Goal: Task Accomplishment & Management: Manage account settings

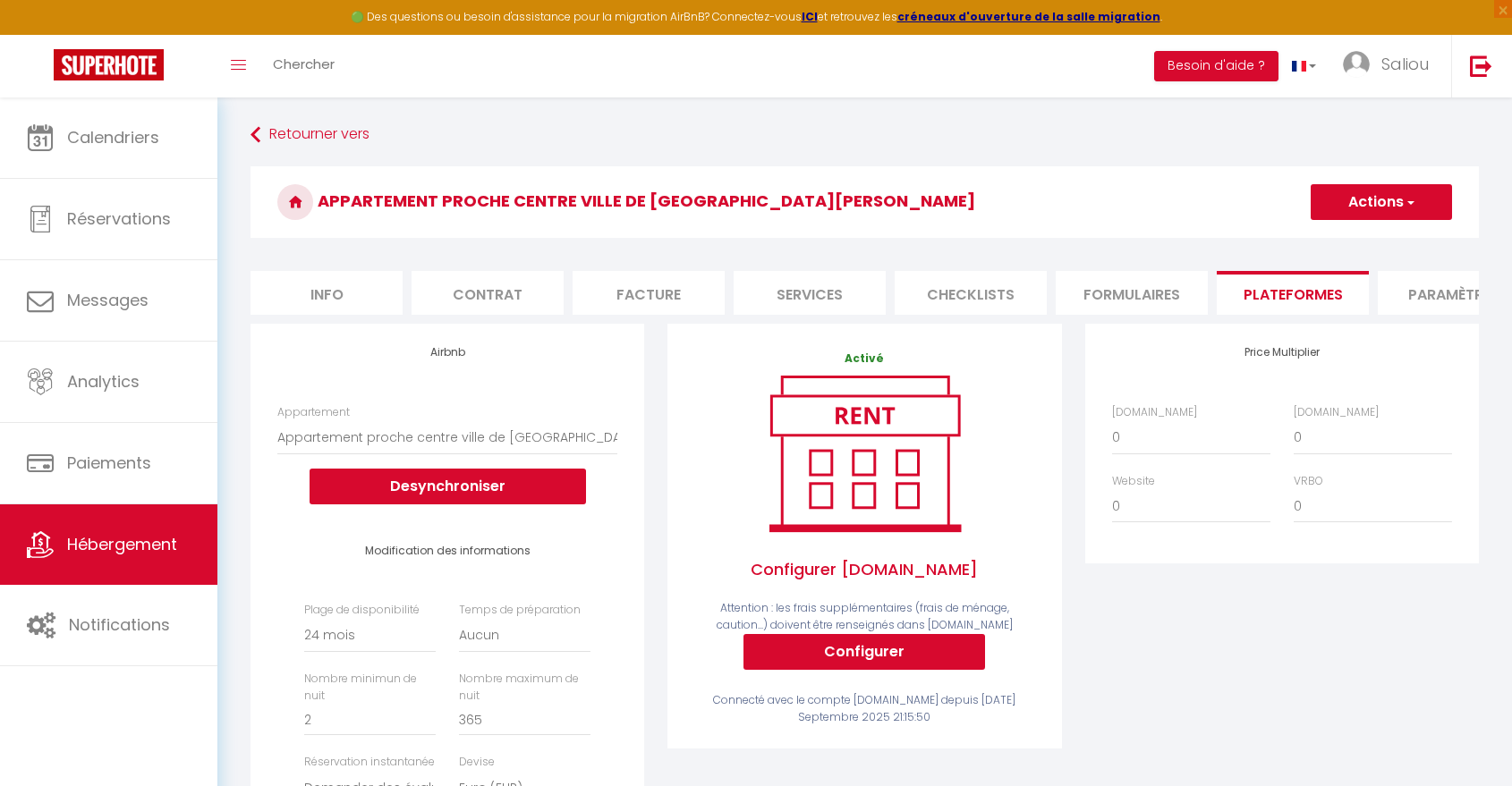
select select "18378-651217990435981356"
select select "-1"
select select "well_reviewed_guests"
select select "EUR"
select select
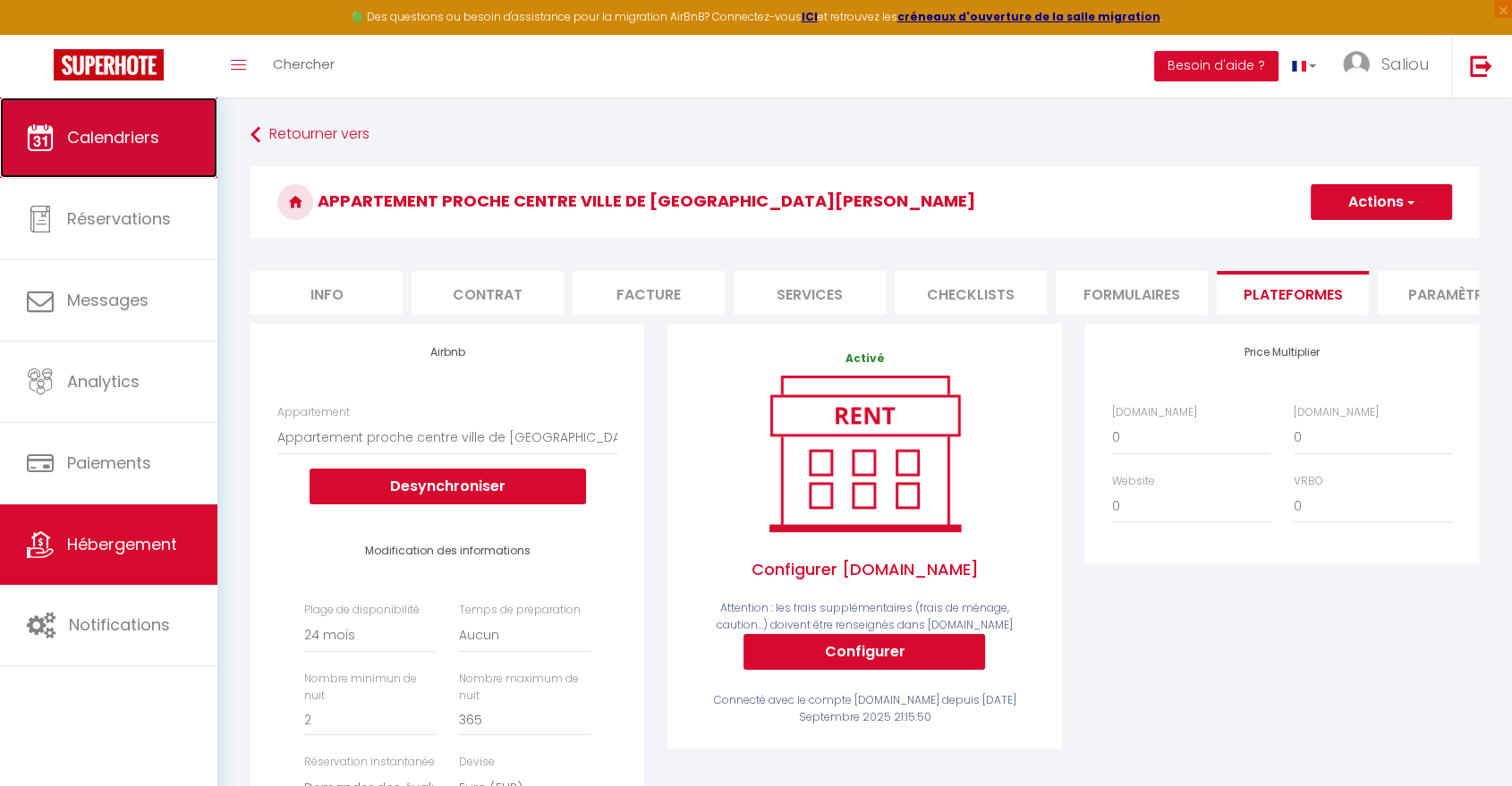
click at [150, 127] on span "Calendriers" at bounding box center [113, 137] width 92 height 23
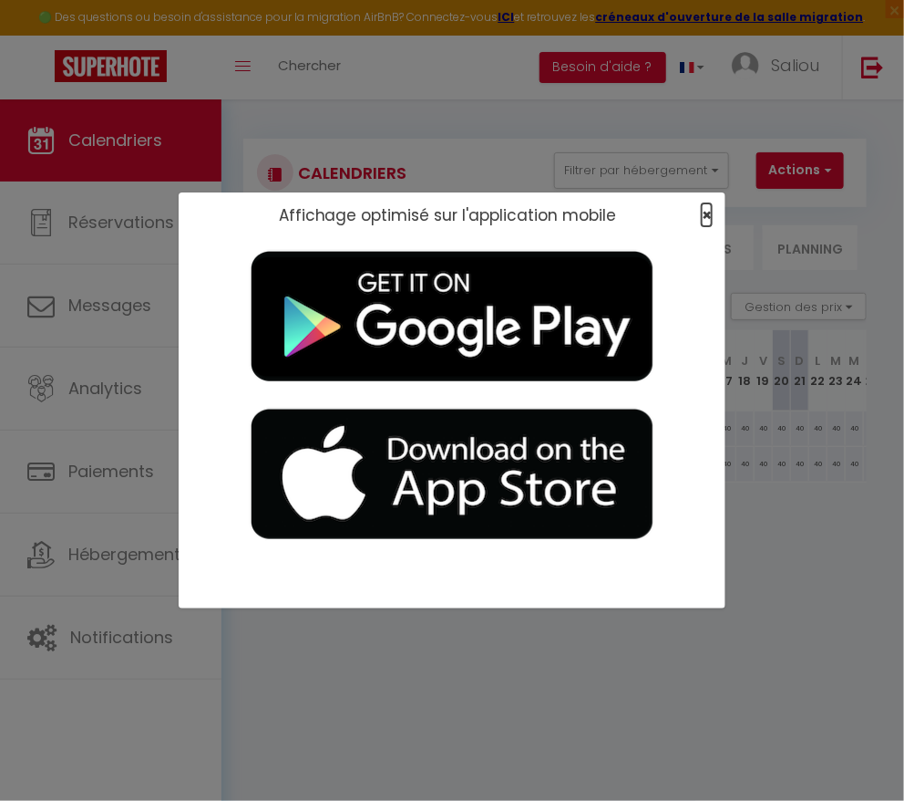
click at [704, 216] on span "×" at bounding box center [707, 214] width 10 height 23
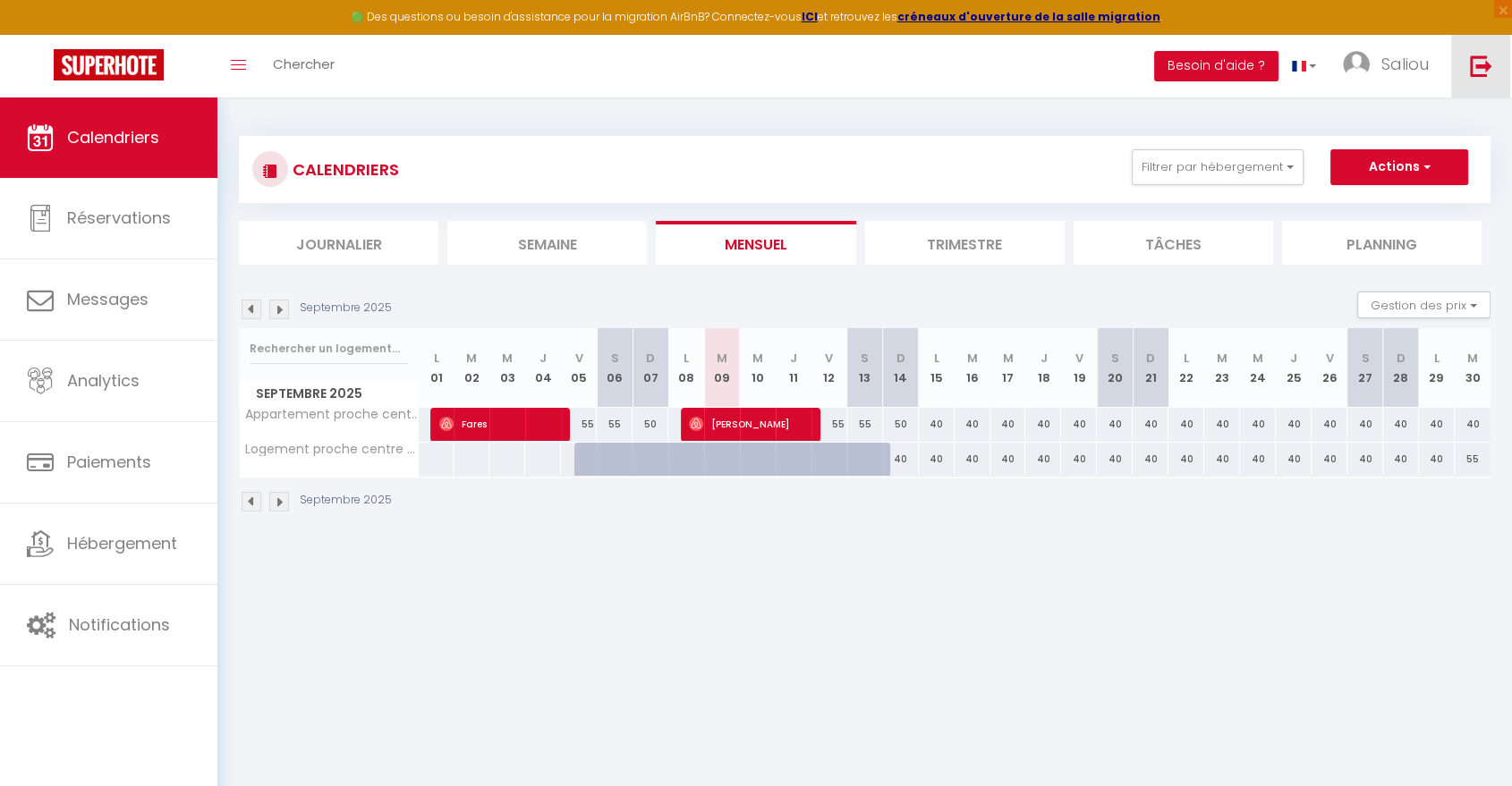
click at [1482, 63] on img at bounding box center [1481, 66] width 23 height 23
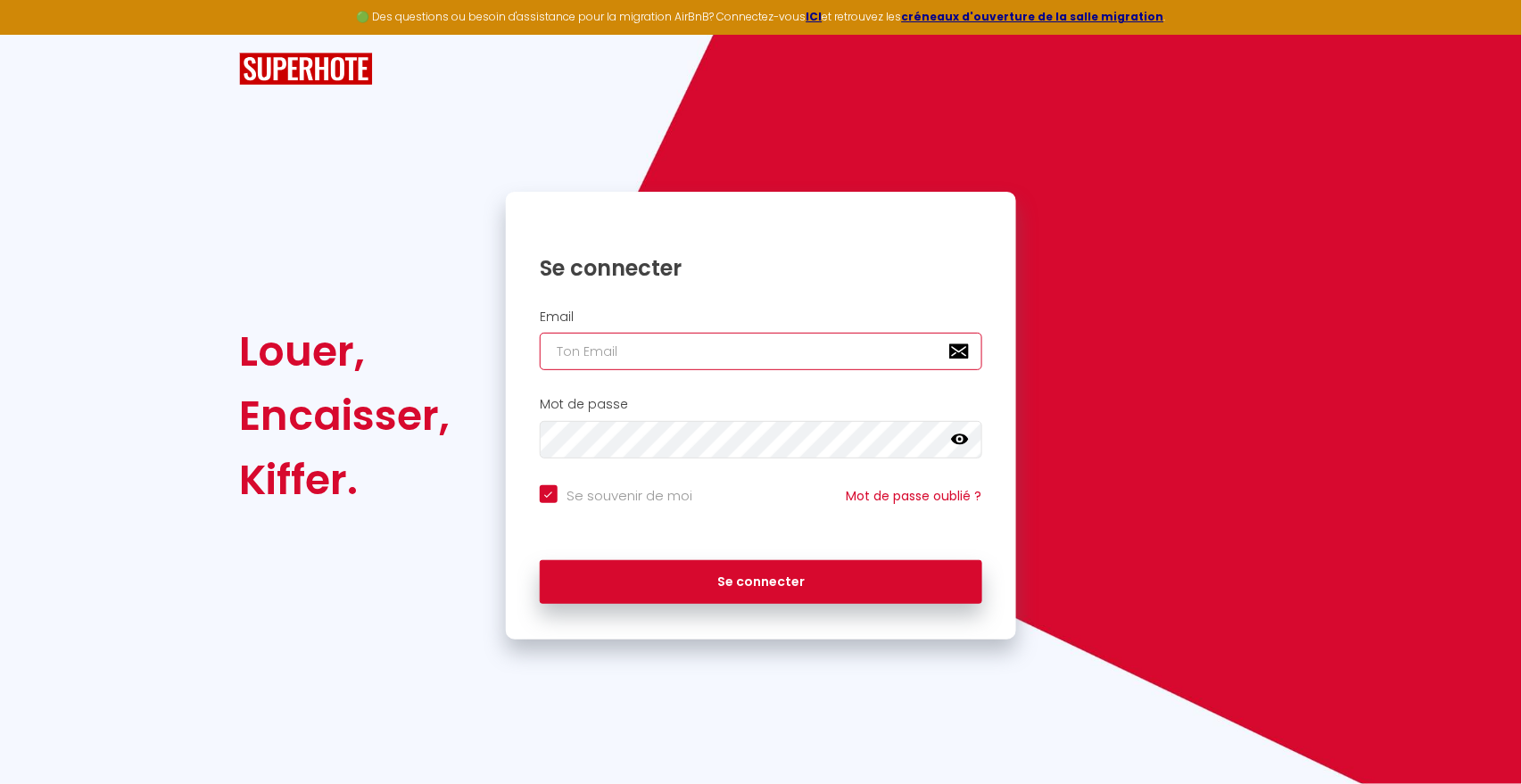
type input "A"
checkbox input "true"
click at [633, 349] on input "A" at bounding box center [761, 351] width 442 height 37
checkbox input "true"
paste input "easyrent28@gmail.com"
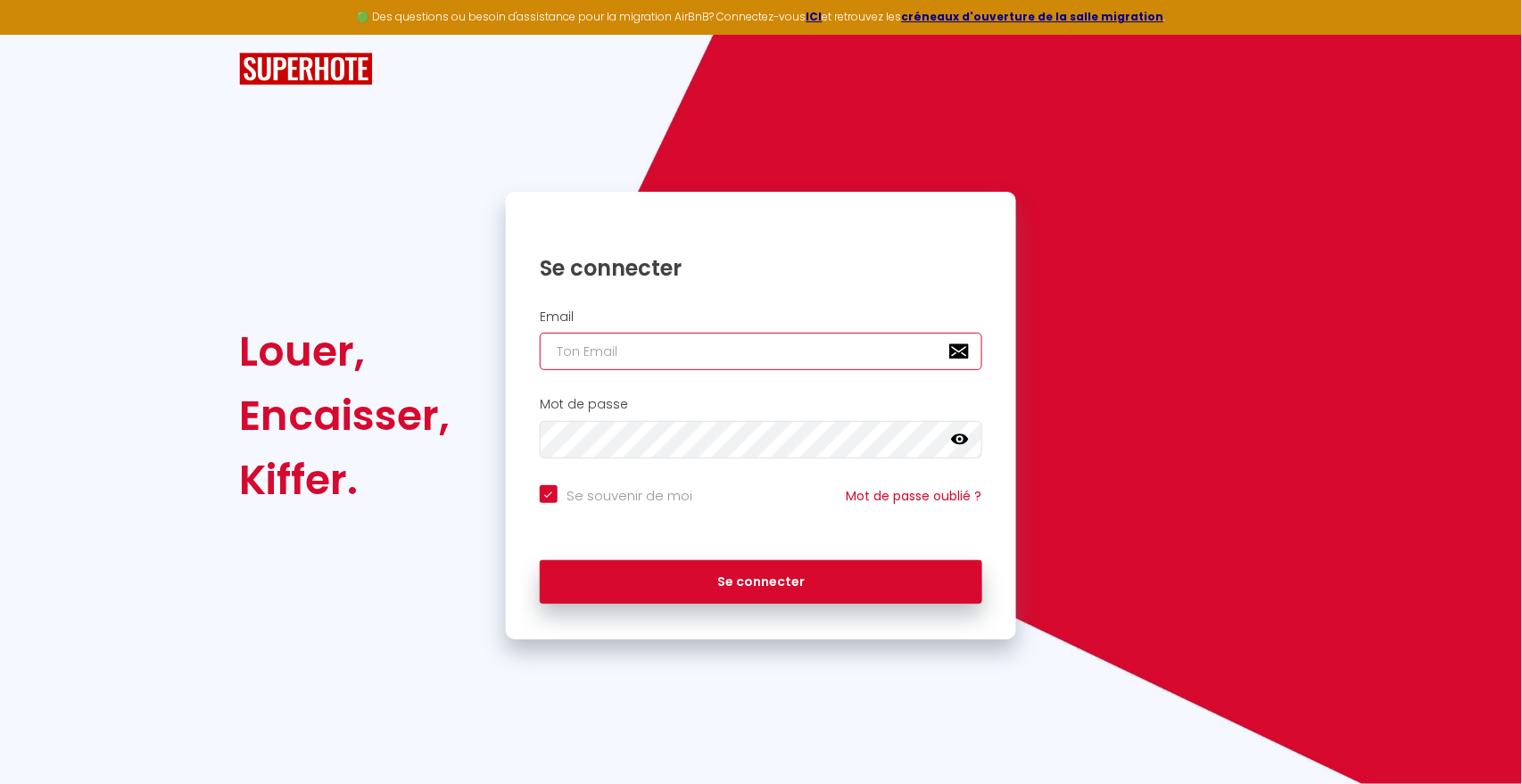
type input "easyrent28@gmail.com"
checkbox input "true"
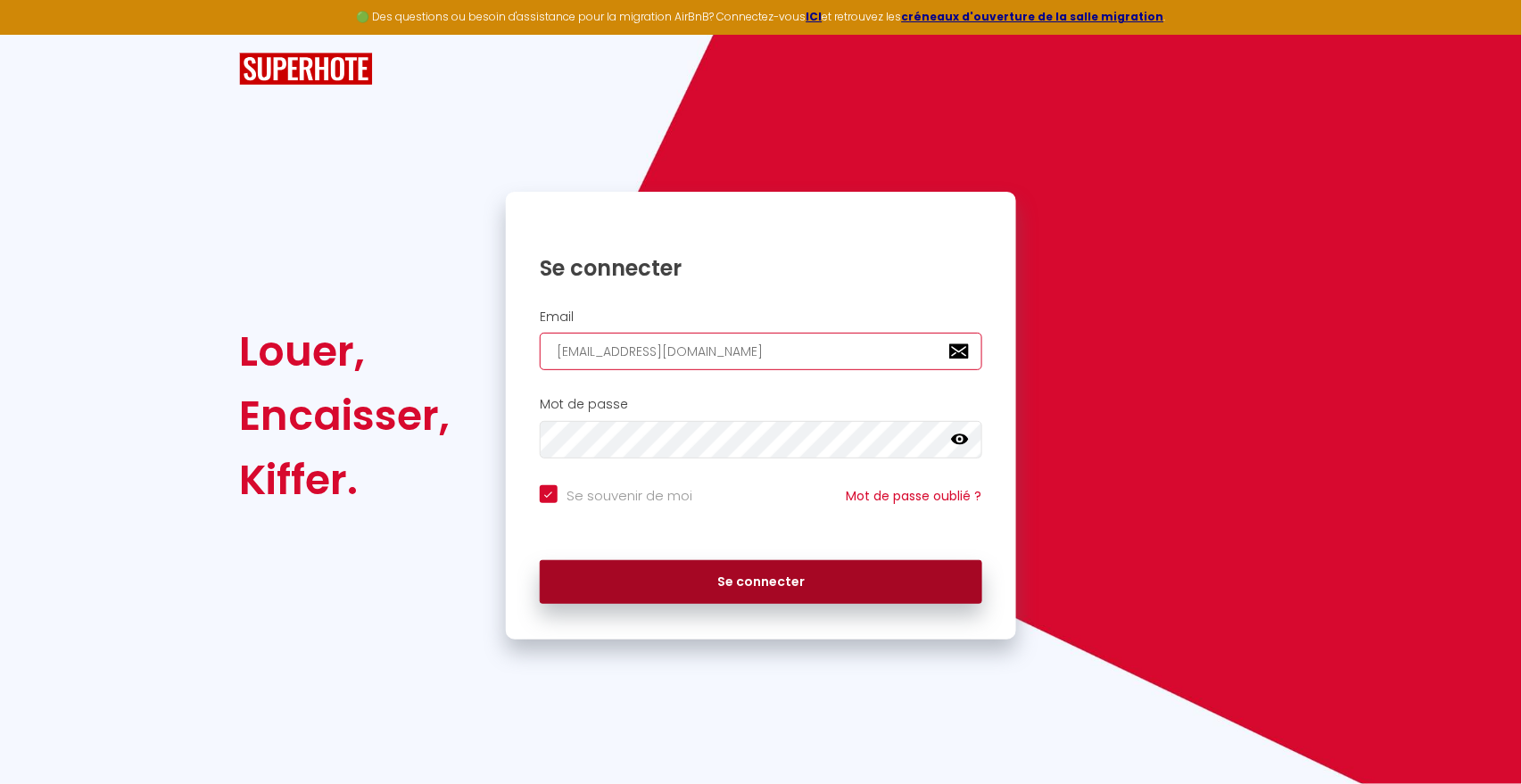
type input "easyrent28@gmail.com"
click at [680, 579] on button "Se connecter" at bounding box center [761, 583] width 442 height 45
checkbox input "true"
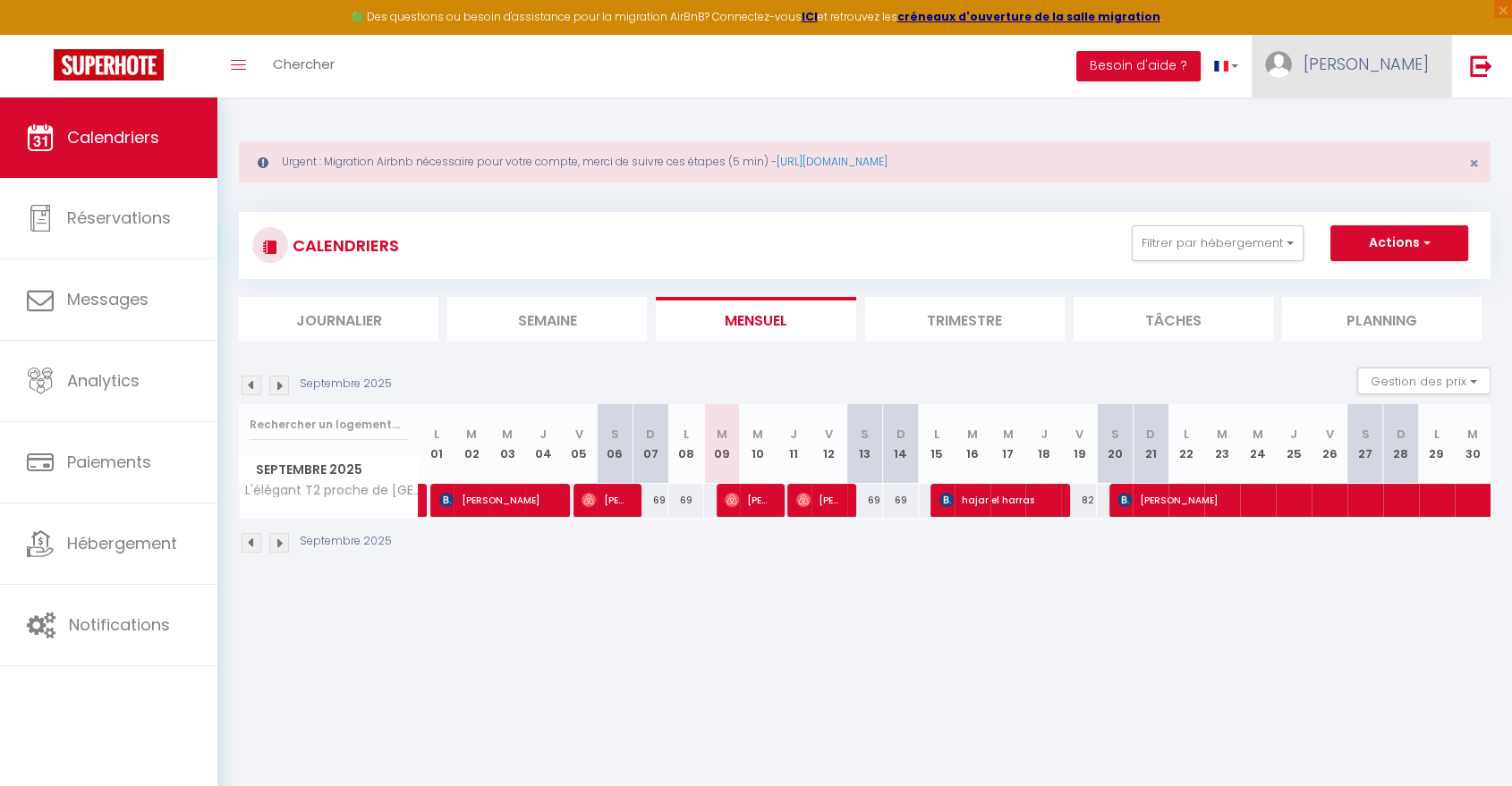
click at [1384, 80] on link "Nadir" at bounding box center [1351, 67] width 199 height 63
click at [1353, 121] on link "Paramètres" at bounding box center [1379, 124] width 132 height 30
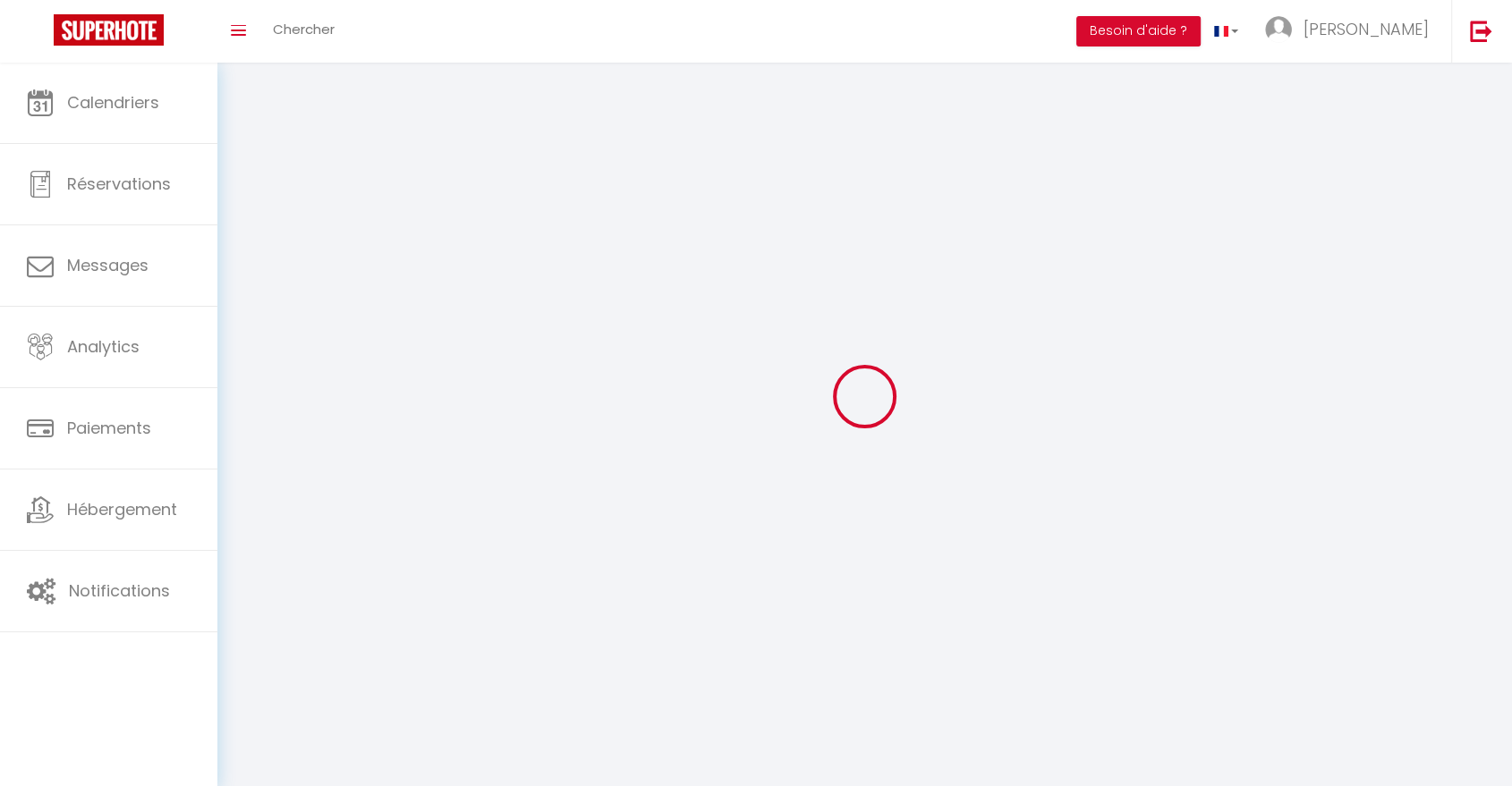
type input "Nadir"
type input "Benzahir"
type input "0761303904"
type input "9 Rue Jean Bart, 21"
type input "28500"
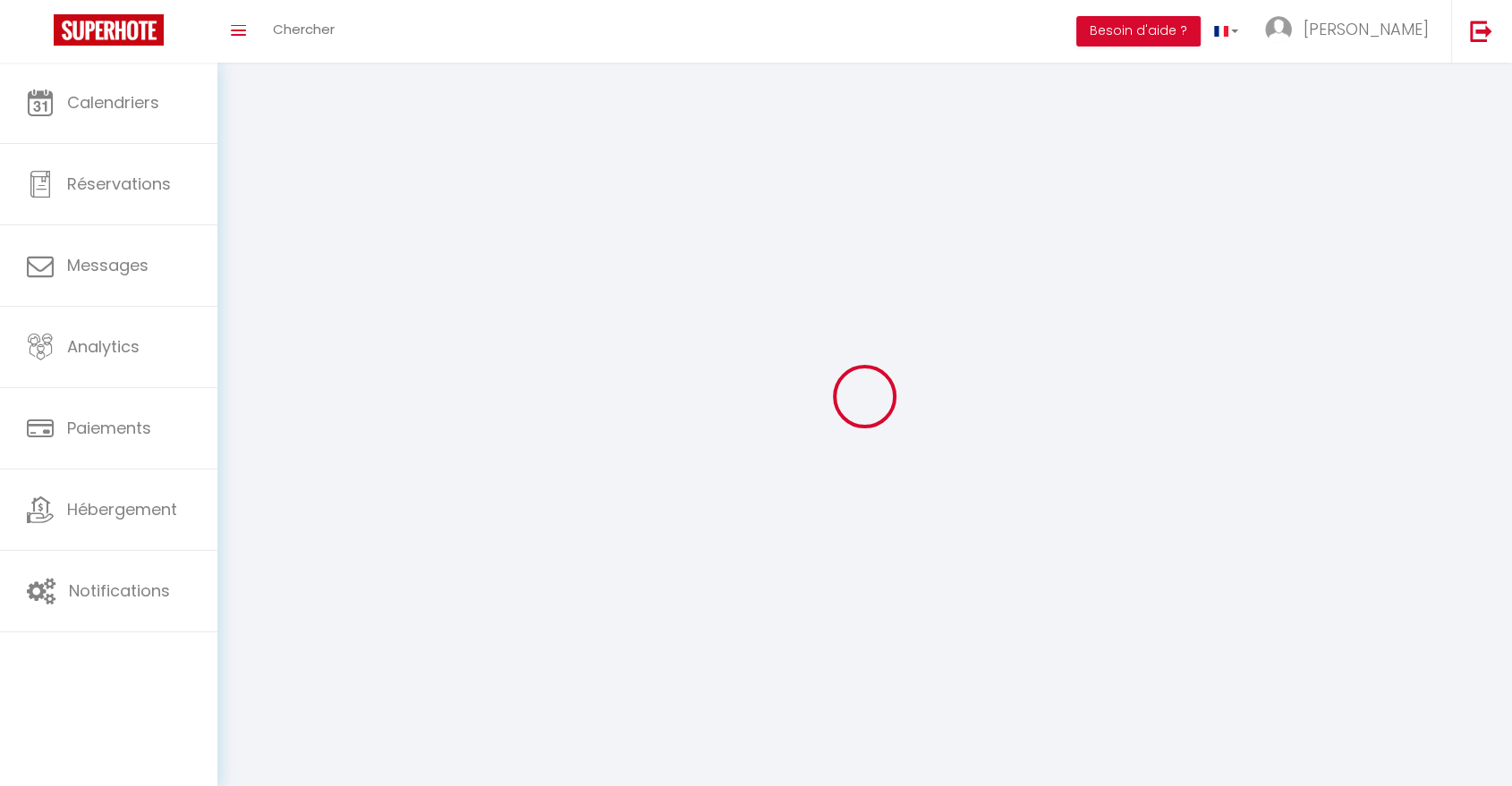
type input "VERNOUILLET"
type input "vJZyiJ3274J9jFRLrp8hfzf0A"
type input "X4SoJJgeQUnLtPG4TvmNDnWCB"
type input "vJZyiJ3274J9jFRLrp8hfzf0A"
type input "X4SoJJgeQUnLtPG4TvmNDnWCB"
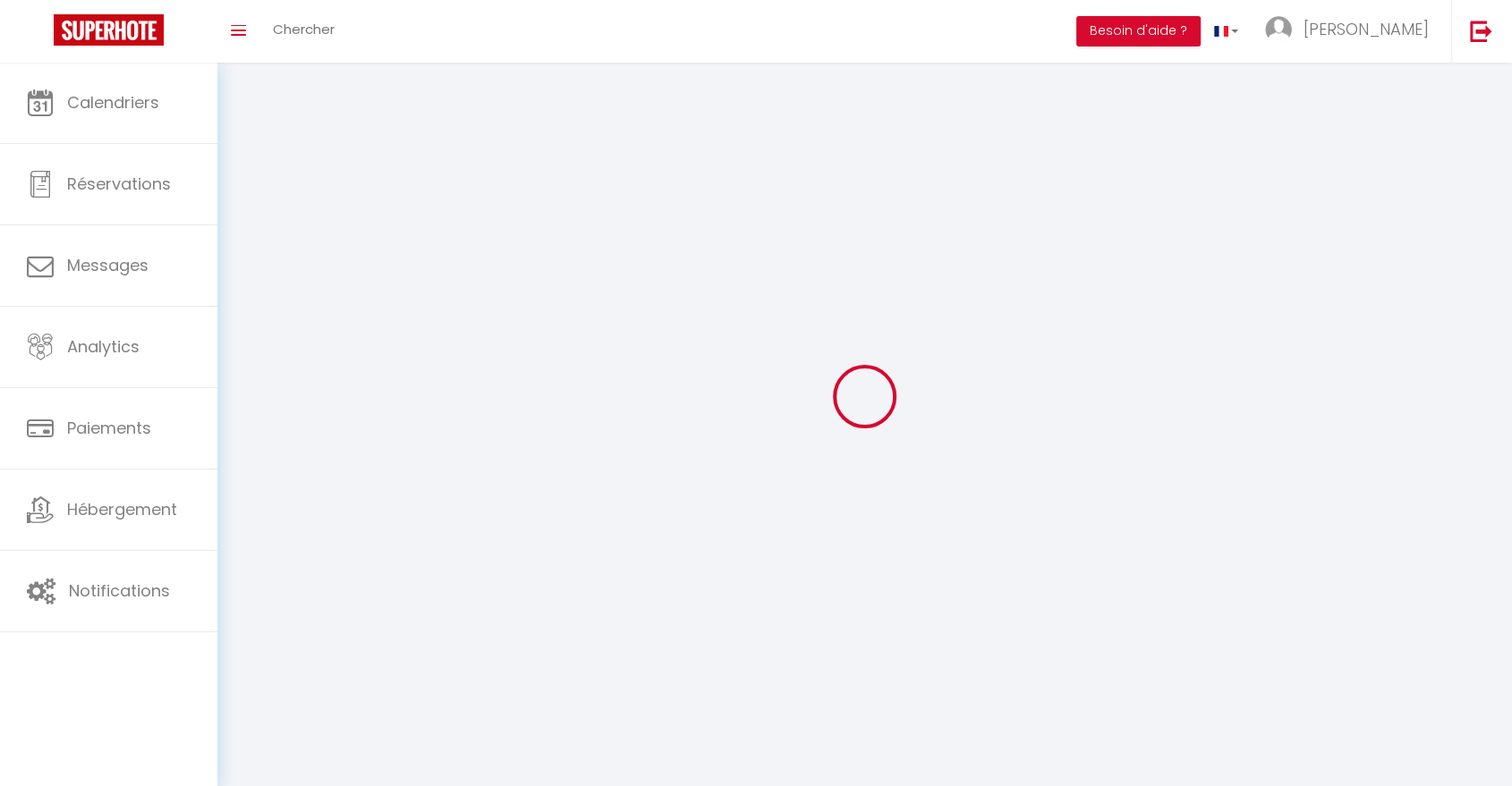
type input "https://app.superhote.com/#/get-available-rentals/X4SoJJgeQUnLtPG4TvmNDnWCB"
select select "28"
select select "fr"
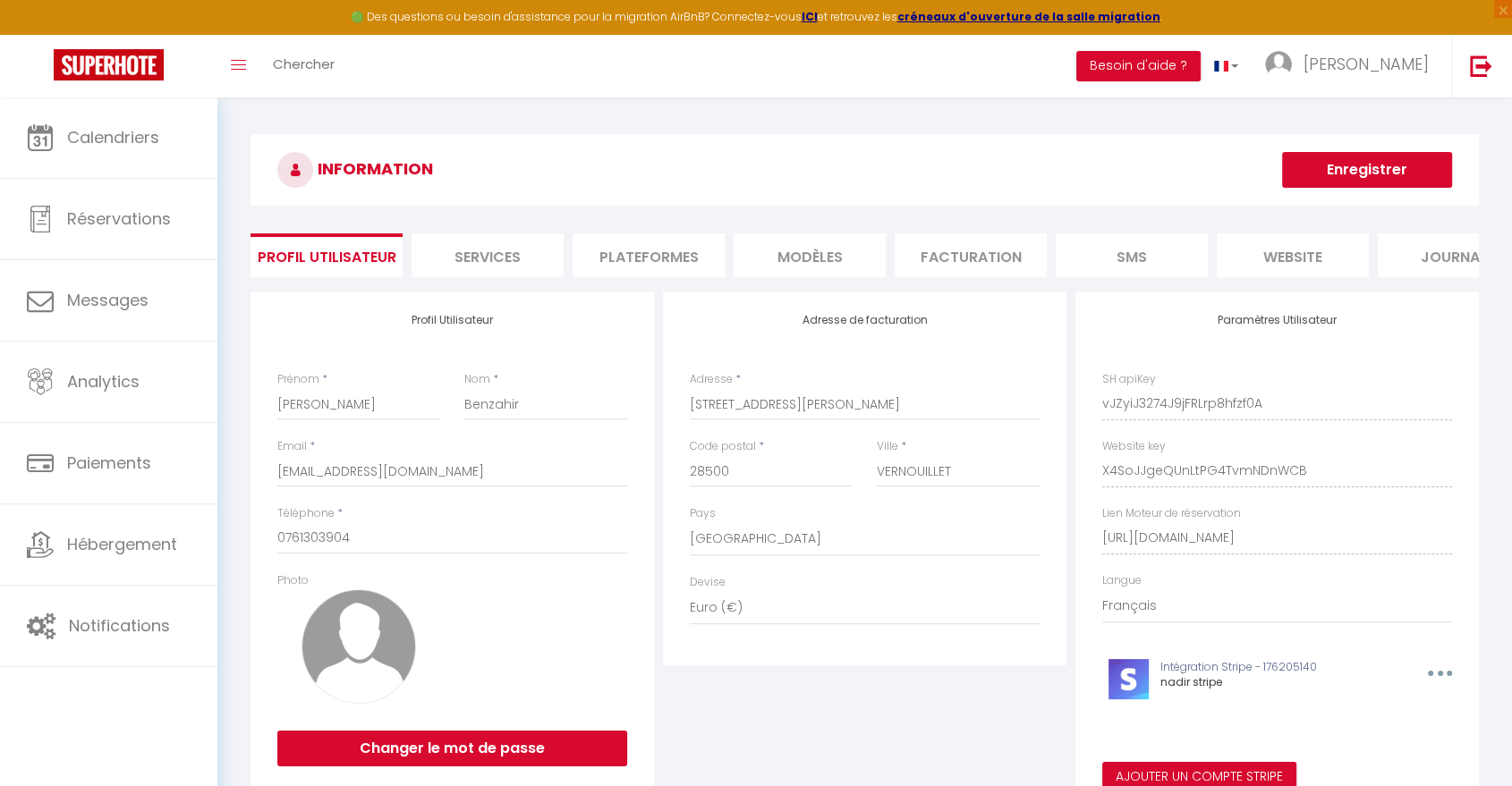
click at [673, 259] on li "Plateformes" at bounding box center [649, 255] width 152 height 44
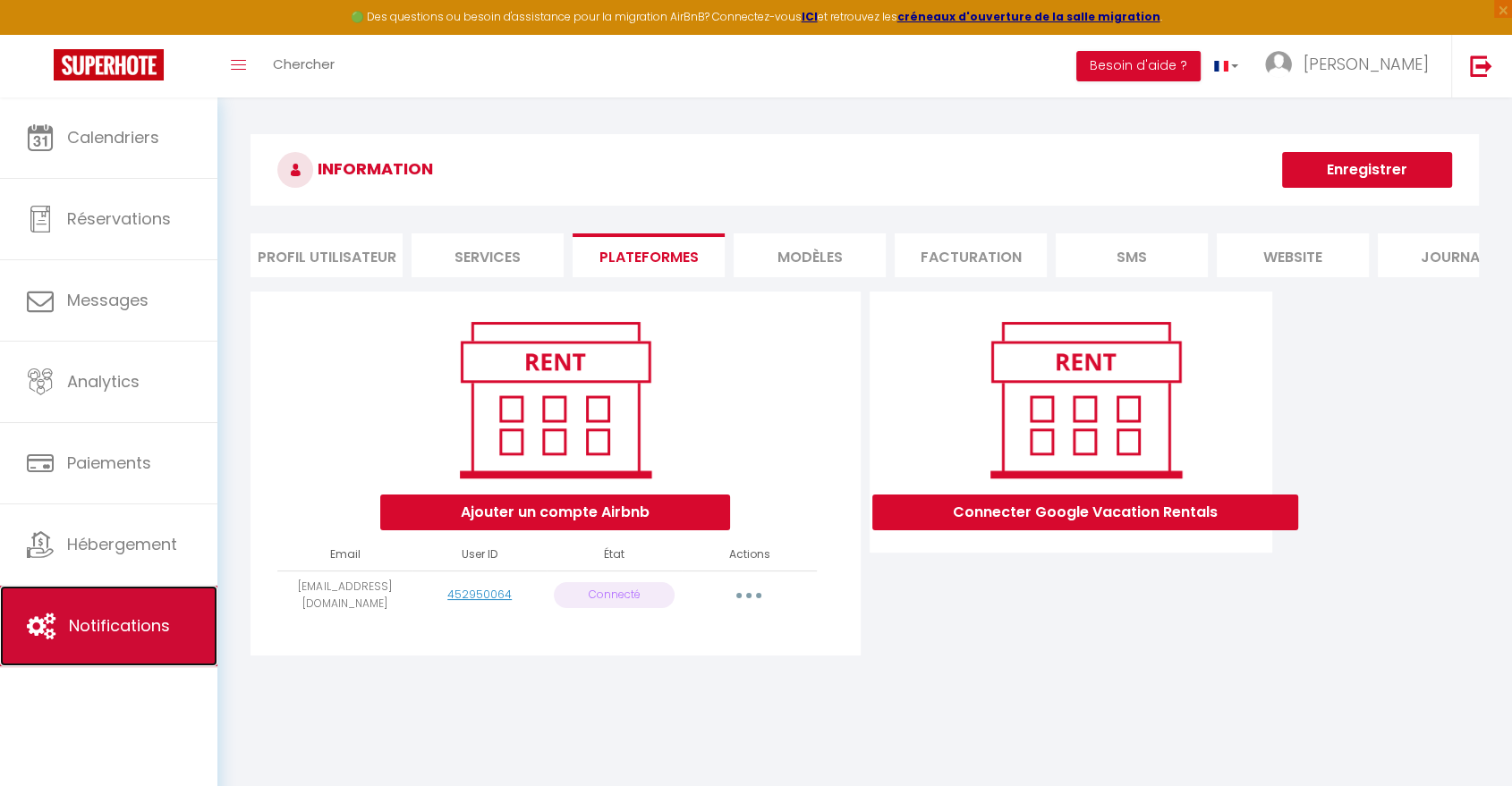
click at [112, 624] on span "Notifications" at bounding box center [119, 625] width 101 height 23
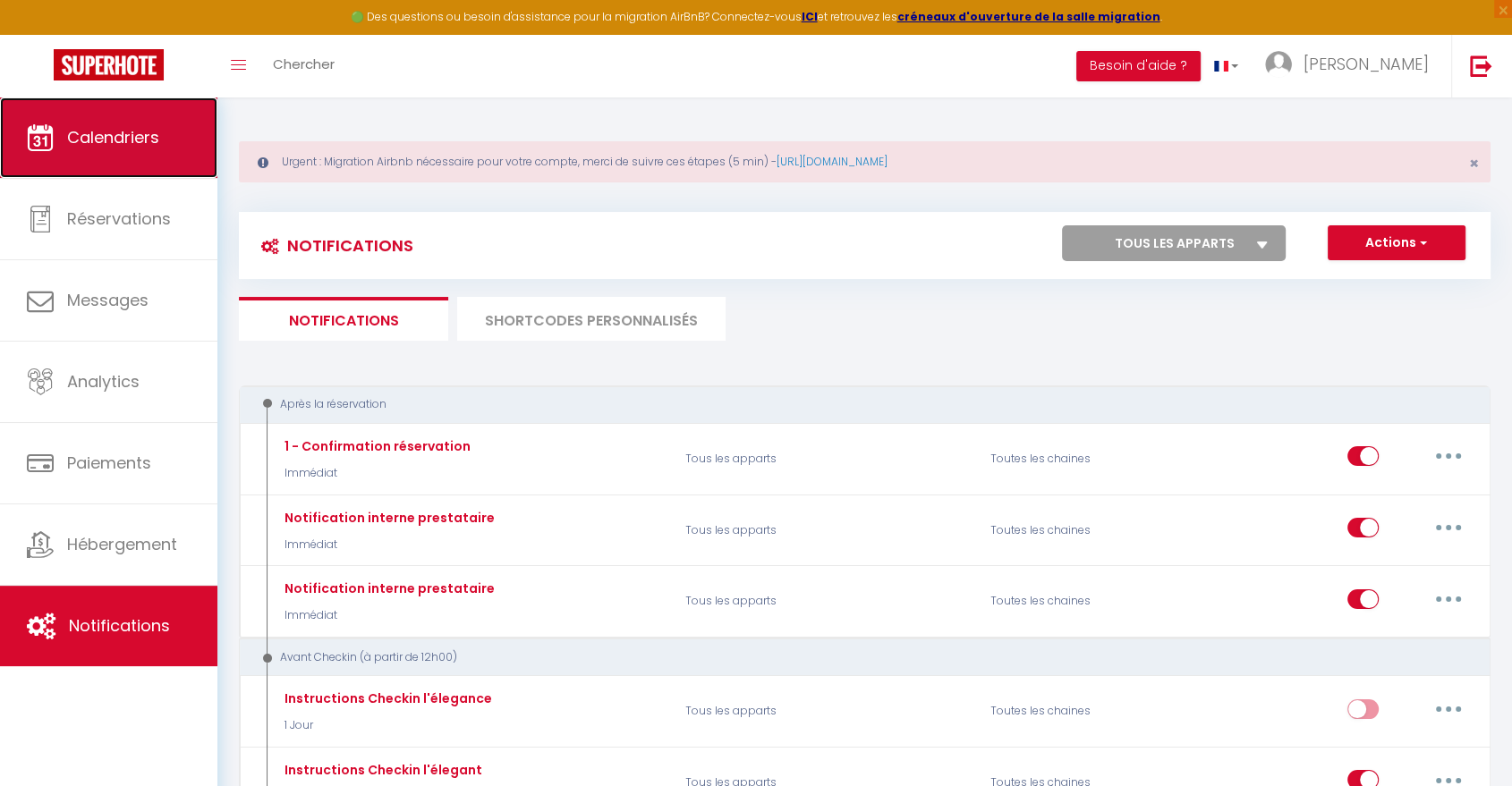
click at [138, 146] on span "Calendriers" at bounding box center [113, 137] width 92 height 23
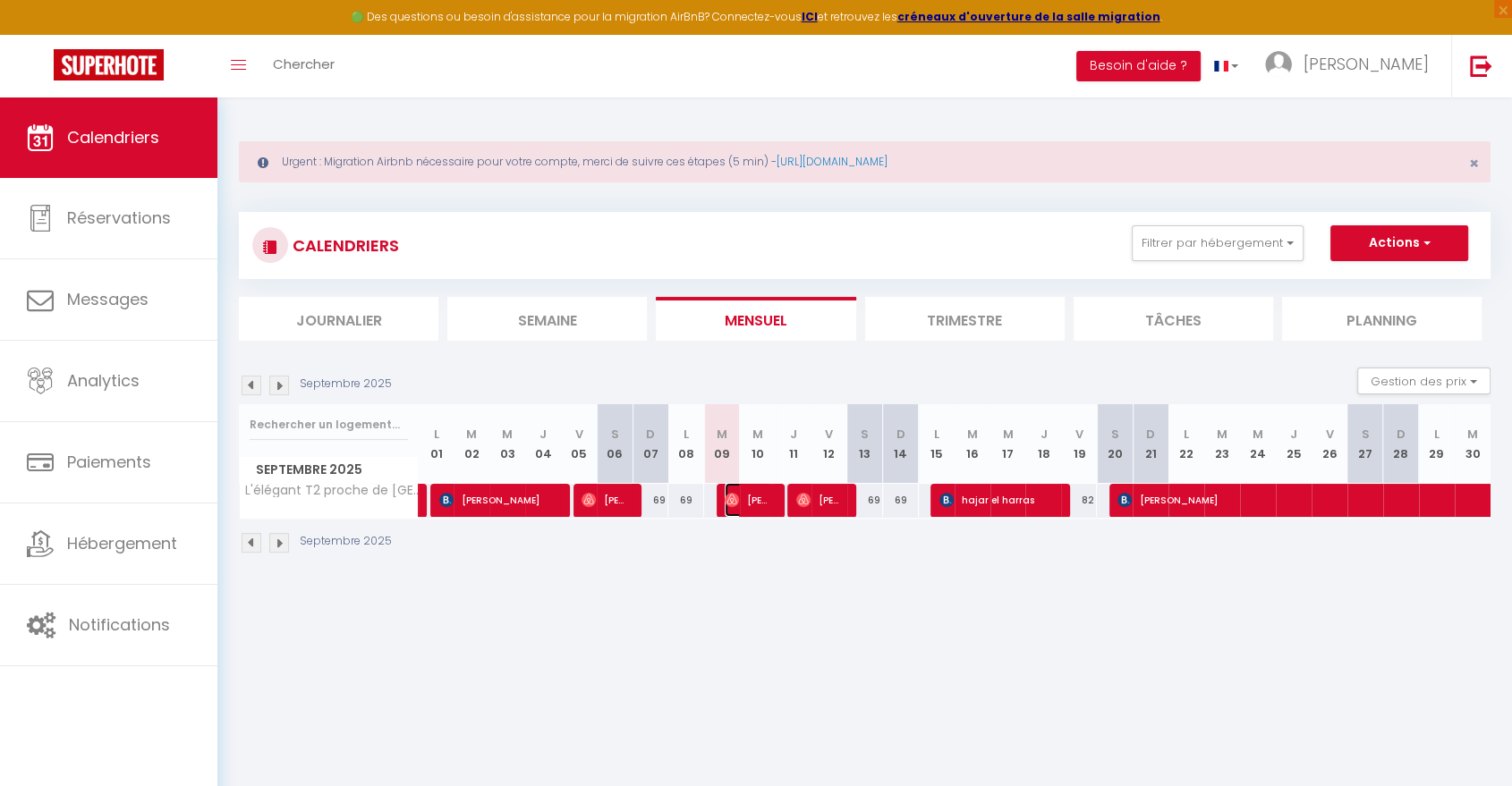
click at [739, 498] on span "Alexandre Le" at bounding box center [749, 499] width 47 height 34
select select "OK"
select select "0"
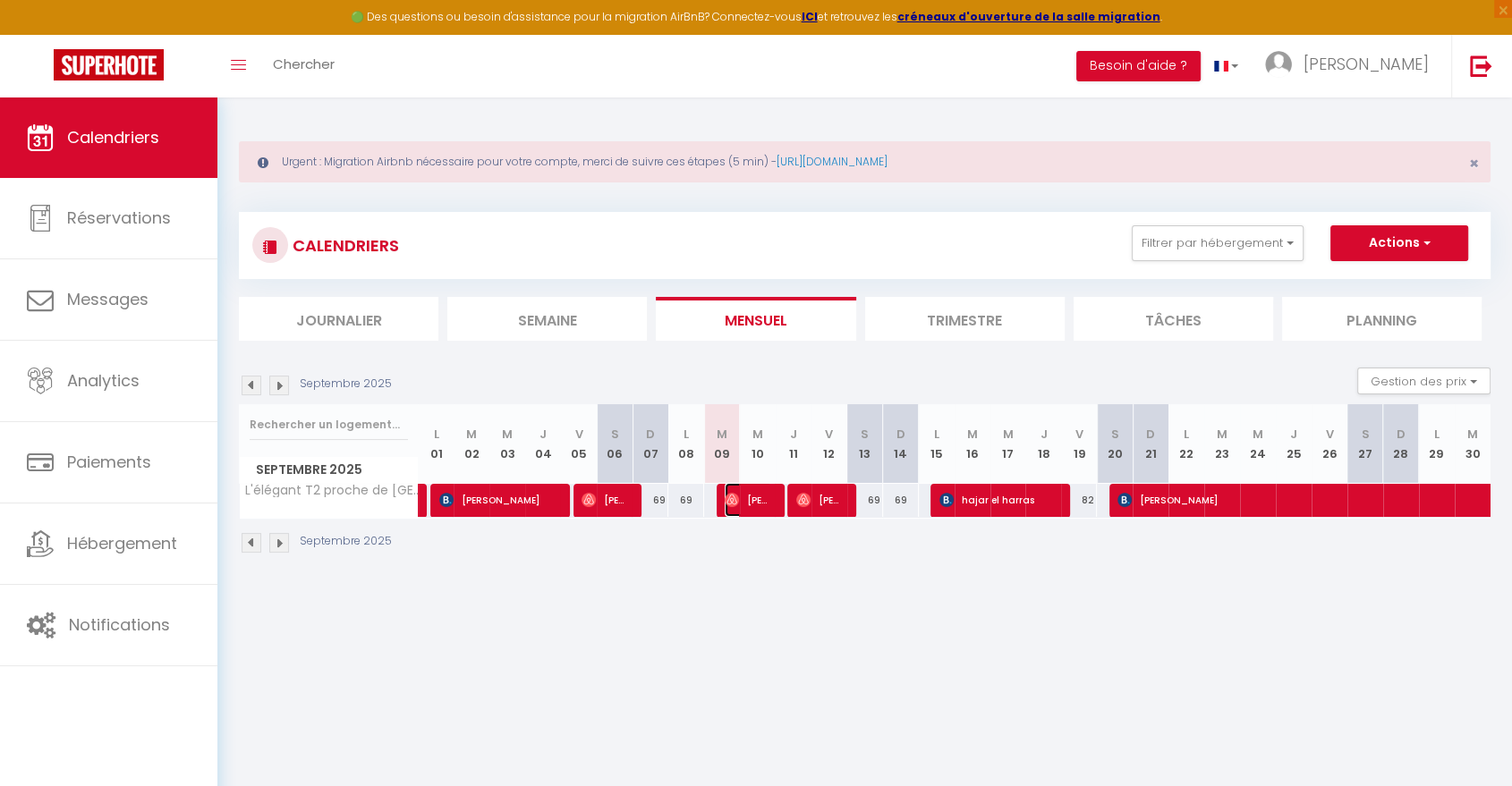
select select "1"
select select
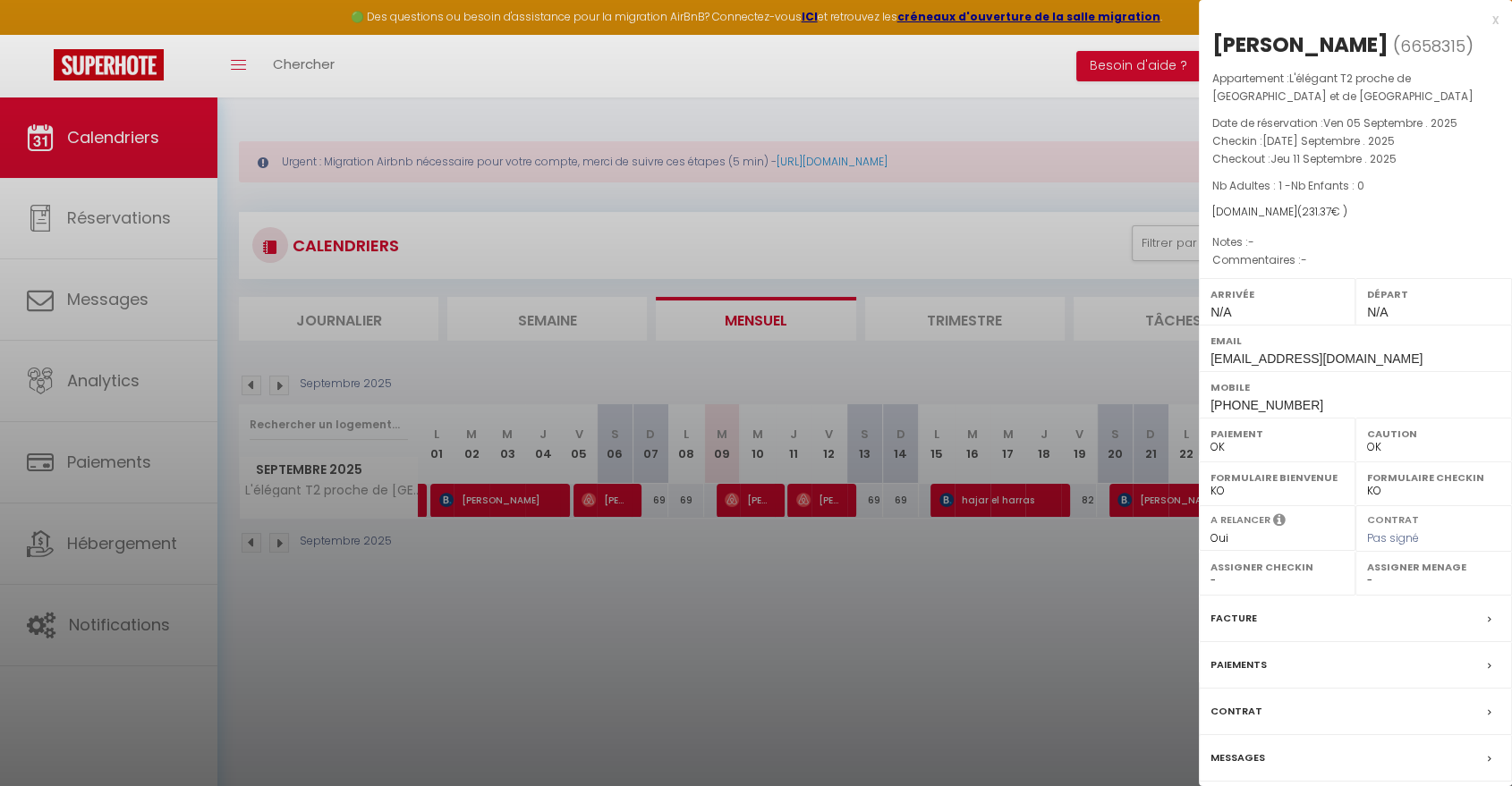
click at [1494, 24] on div "x" at bounding box center [1348, 20] width 299 height 22
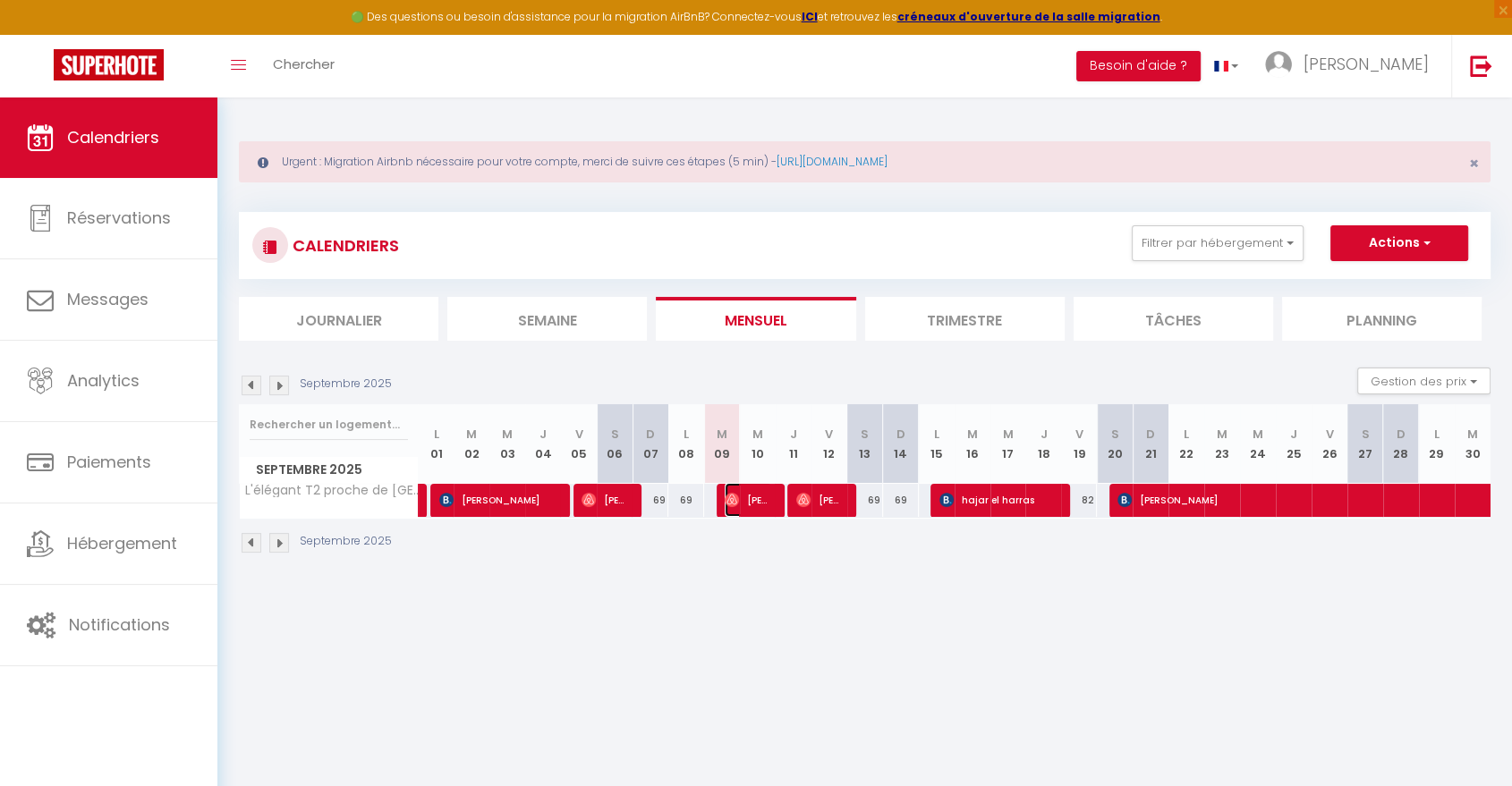
click at [748, 499] on span "Alexandre Le" at bounding box center [749, 499] width 47 height 34
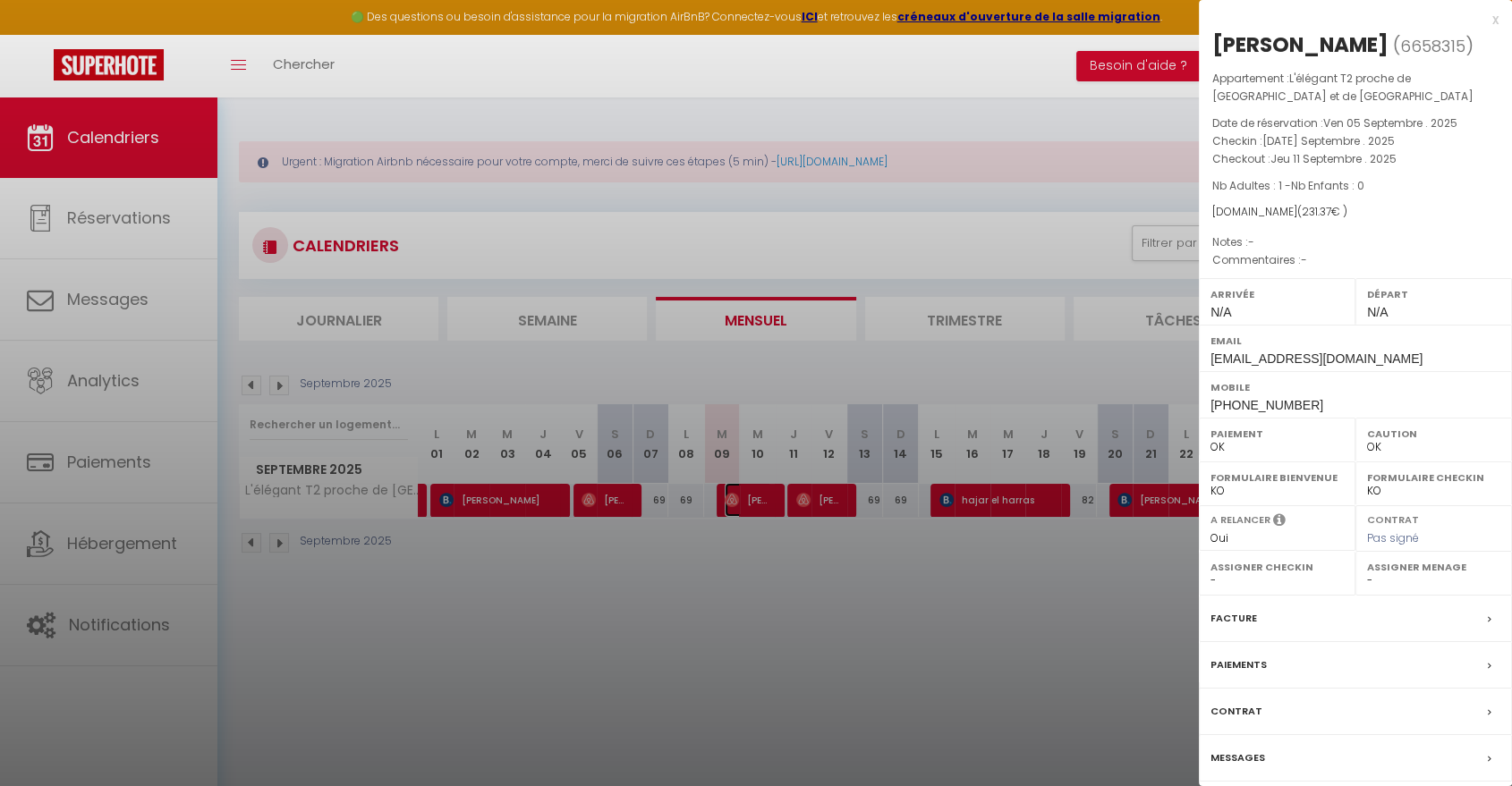
scroll to position [96, 0]
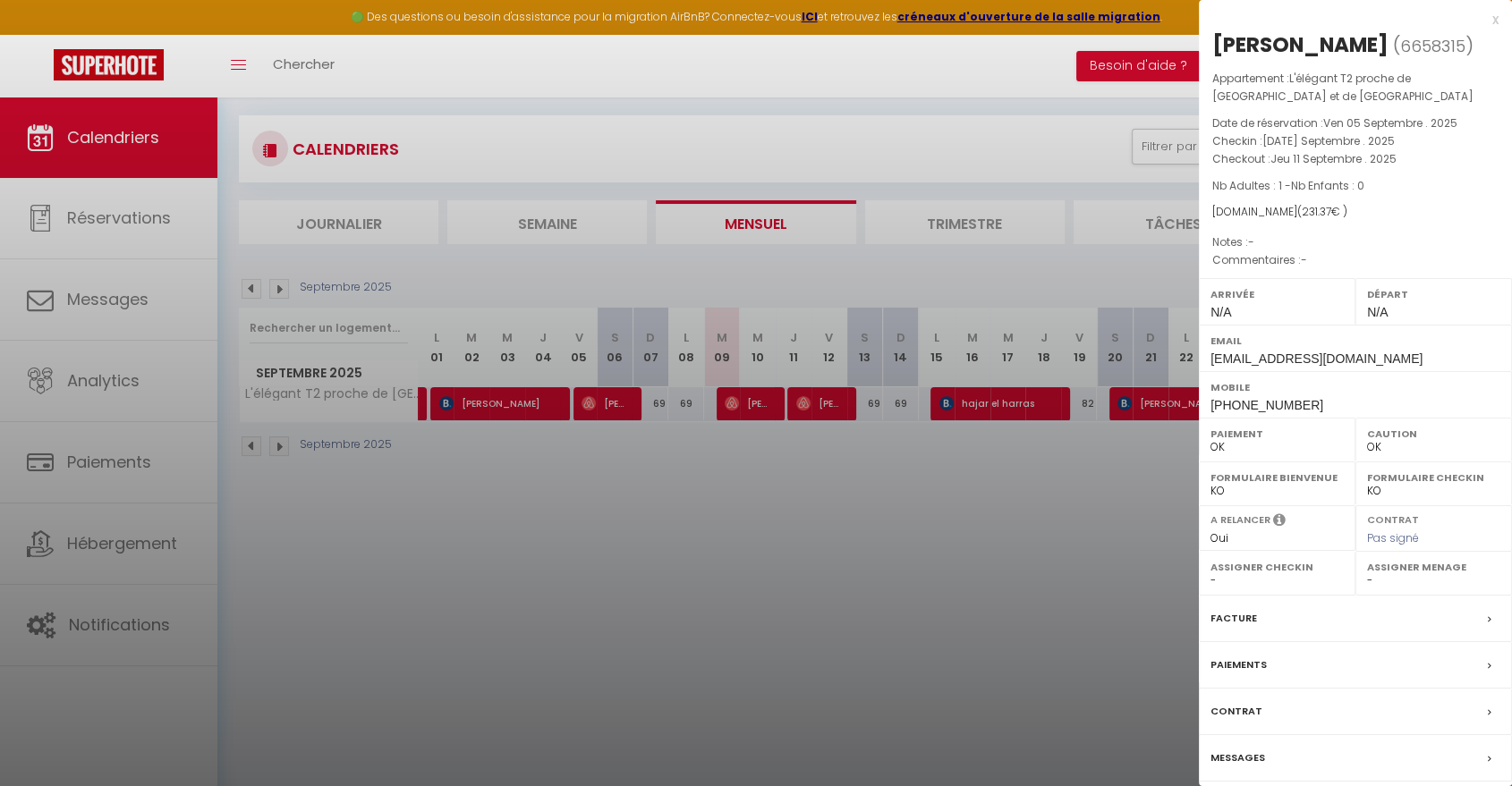
click at [1247, 756] on label "Messages" at bounding box center [1238, 758] width 55 height 19
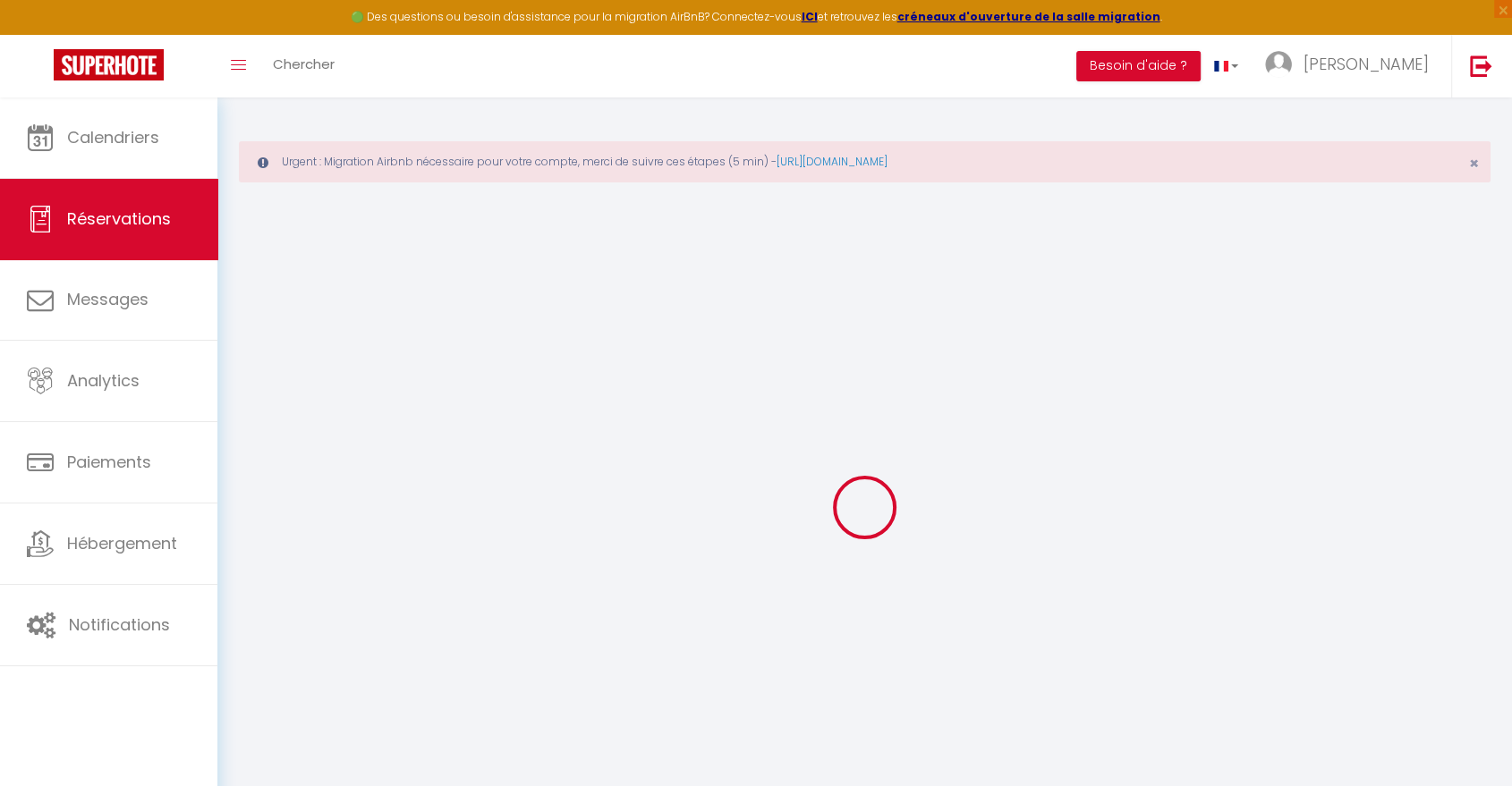
type input "Alexandre"
type input "Le"
type input "sjeoluetatj6nmq6rc5dqc2hjpe9@reply.superhote.com"
type input "+33651572450"
select select
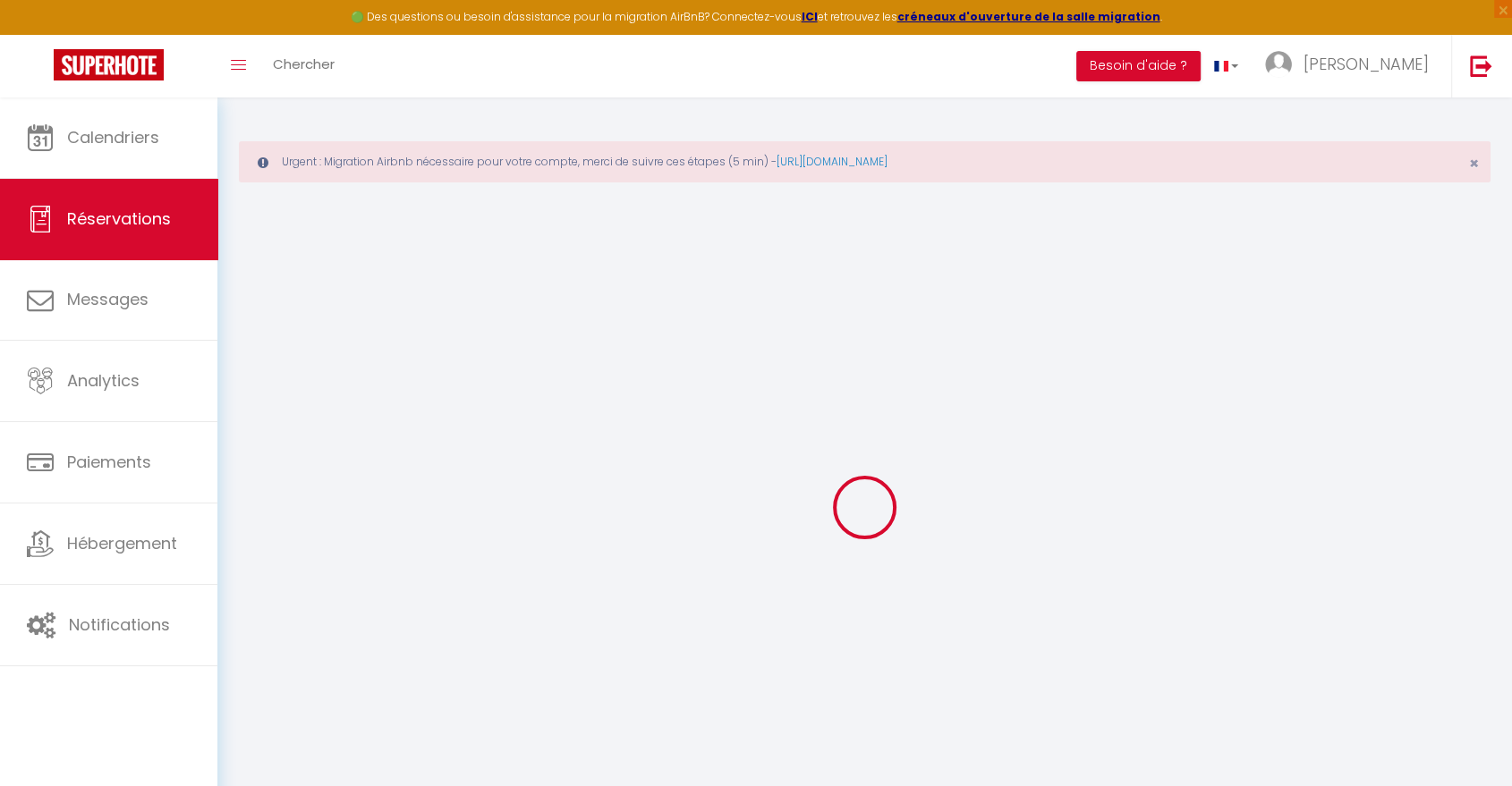
type input "7.92"
select select "24171"
select select "1"
select select
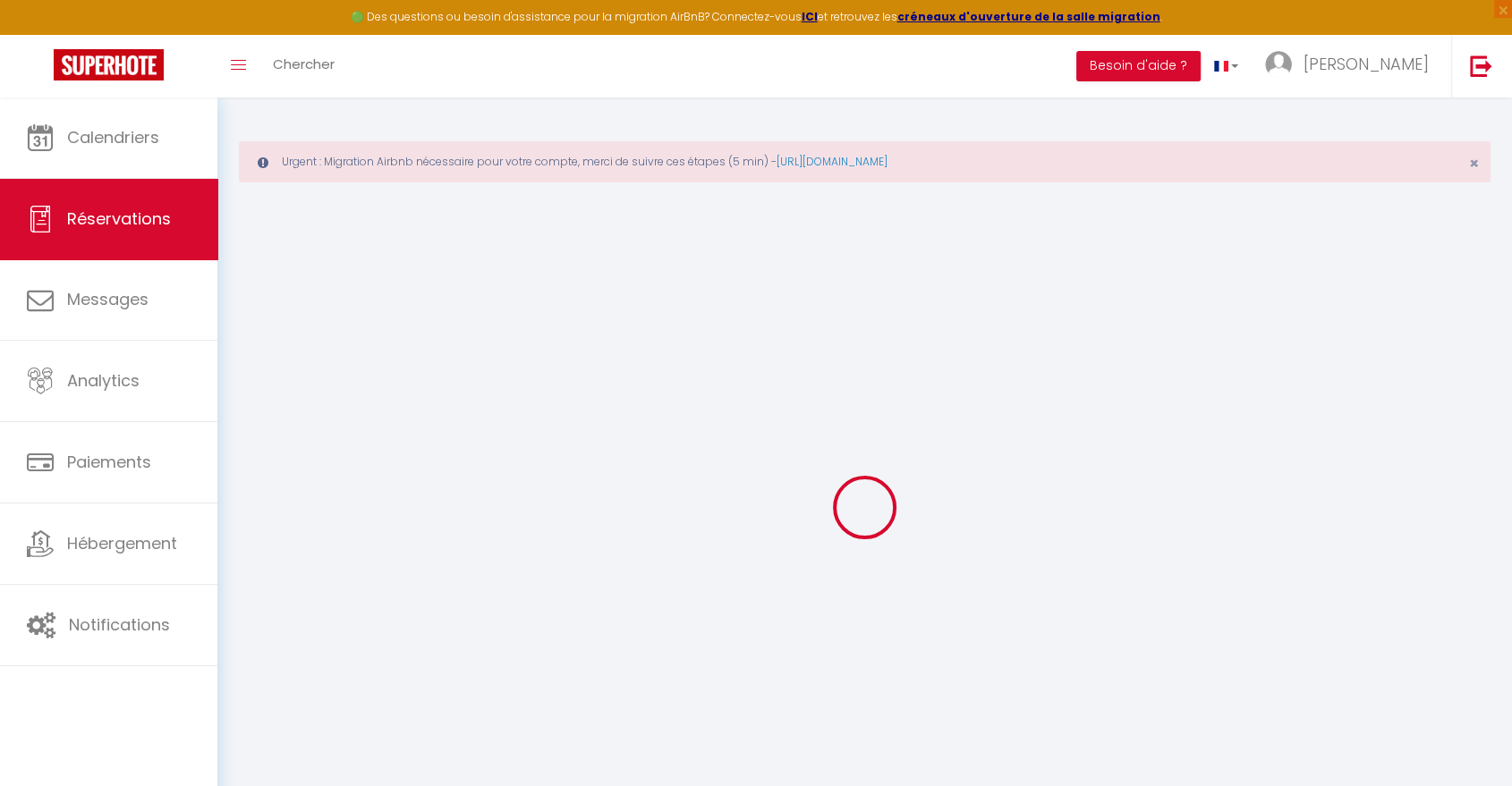
type input "1"
select select "12"
select select
type input "175"
checkbox input "false"
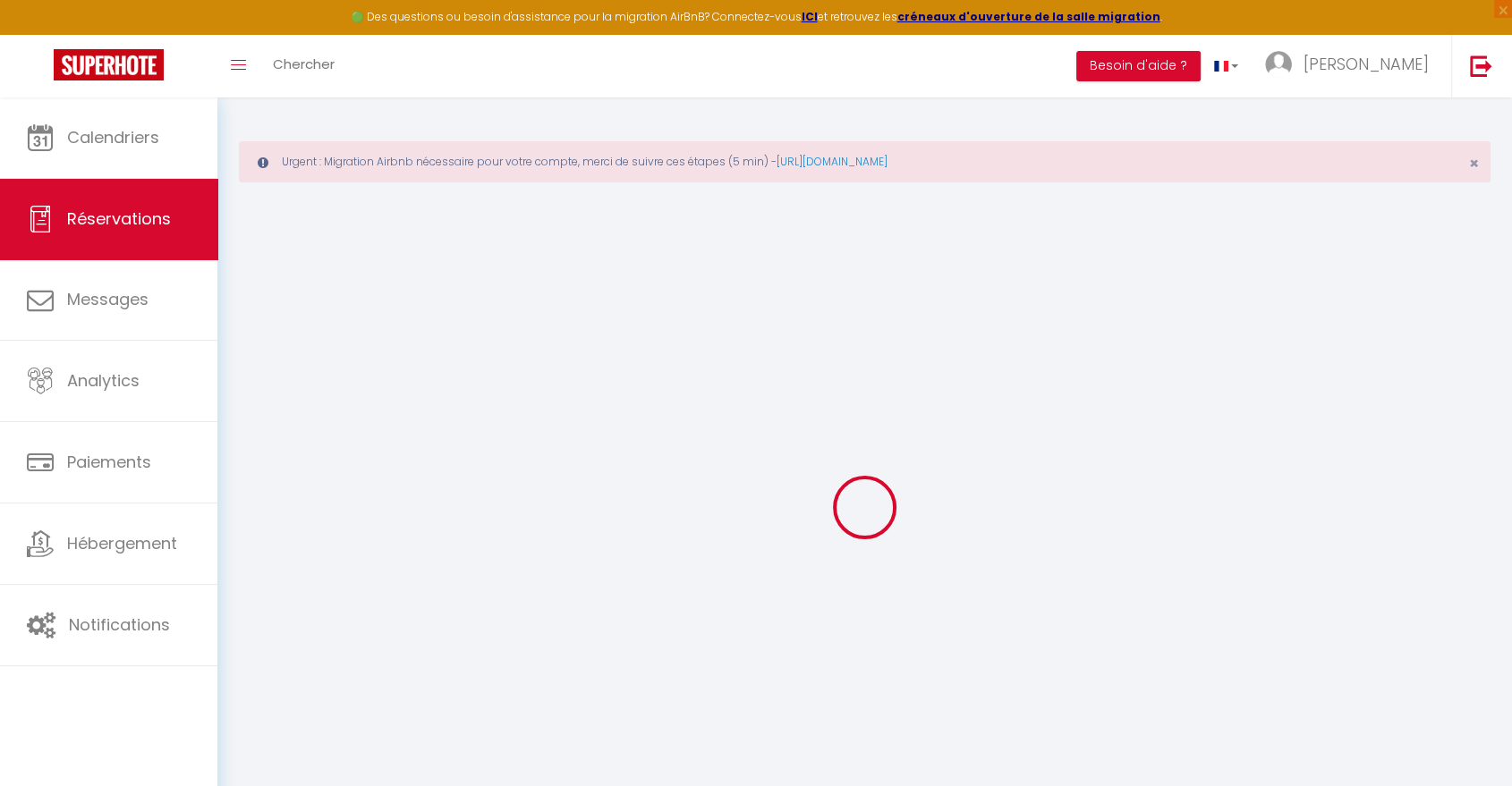
type input "0"
select select "1"
type input "0"
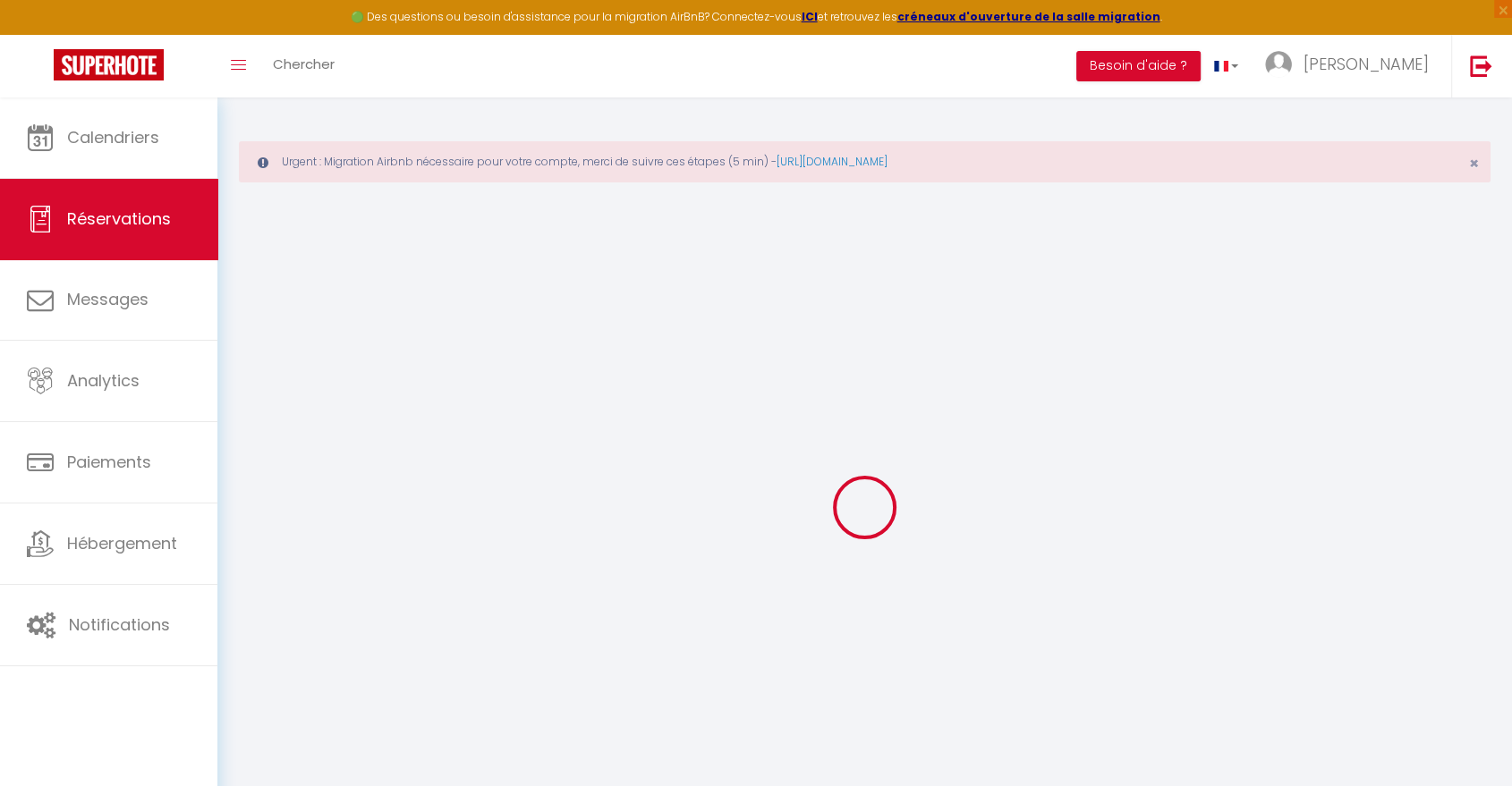
select select
select select "15"
checkbox input "false"
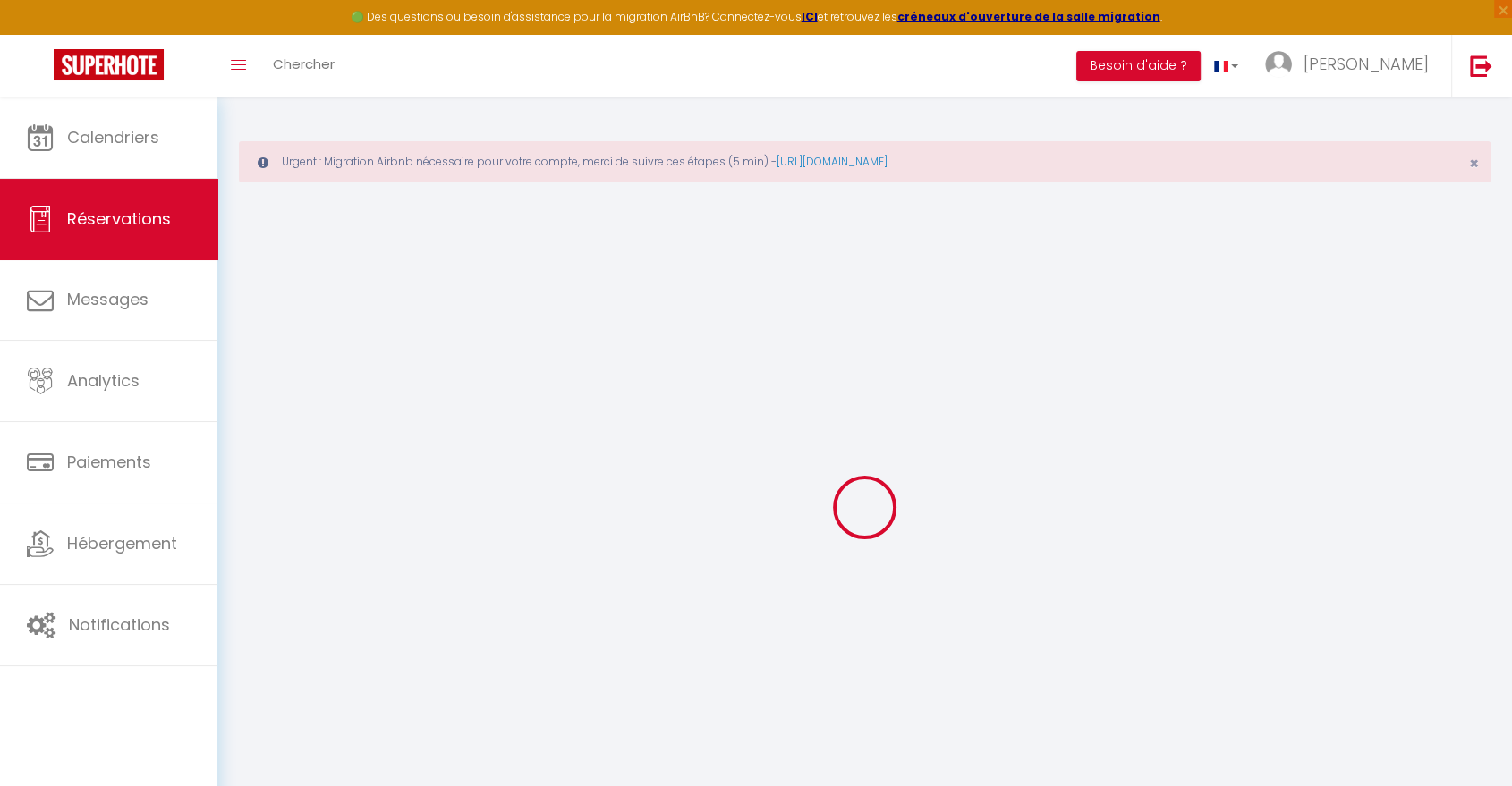
select select
checkbox input "false"
select select
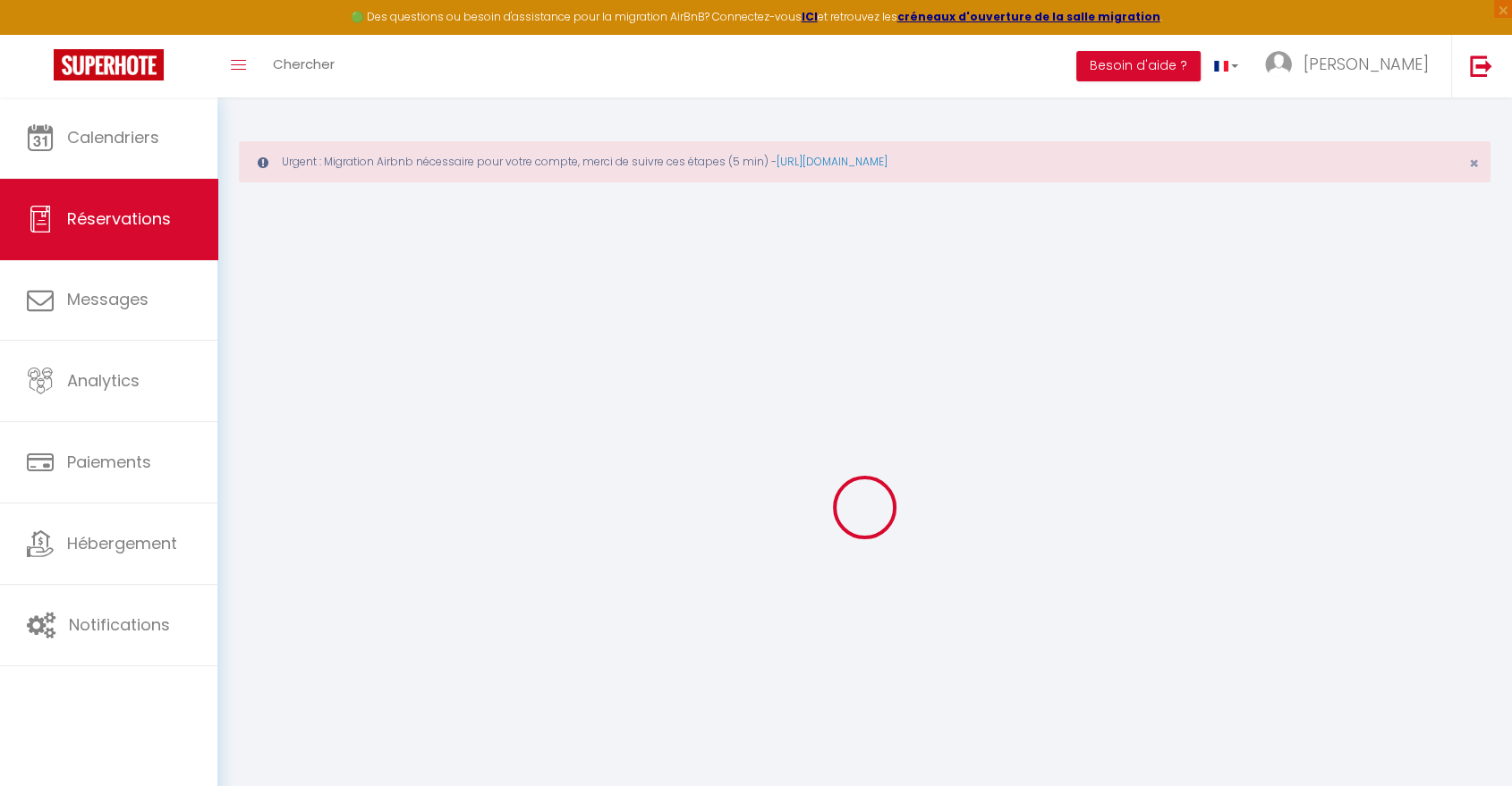
select select
checkbox input "false"
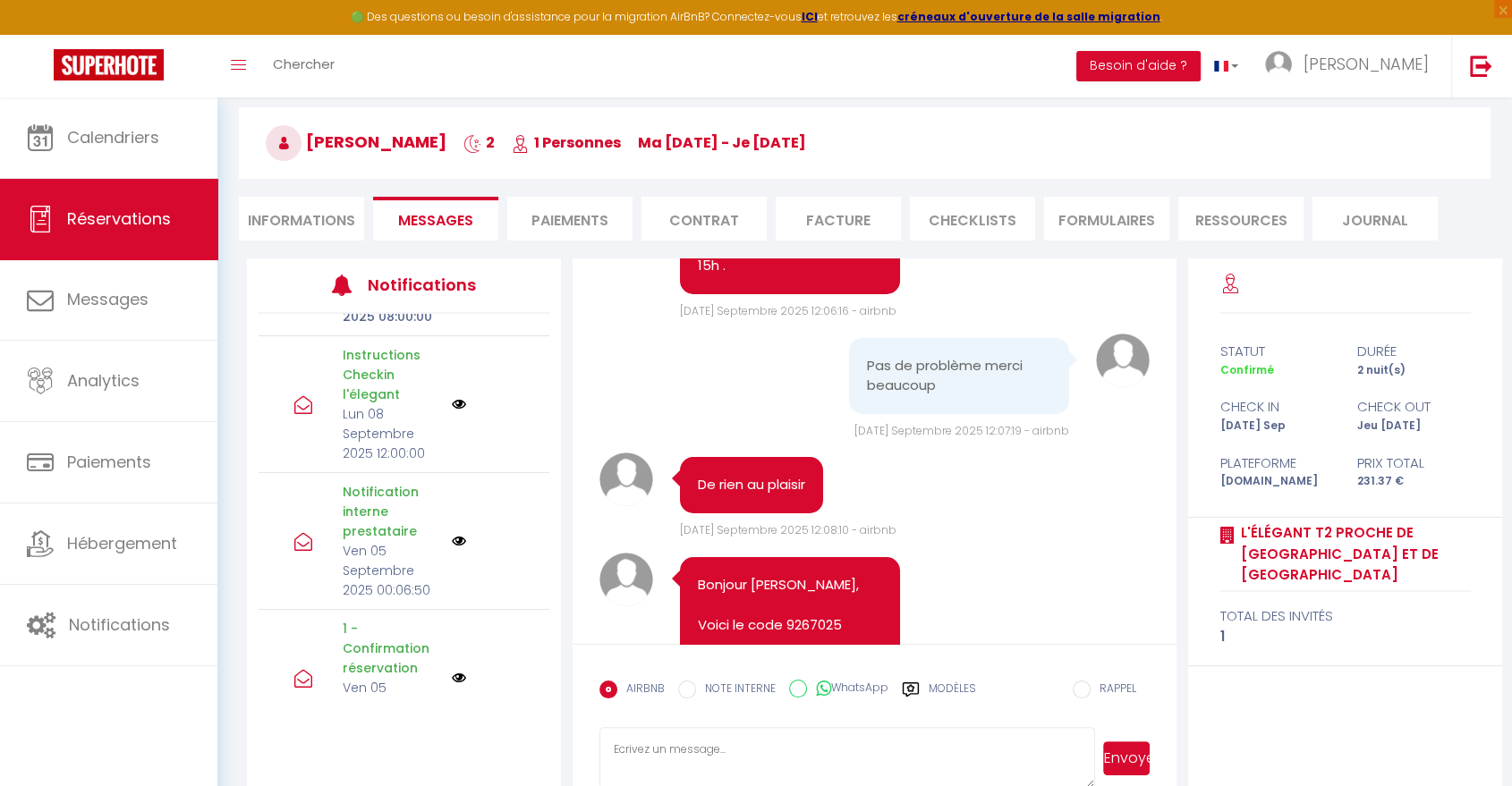
scroll to position [6535, 0]
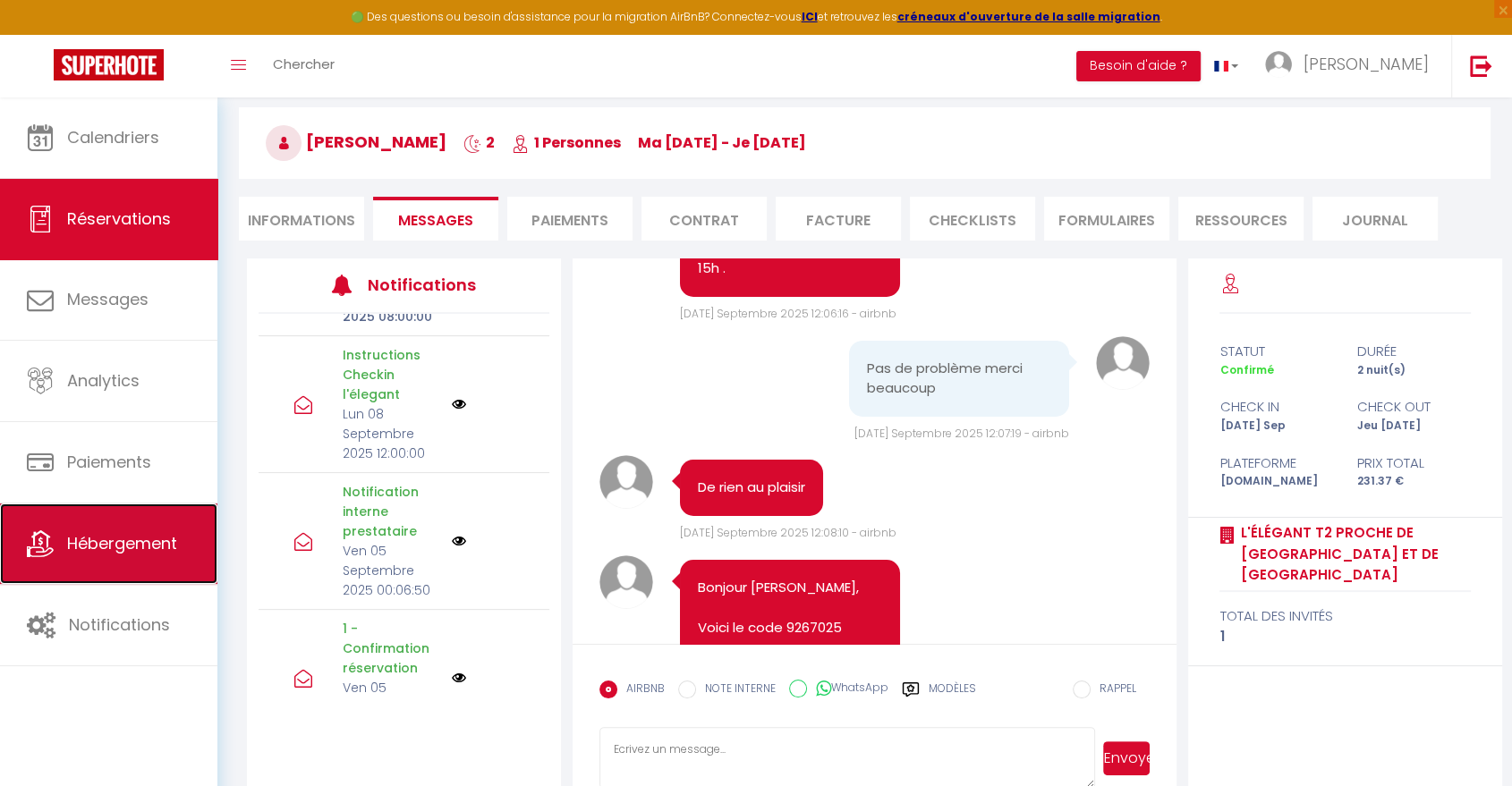
click at [125, 546] on span "Hébergement" at bounding box center [122, 544] width 110 height 23
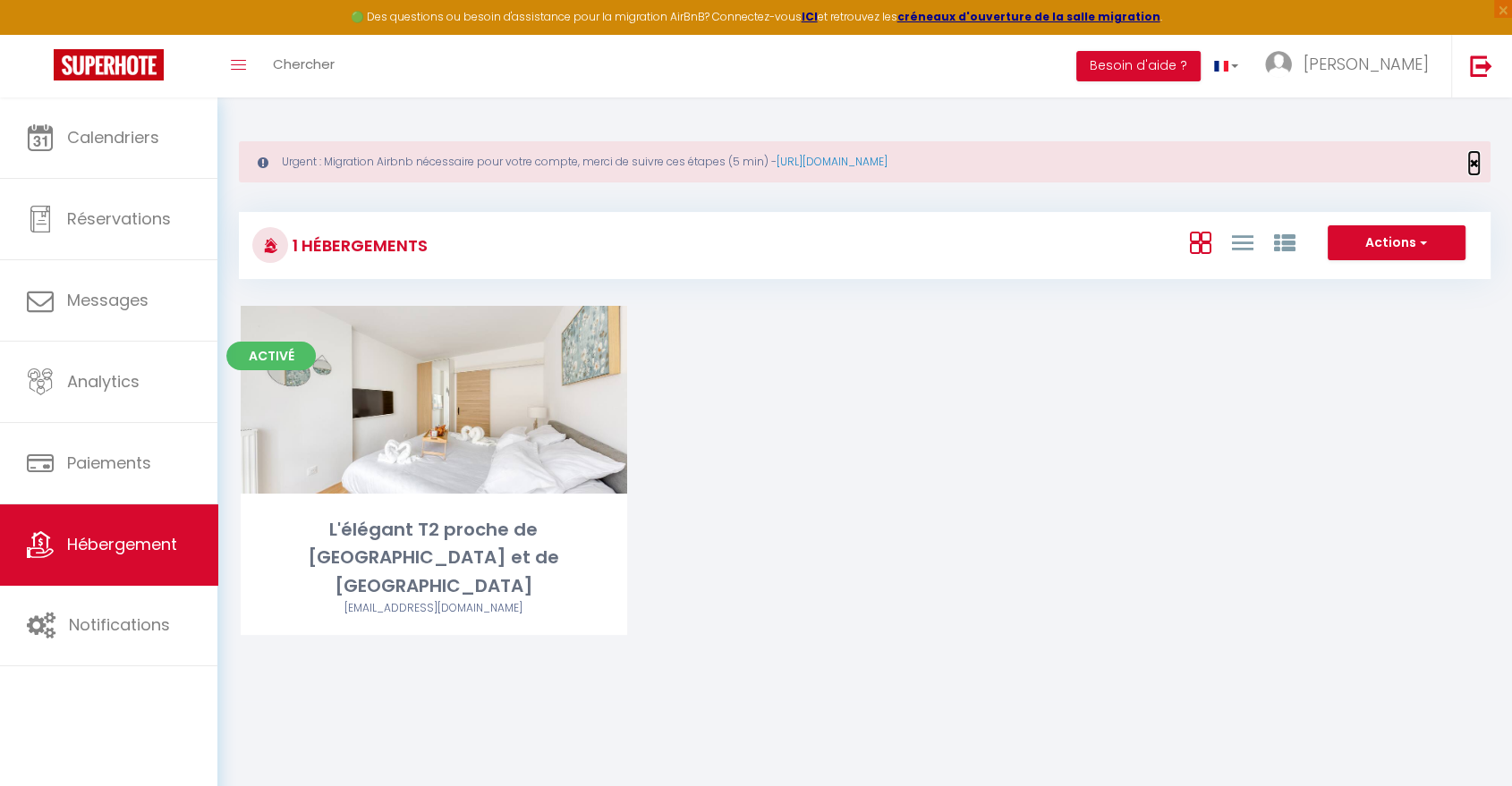
click at [1473, 160] on span "×" at bounding box center [1474, 163] width 10 height 23
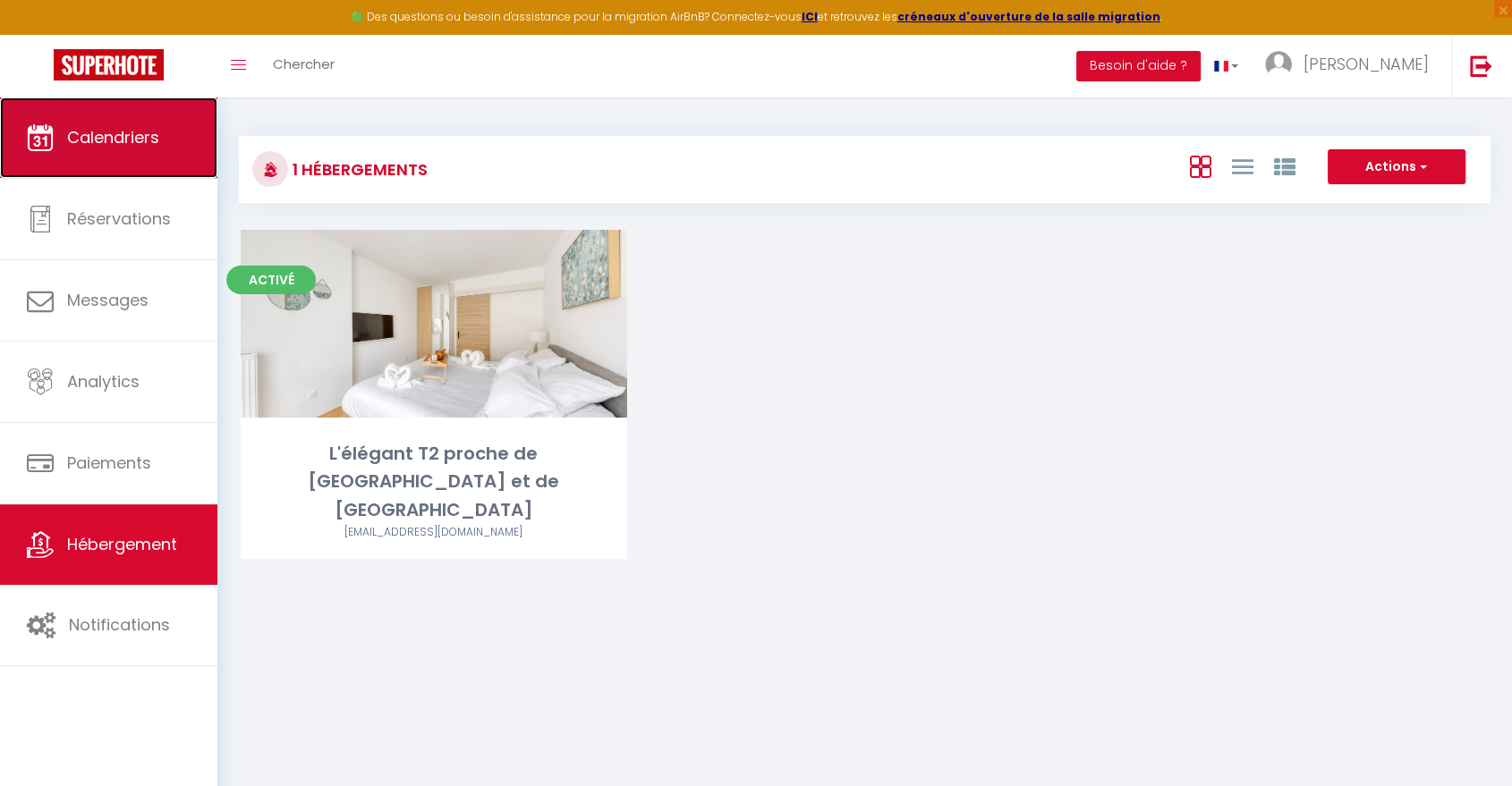
click at [149, 155] on link "Calendriers" at bounding box center [109, 137] width 218 height 80
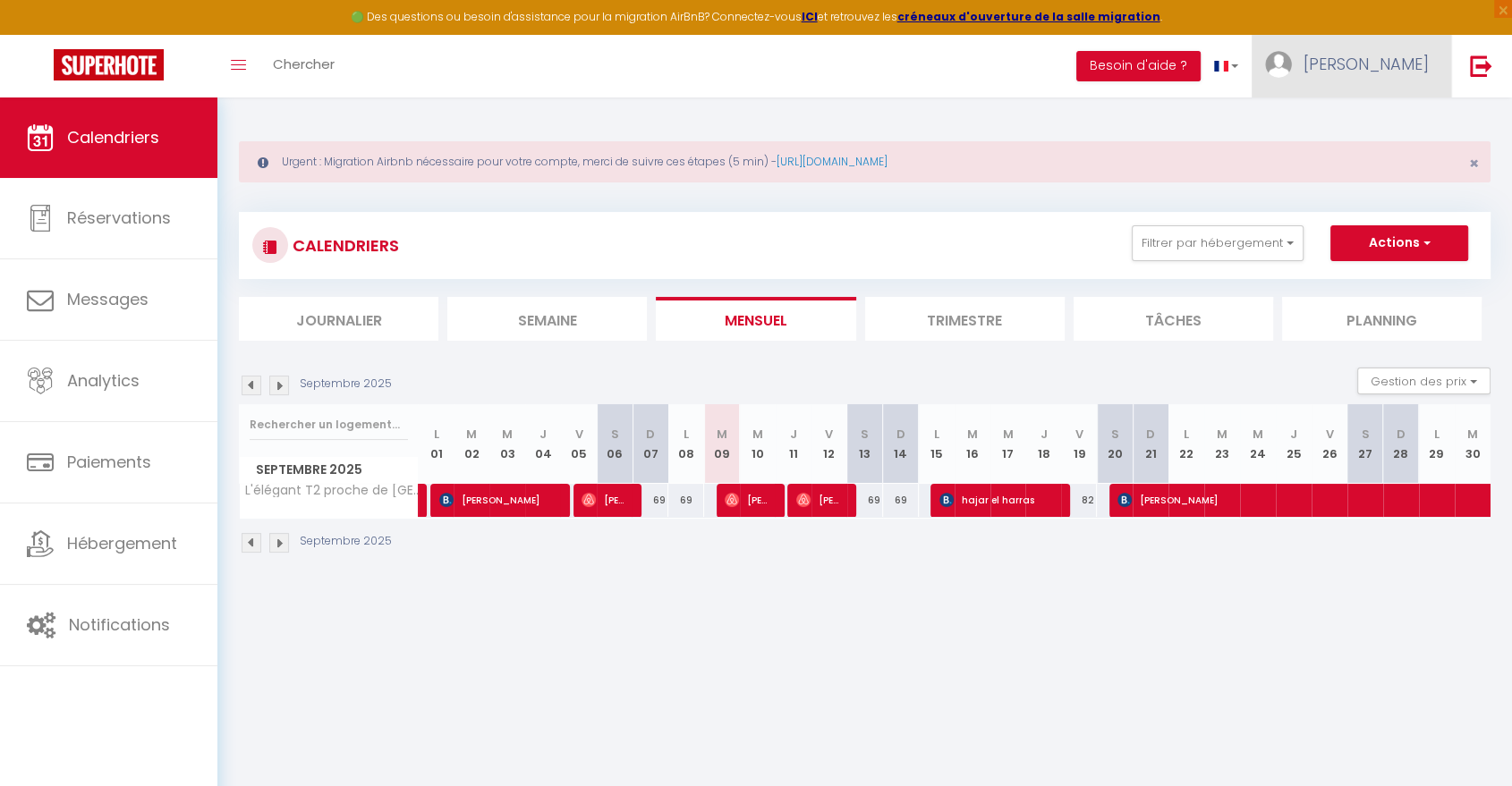
click at [1399, 71] on span "Nadir" at bounding box center [1366, 64] width 126 height 23
click at [1399, 121] on link "Paramètres" at bounding box center [1379, 124] width 132 height 30
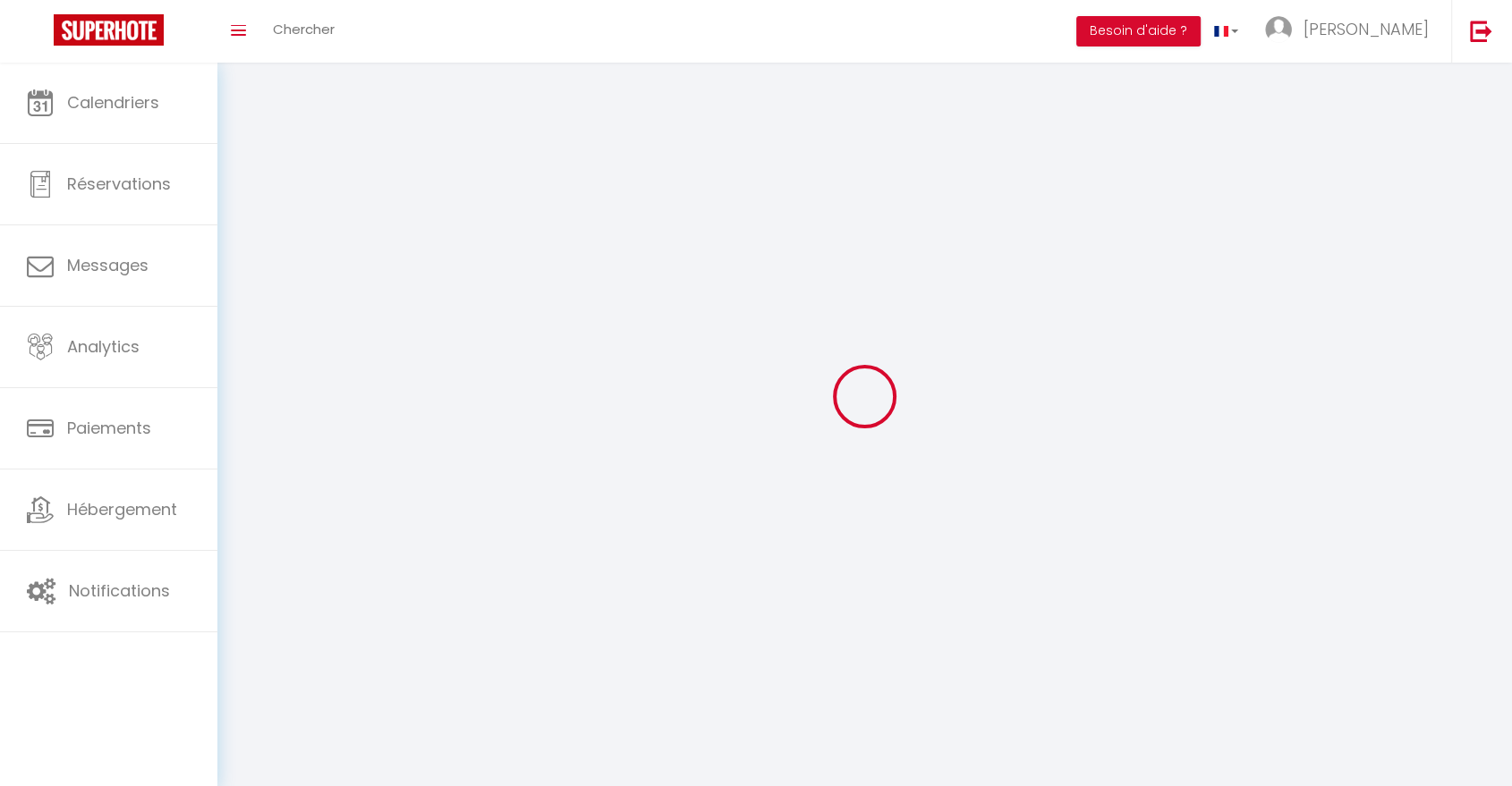
type input "Nadir"
type input "Benzahir"
type input "0761303904"
type input "9 Rue Jean Bart, 21"
type input "28500"
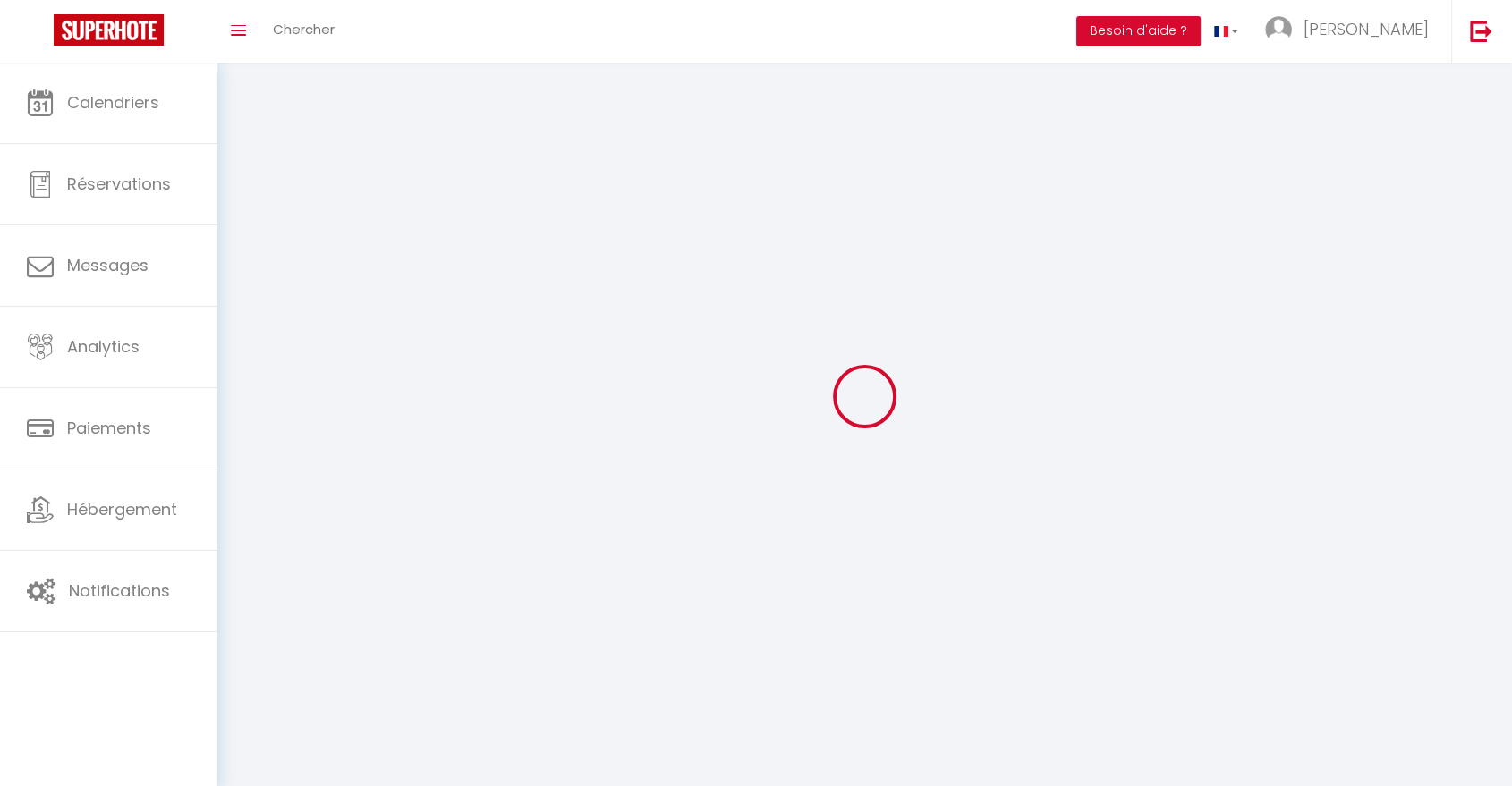
type input "VERNOUILLET"
type input "vJZyiJ3274J9jFRLrp8hfzf0A"
type input "X4SoJJgeQUnLtPG4TvmNDnWCB"
type input "vJZyiJ3274J9jFRLrp8hfzf0A"
type input "X4SoJJgeQUnLtPG4TvmNDnWCB"
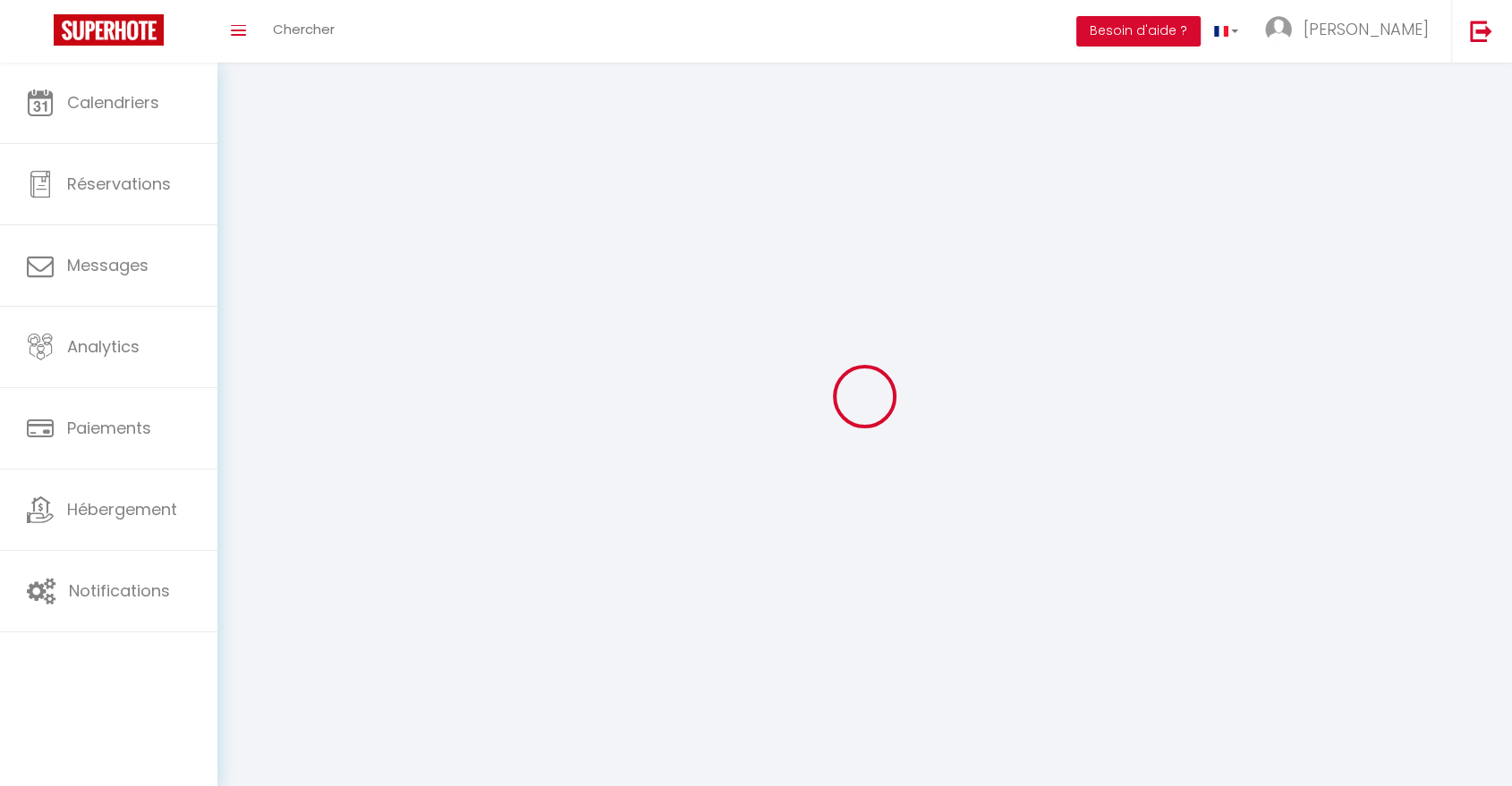
type input "https://app.superhote.com/#/get-available-rentals/X4SoJJgeQUnLtPG4TvmNDnWCB"
select select "28"
select select "fr"
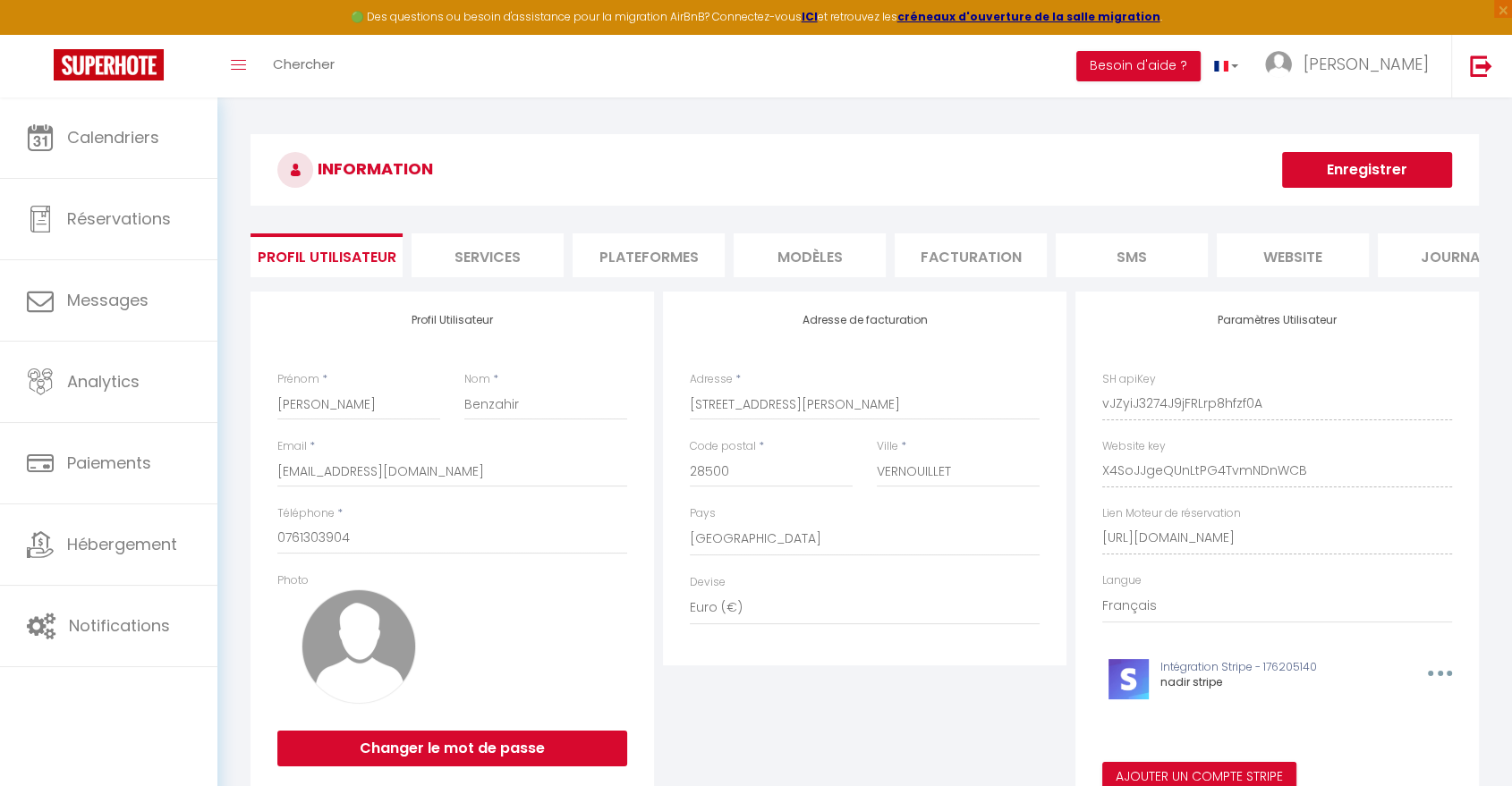
click at [647, 253] on li "Plateformes" at bounding box center [649, 255] width 152 height 44
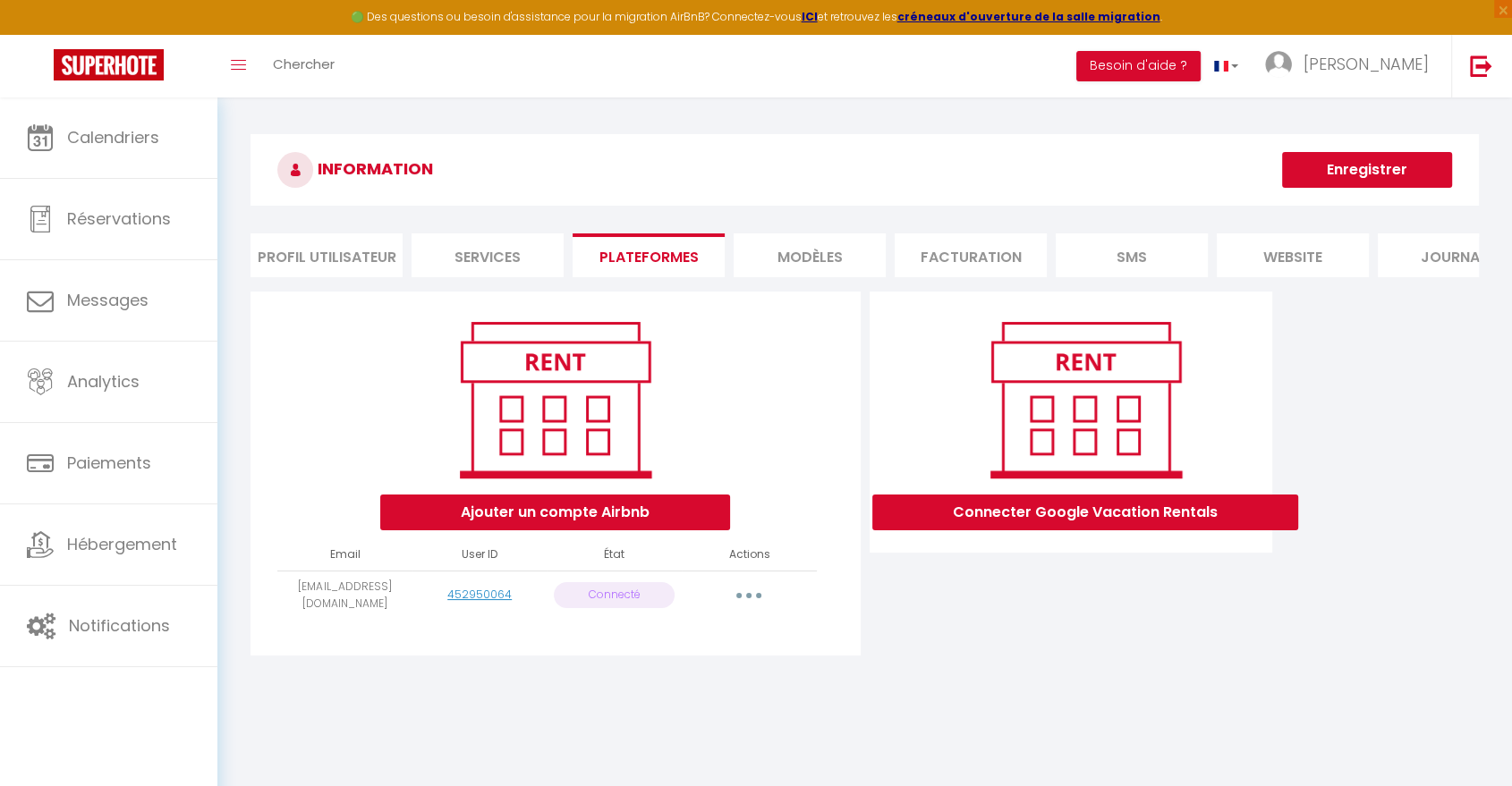
click at [749, 599] on icon "button" at bounding box center [748, 596] width 5 height 5
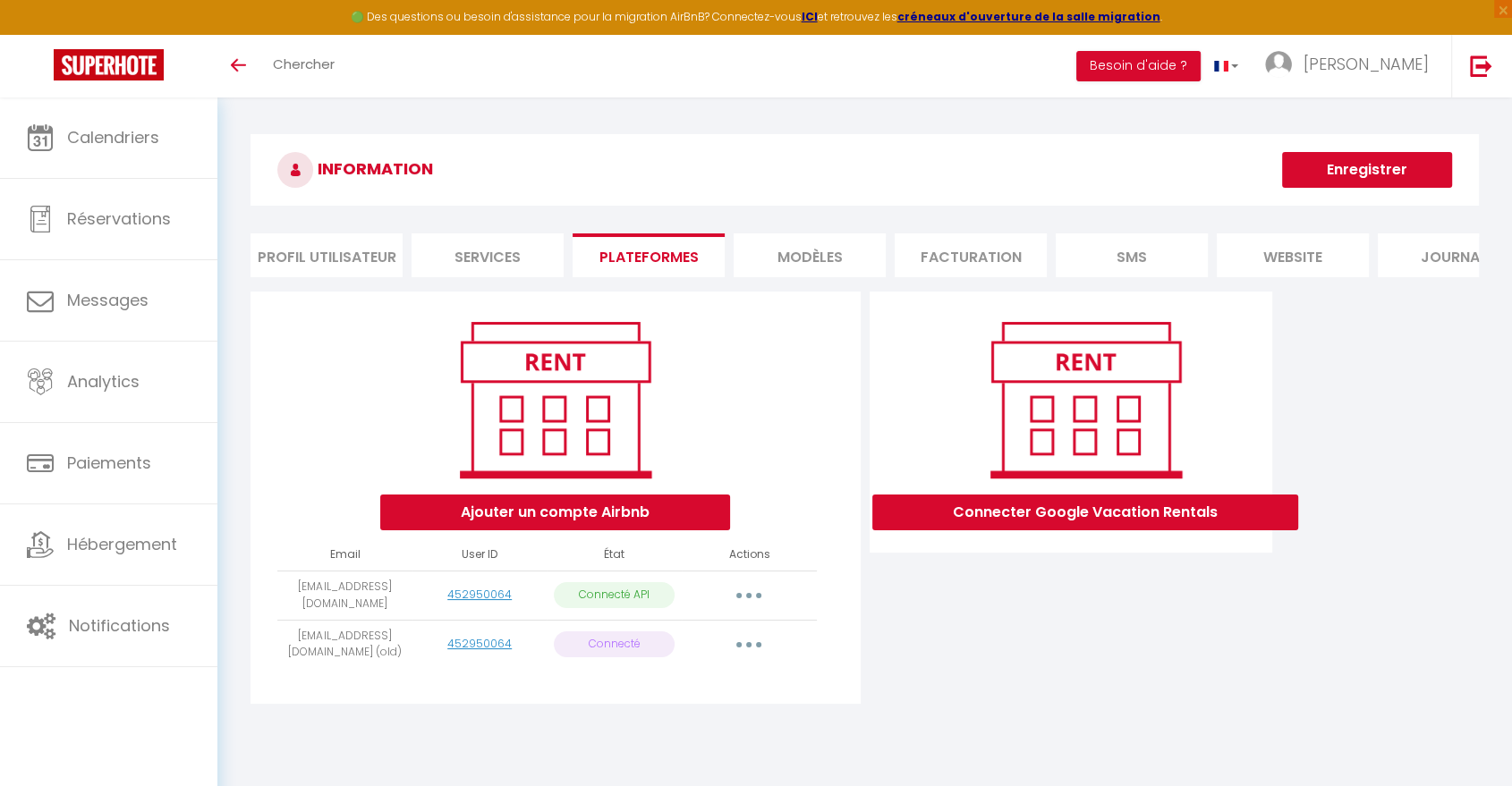
click at [743, 610] on button "button" at bounding box center [749, 596] width 50 height 28
click at [706, 652] on link "Importer les appartements" at bounding box center [670, 636] width 198 height 30
select select "24171"
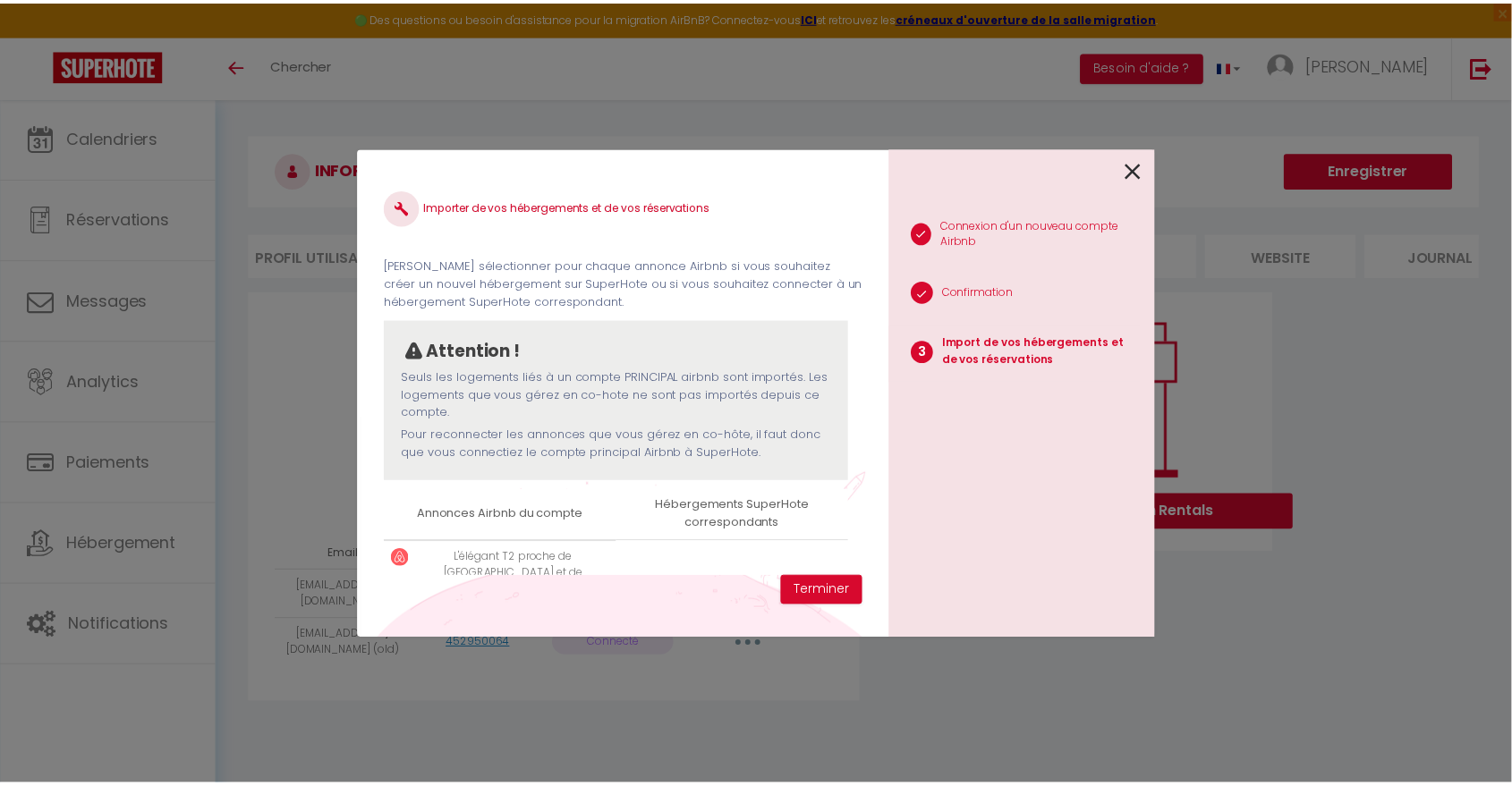
scroll to position [84, 0]
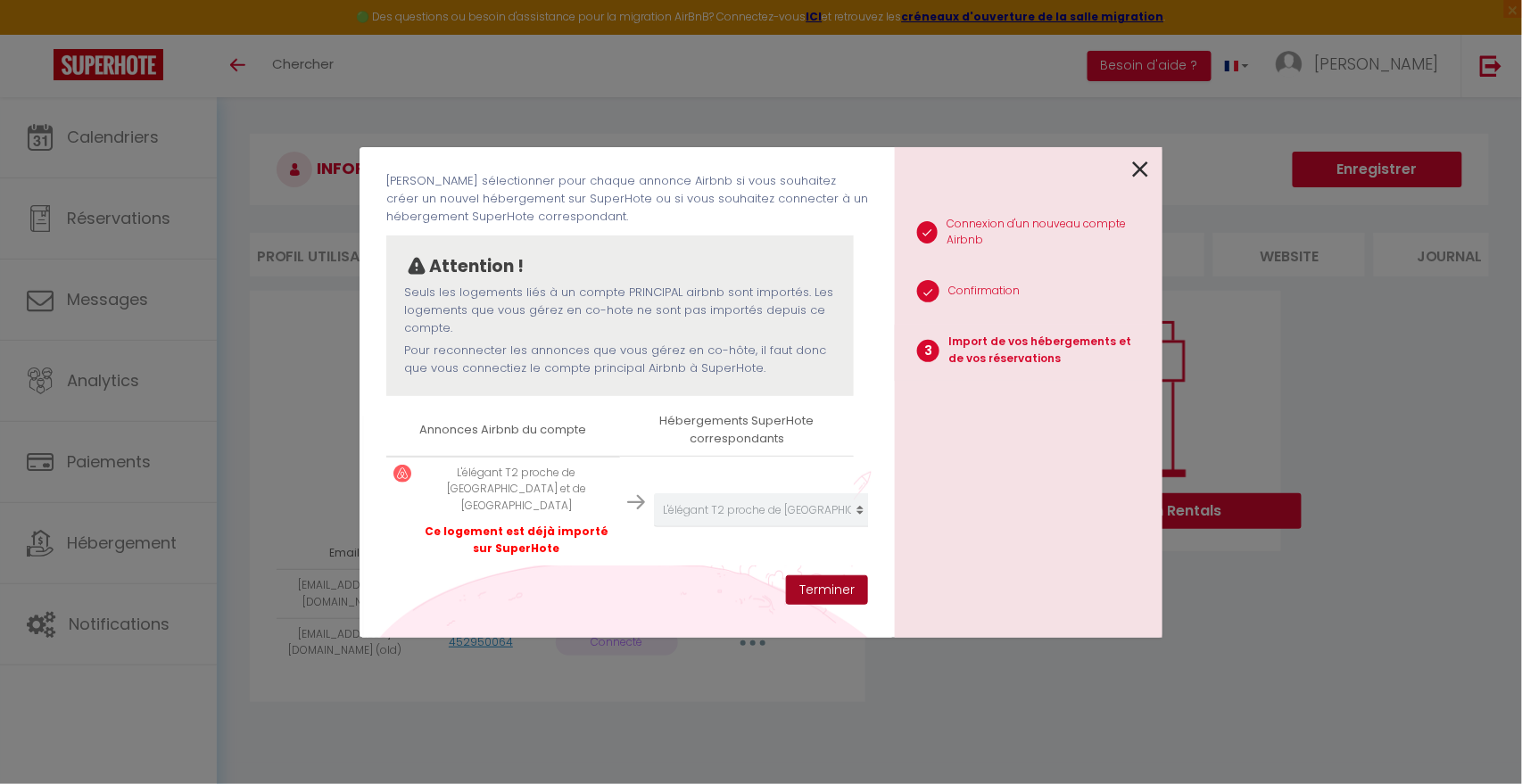
click at [824, 586] on button "Terminer" at bounding box center [827, 590] width 82 height 30
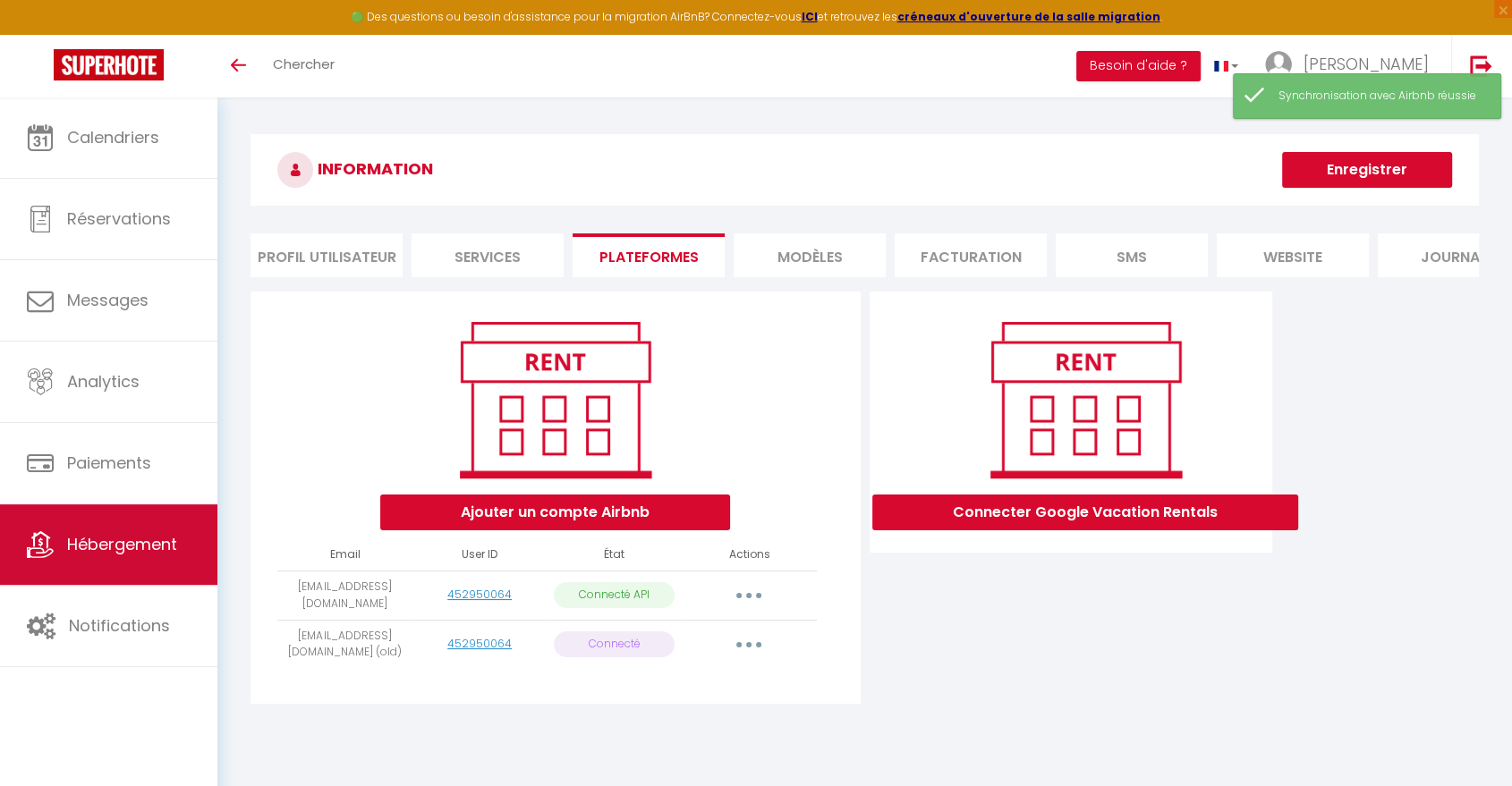
click at [129, 546] on span "Hébergement" at bounding box center [122, 544] width 110 height 23
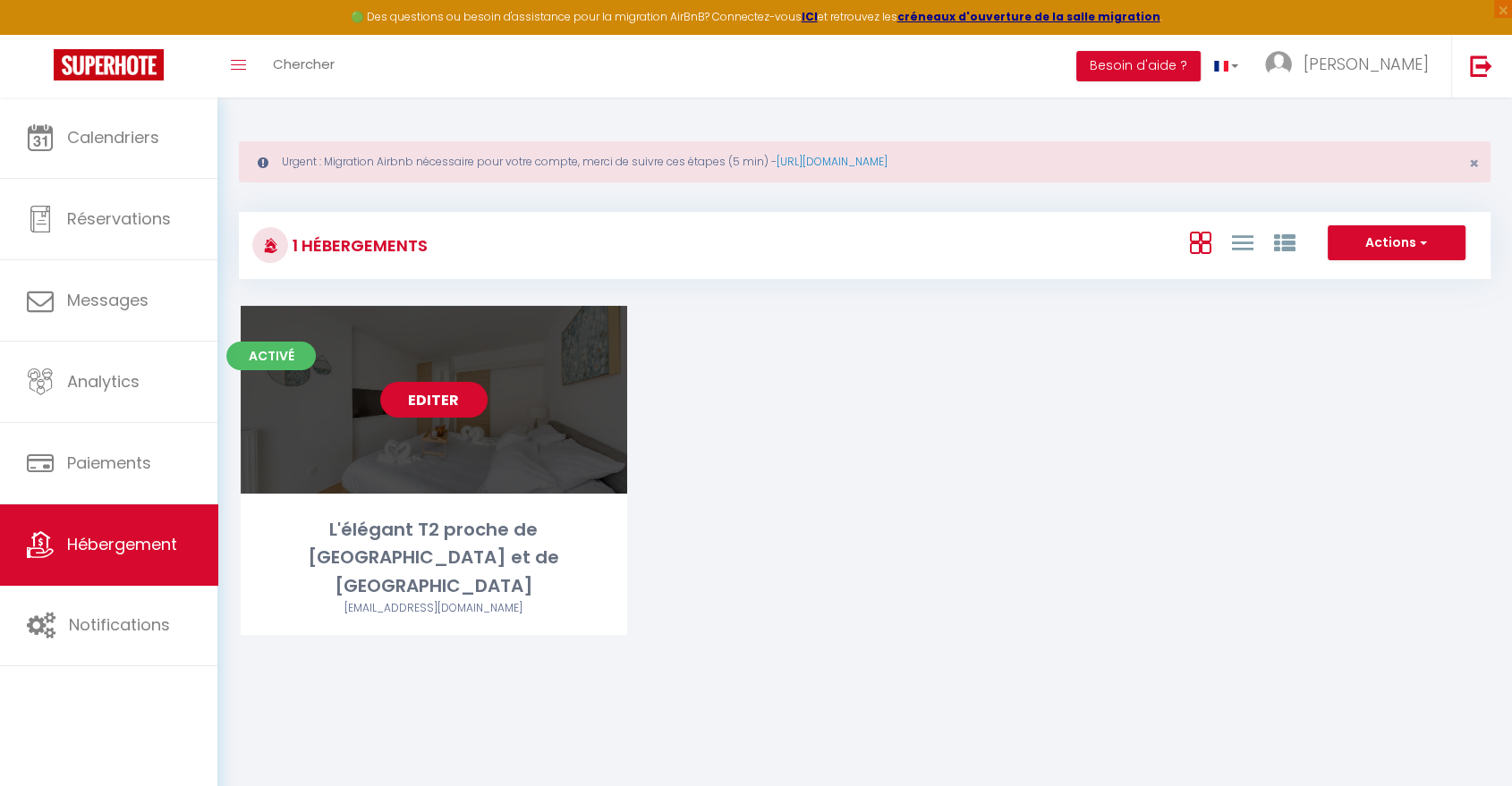
click at [443, 395] on link "Editer" at bounding box center [434, 399] width 107 height 35
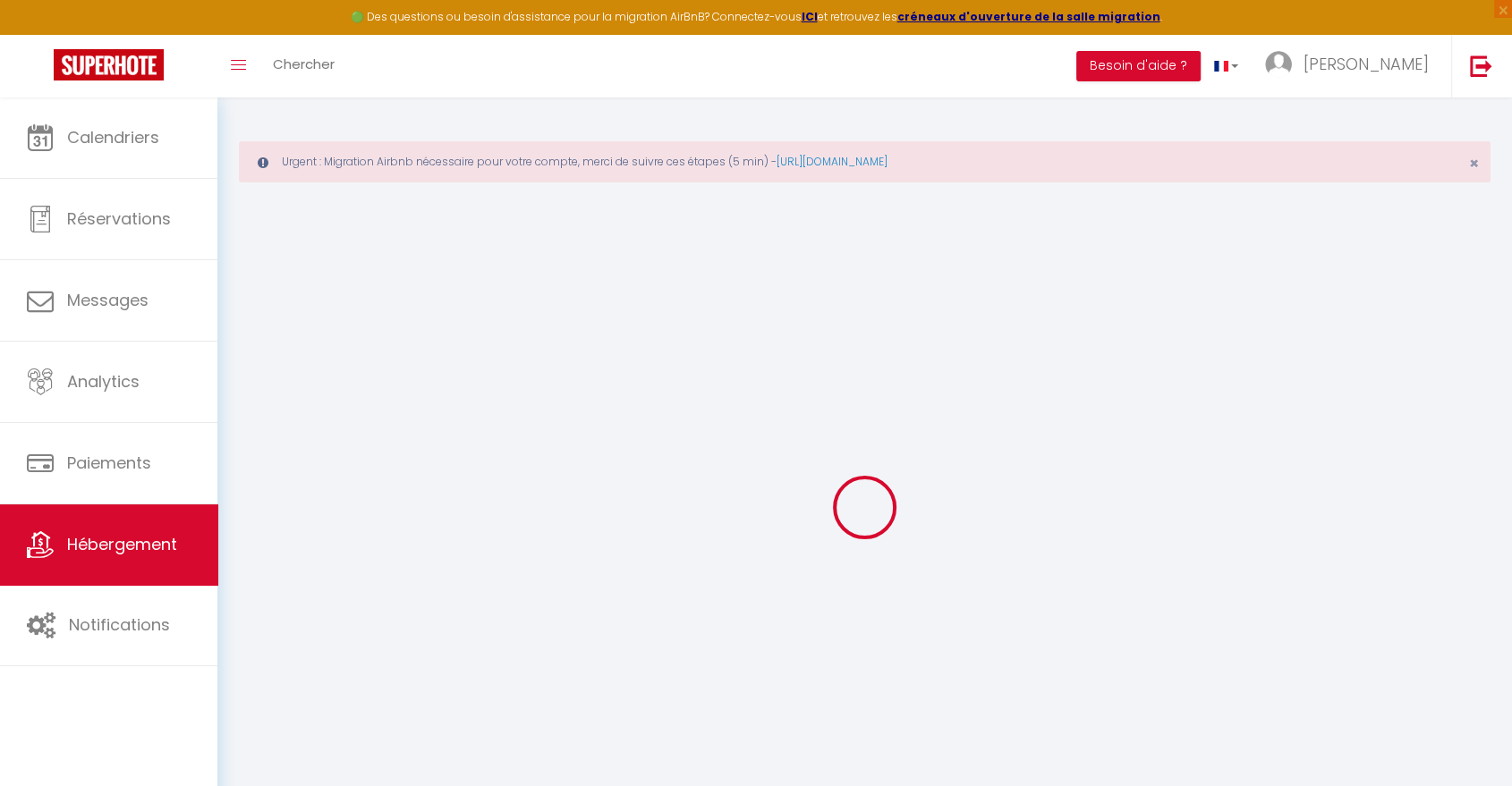
select select
checkbox input "false"
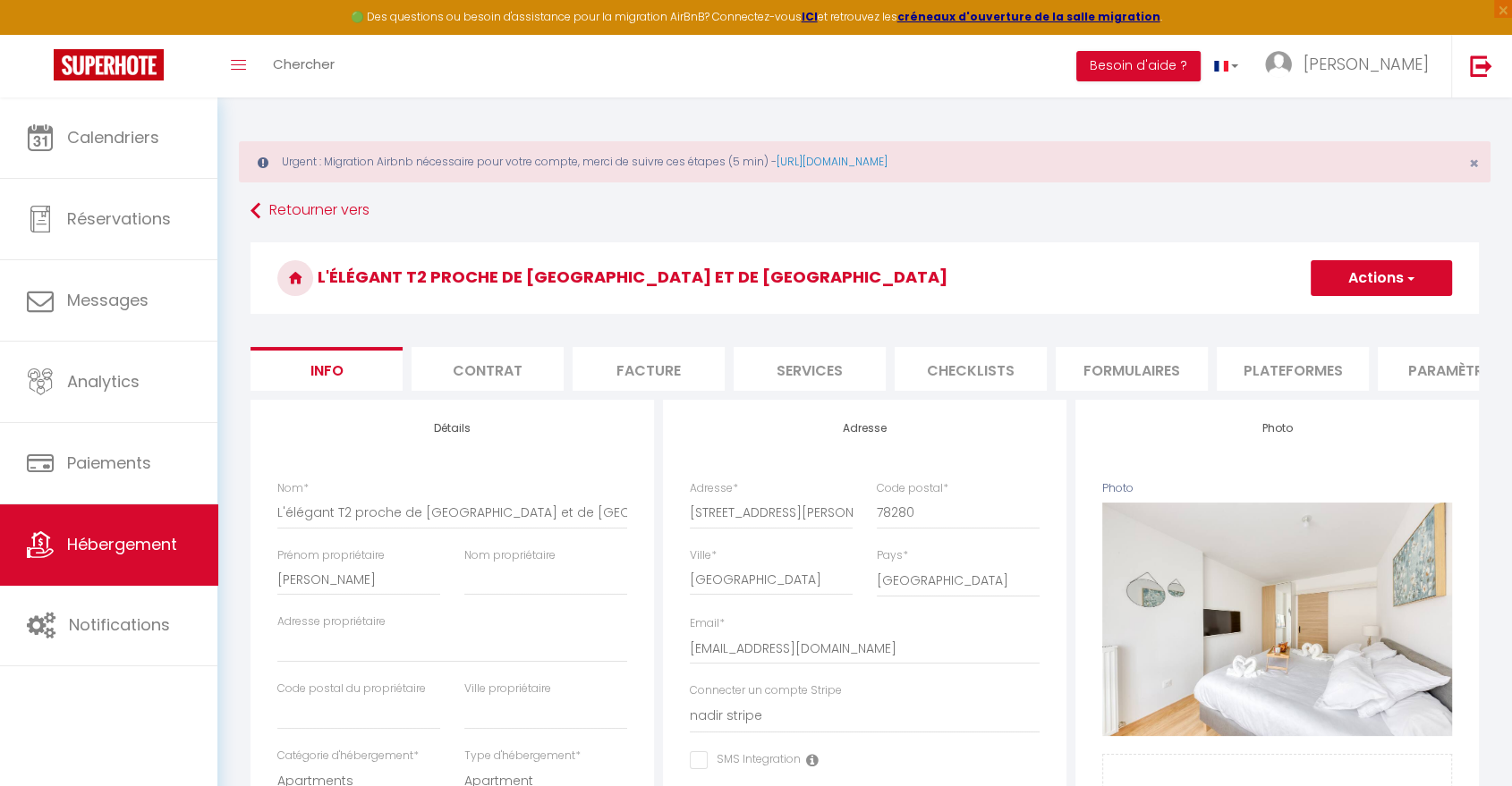
select select
checkbox input "false"
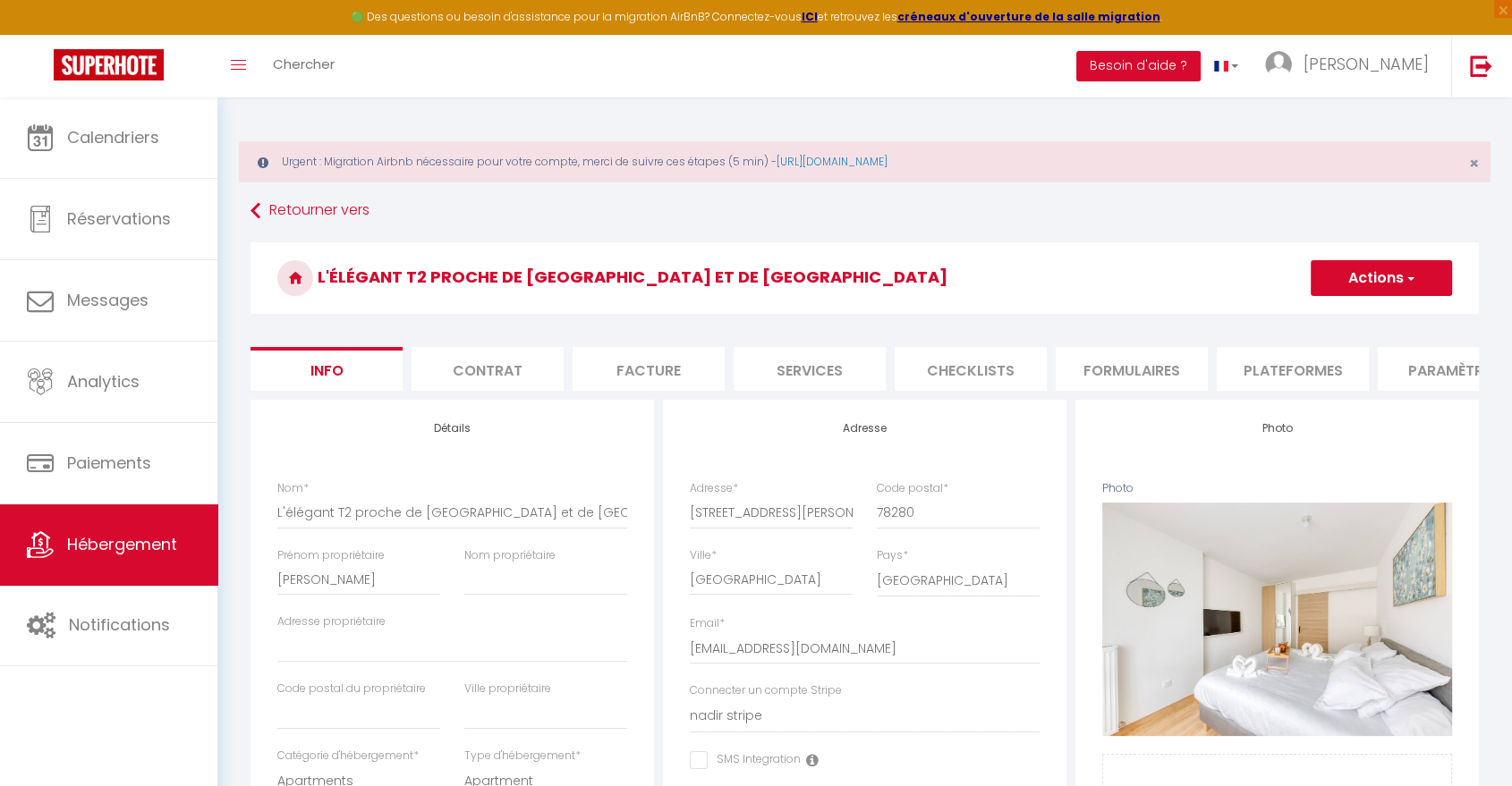
select select "270"
select select "EUR"
select select
select select "1977-944327072932650375"
click at [1279, 389] on li "Plateformes" at bounding box center [1292, 369] width 152 height 44
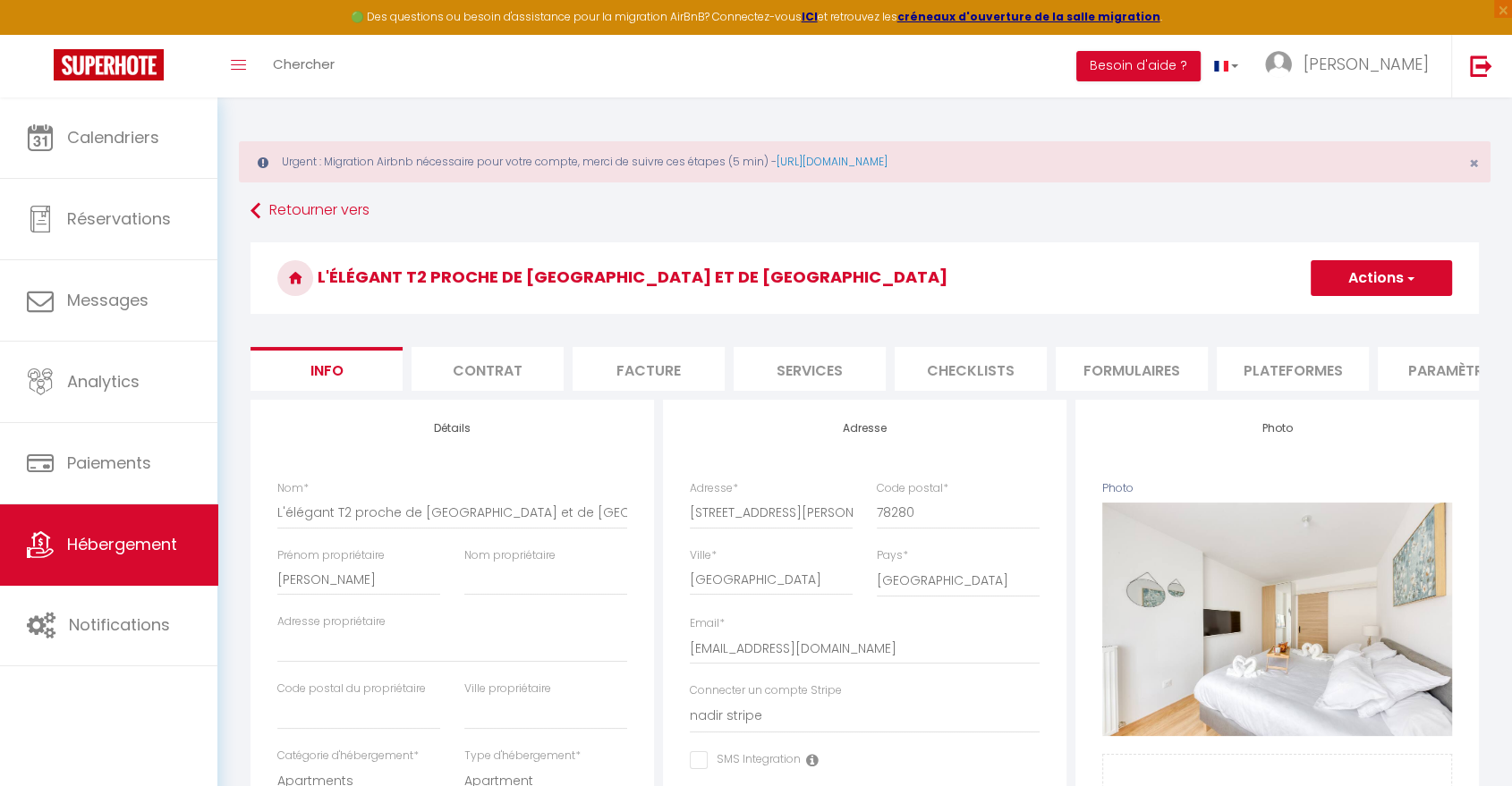
select select
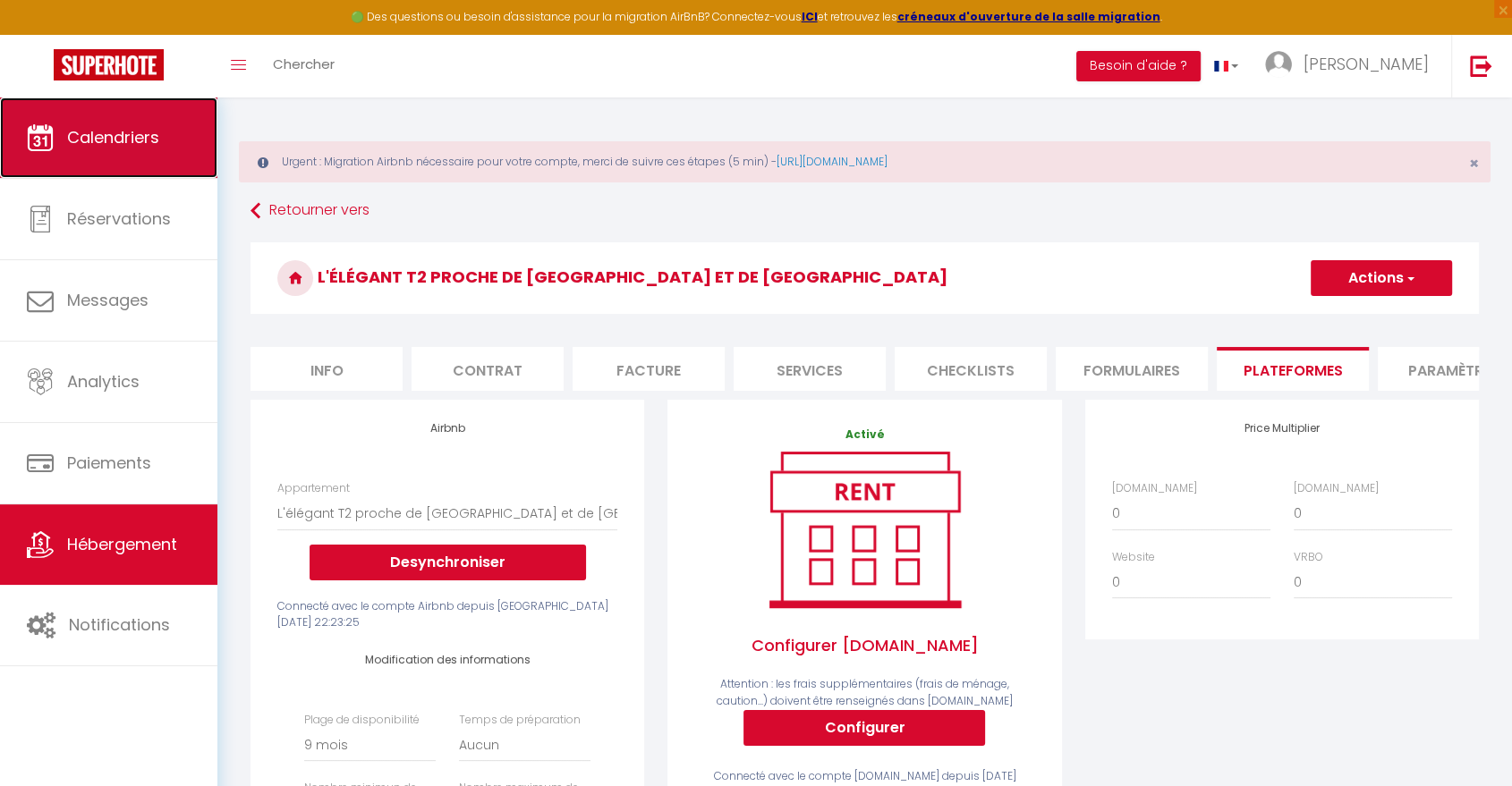
click at [150, 148] on span "Calendriers" at bounding box center [113, 137] width 92 height 23
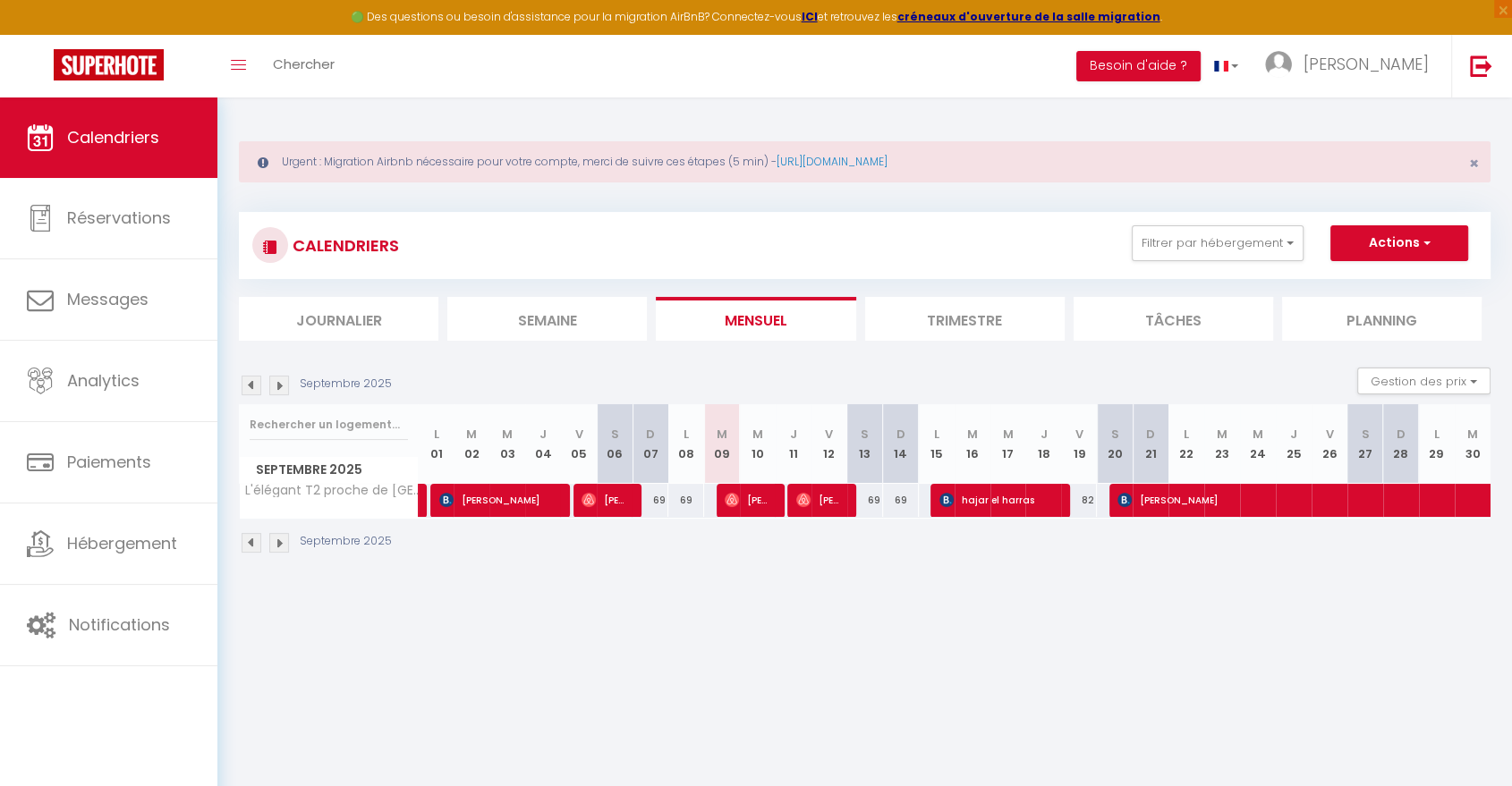
click at [282, 387] on img at bounding box center [279, 386] width 20 height 20
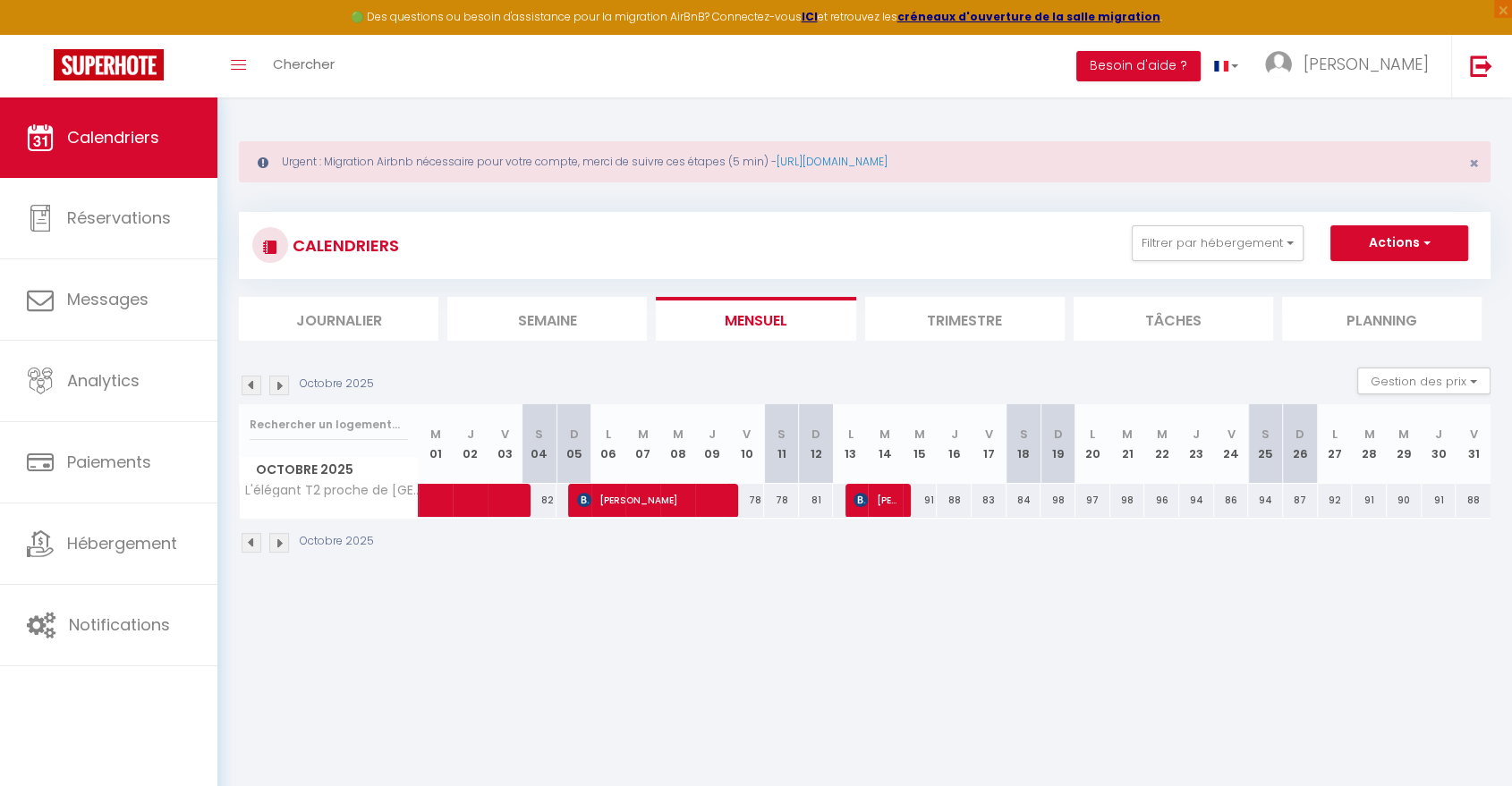
click at [247, 391] on img at bounding box center [251, 386] width 20 height 20
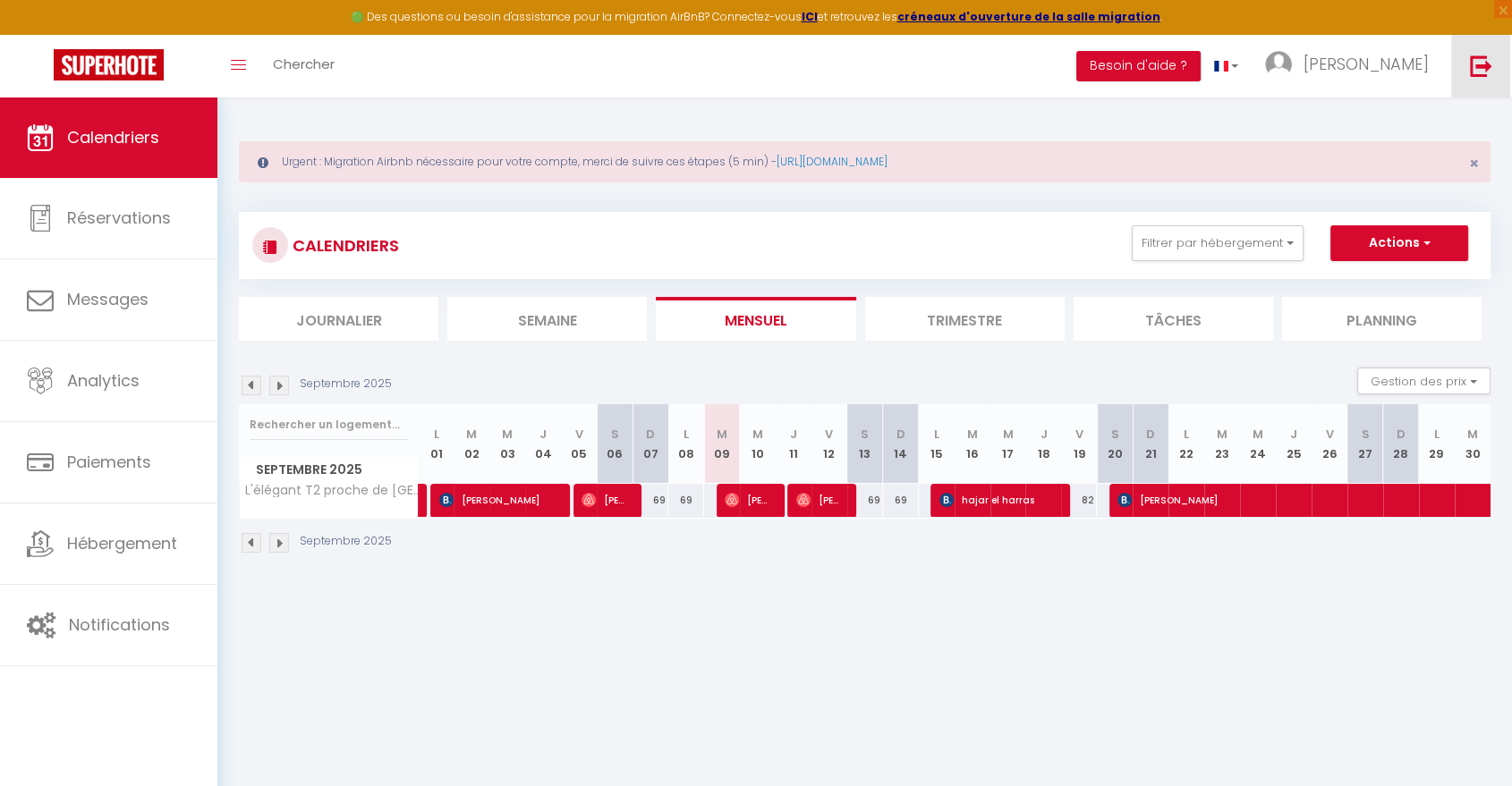
click at [1475, 80] on link at bounding box center [1481, 67] width 59 height 63
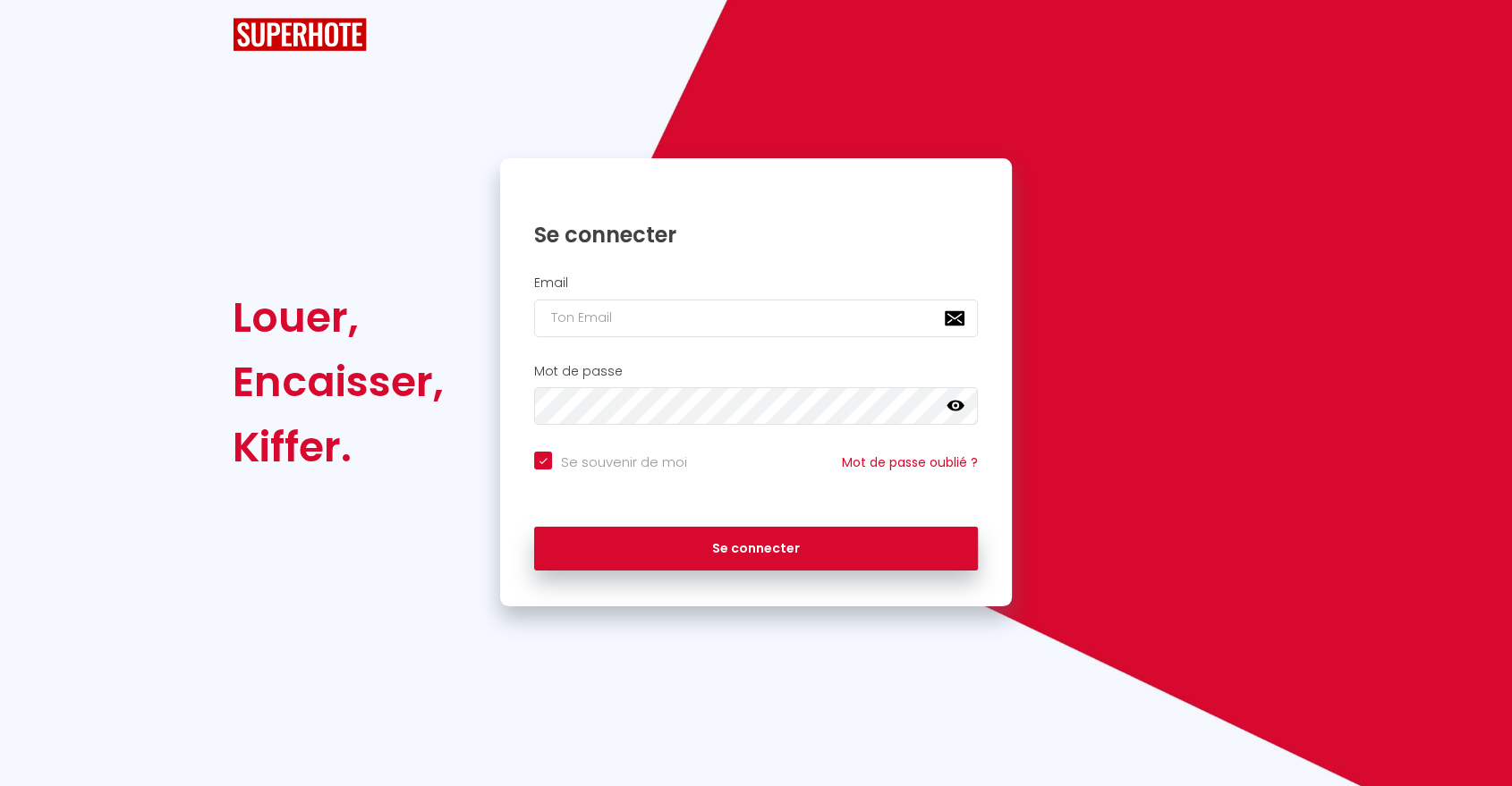
checkbox input "true"
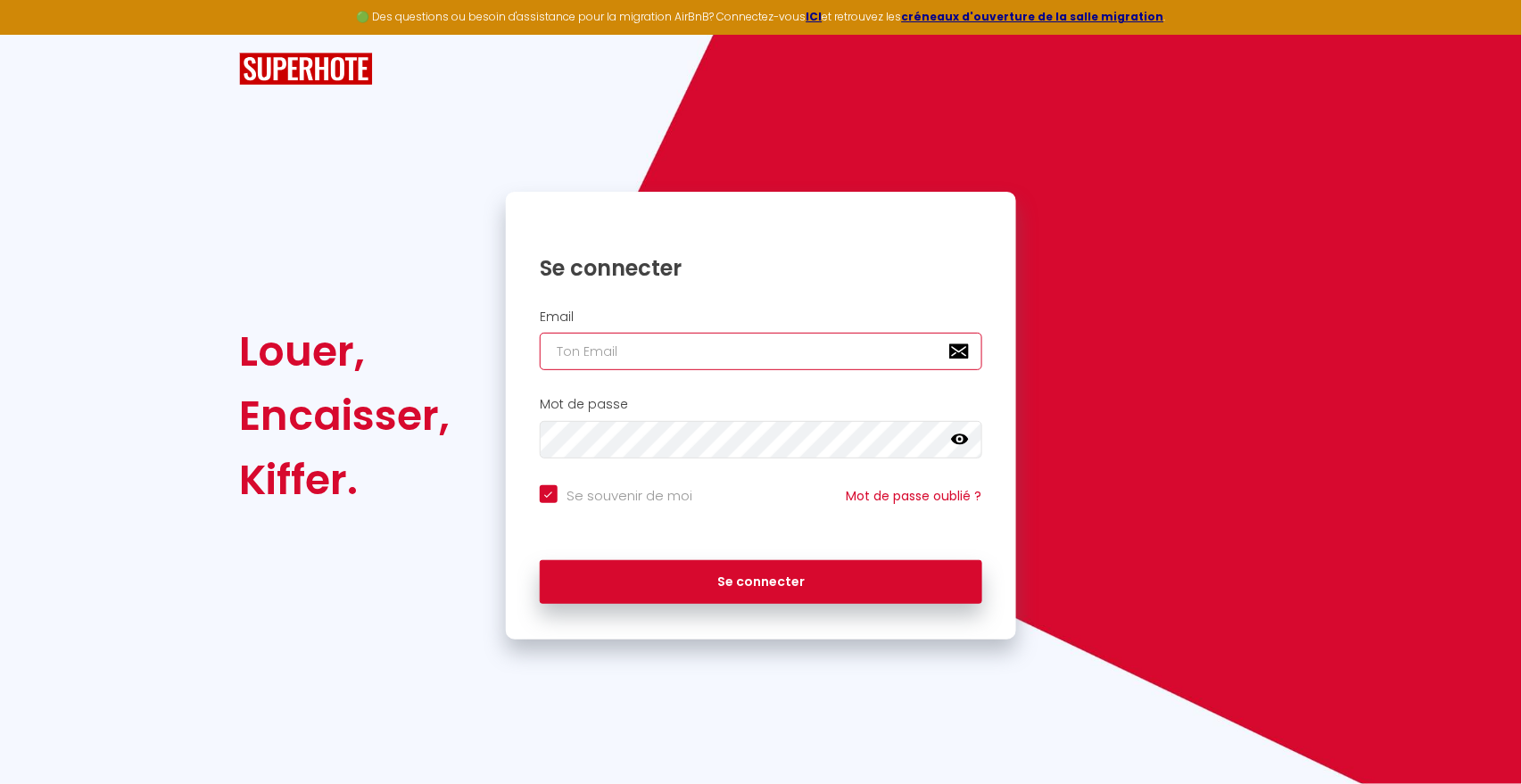
type input "A"
checkbox input "true"
click at [713, 355] on input "A" at bounding box center [761, 351] width 442 height 37
checkbox input "true"
paste input "optiloca.idf@gmail.com"
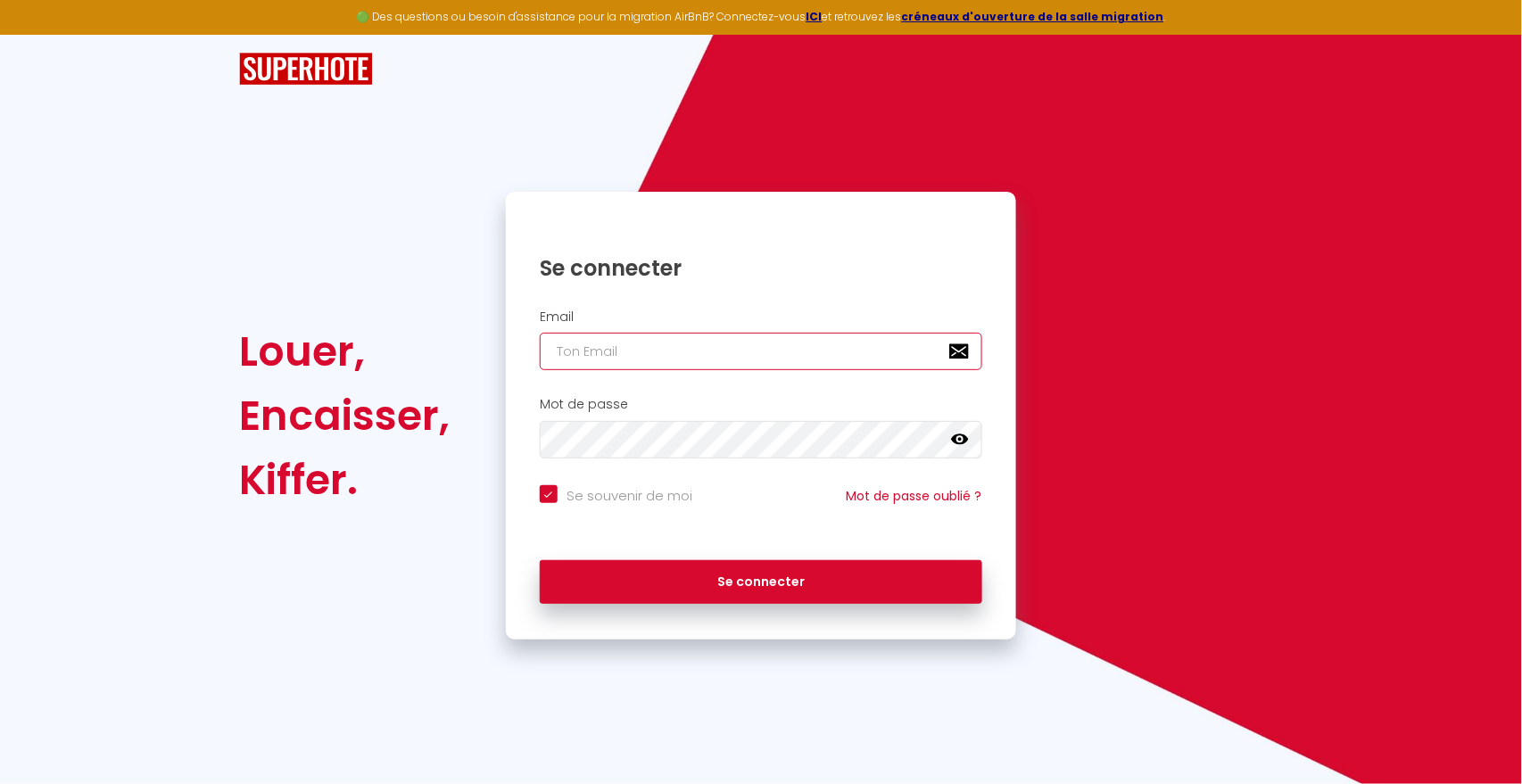
type input "optiloca.idf@gmail.com"
checkbox input "true"
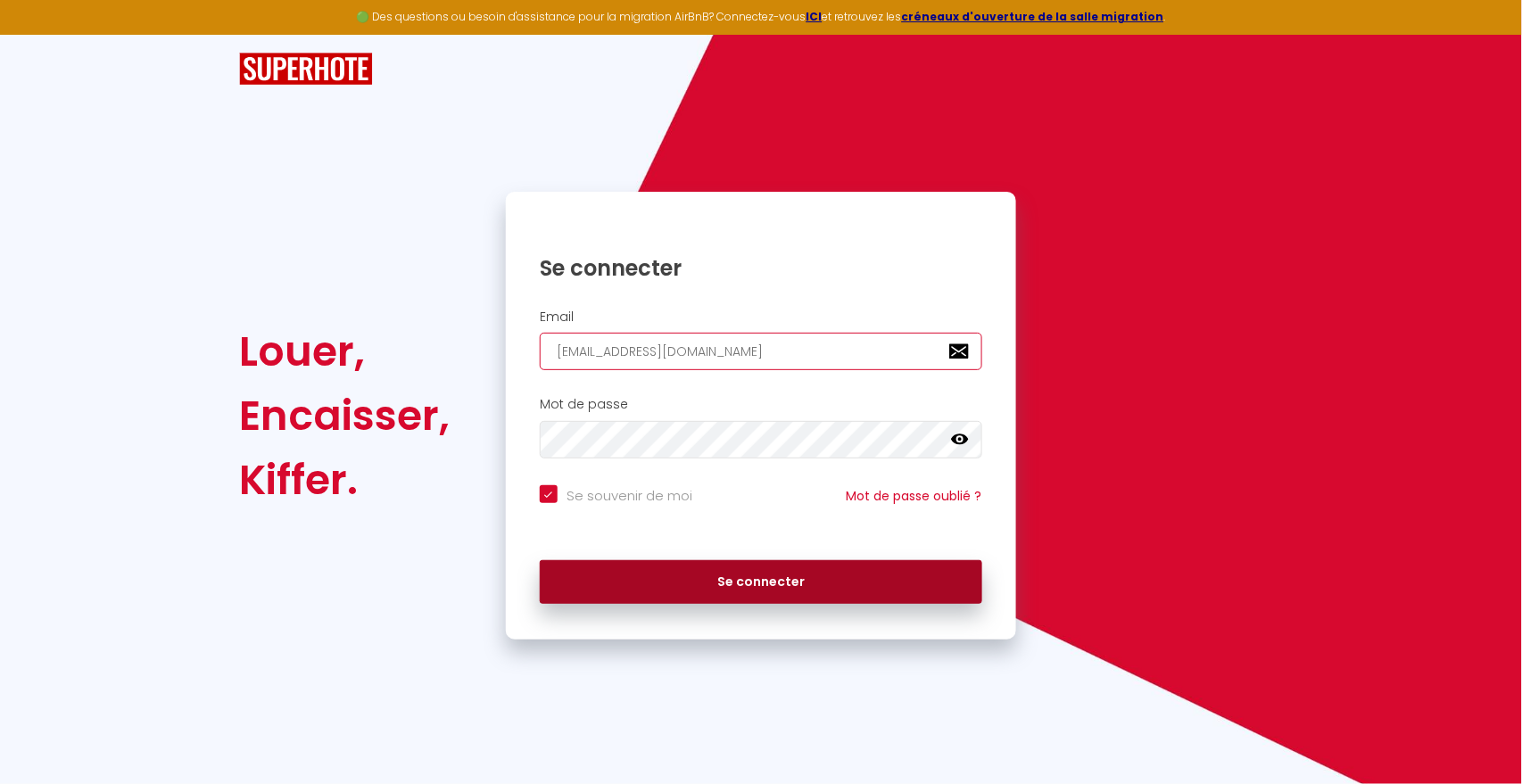
type input "optiloca.idf@gmail.com"
click at [766, 584] on button "Se connecter" at bounding box center [761, 583] width 442 height 45
checkbox input "true"
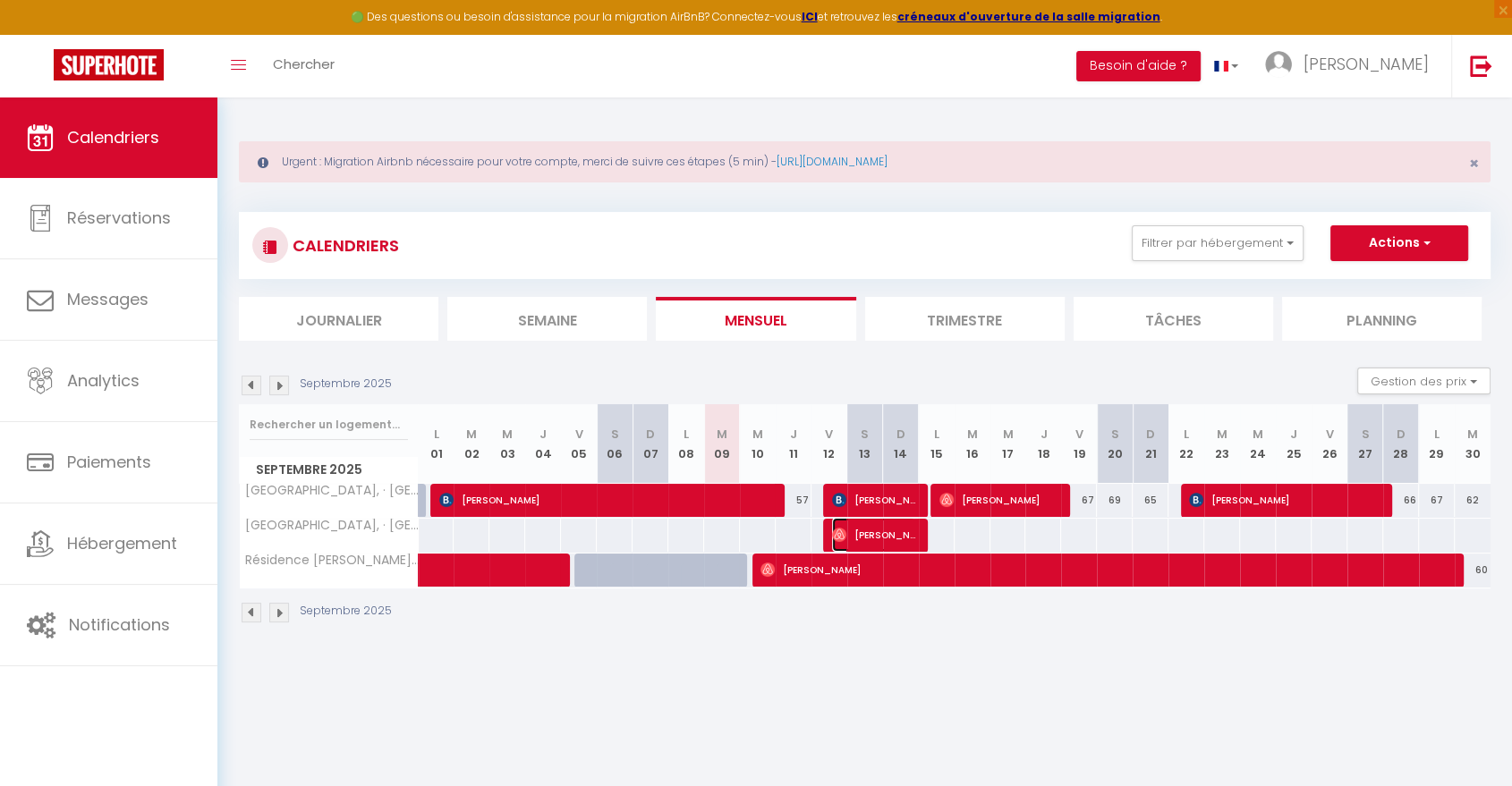
click at [874, 528] on span "Wassim Ech" at bounding box center [873, 535] width 83 height 34
select select "OK"
select select "0"
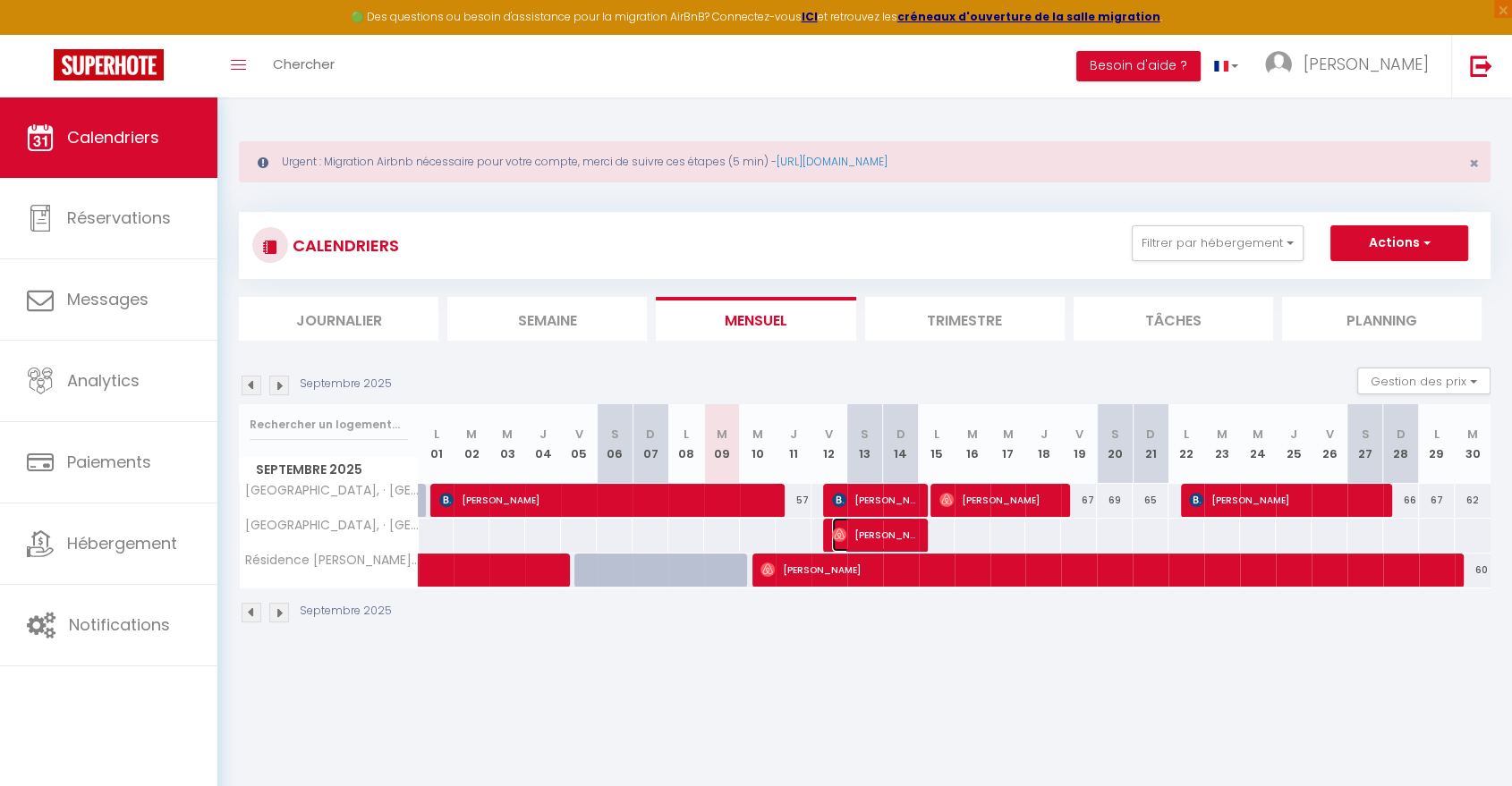
select select "1"
select select
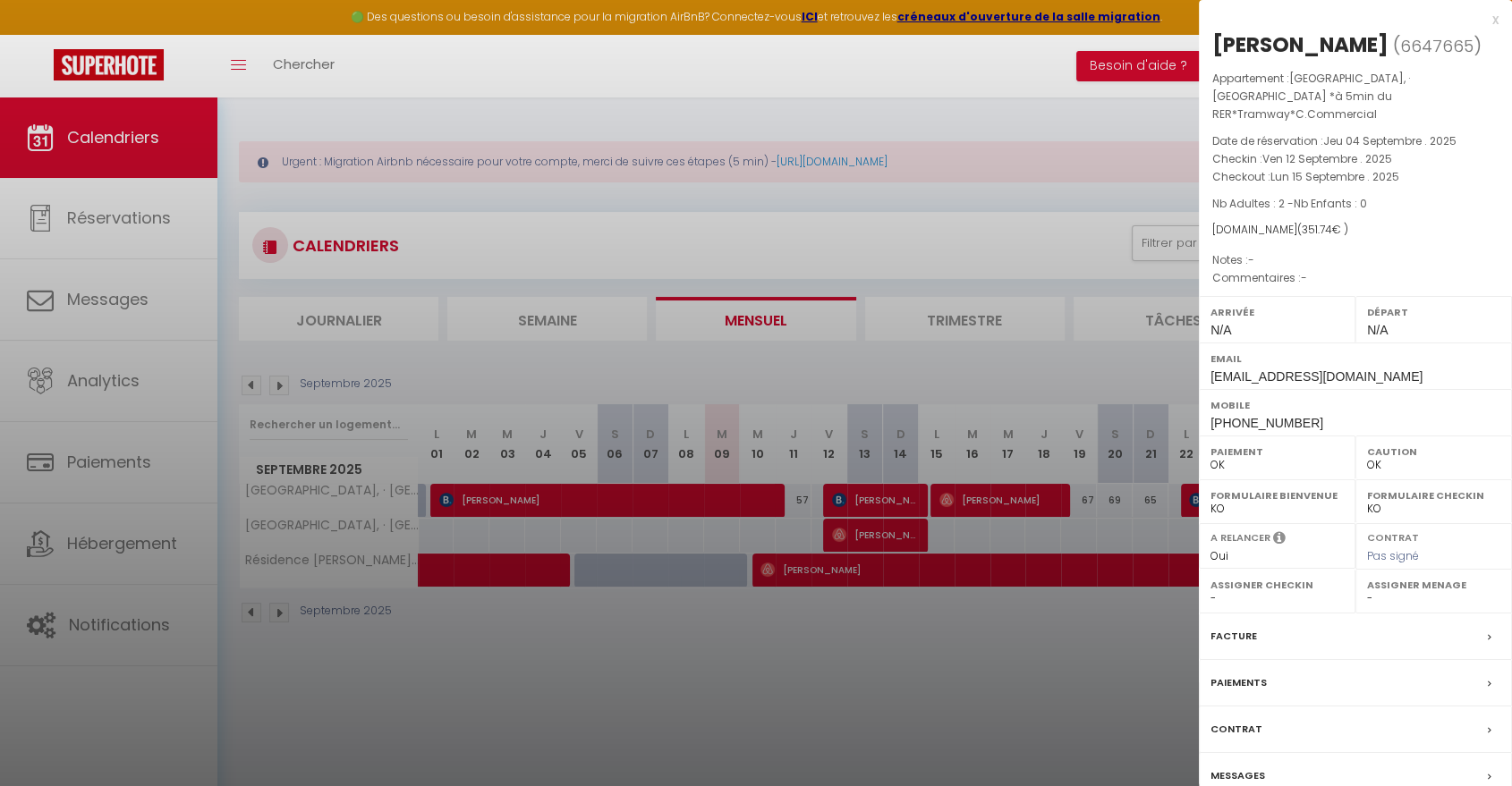
click at [863, 497] on div at bounding box center [756, 393] width 1512 height 786
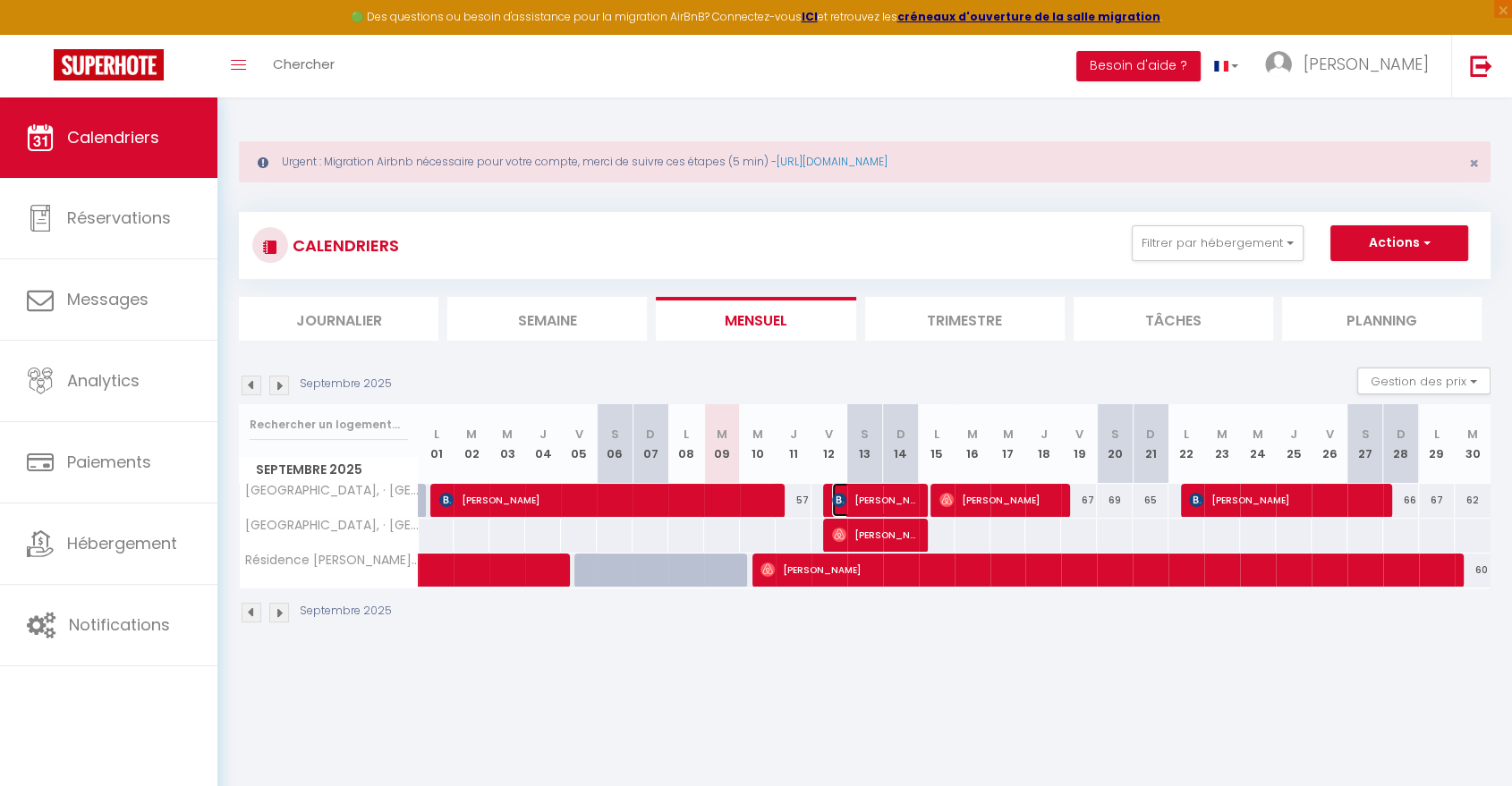
click at [863, 497] on span "Gaelle Descourtis" at bounding box center [873, 499] width 83 height 34
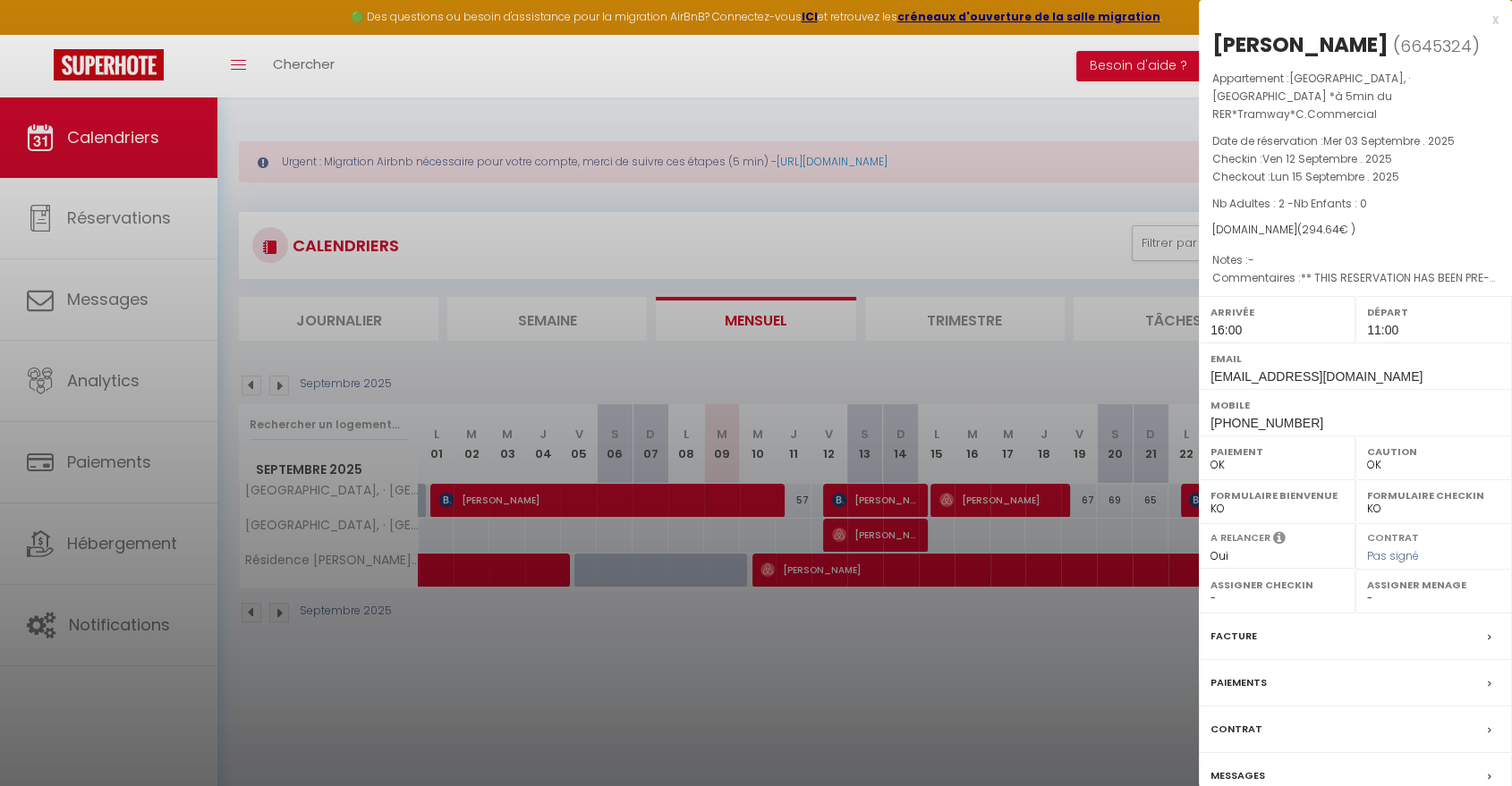
click at [1492, 20] on div "x" at bounding box center [1348, 20] width 299 height 22
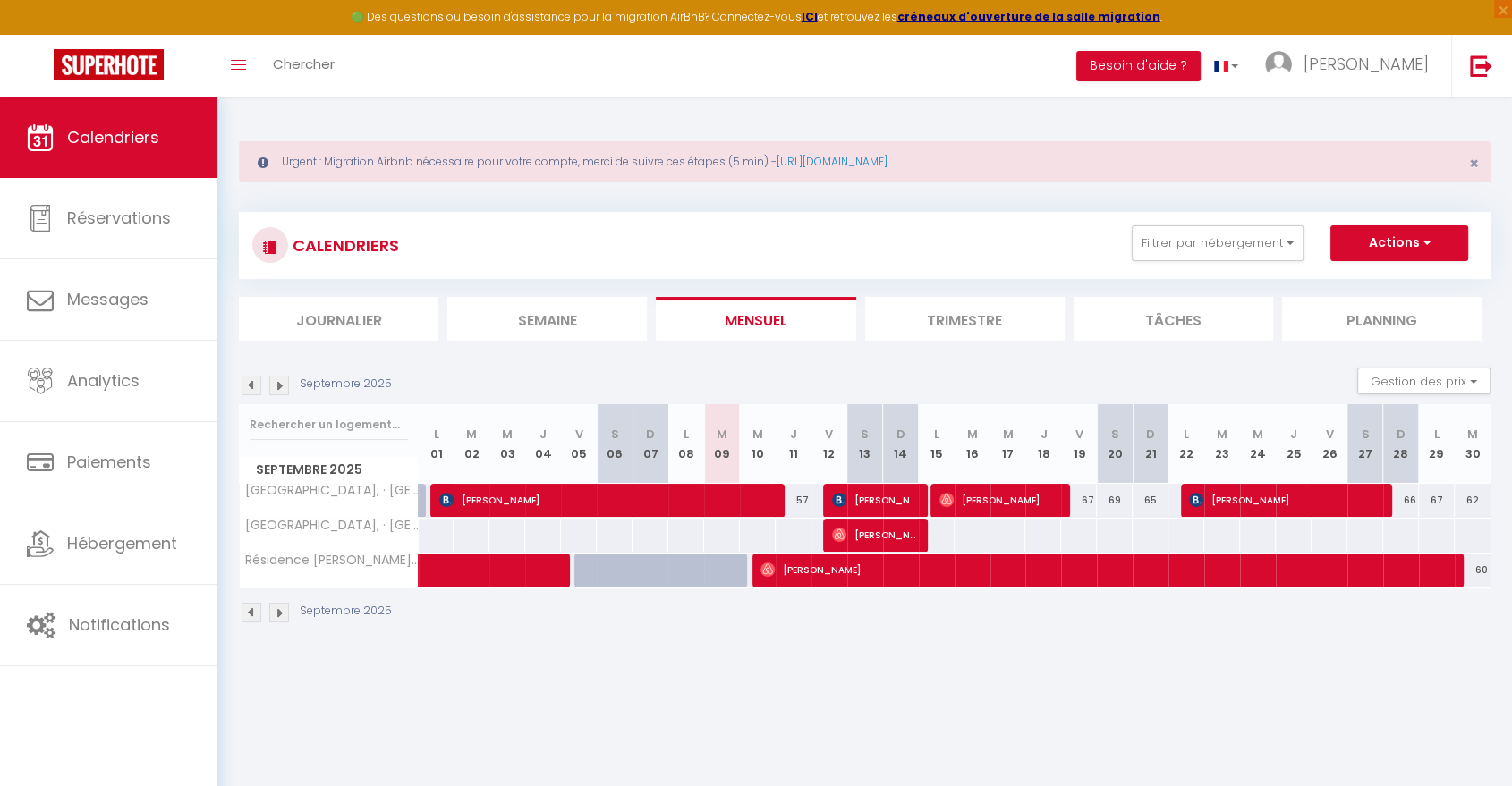
click at [279, 387] on img at bounding box center [279, 386] width 20 height 20
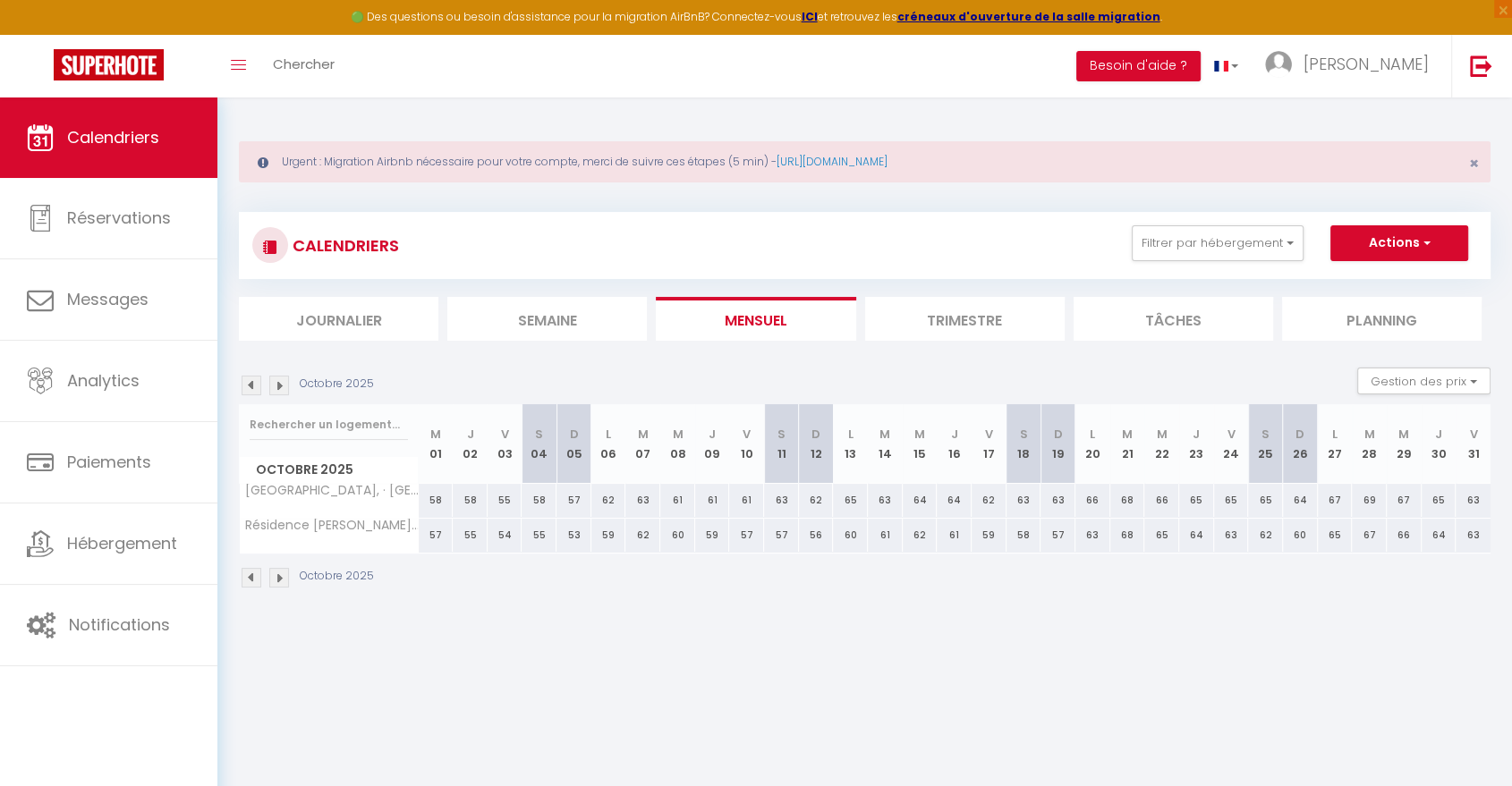
click at [256, 389] on img at bounding box center [251, 386] width 20 height 20
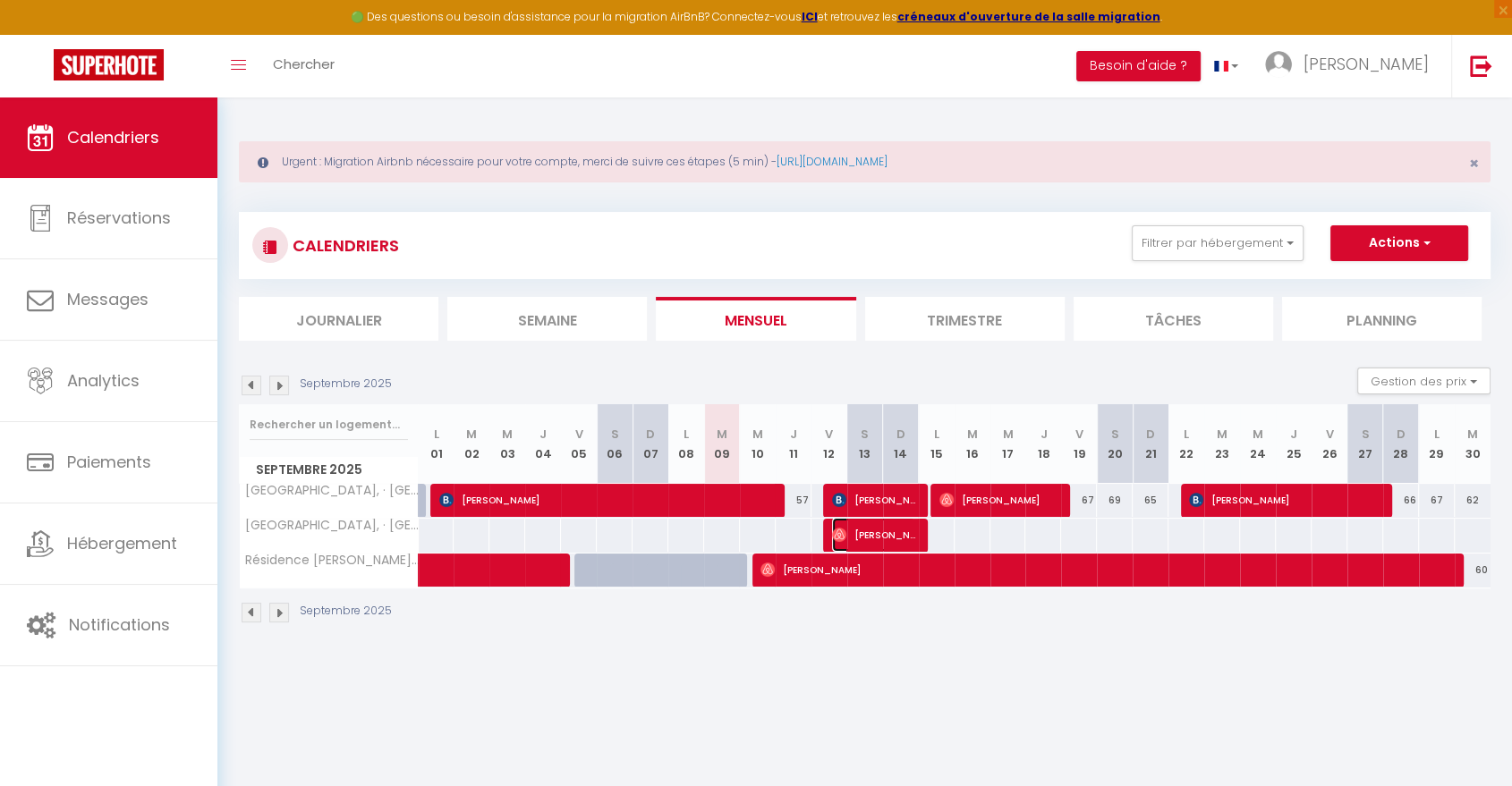
click at [871, 538] on span "Wassim Ech" at bounding box center [873, 535] width 83 height 34
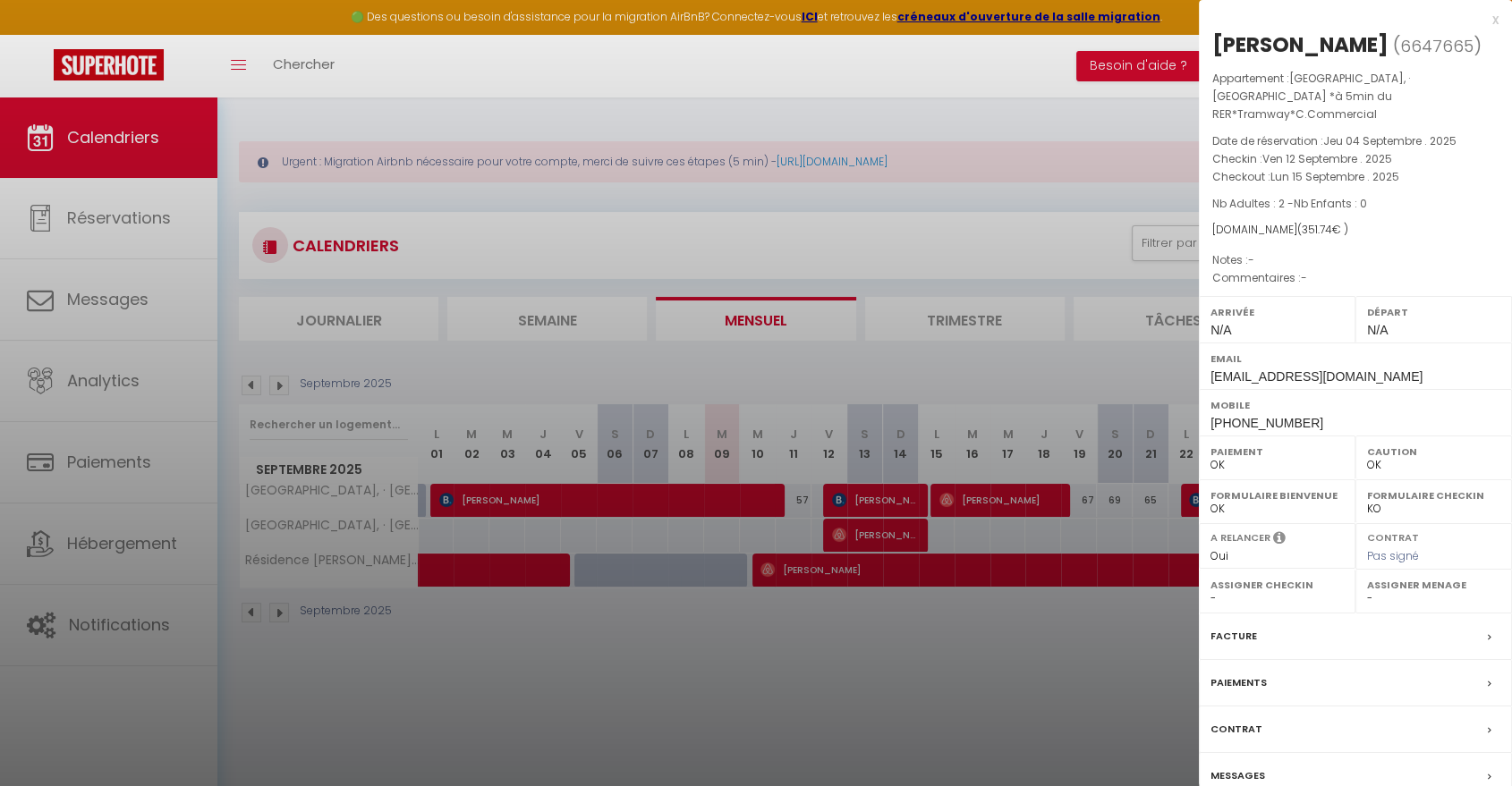
click at [869, 501] on div at bounding box center [756, 393] width 1512 height 786
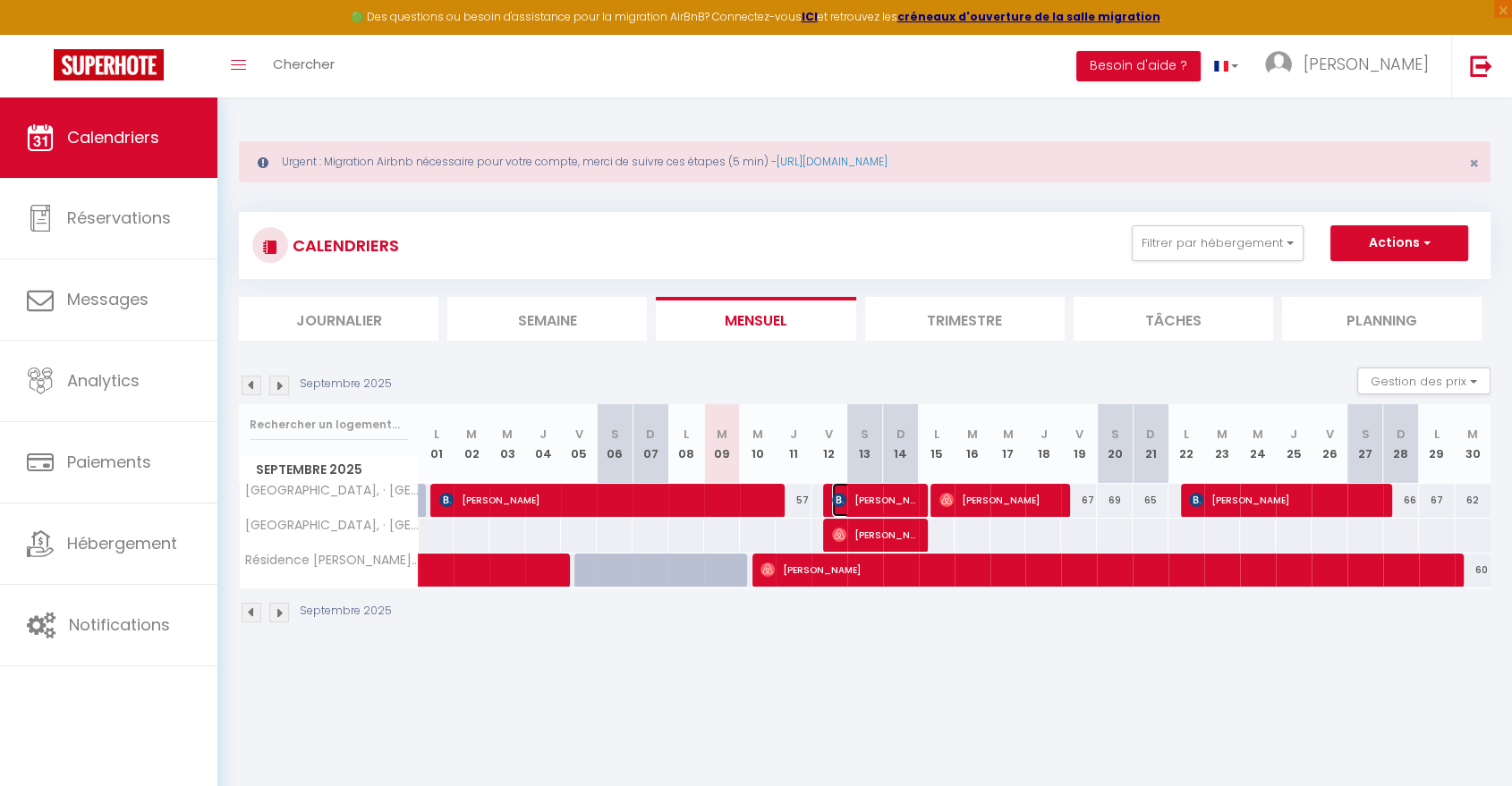
click at [869, 501] on span "Gaelle Descourtis" at bounding box center [873, 499] width 83 height 34
select select "1"
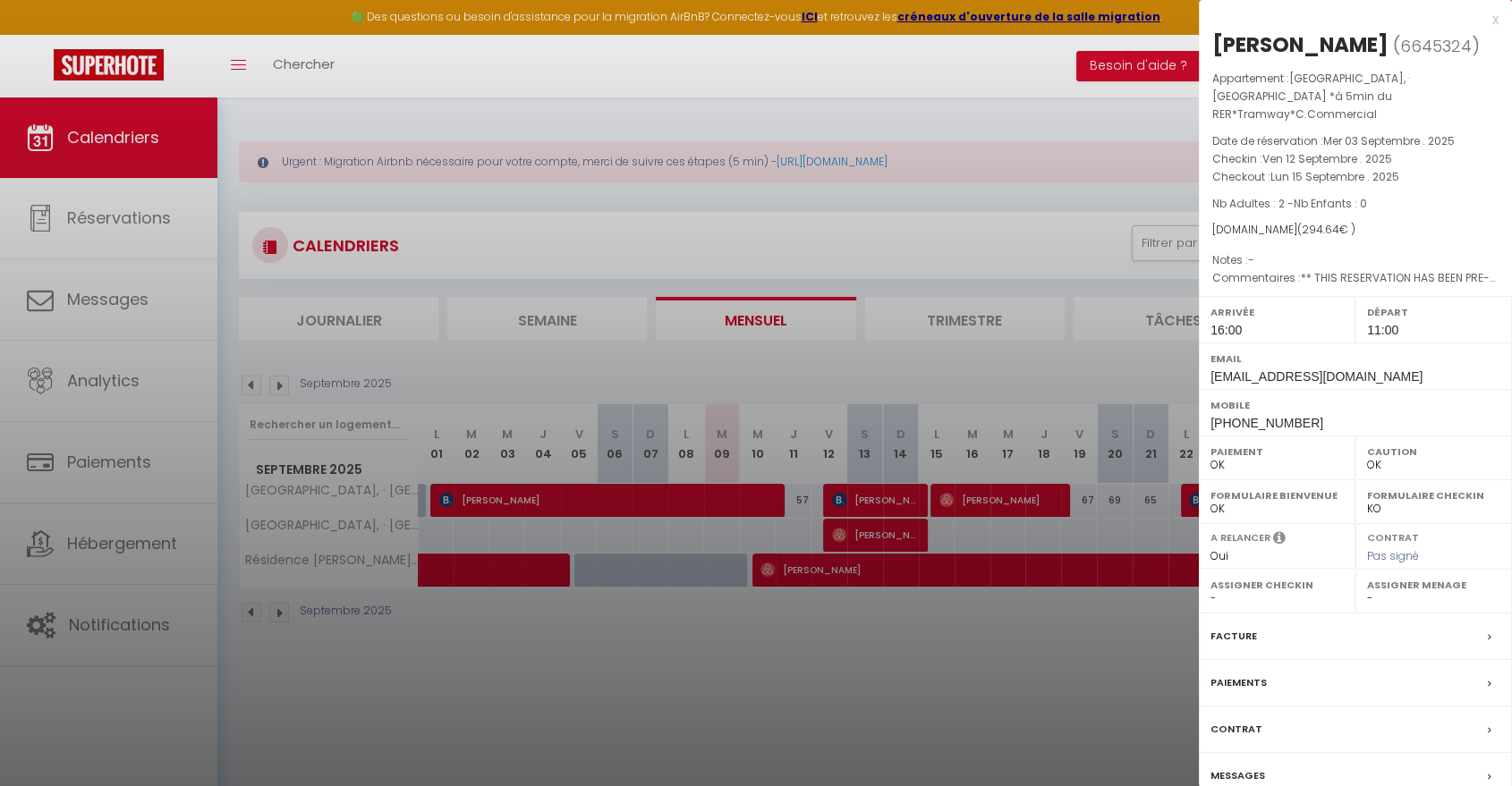
click at [867, 502] on div at bounding box center [756, 393] width 1512 height 786
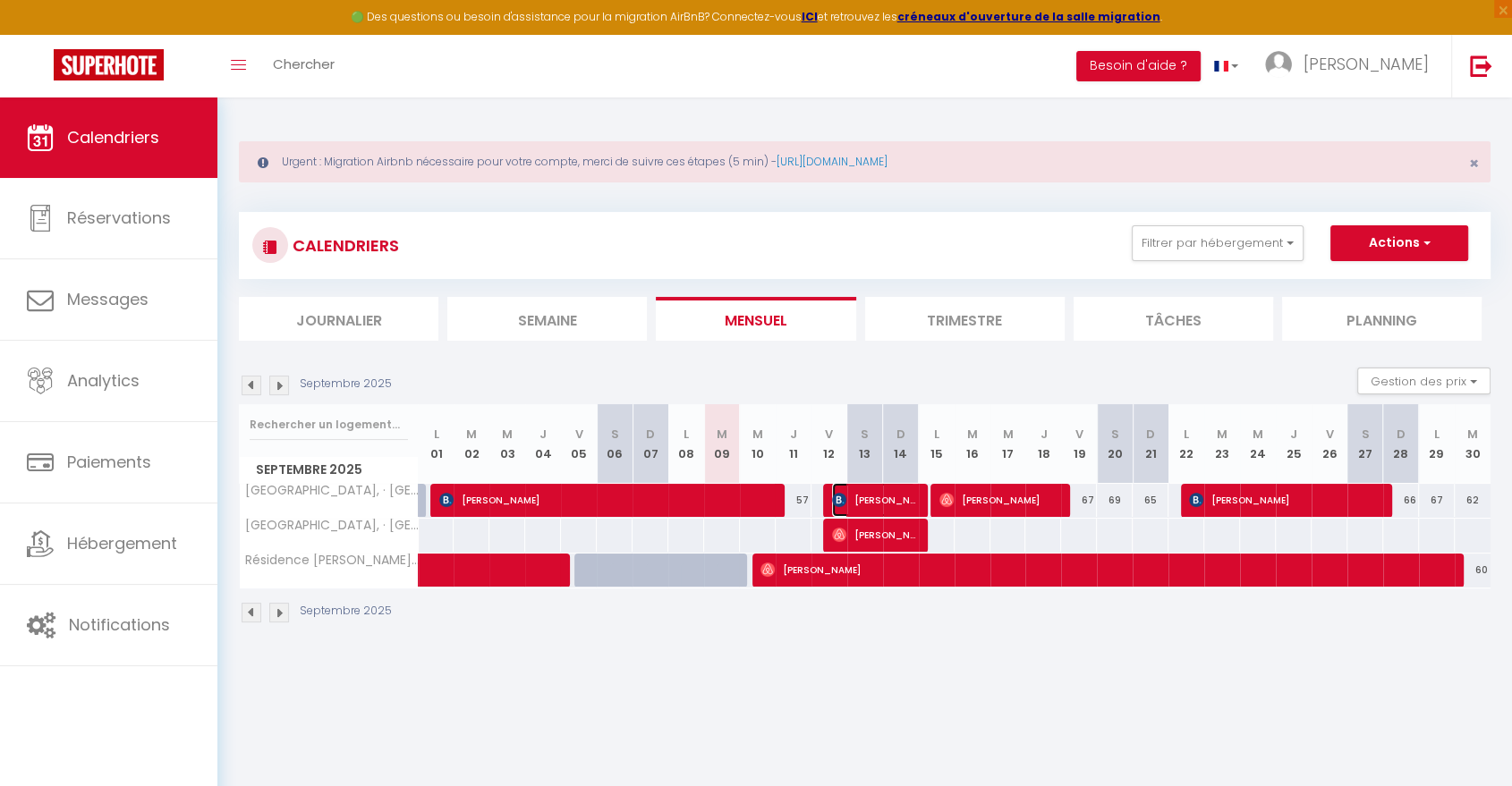
click at [865, 501] on span "Gaelle Descourtis" at bounding box center [873, 499] width 83 height 34
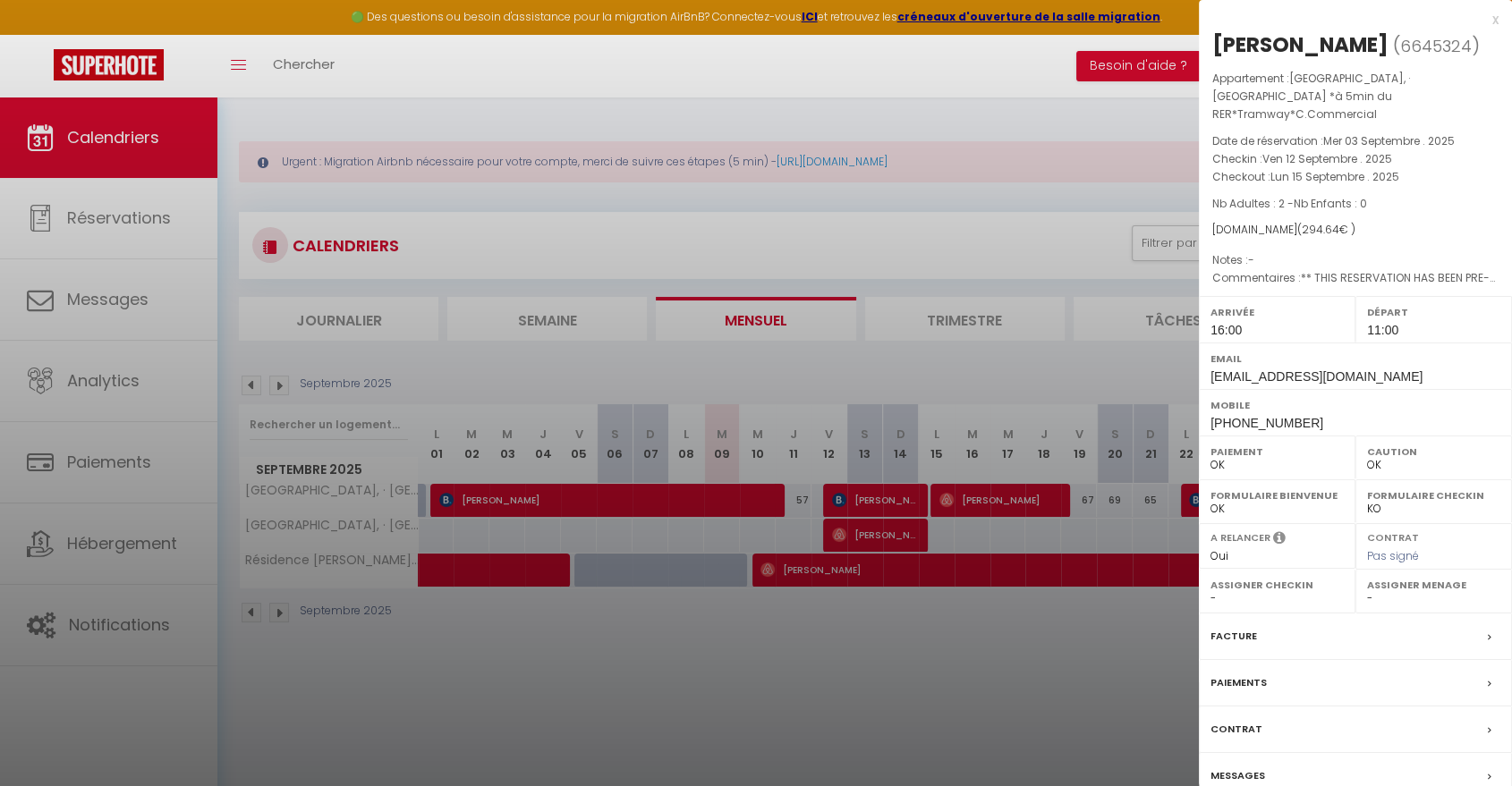
click at [869, 542] on div at bounding box center [756, 393] width 1512 height 786
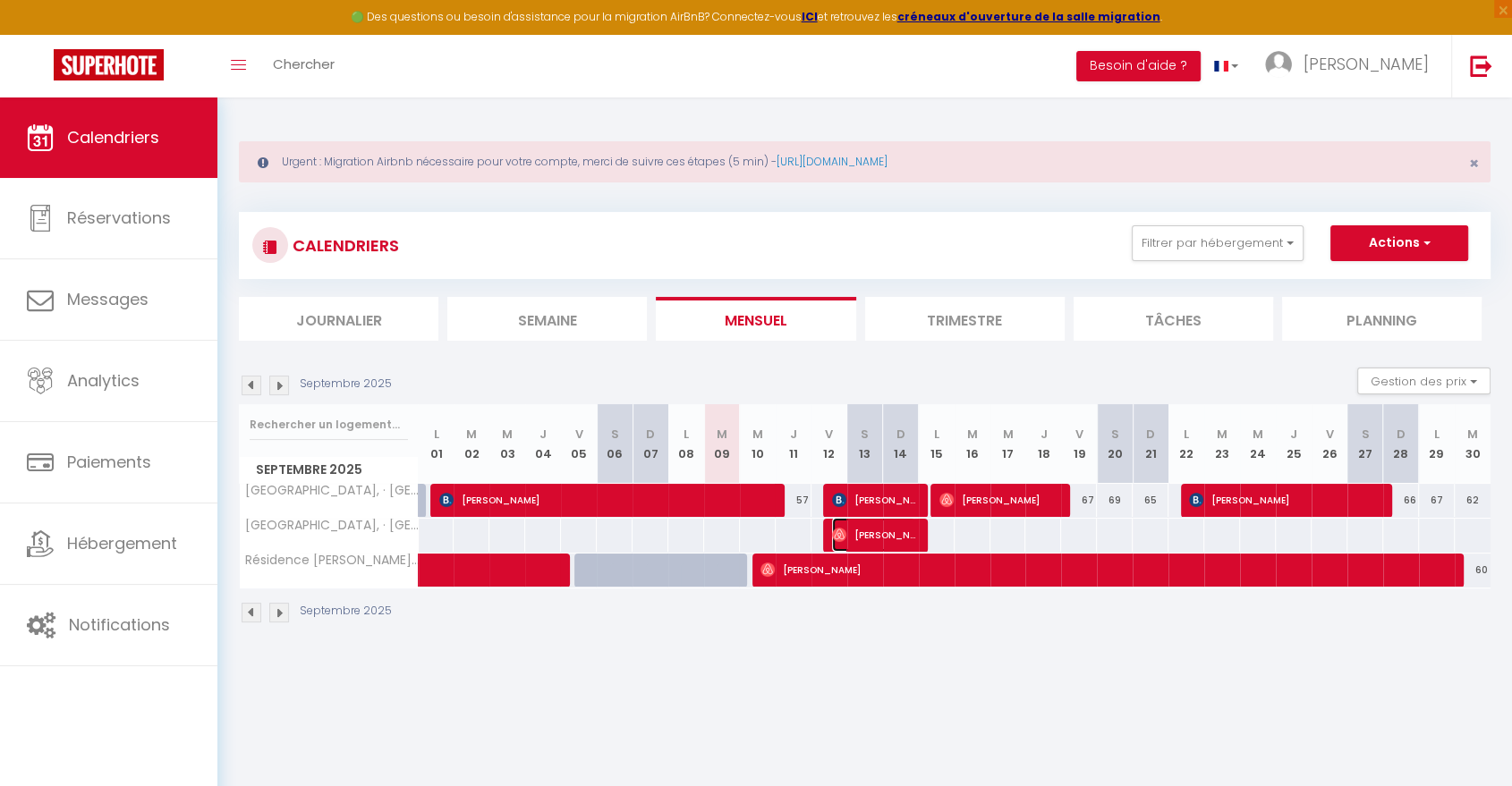
click at [869, 541] on span "Wassim Ech" at bounding box center [873, 535] width 83 height 34
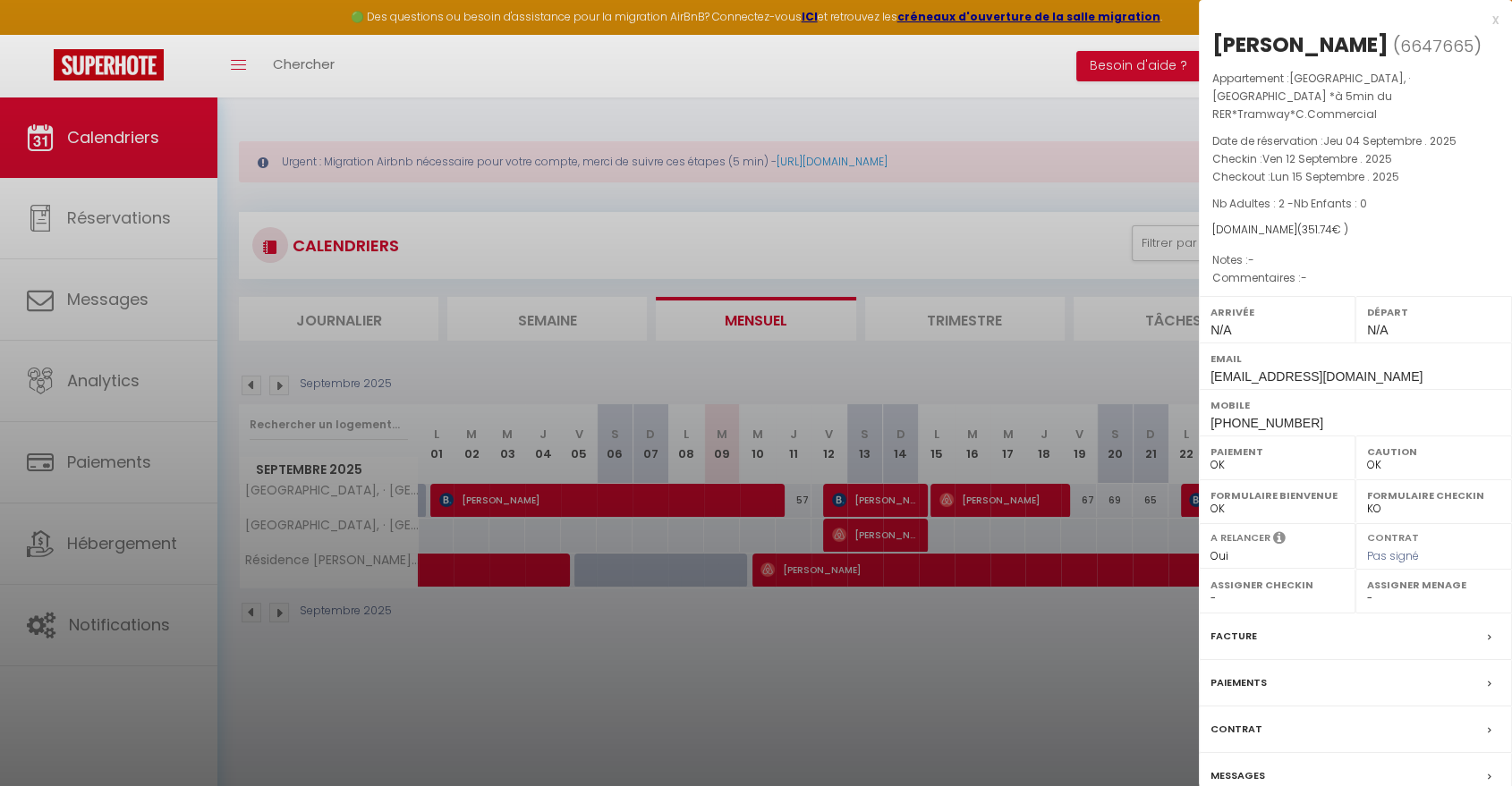
click at [816, 368] on div at bounding box center [756, 393] width 1512 height 786
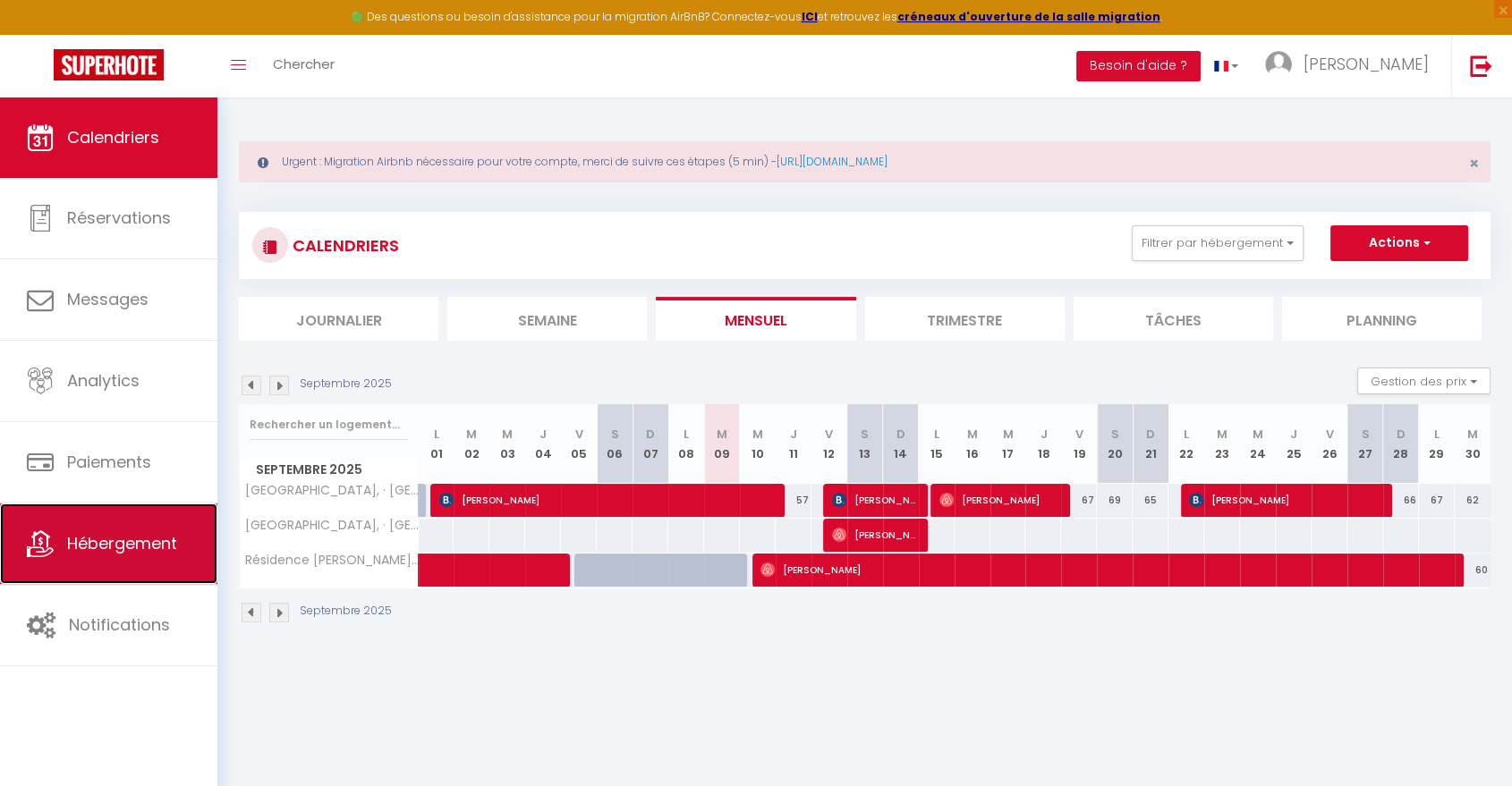
click at [127, 549] on span "Hébergement" at bounding box center [122, 544] width 110 height 23
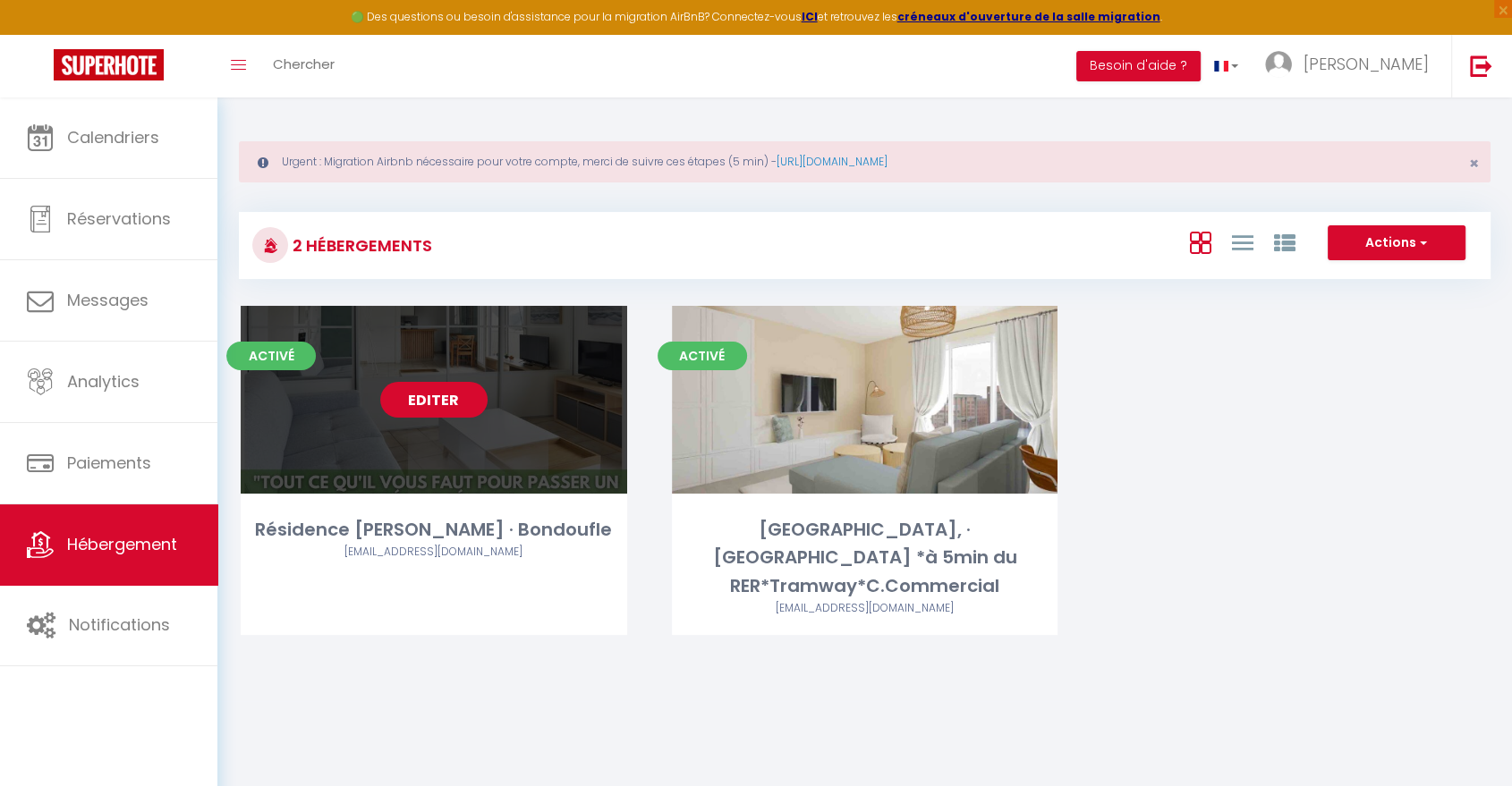
click at [433, 401] on link "Editer" at bounding box center [434, 399] width 107 height 35
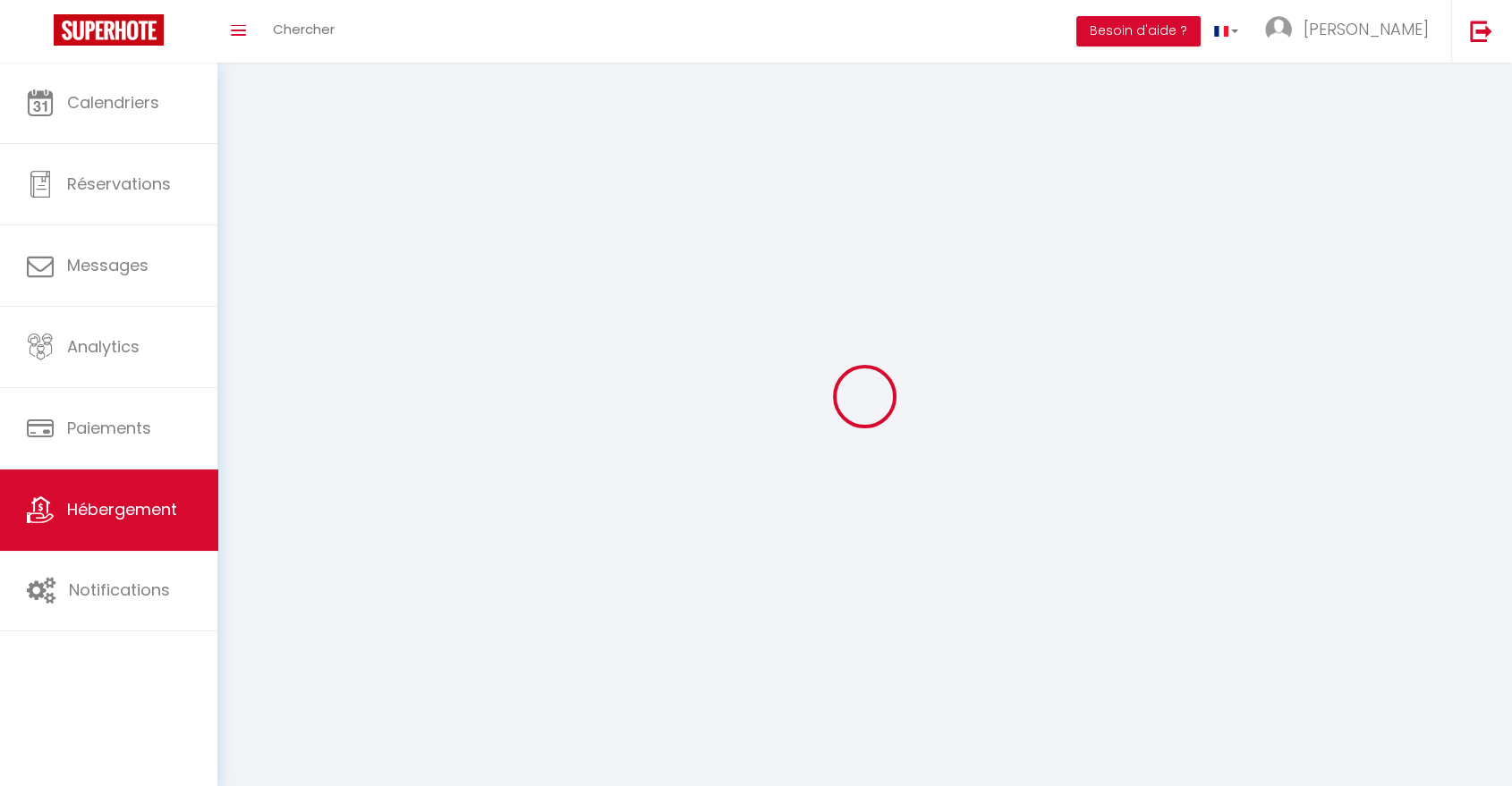
select select
select select "28"
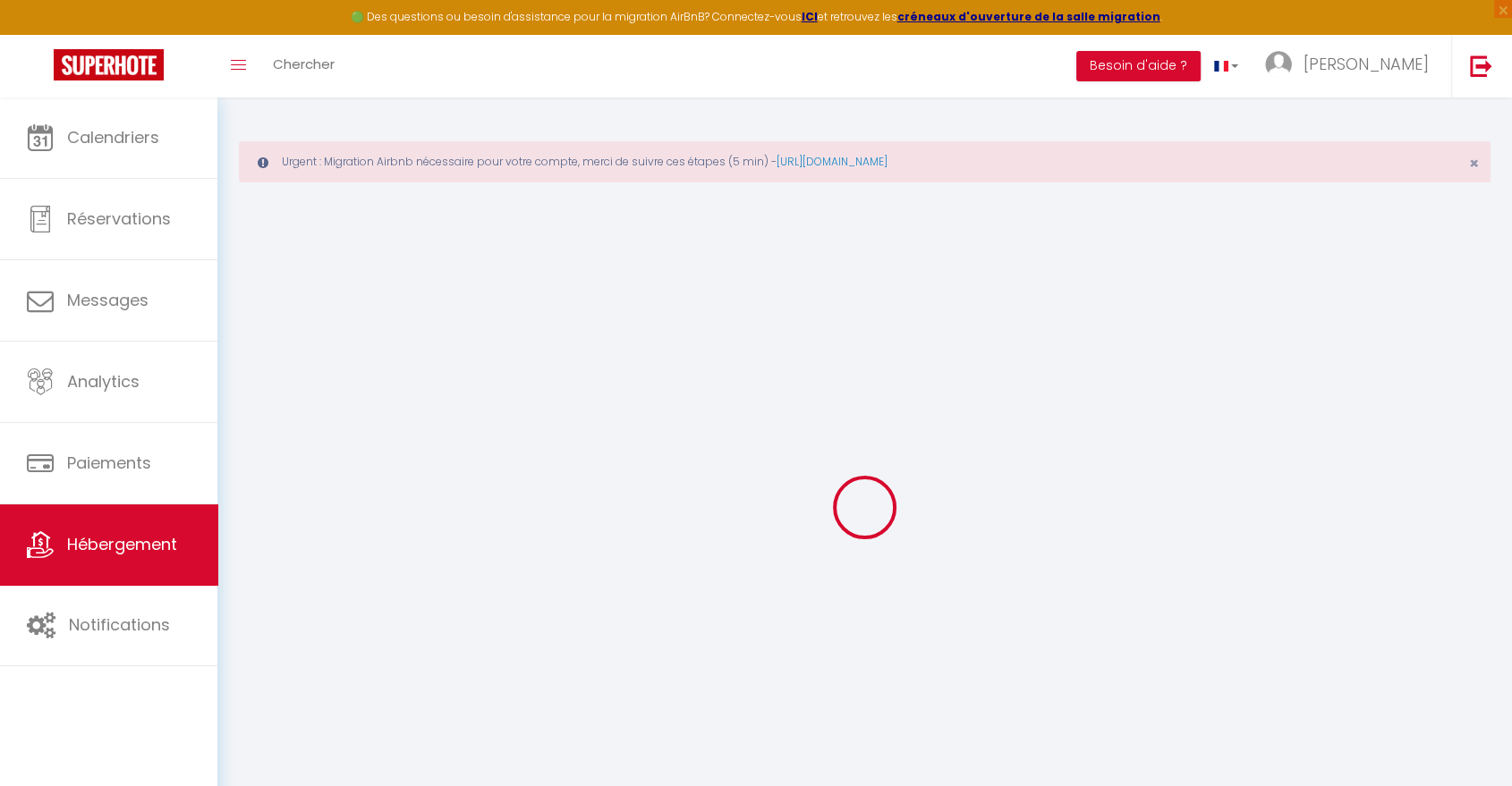
select select
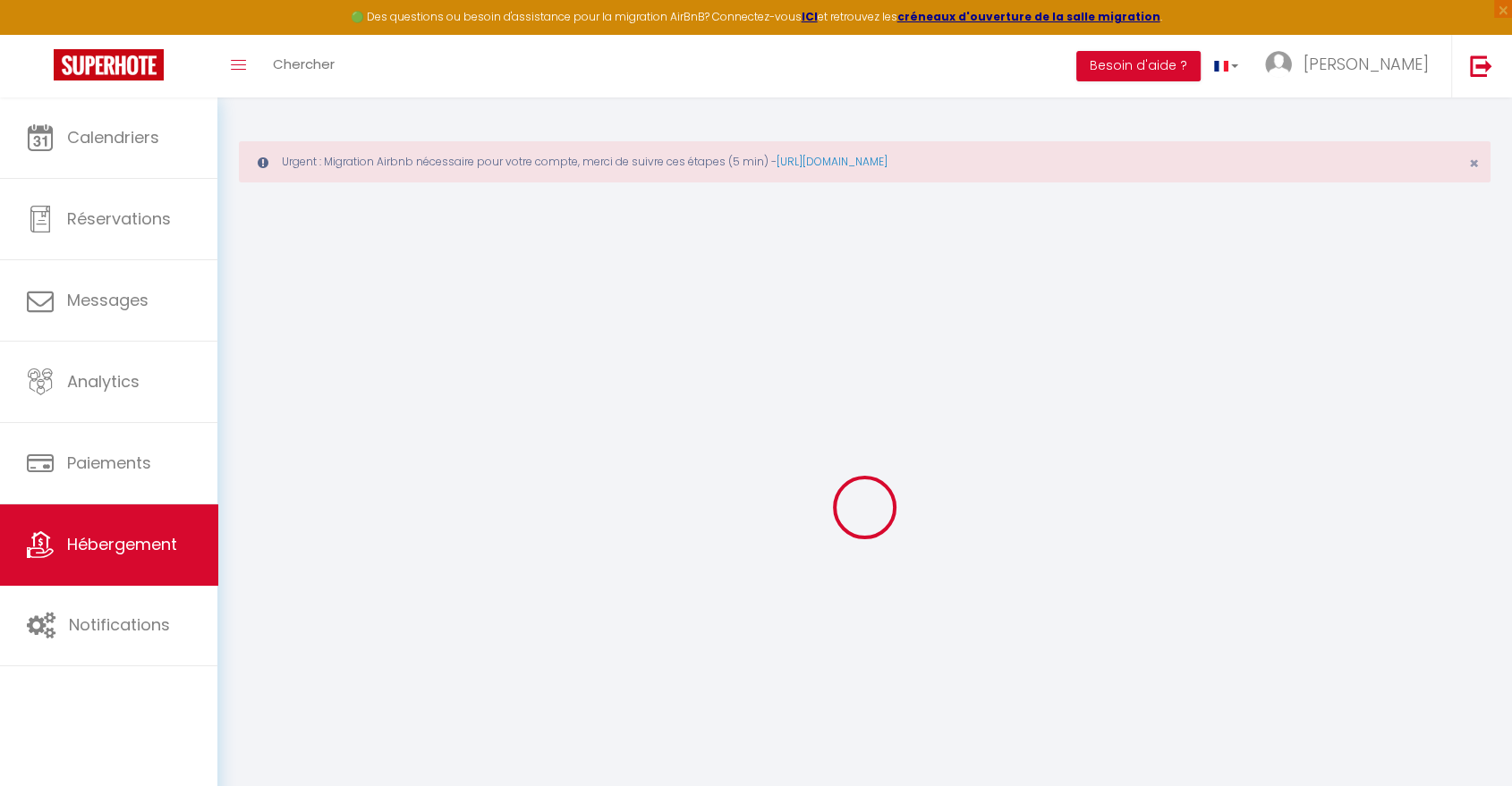
select select
checkbox input "false"
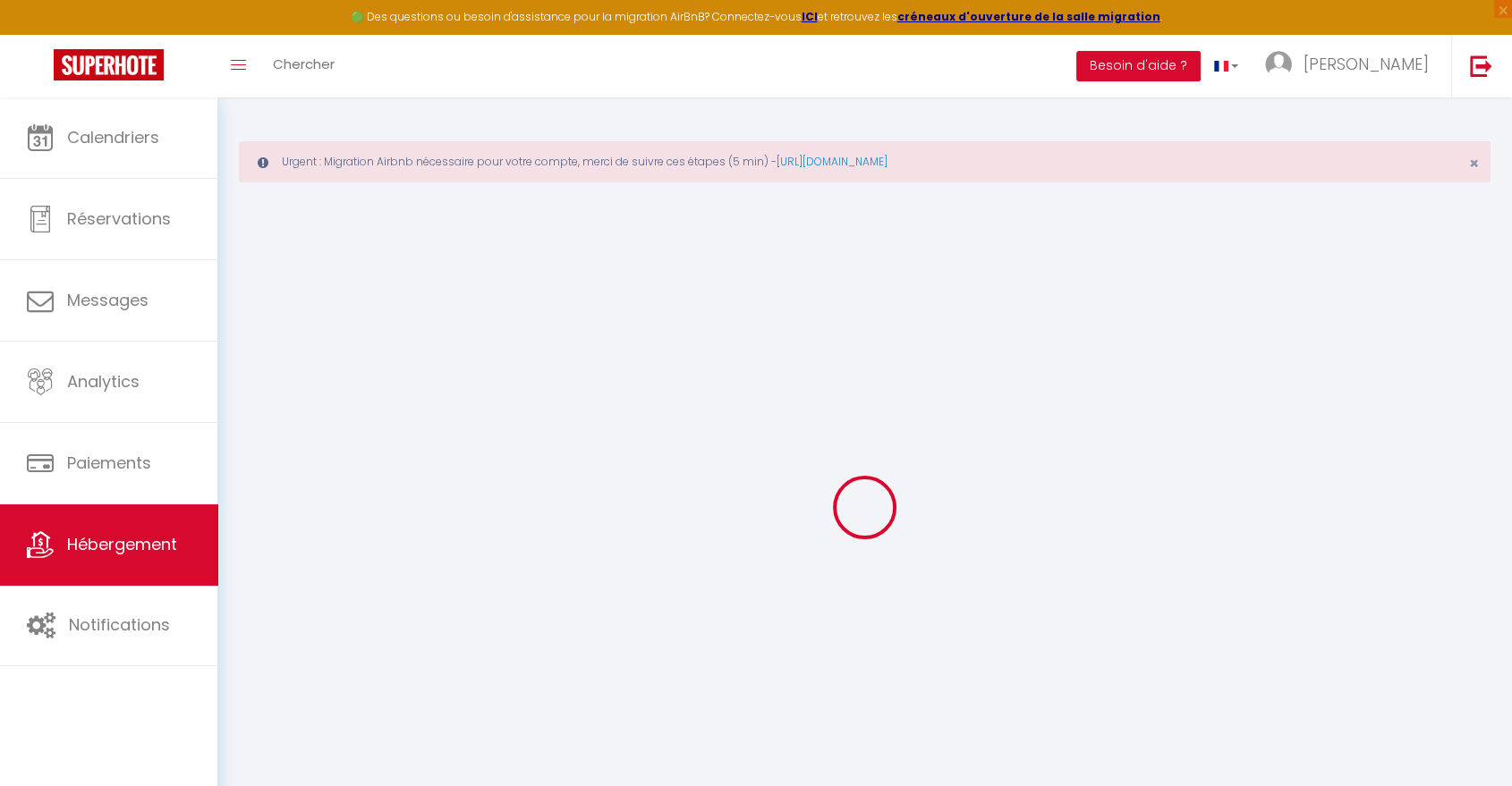
select select
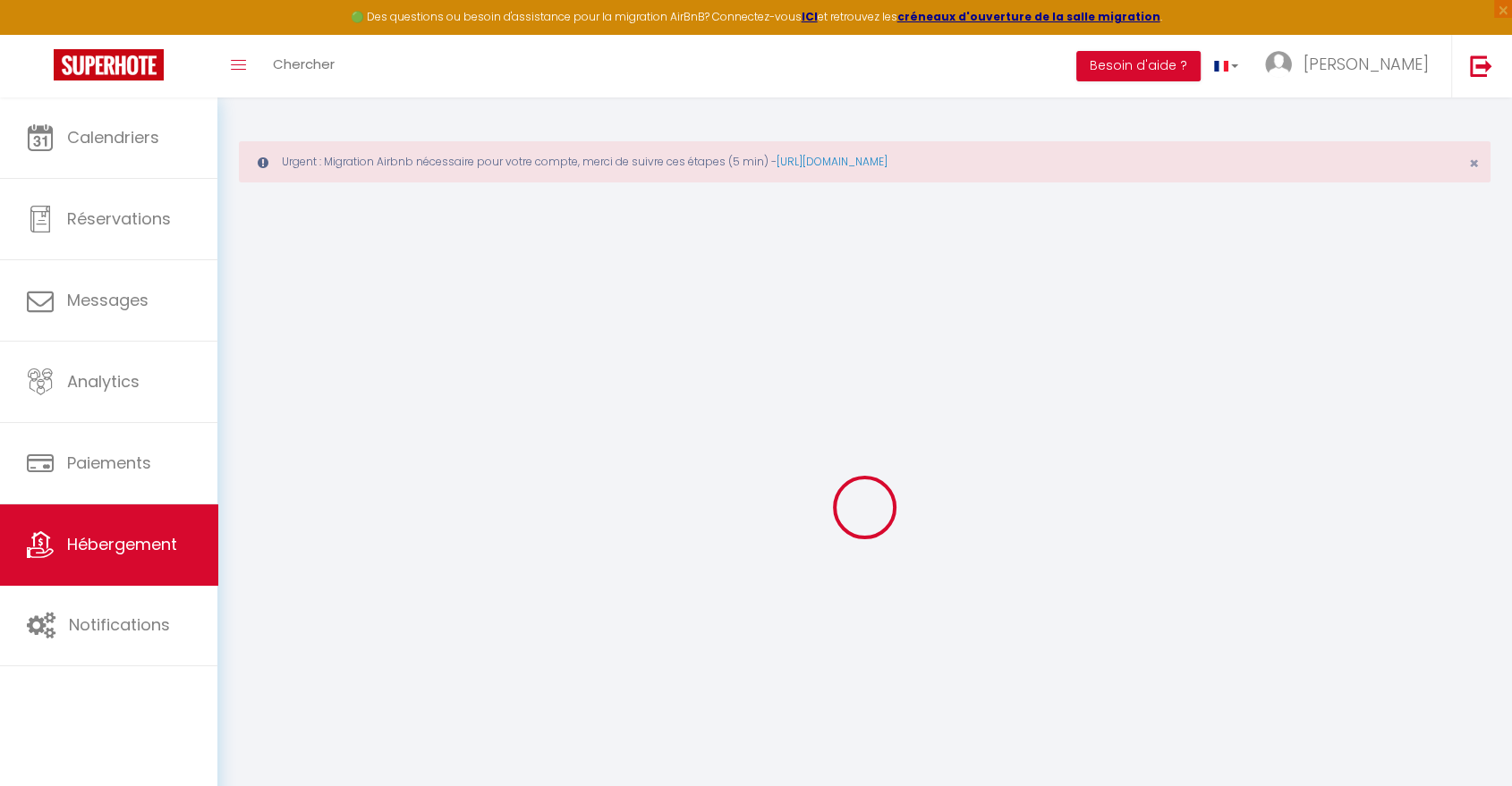
select select
checkbox input "false"
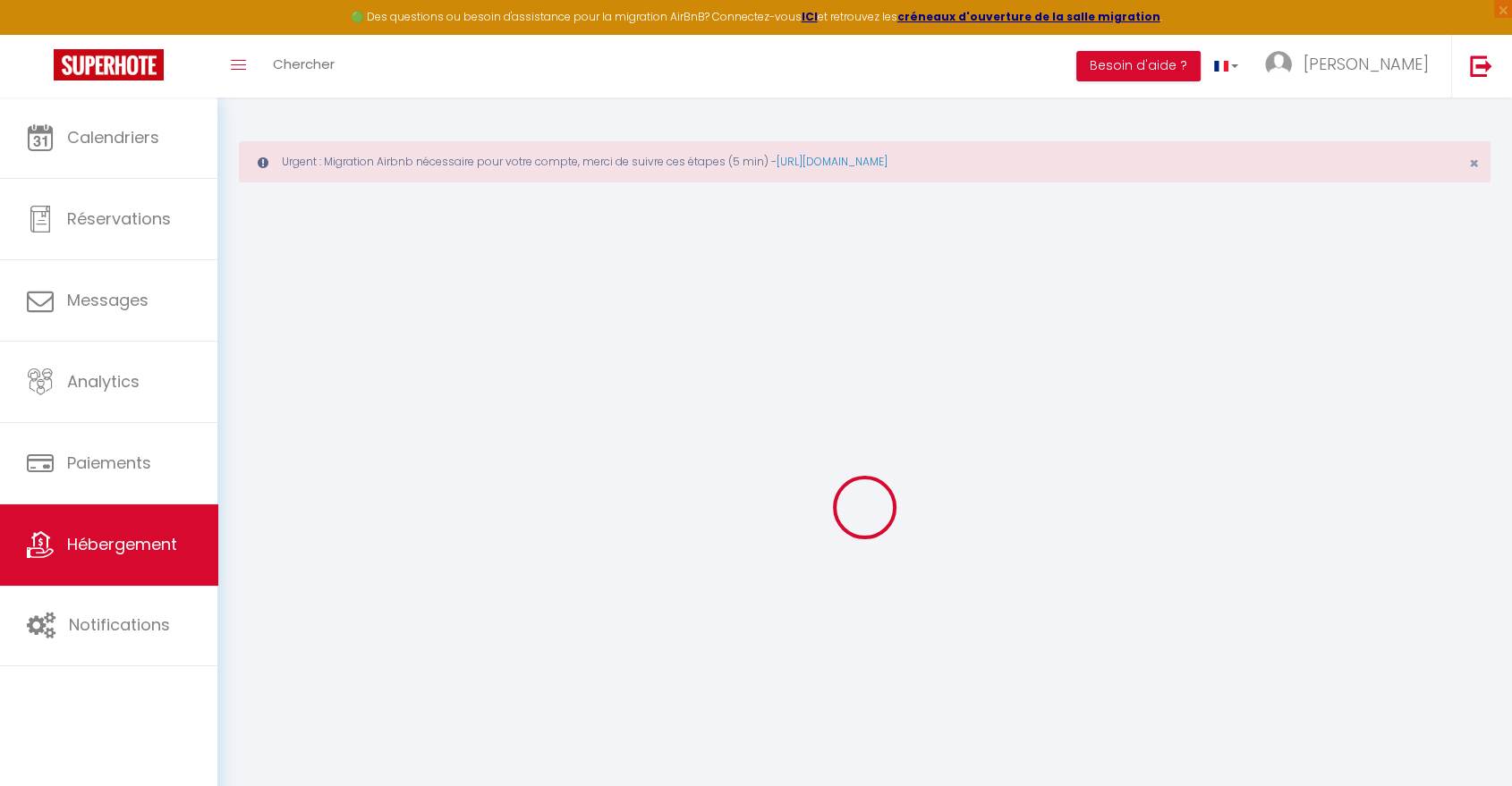
checkbox input "false"
select select
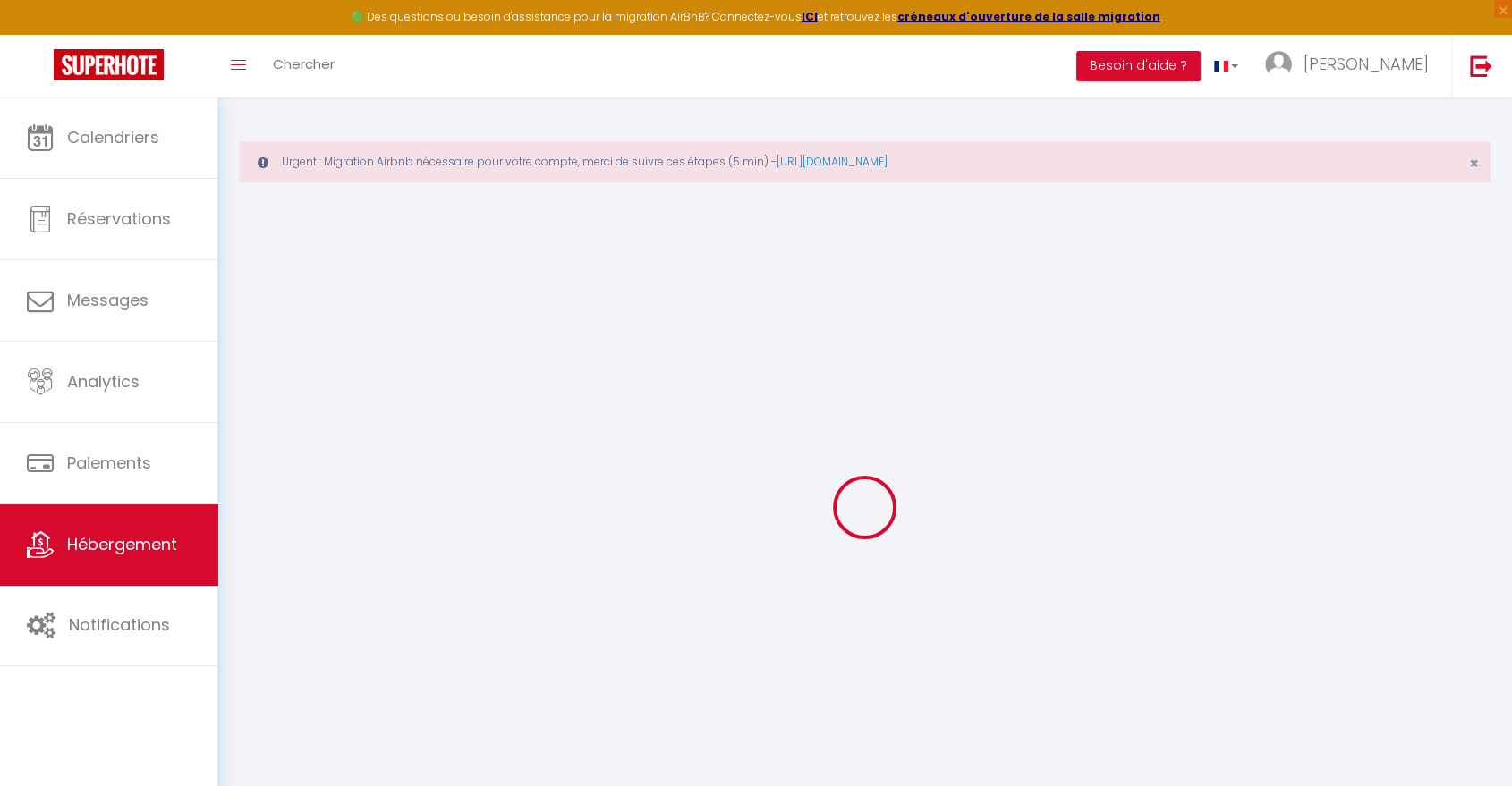
select select
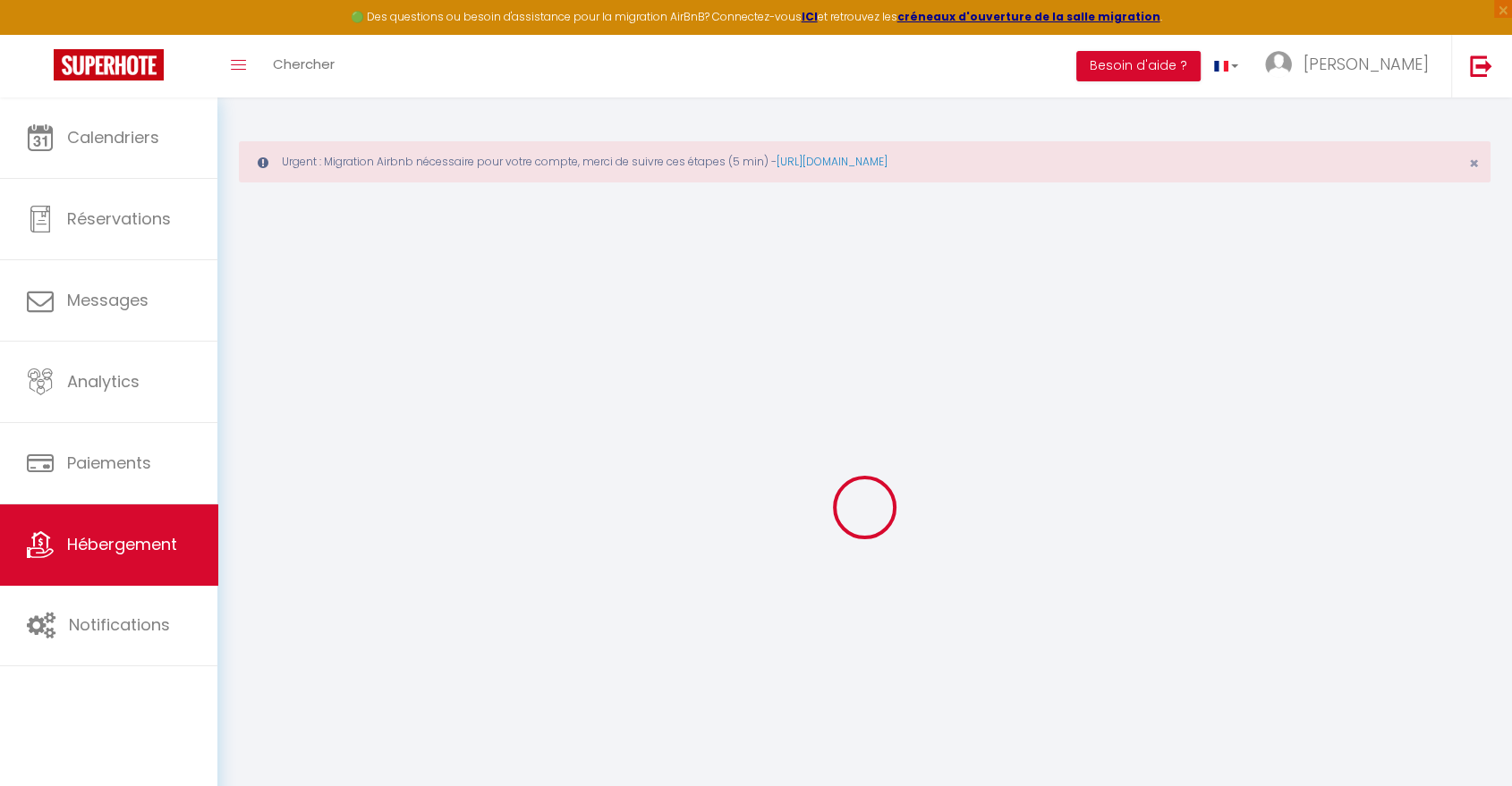
checkbox input "false"
select select
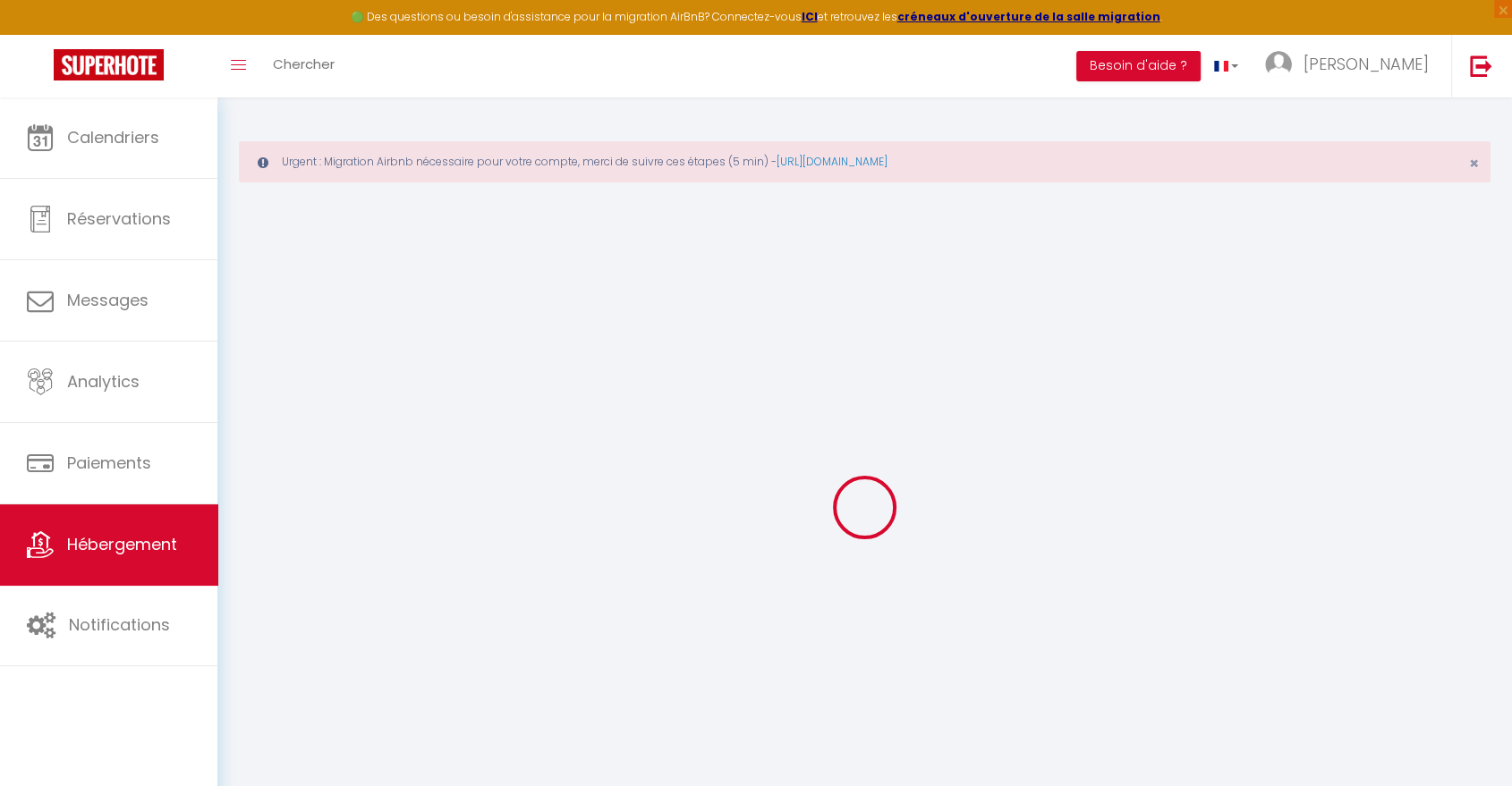
select select
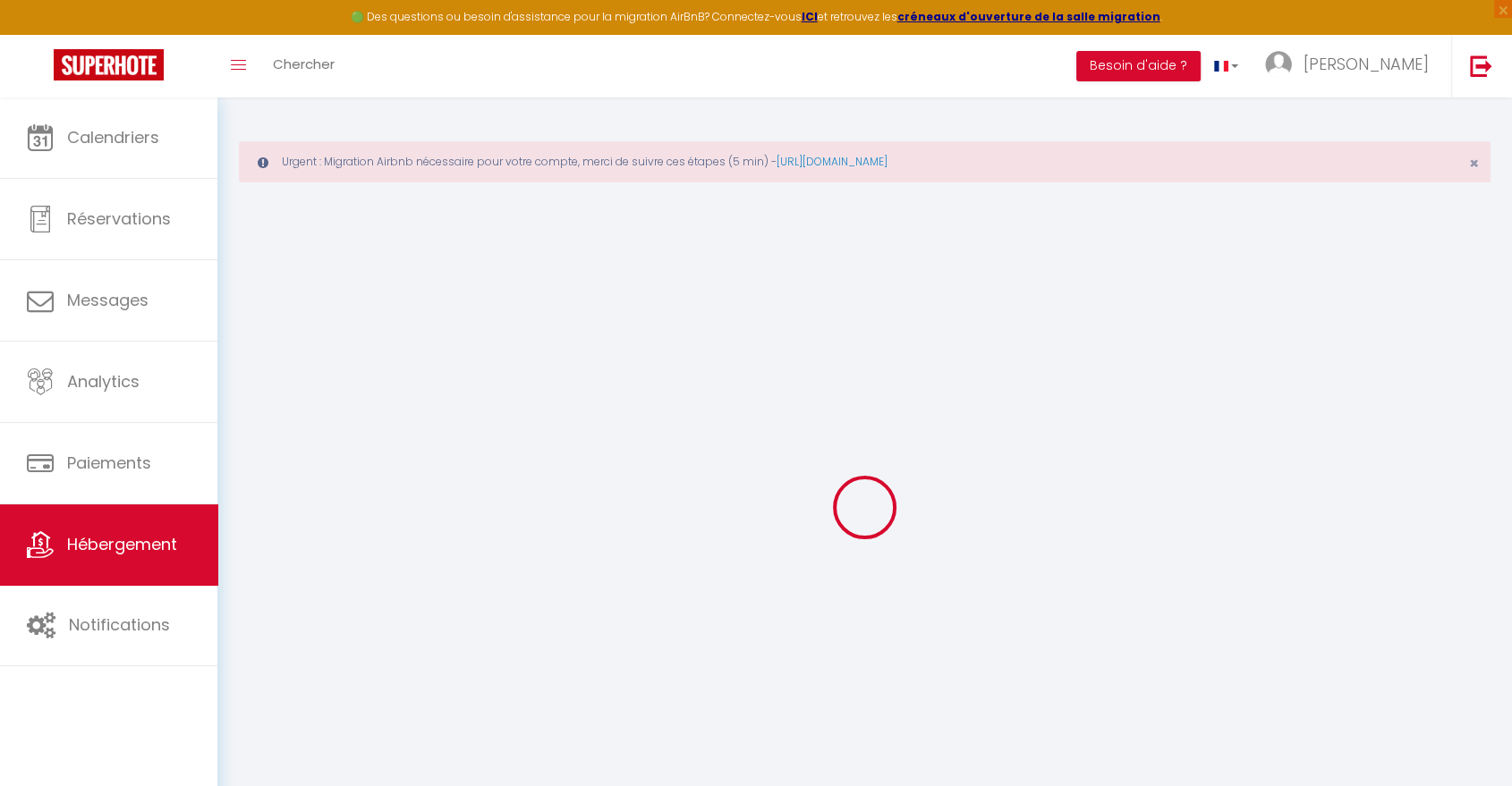
select select
checkbox input "false"
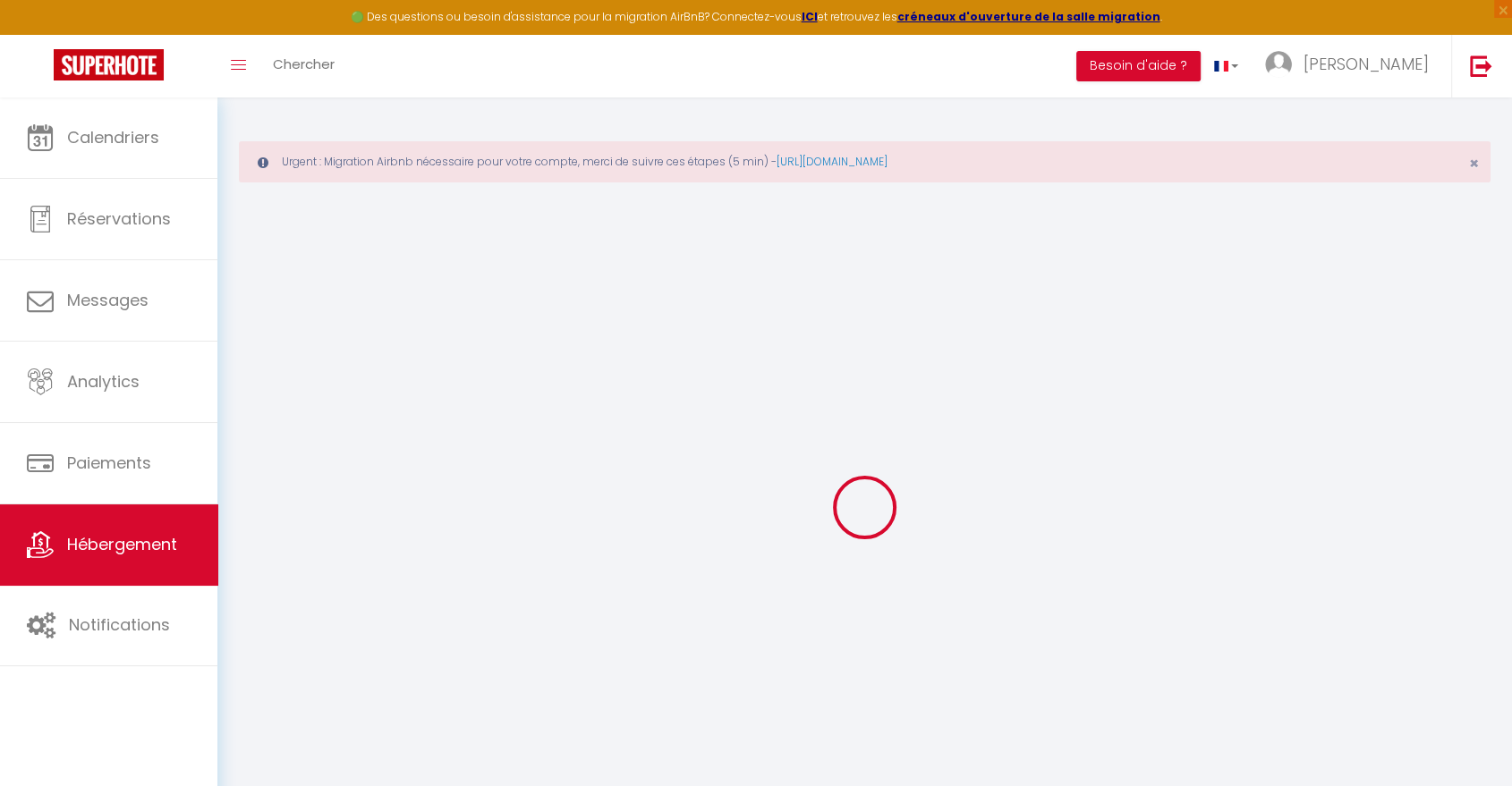
checkbox input "false"
select select
type input "Résidence Jessica Bondoufle · Bondoufle"
type input "Noelyne"
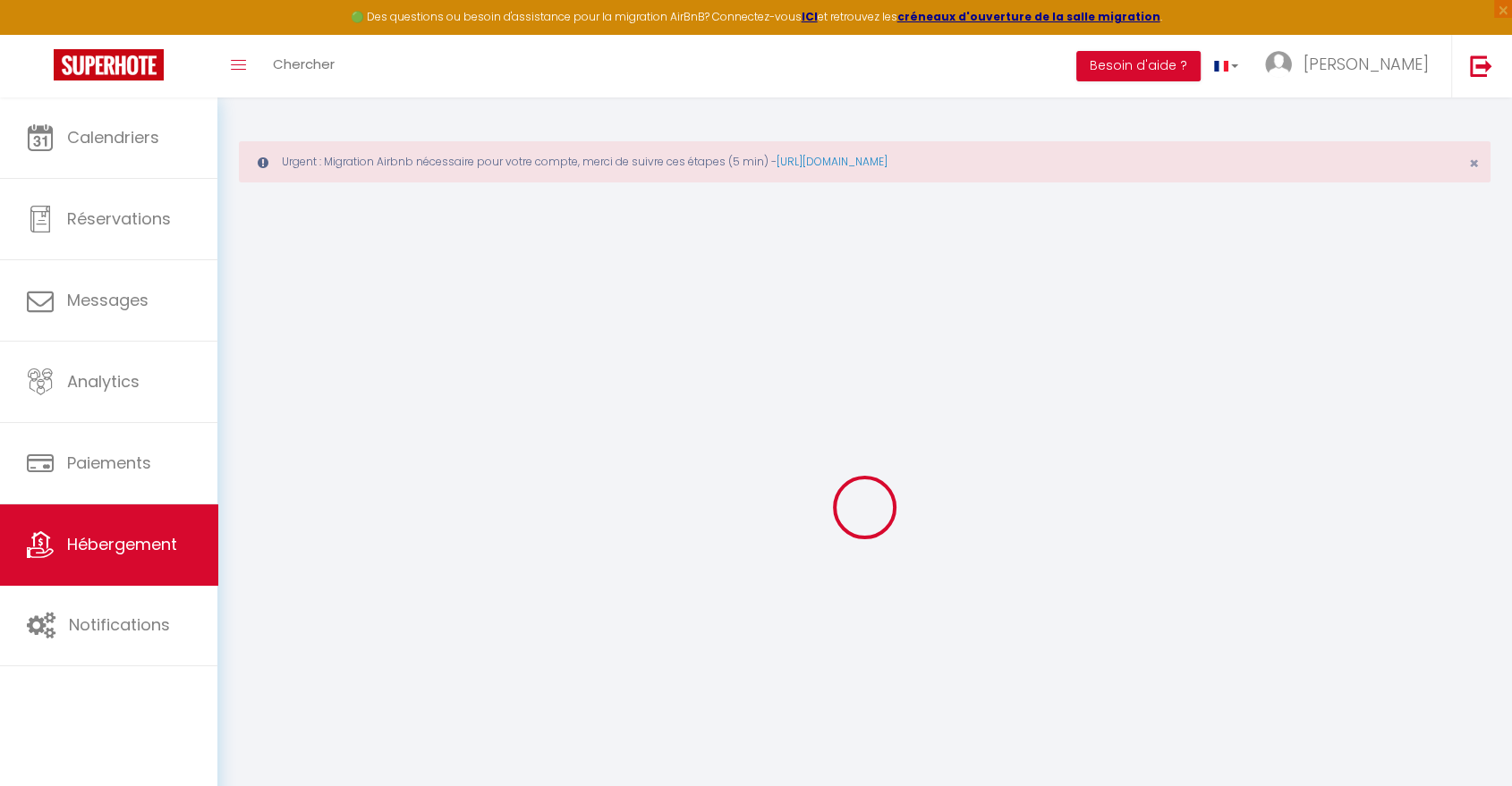
type input "1 rue de la Libération"
type input "91"
type input "Bondoufle"
select select "2"
select select "0"
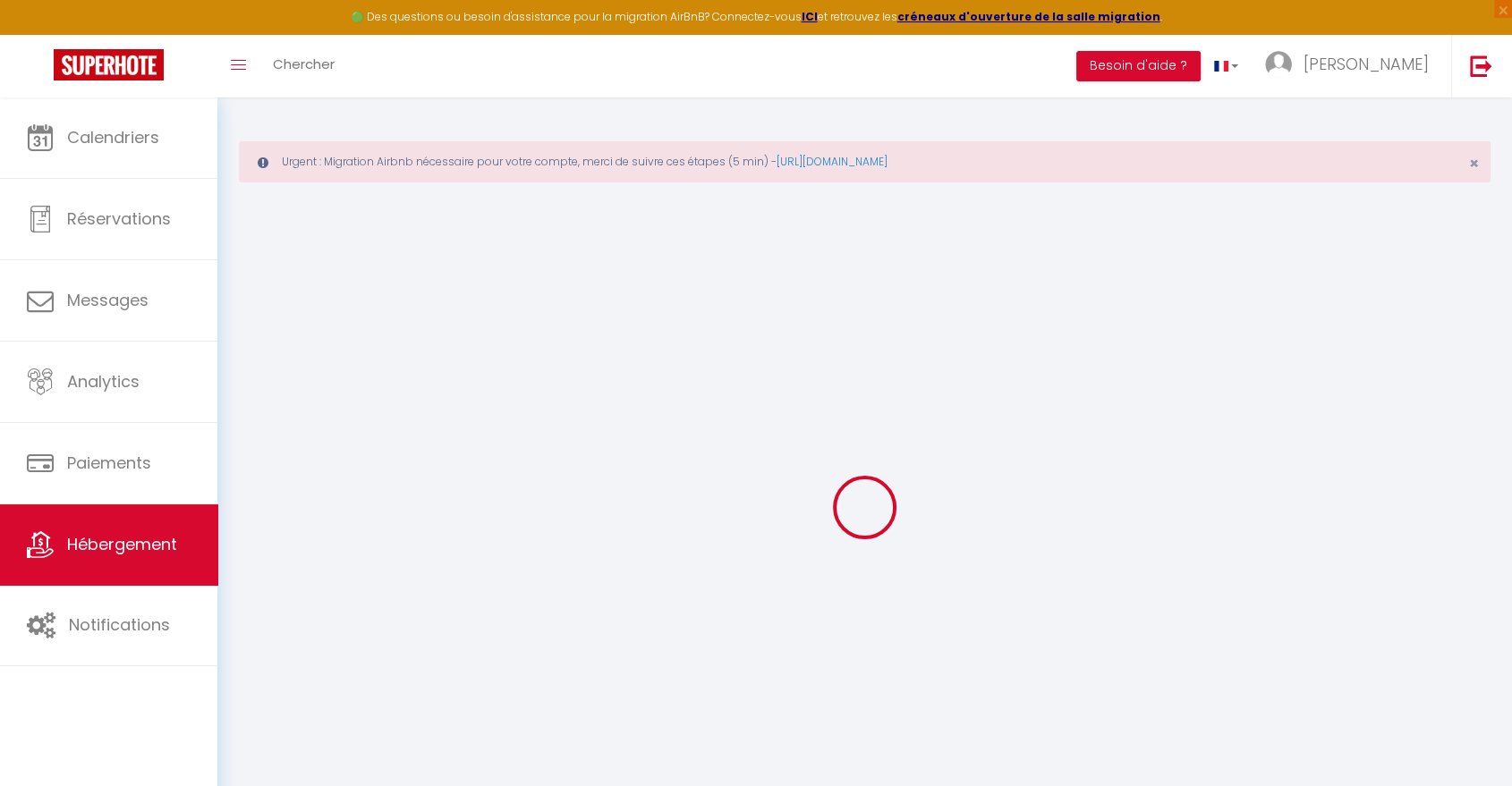
type input "54"
type input "40"
type input "11.38"
type input "7.80"
type input "300"
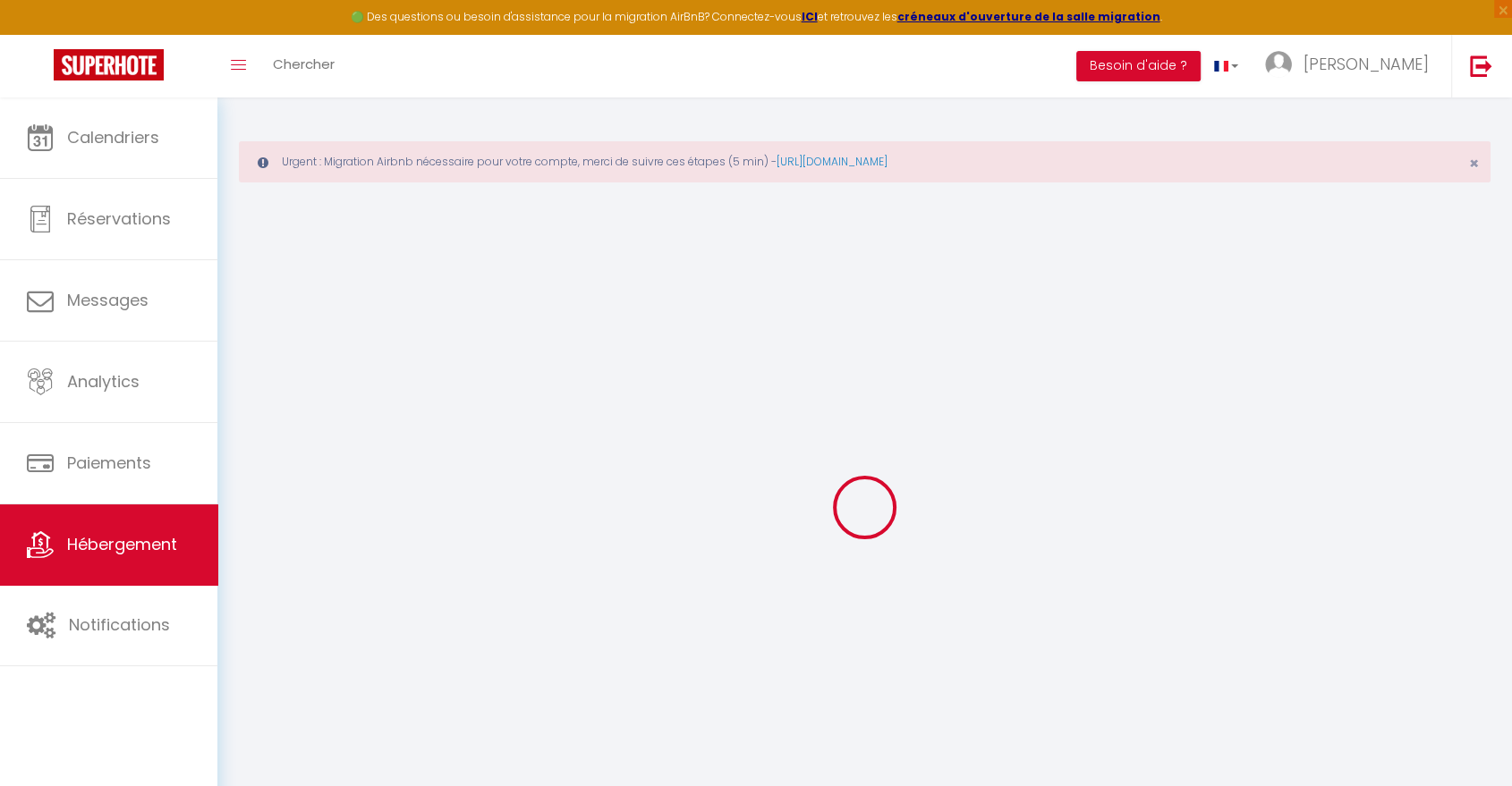
select select
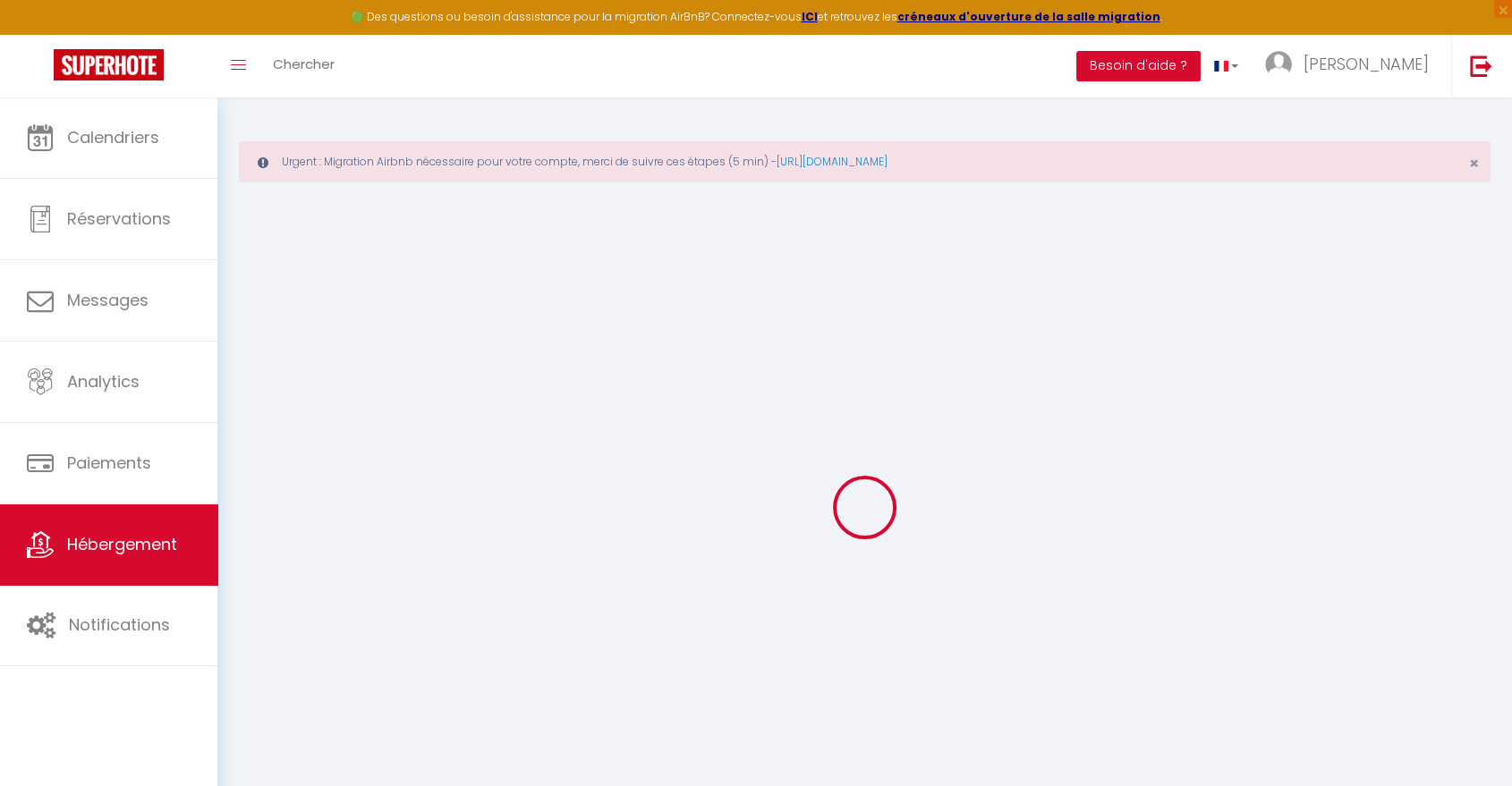
type input "1 Rue de la Libération"
type input "91070"
type input "Bondoufle"
type input "optiloca.idf@gmail.com"
select select "7158"
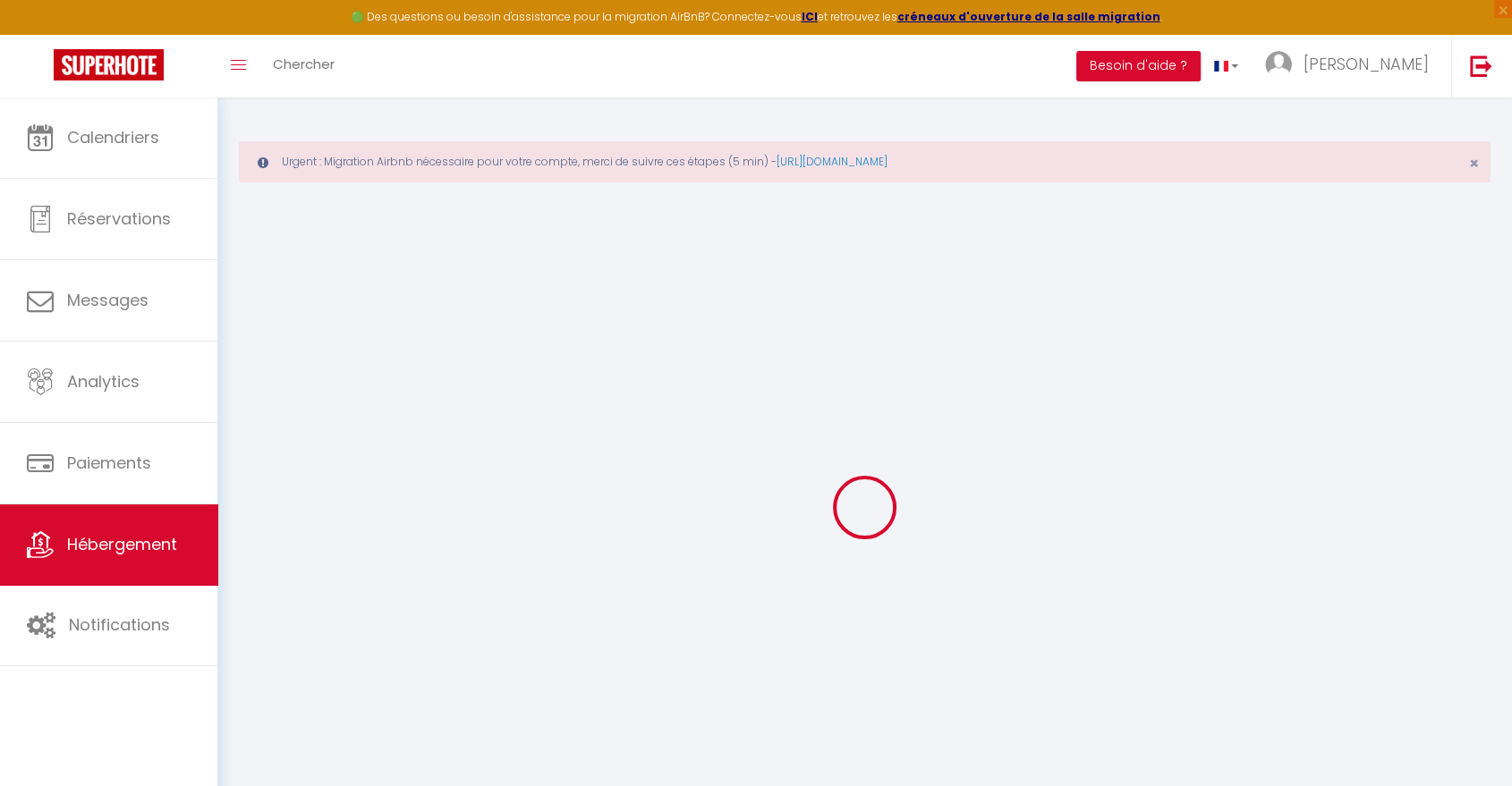
checkbox input "false"
radio input "true"
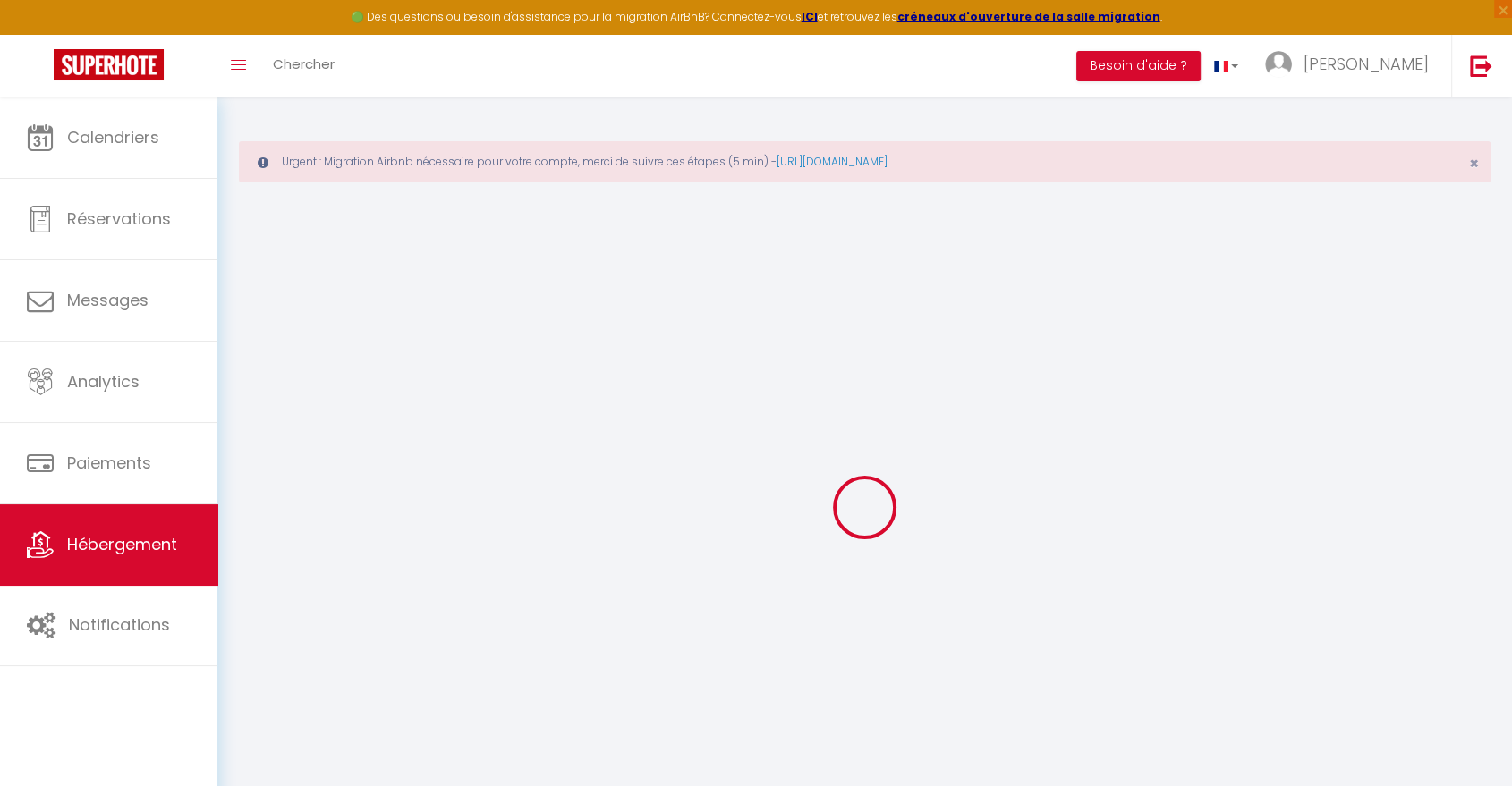
type input "40"
type input "0"
select select
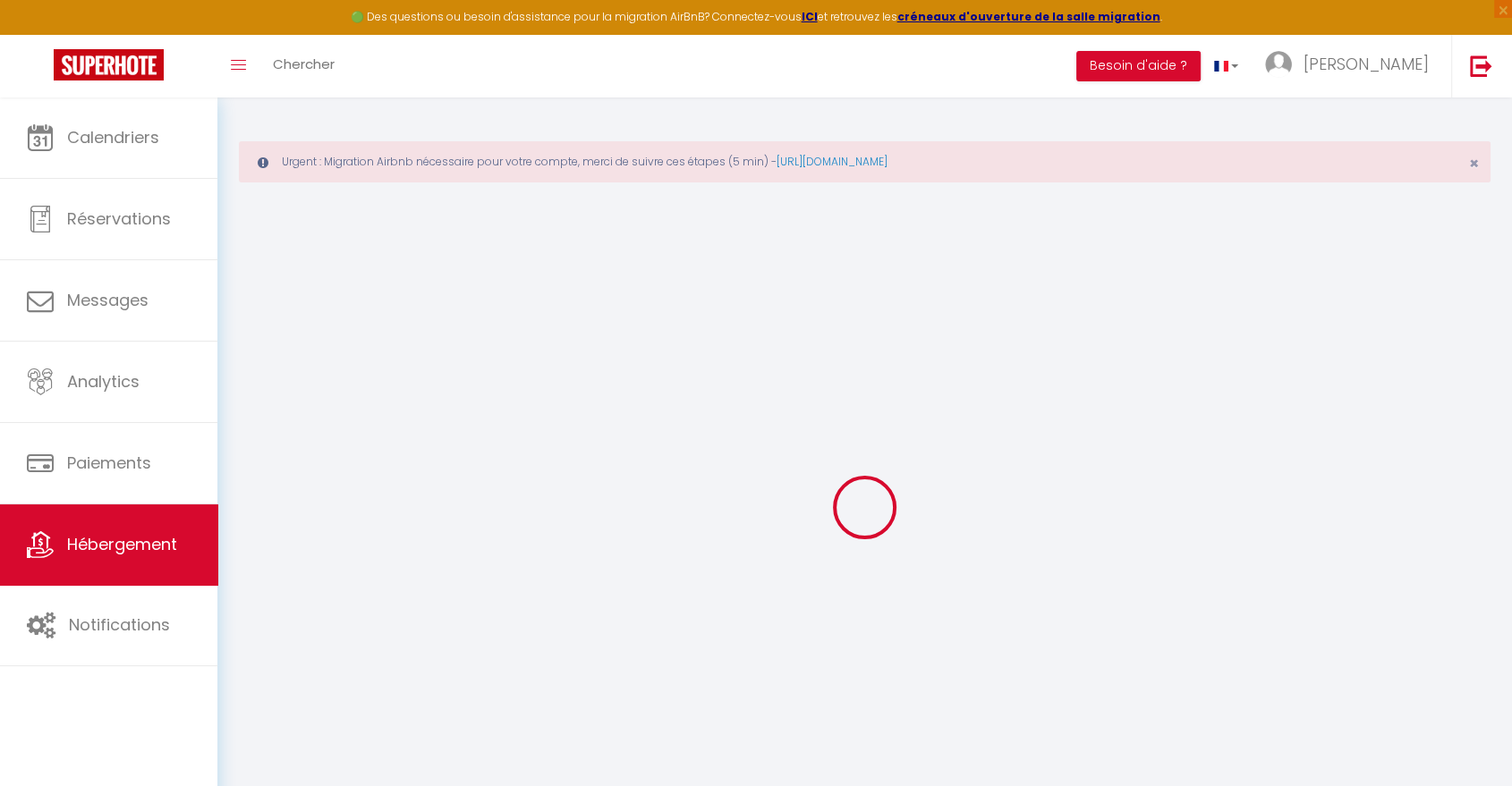
select select
checkbox input "false"
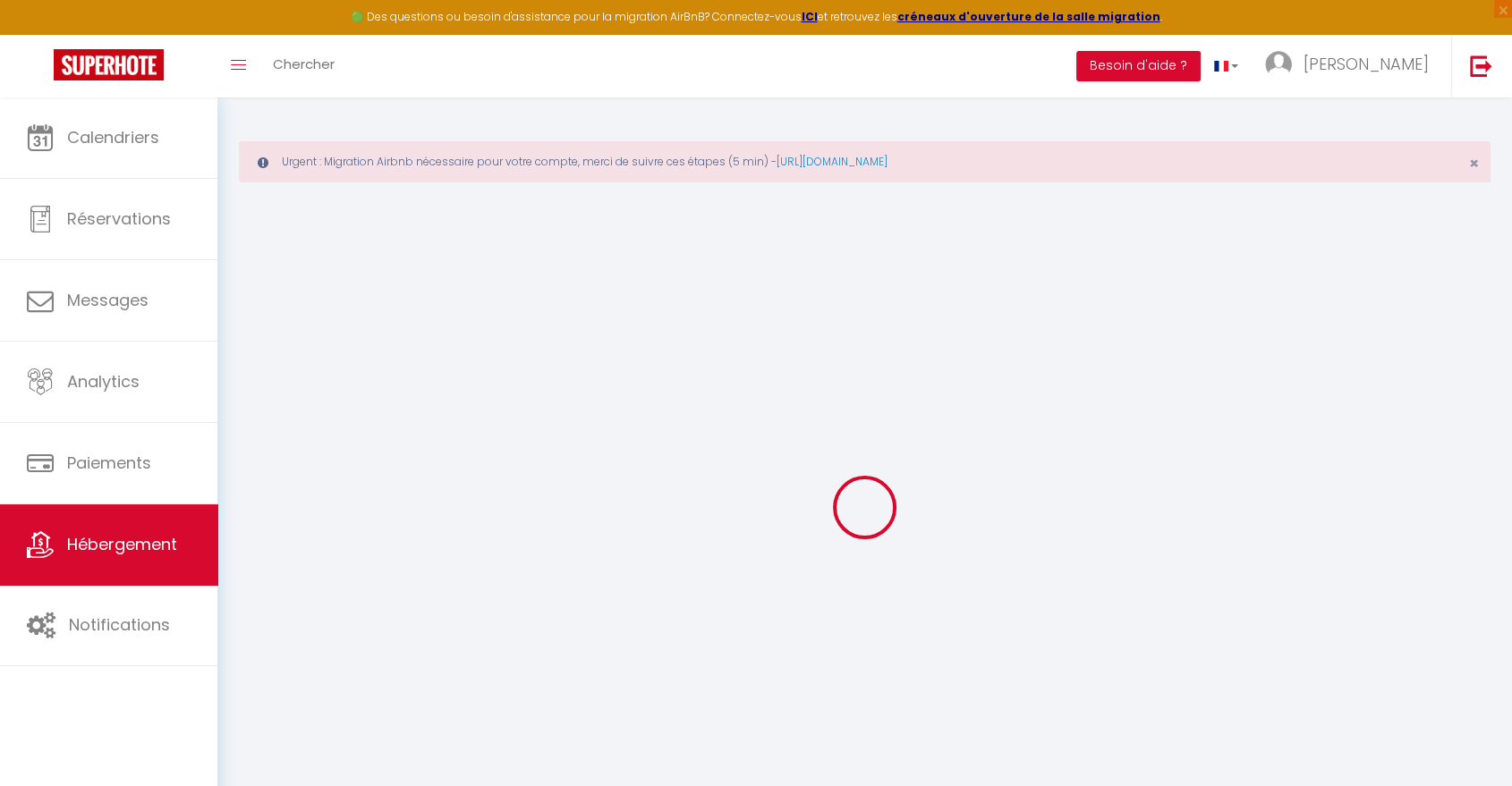
checkbox input "false"
select select
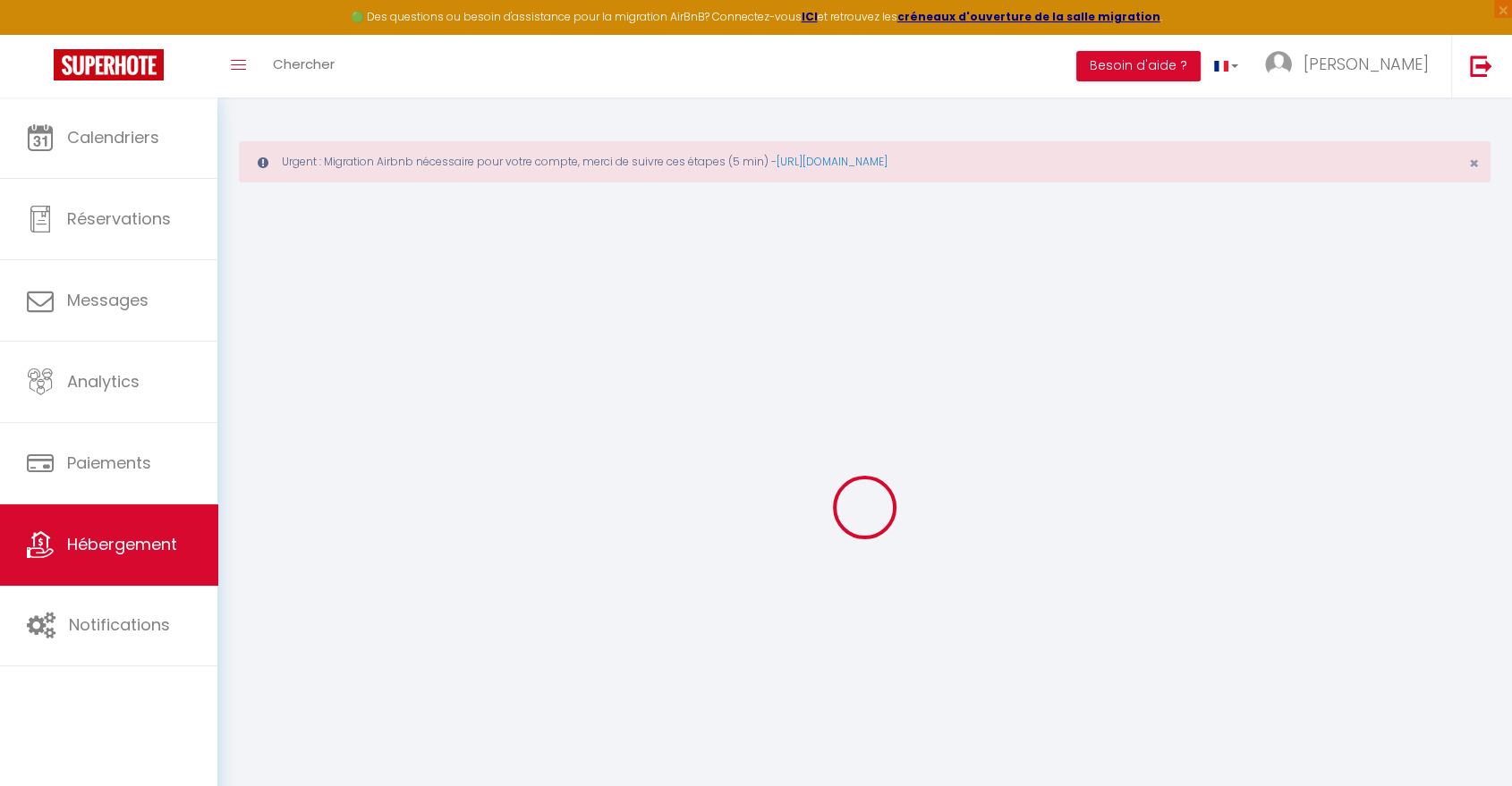
select select
checkbox input "false"
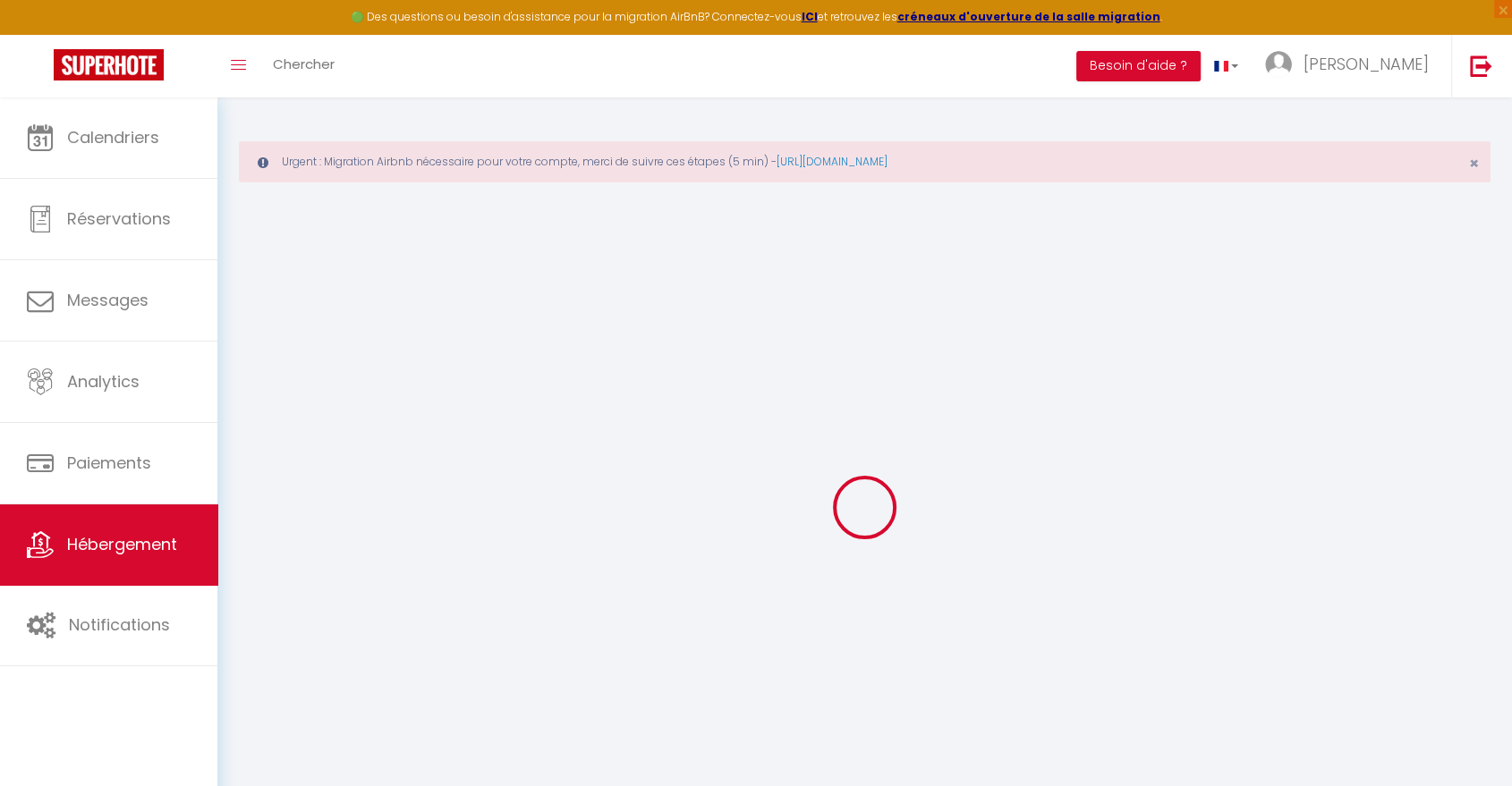
checkbox input "false"
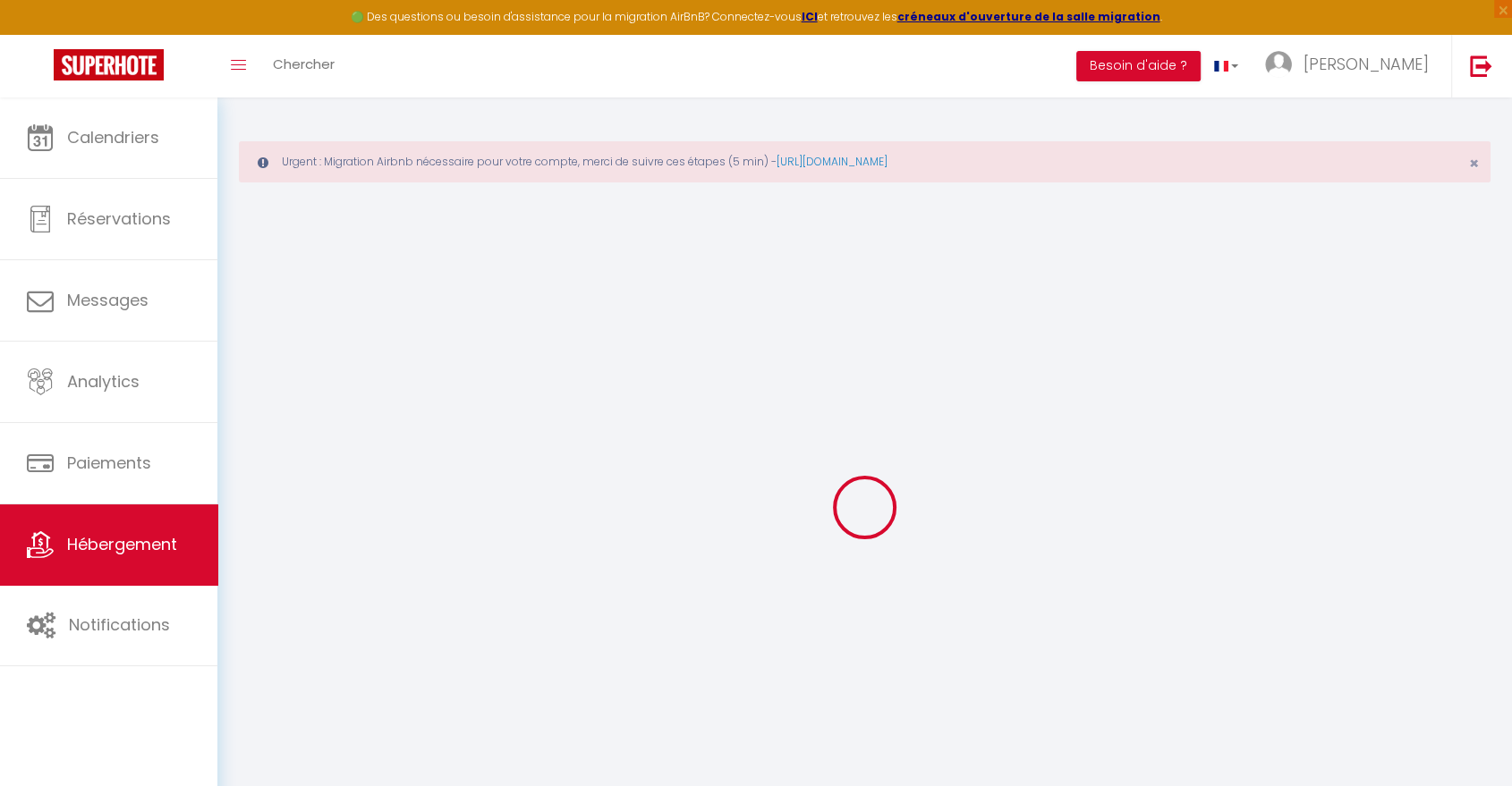
checkbox input "false"
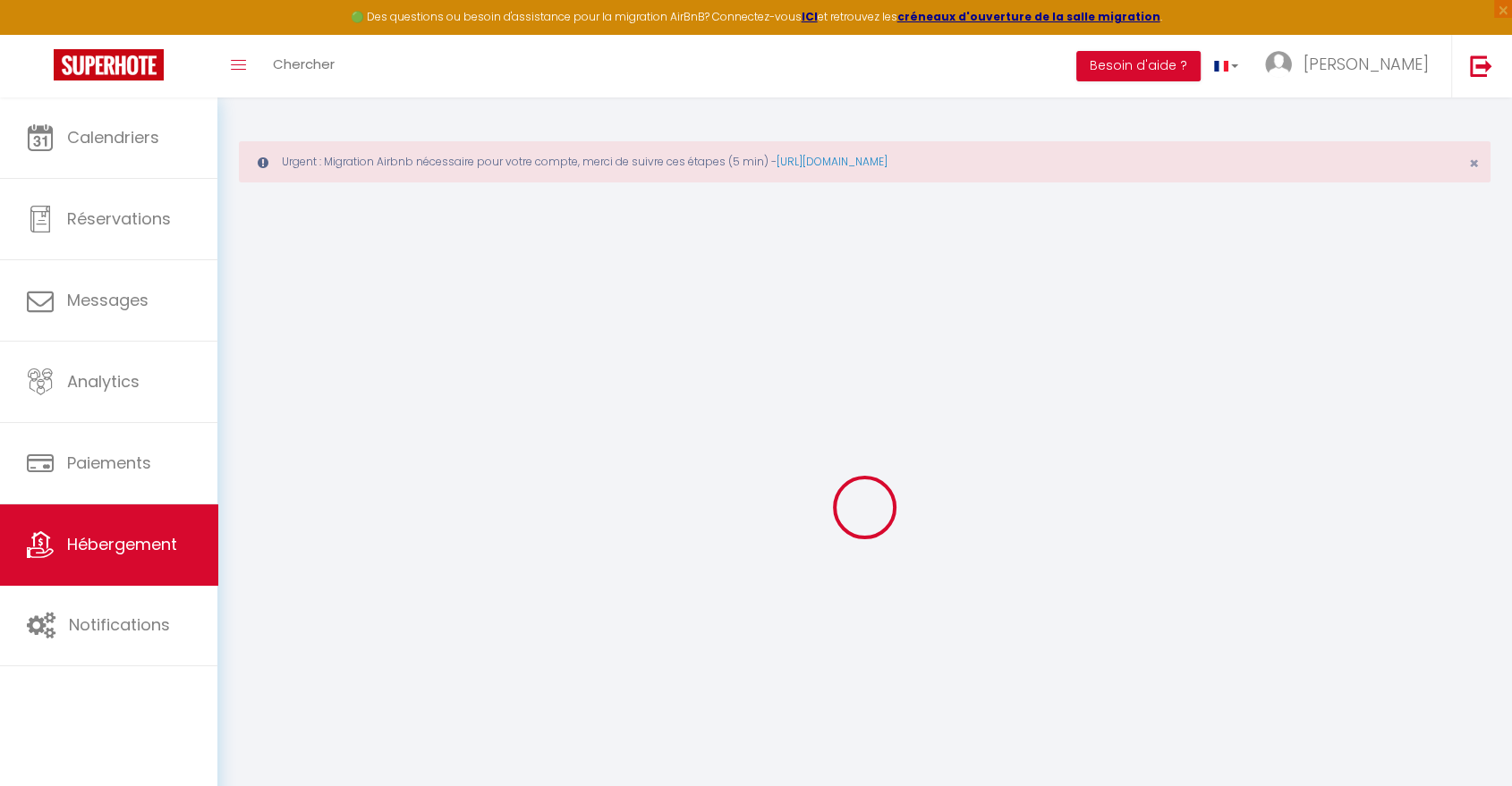
checkbox input "false"
select select "16:00"
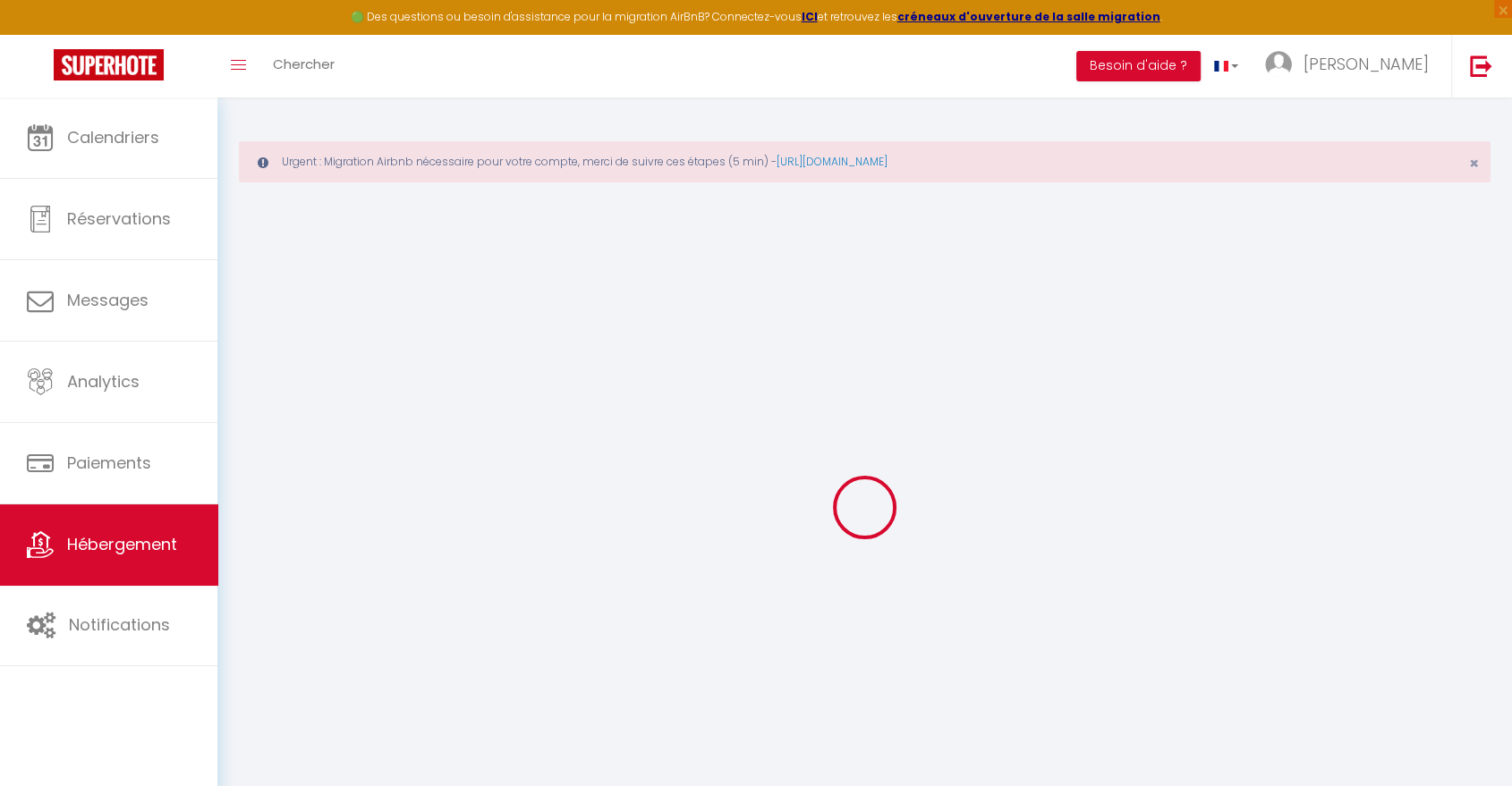
select select
select select "11:00"
select select "30"
select select "120"
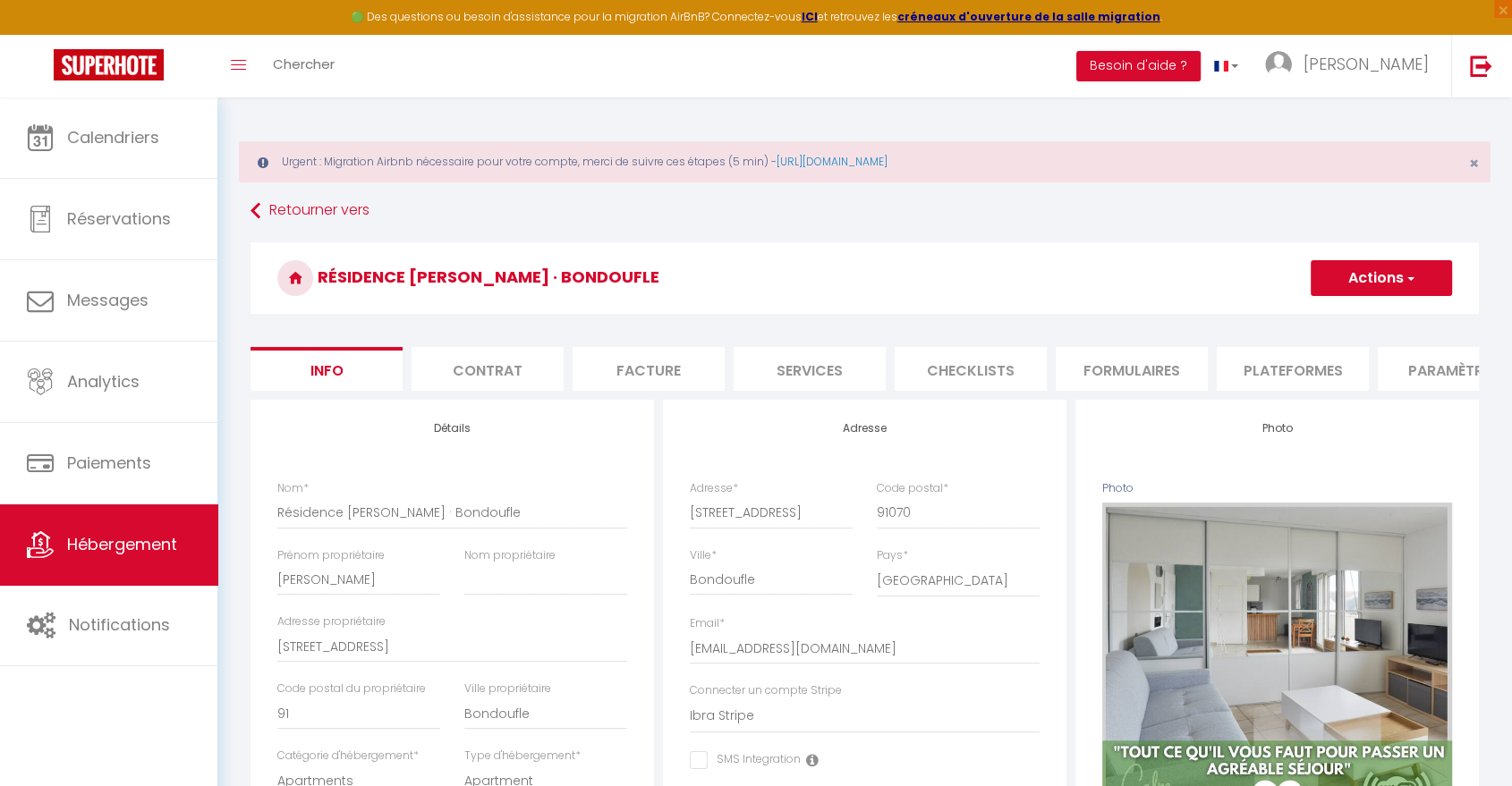
click at [497, 366] on li "Contrat" at bounding box center [487, 369] width 152 height 44
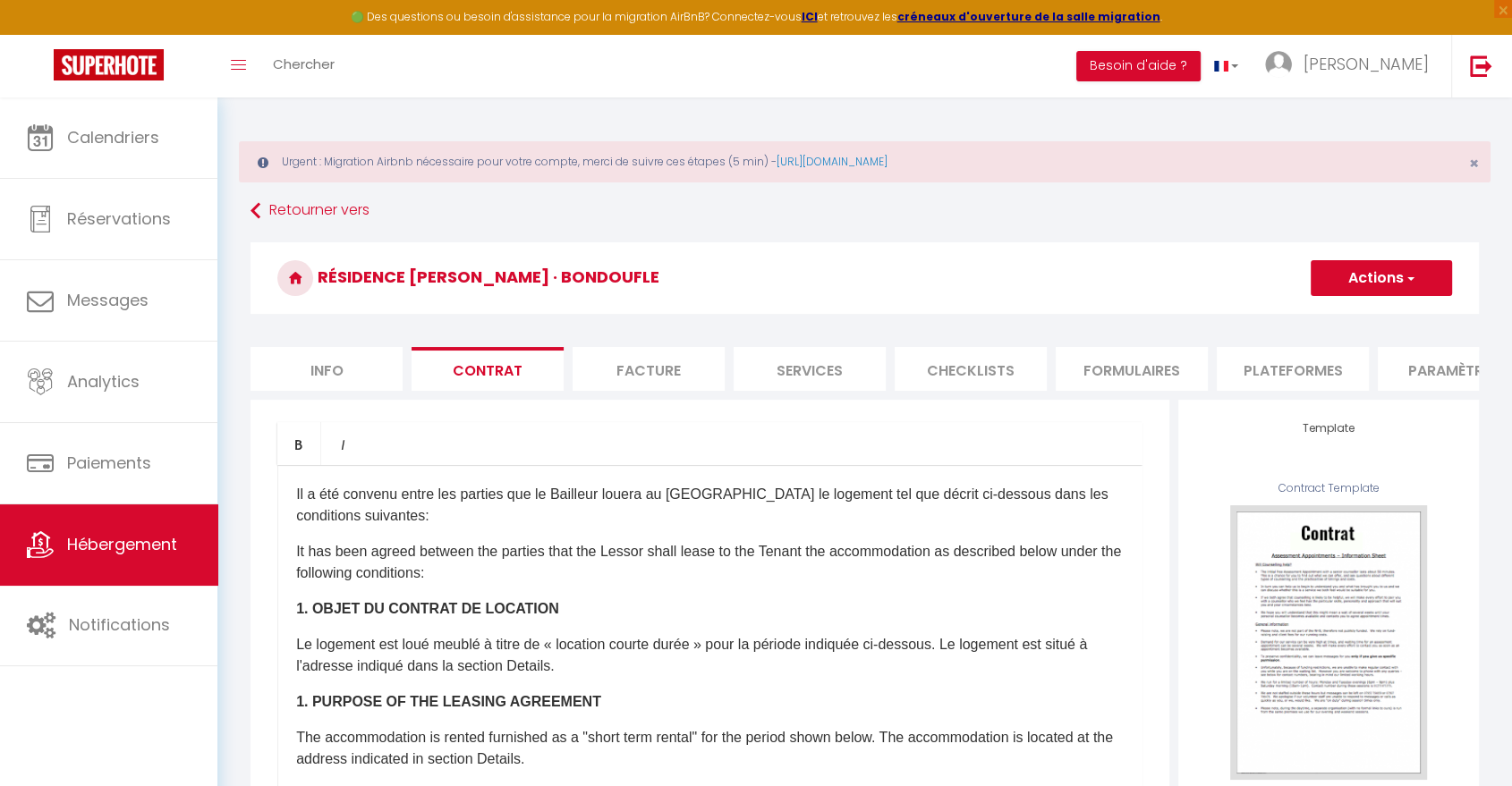
click at [651, 373] on li "Facture" at bounding box center [649, 369] width 152 height 44
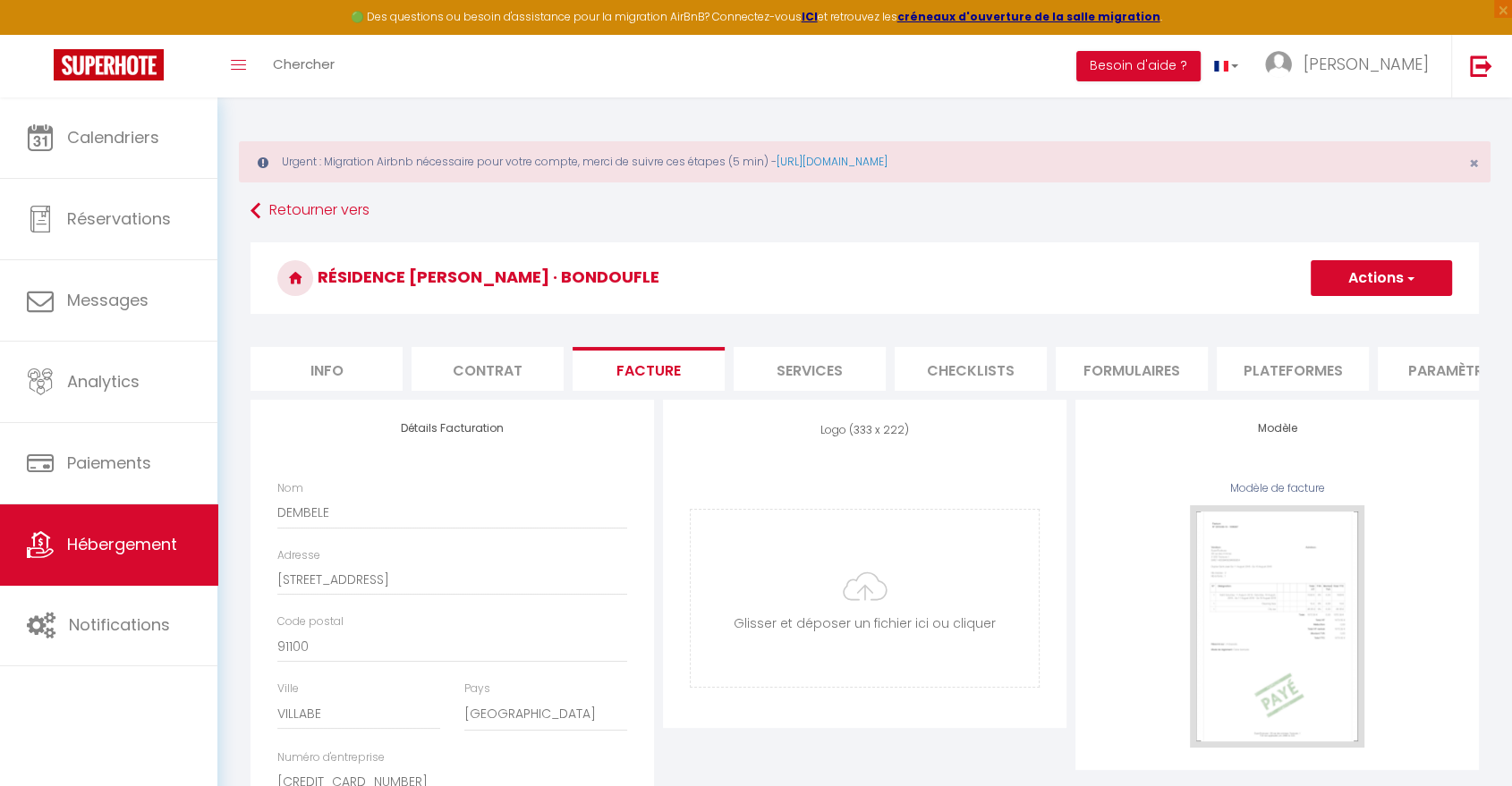
click at [1273, 377] on li "Plateformes" at bounding box center [1292, 369] width 152 height 44
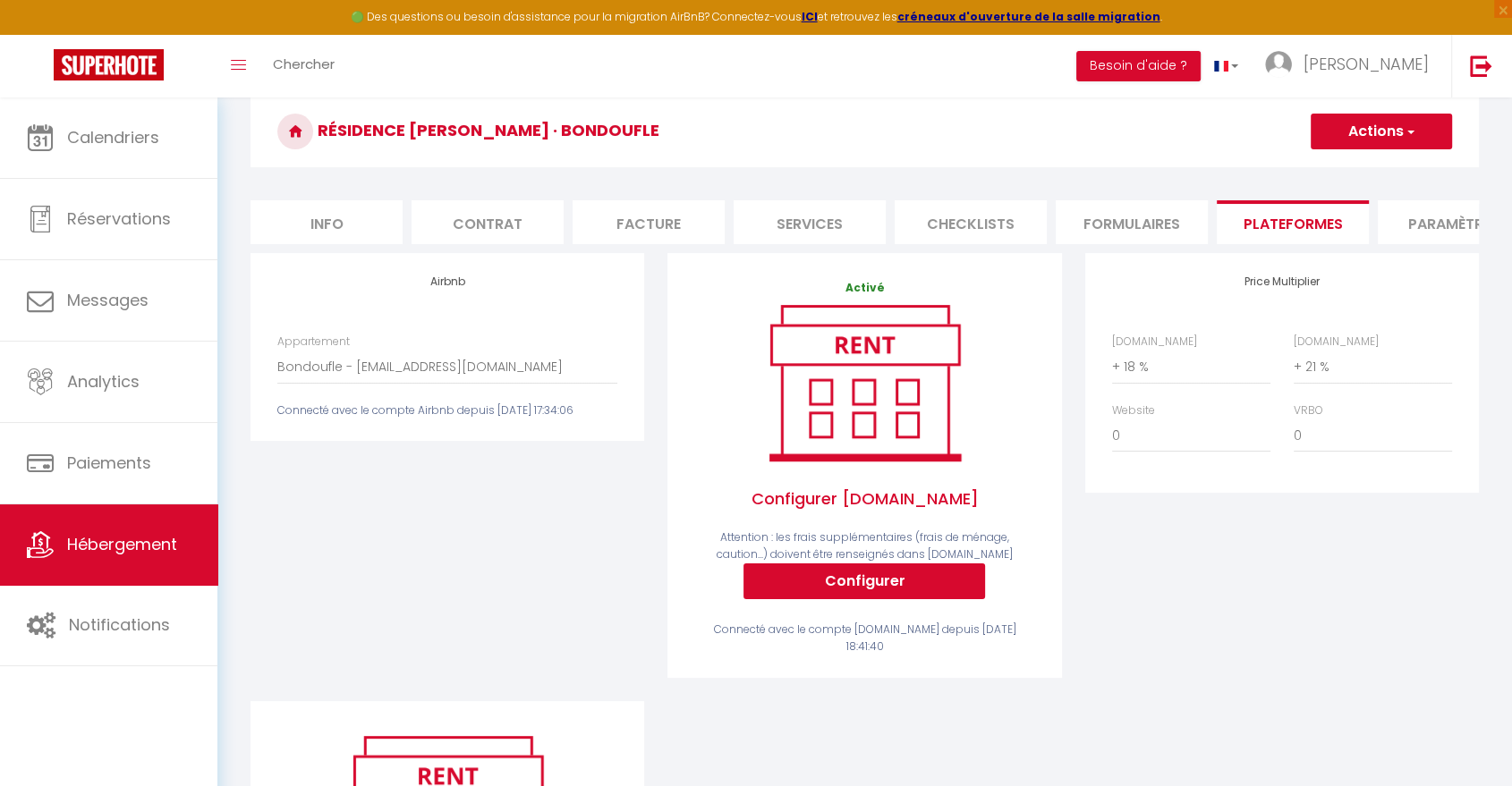
scroll to position [147, 0]
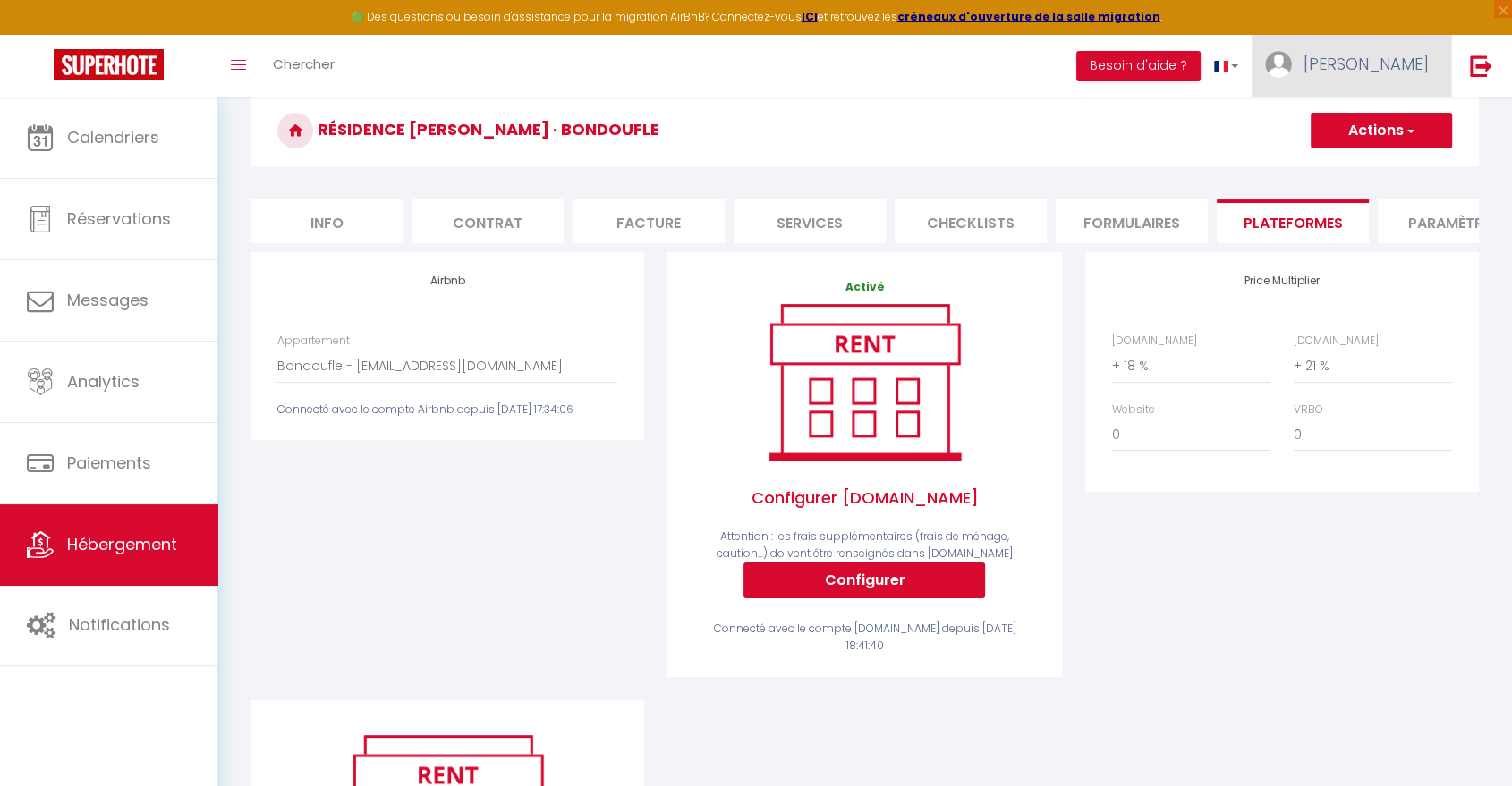
click at [1389, 66] on span "ibrahim" at bounding box center [1366, 64] width 126 height 23
click at [1374, 124] on link "Paramètres" at bounding box center [1379, 124] width 132 height 30
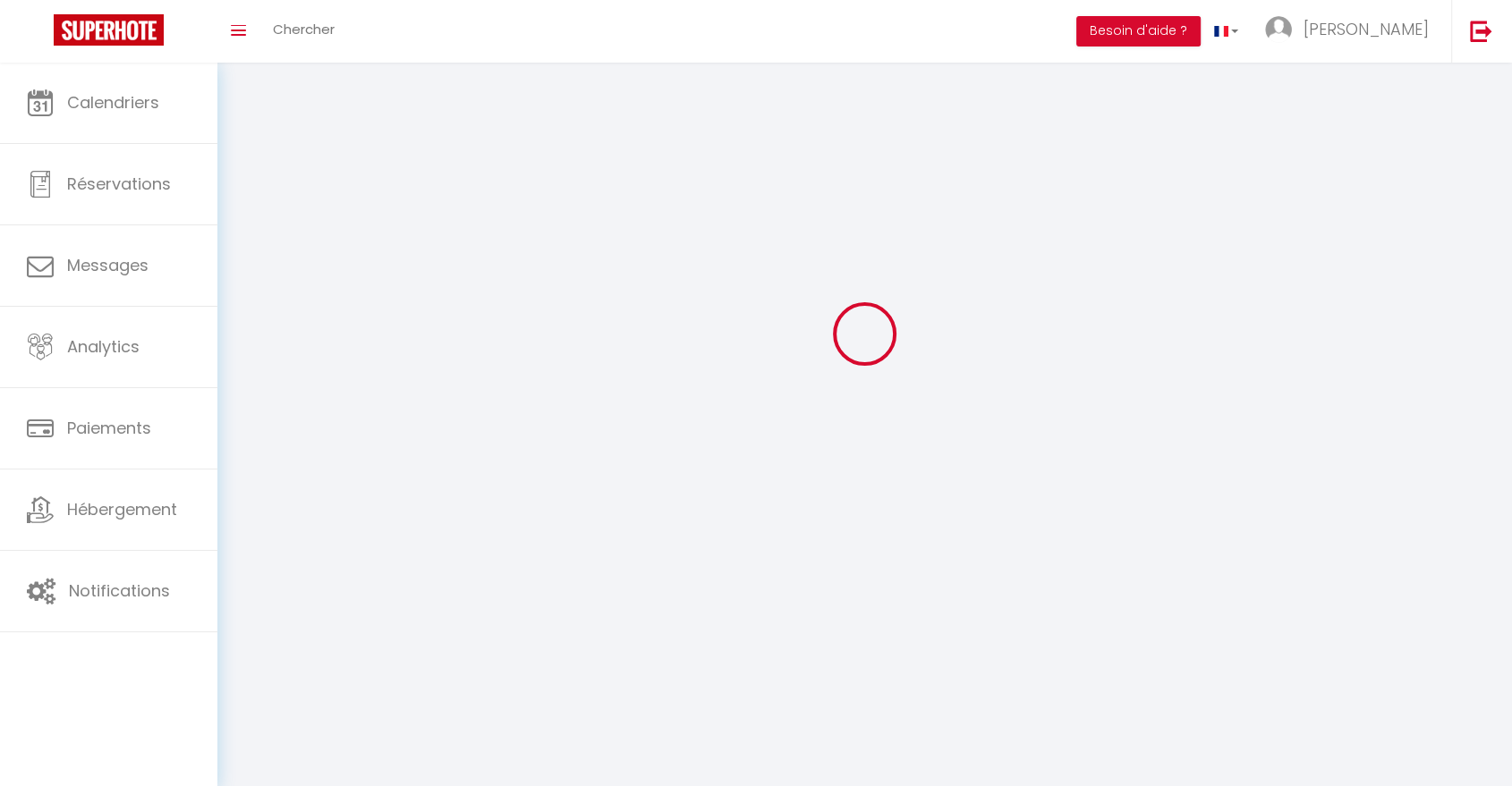
select select
type input "ibrahim"
type input "DEMBELE"
type input "0617888917"
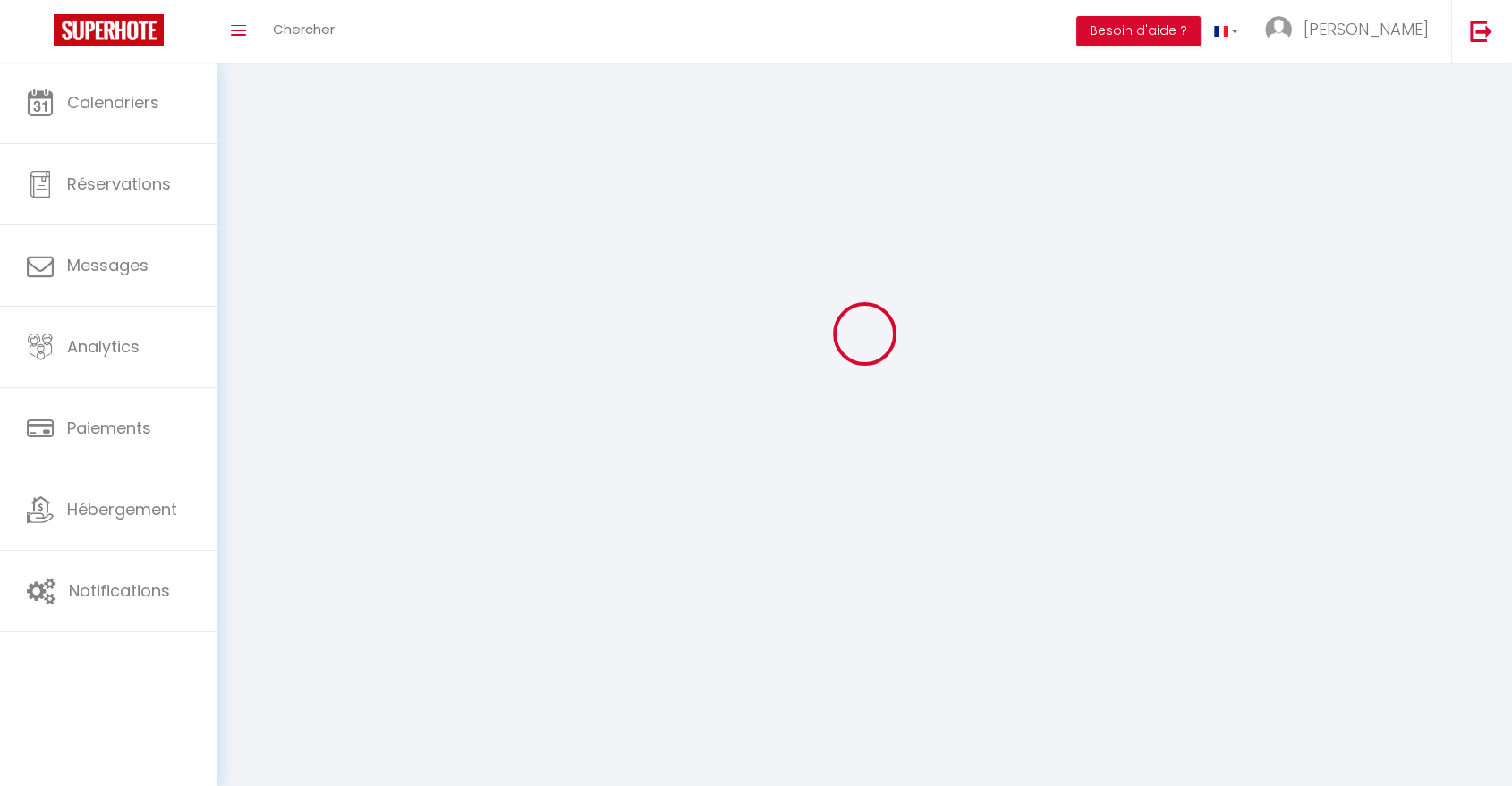
type input "10 Allée du Val Luisant"
type input "91100"
type input "Villabe"
type input "mOwYEwTWX7opRpE41yJ2x2MB0"
type input "ZFecVV4s0Hs0XG7Ij5DeCTpvA"
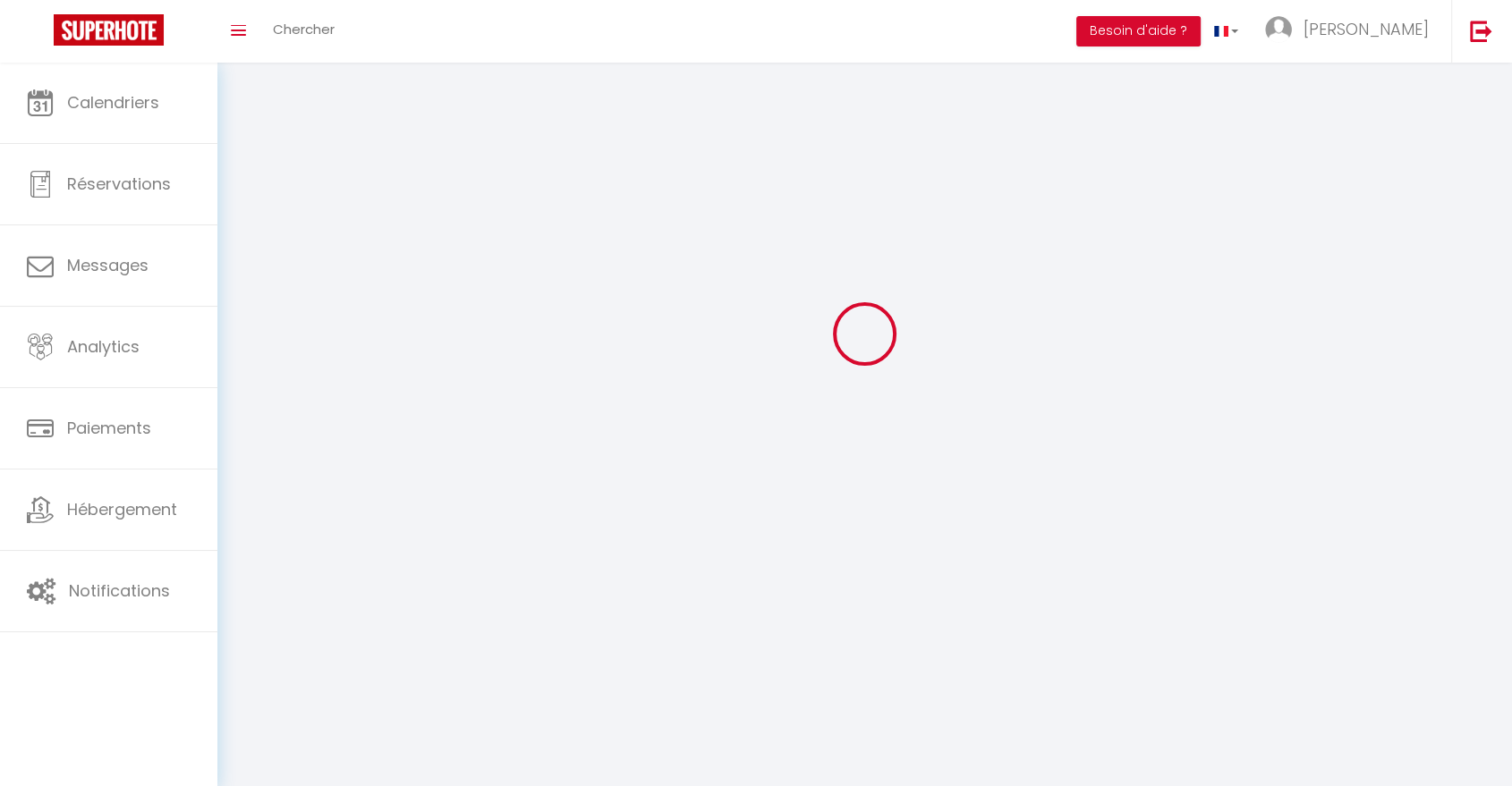
select select "28"
type input "mOwYEwTWX7opRpE41yJ2x2MB0"
type input "ZFecVV4s0Hs0XG7Ij5DeCTpvA"
type input "https://app.superhote.com/#/get-available-rentals/ZFecVV4s0Hs0XG7Ij5DeCTpvA"
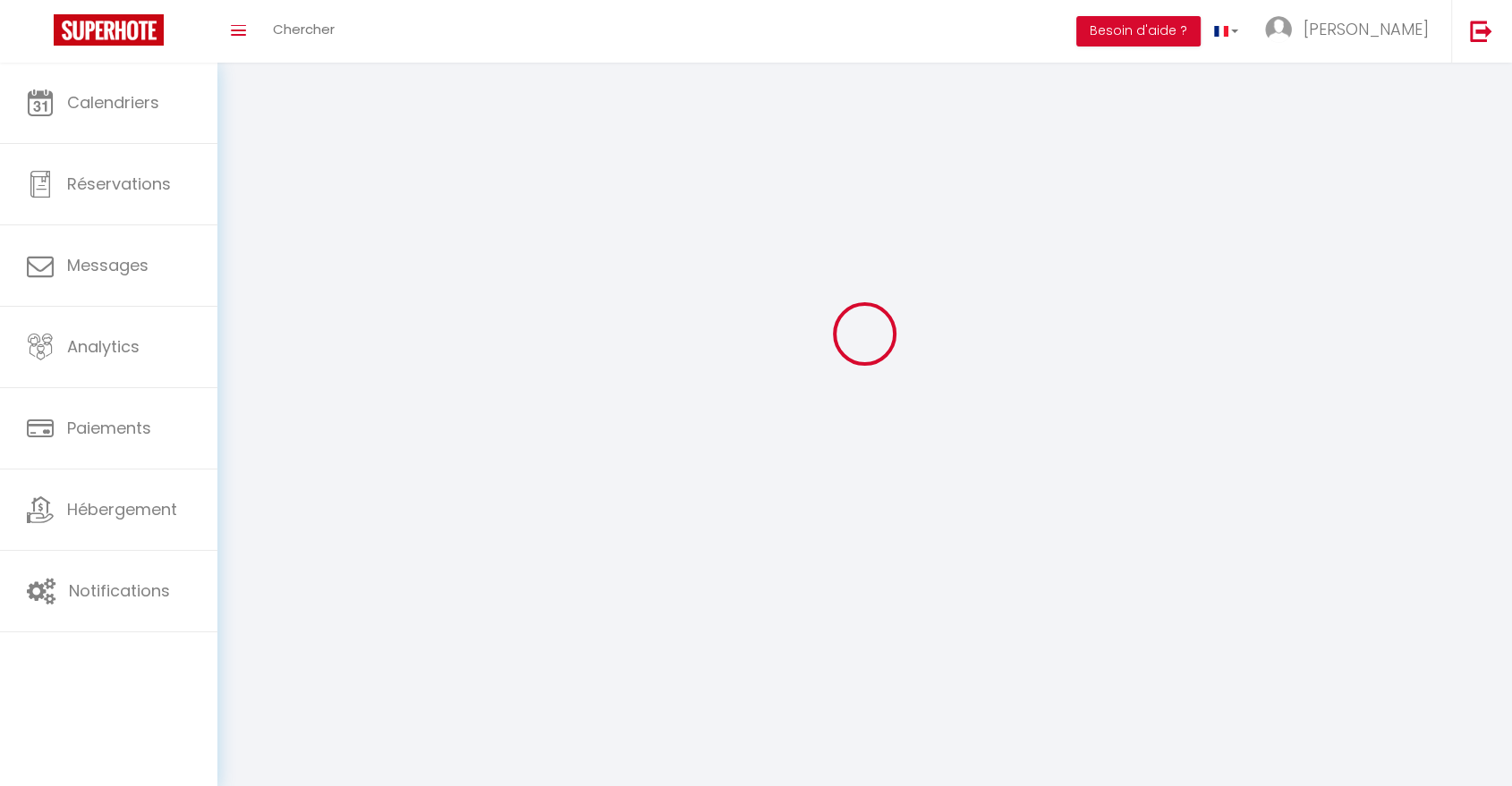
select select "fr"
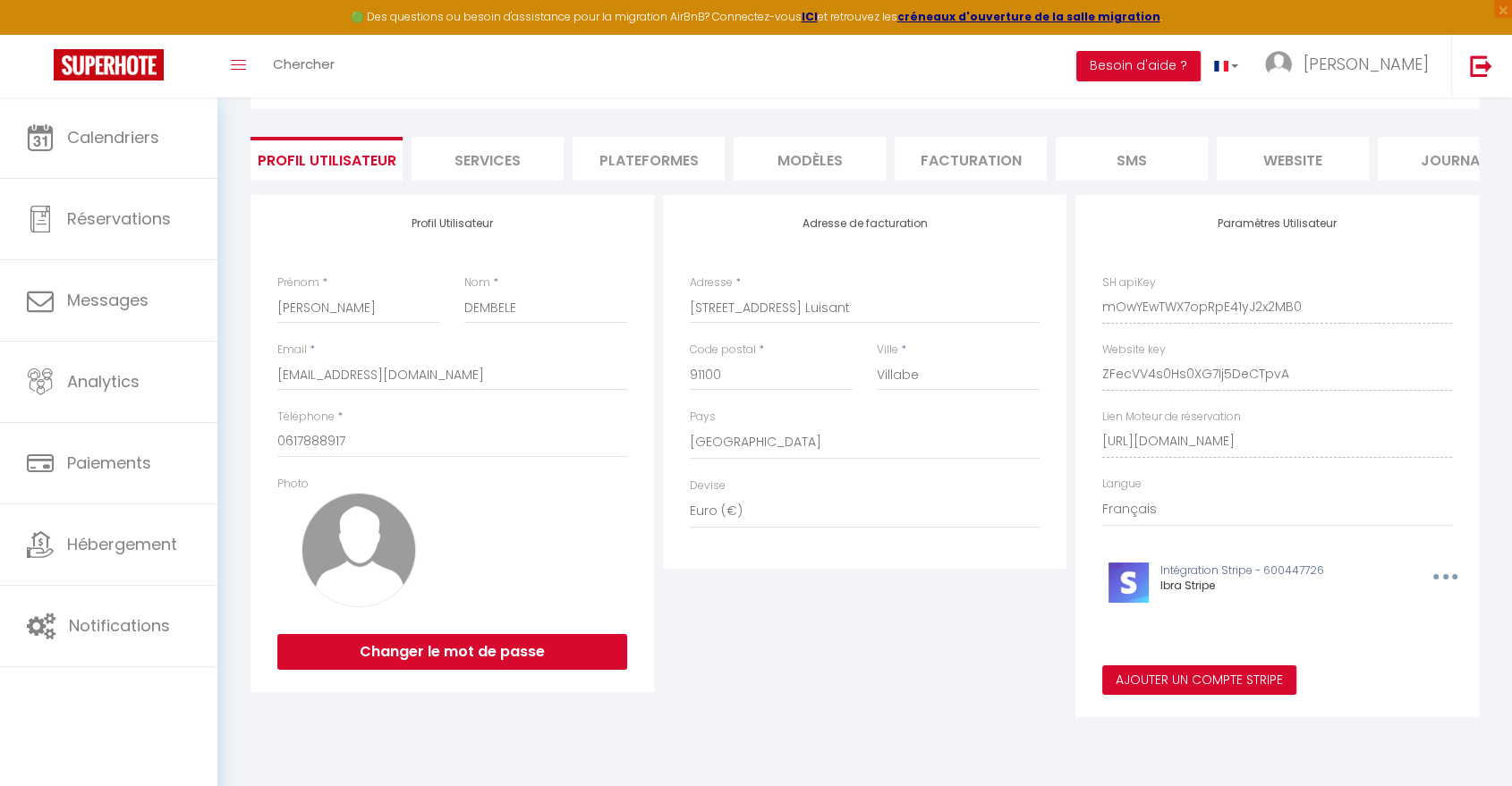
scroll to position [0, 0]
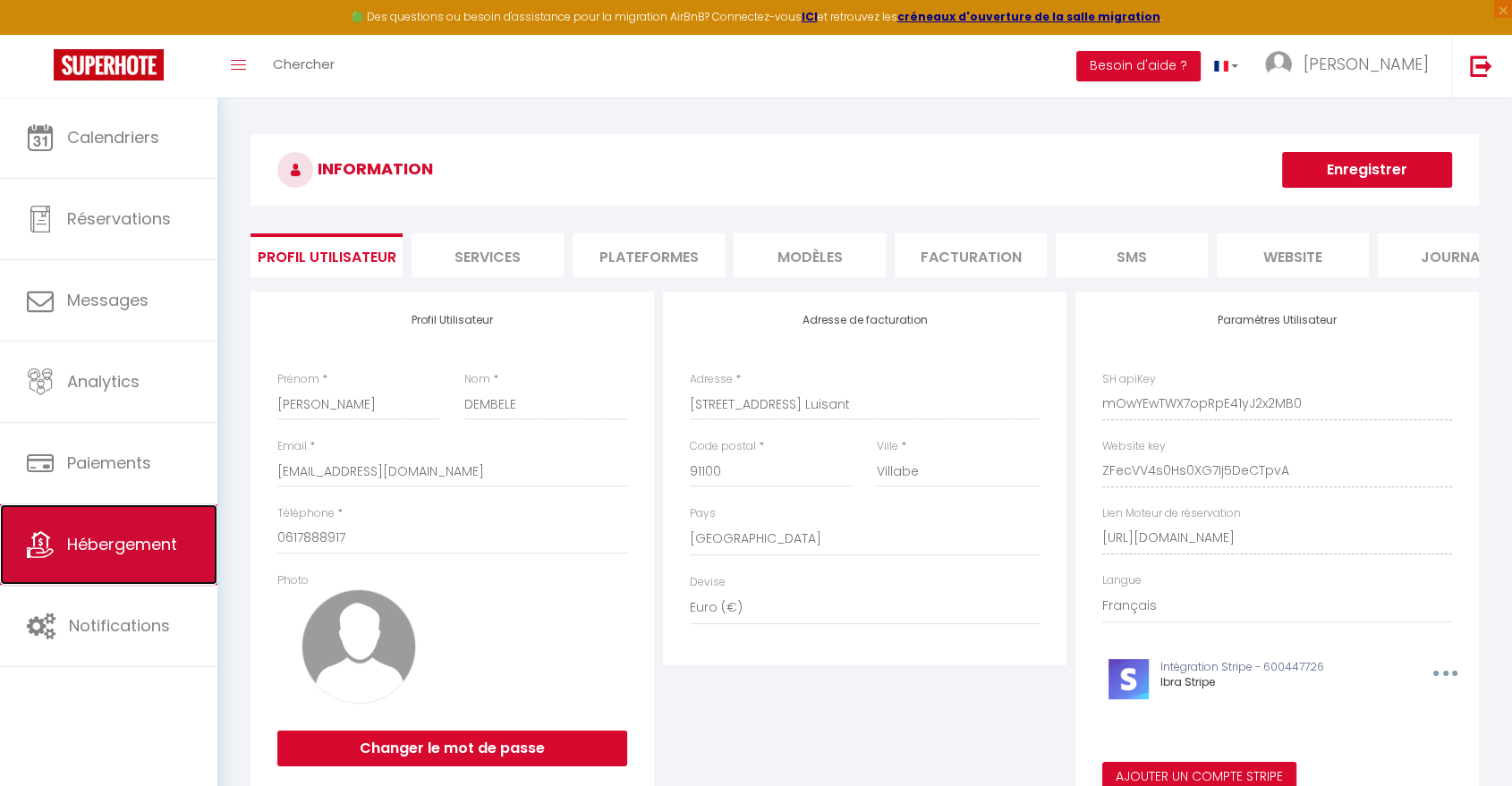
click at [104, 555] on span "Hébergement" at bounding box center [122, 544] width 110 height 23
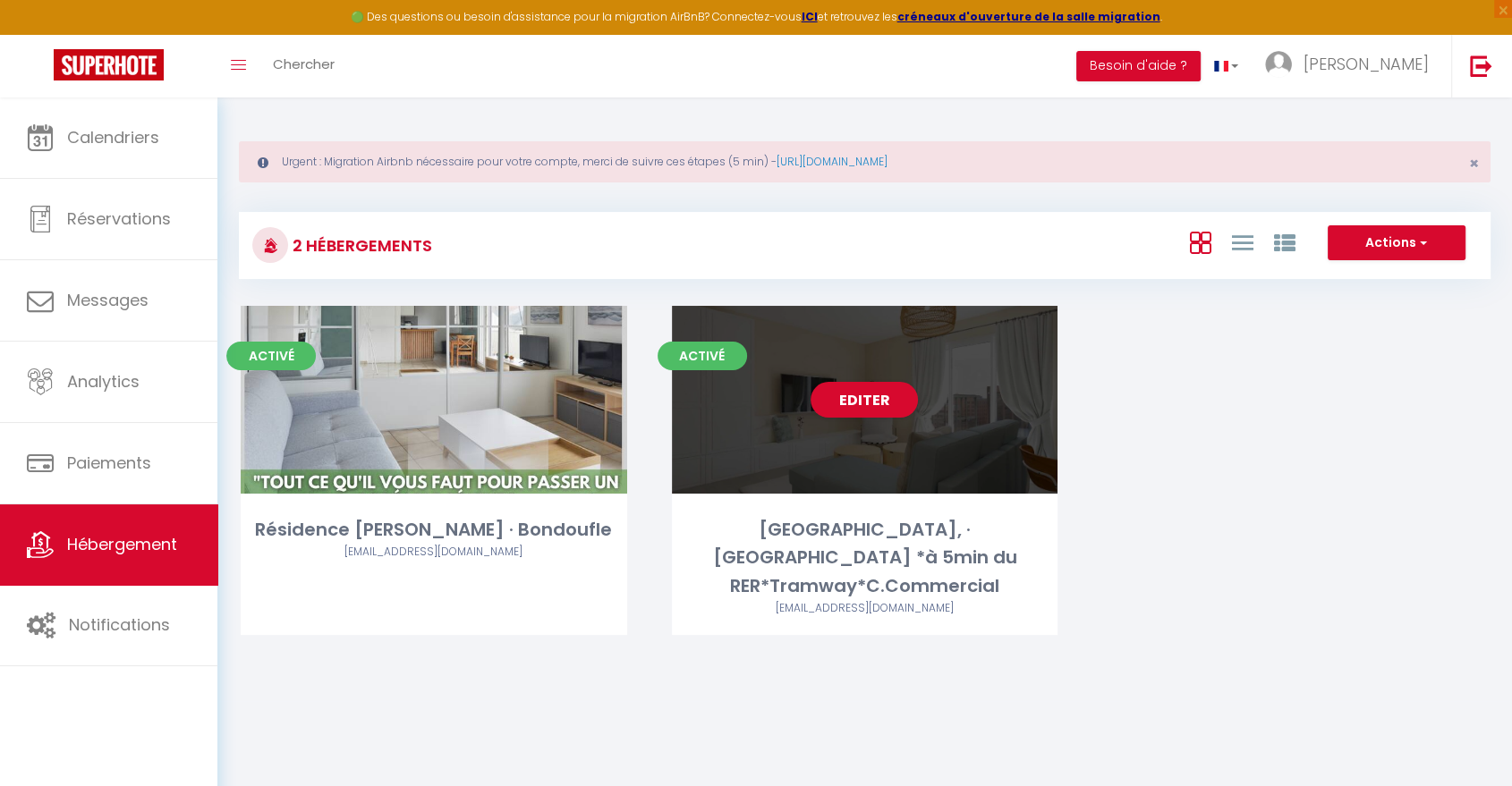
click at [888, 365] on div "Editer" at bounding box center [865, 399] width 387 height 187
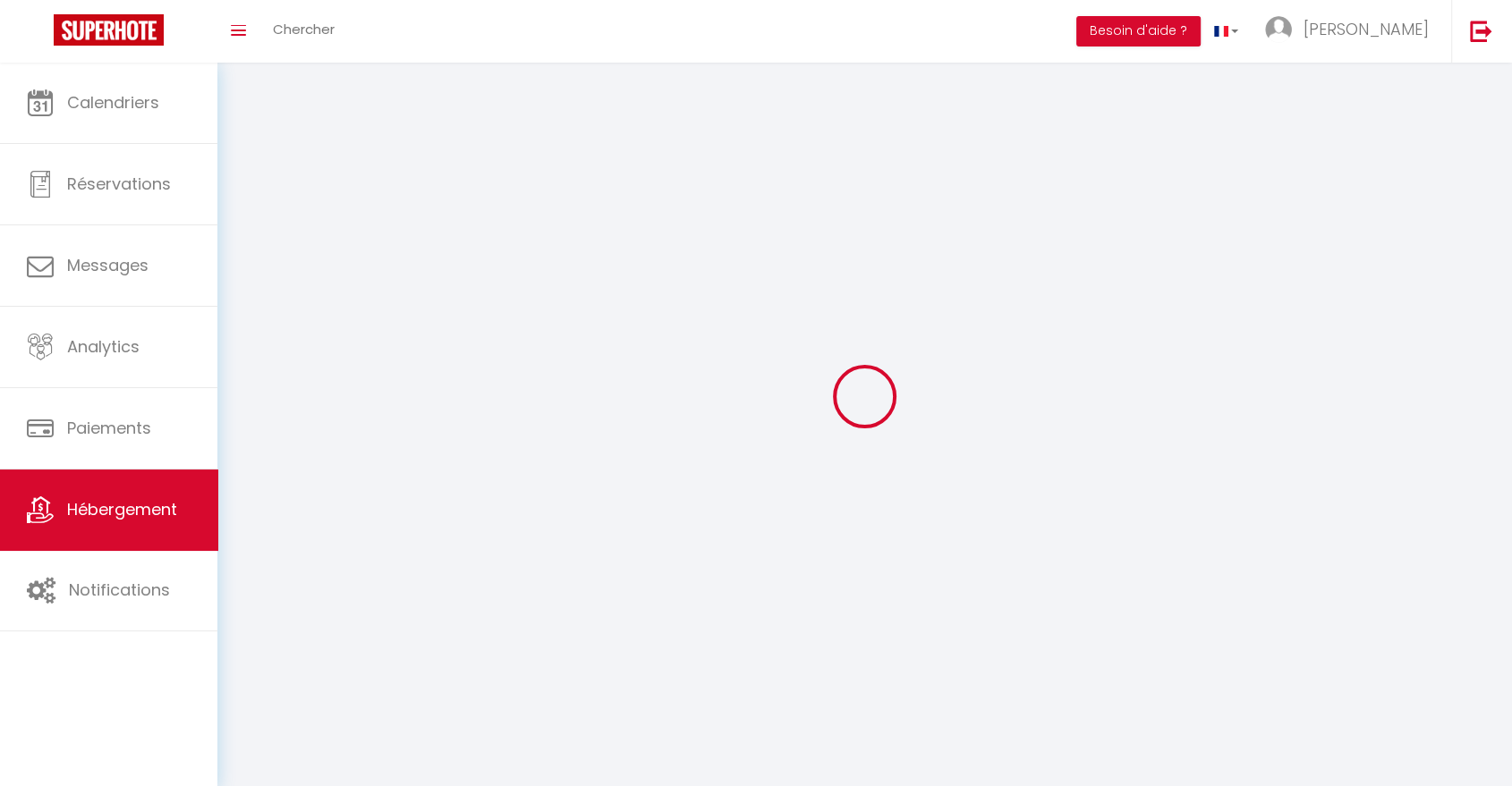
select select "1"
select select
select select "28"
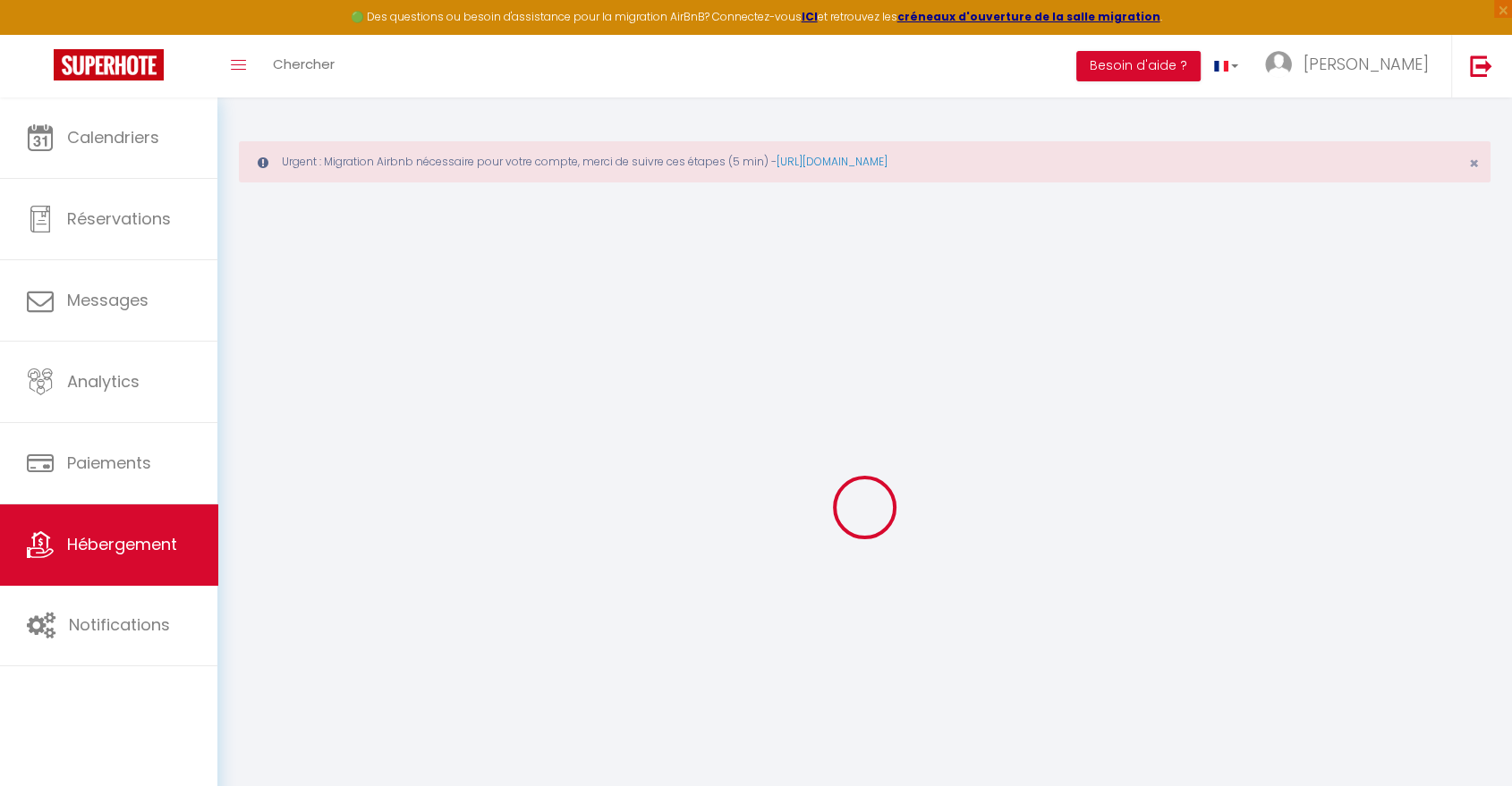
select select
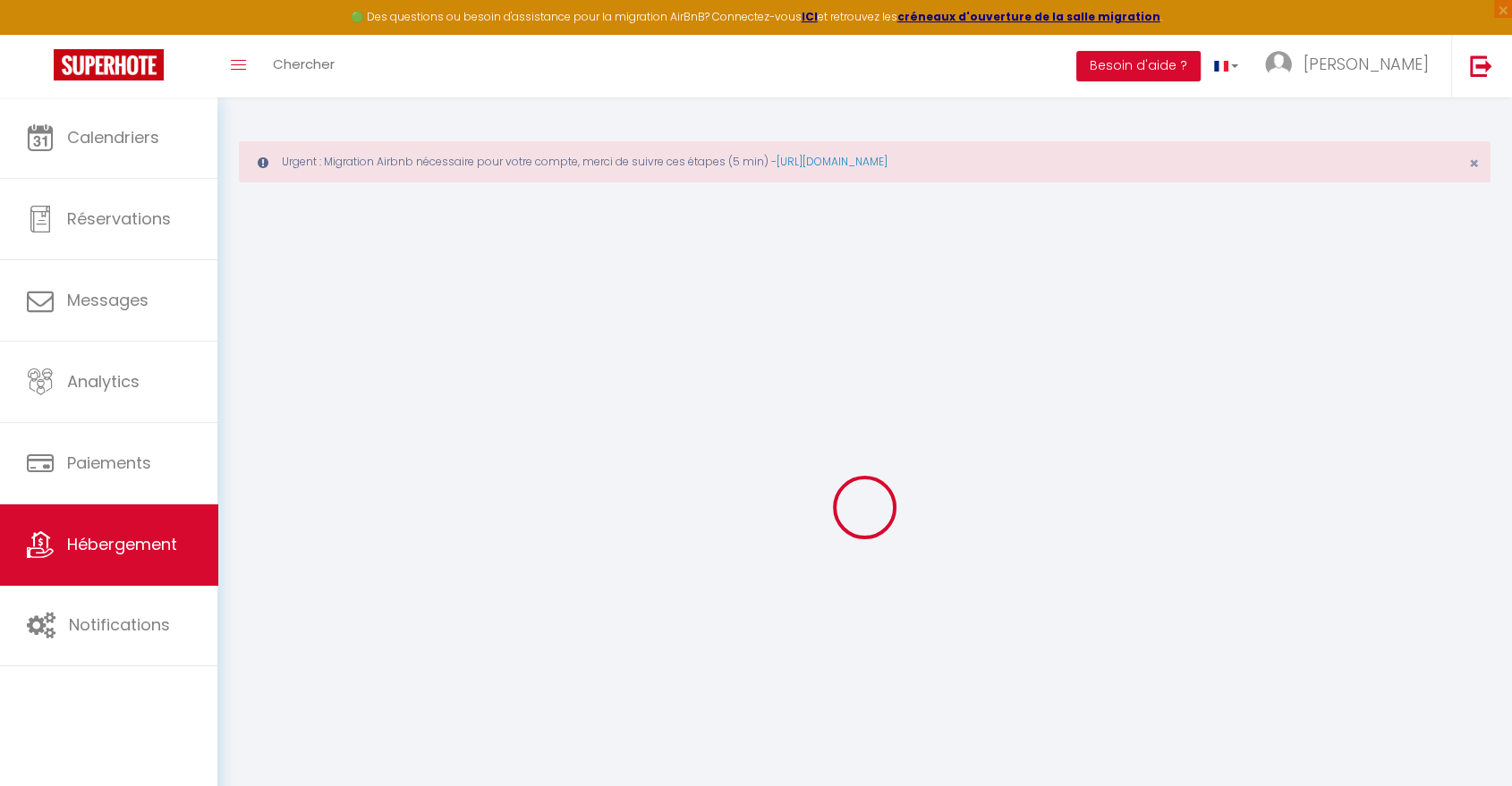
select select
checkbox input "false"
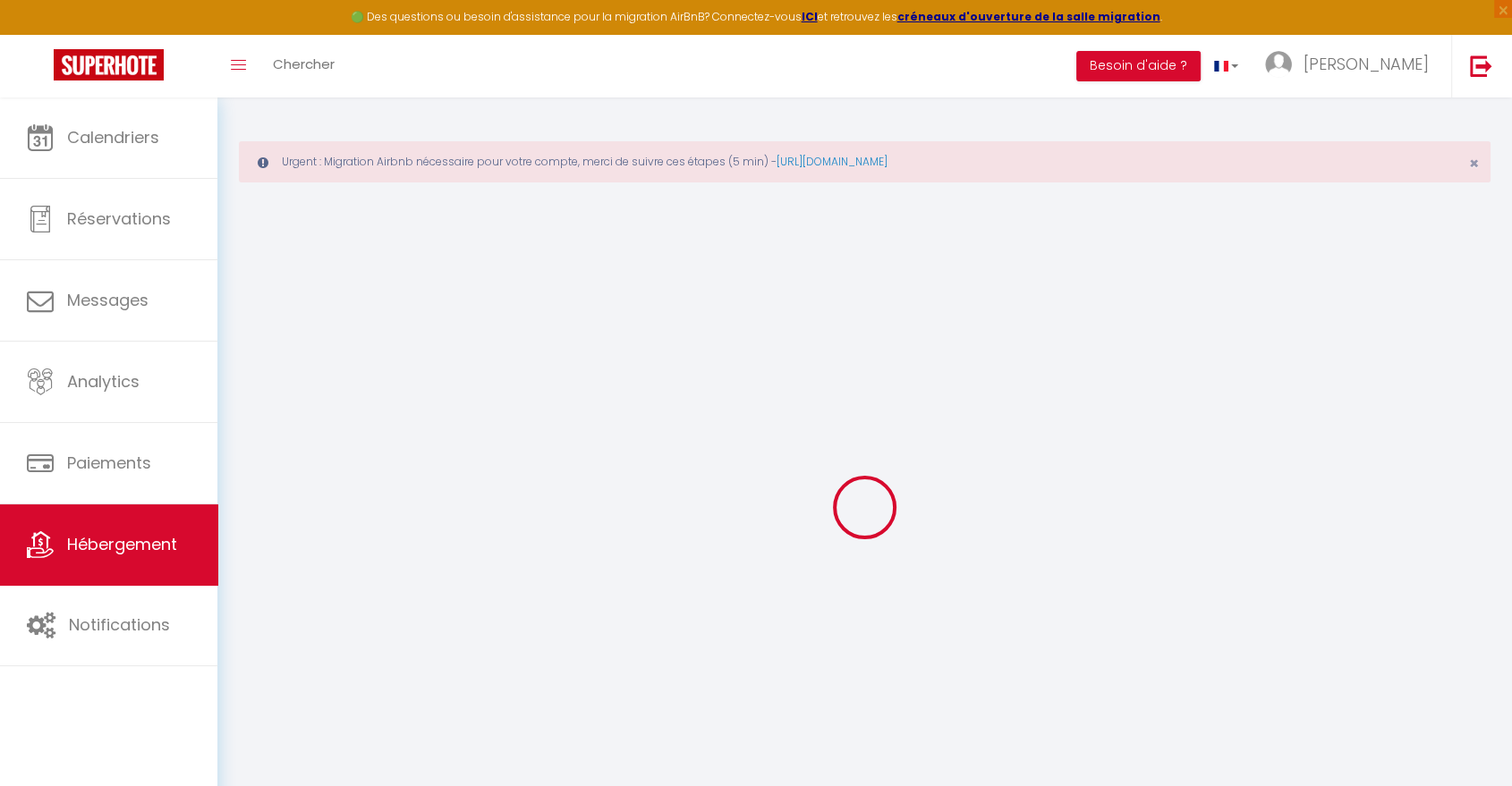
select select
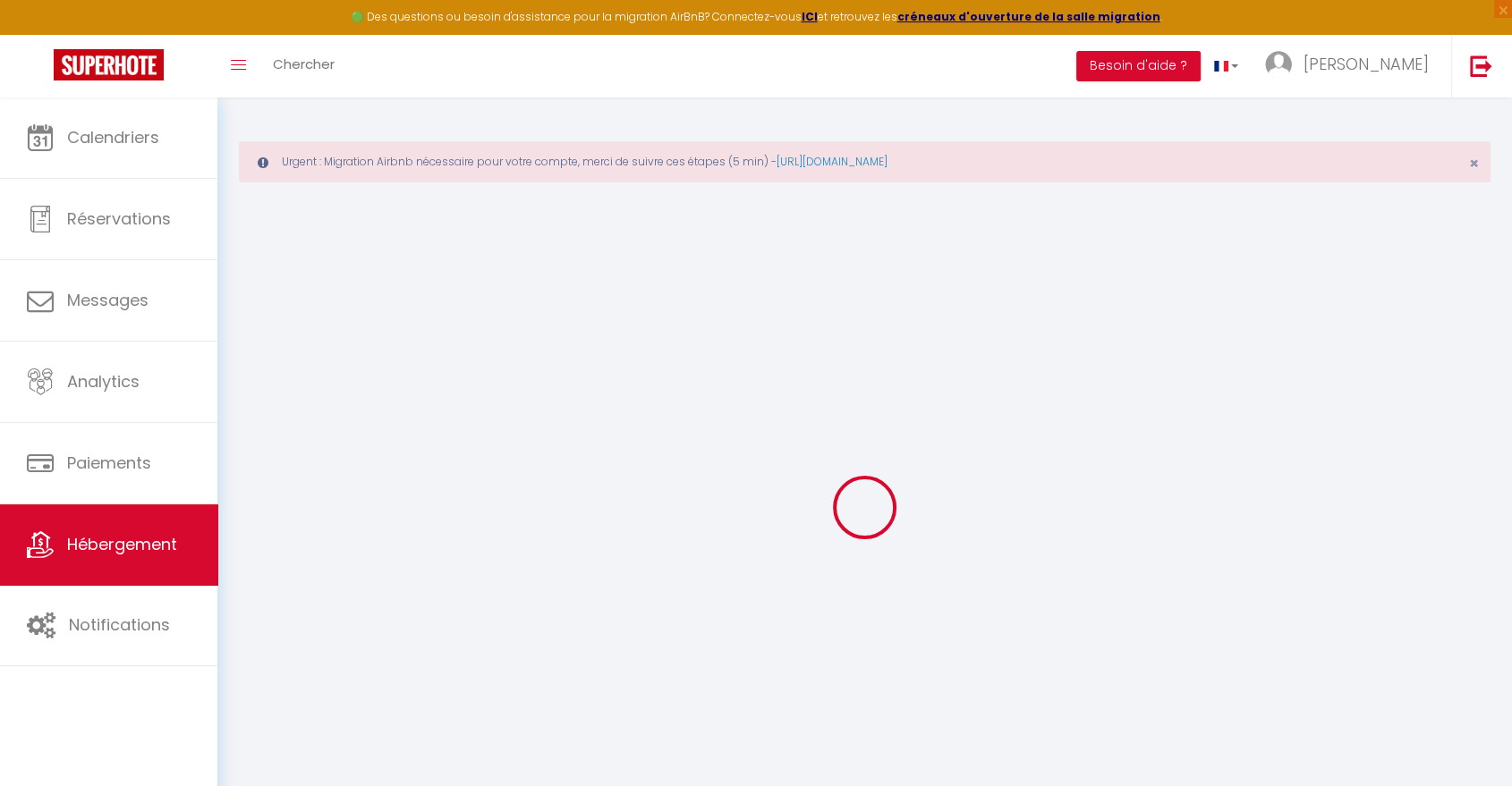
select select
checkbox input "false"
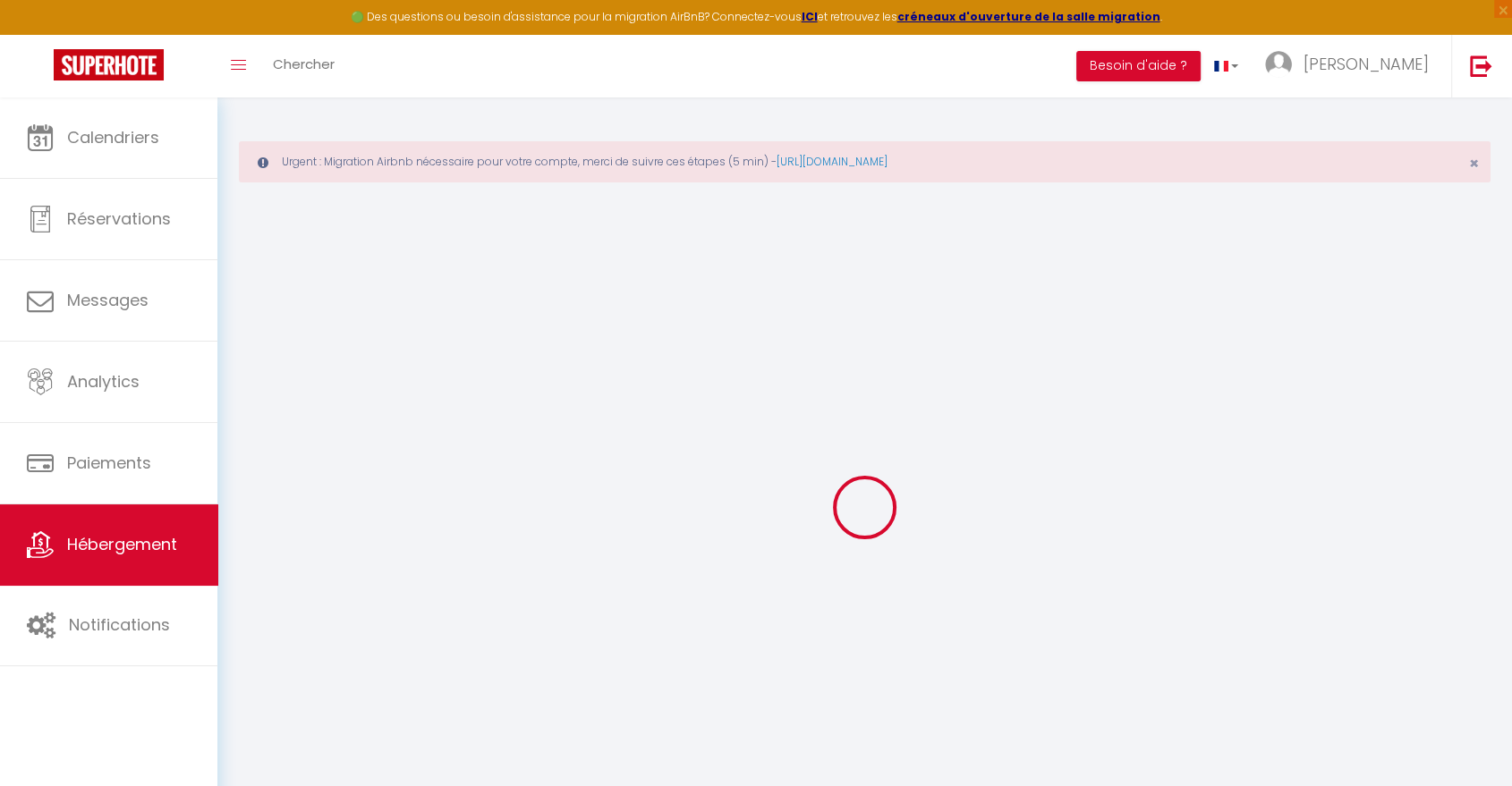
checkbox input "false"
select select
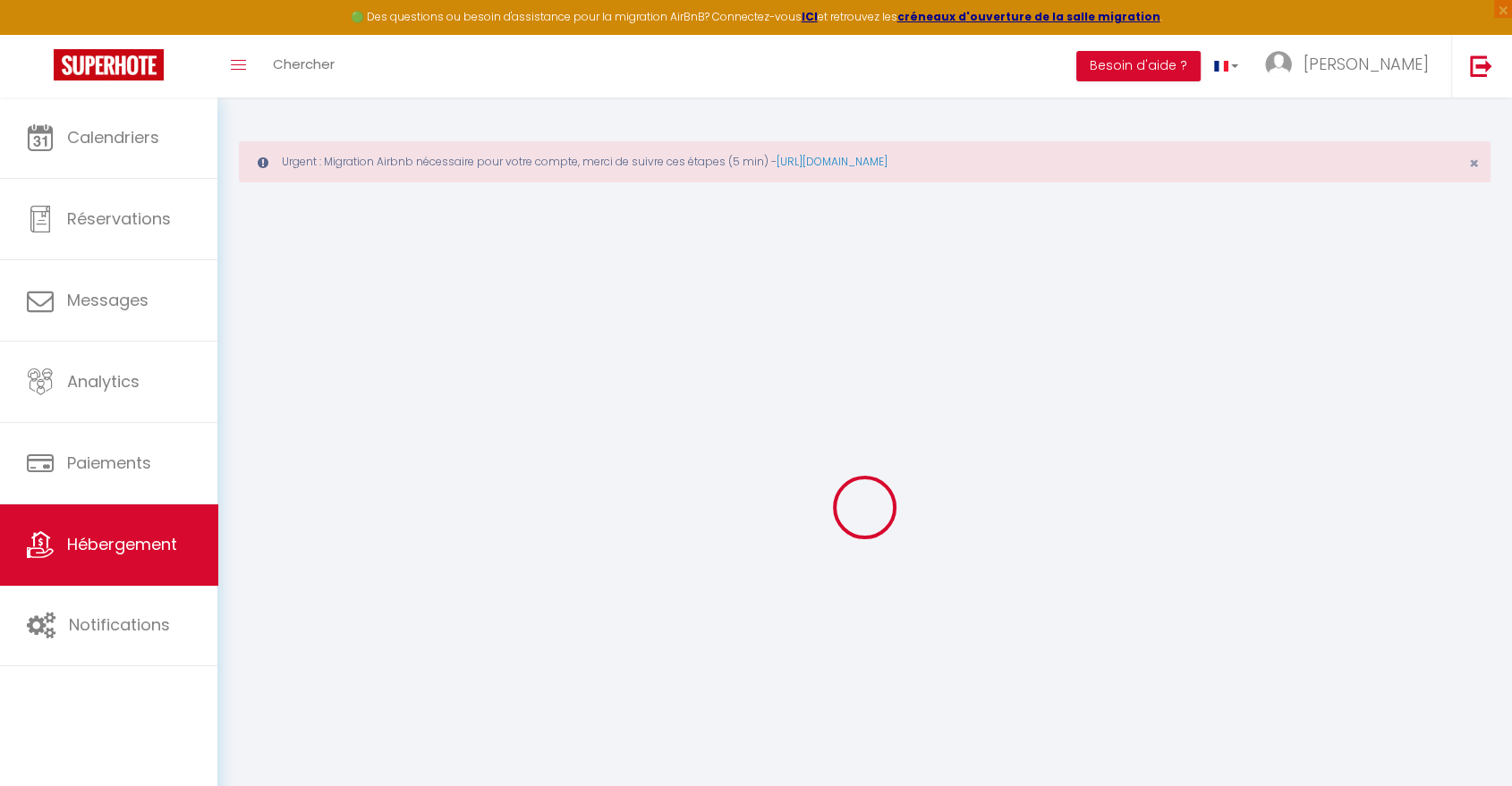
select select
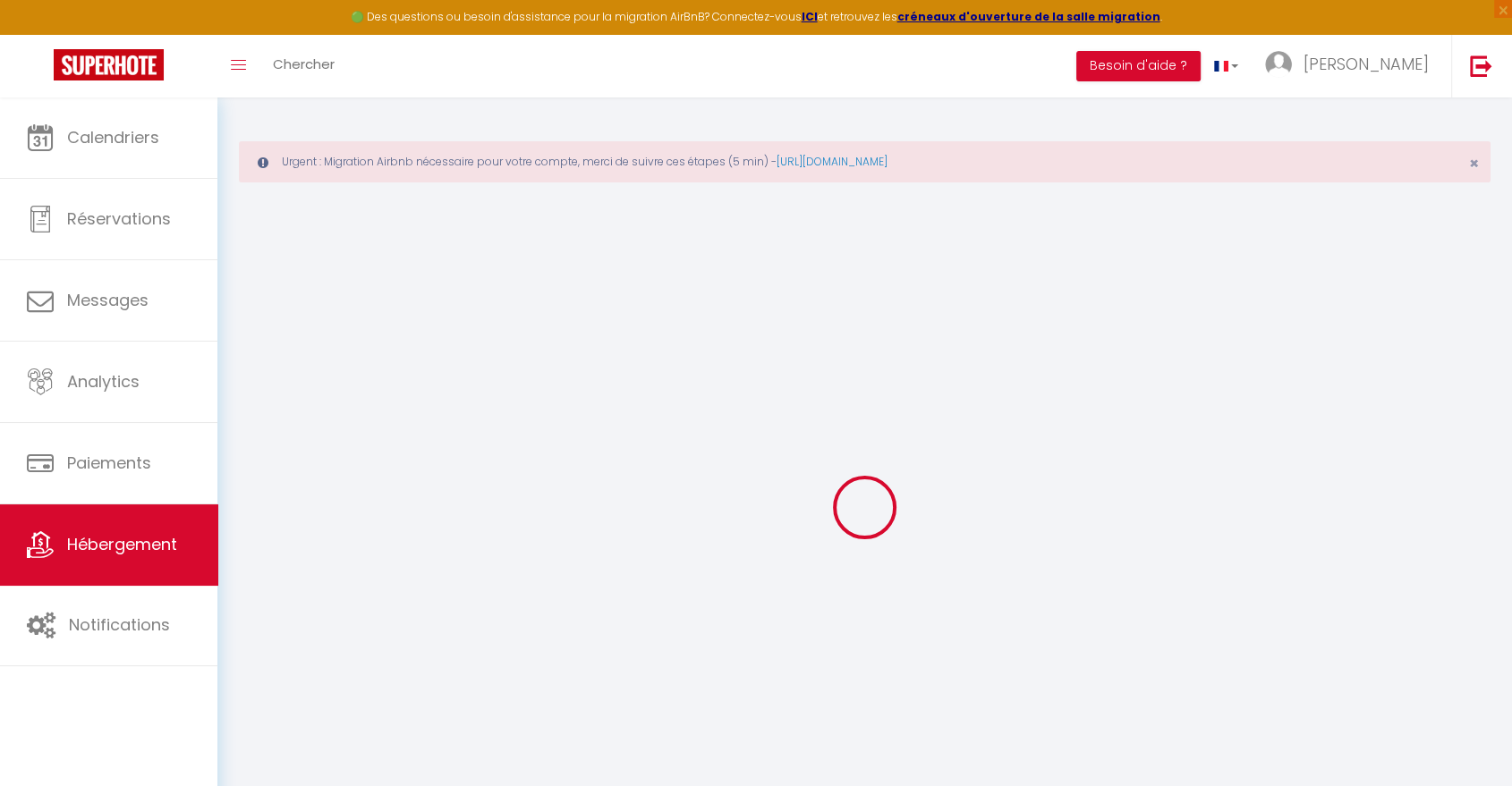
checkbox input "false"
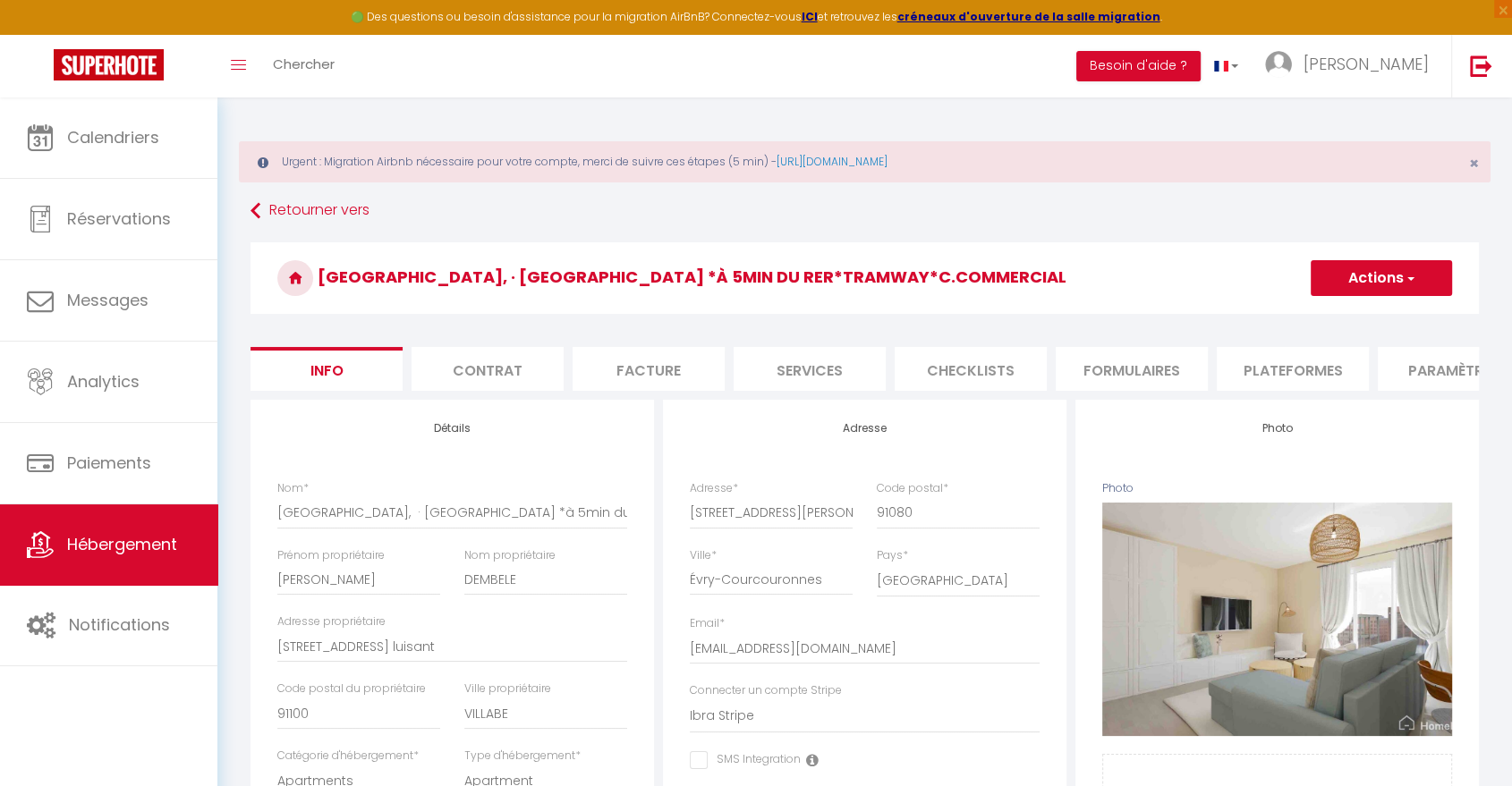
click at [662, 374] on li "Facture" at bounding box center [649, 369] width 152 height 44
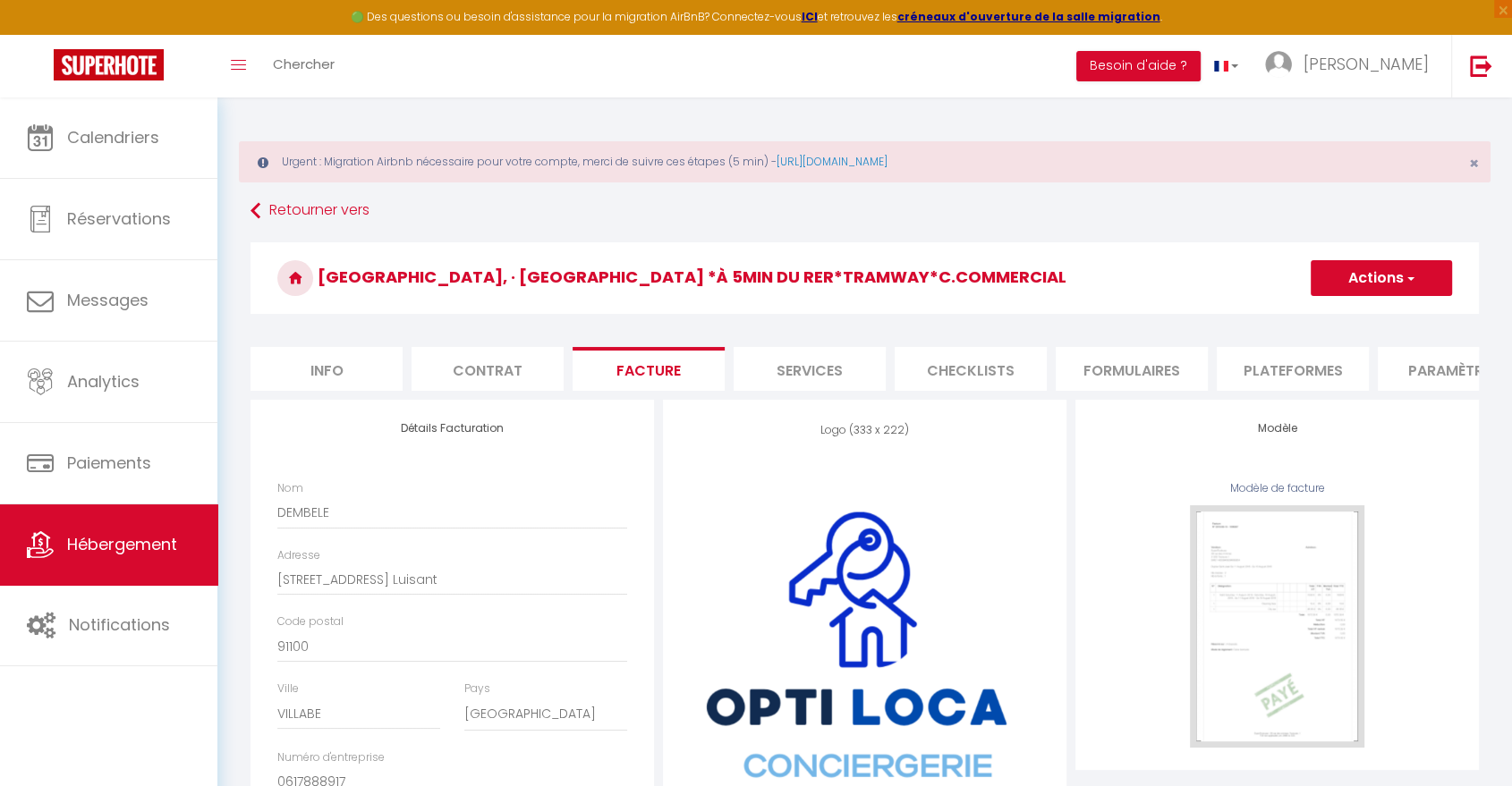
click at [822, 368] on li "Services" at bounding box center [809, 369] width 152 height 44
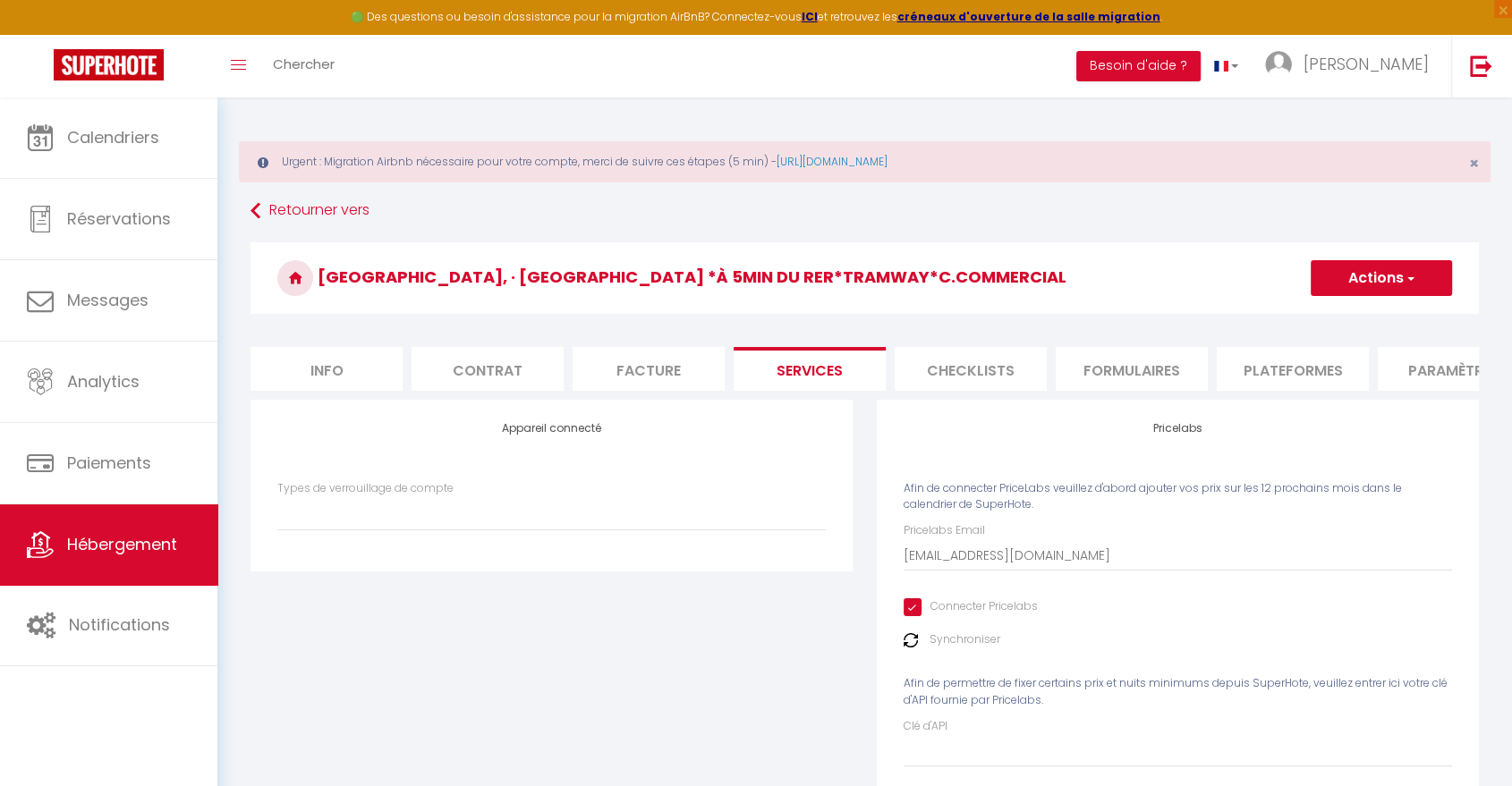
click at [1004, 368] on li "Checklists" at bounding box center [970, 369] width 152 height 44
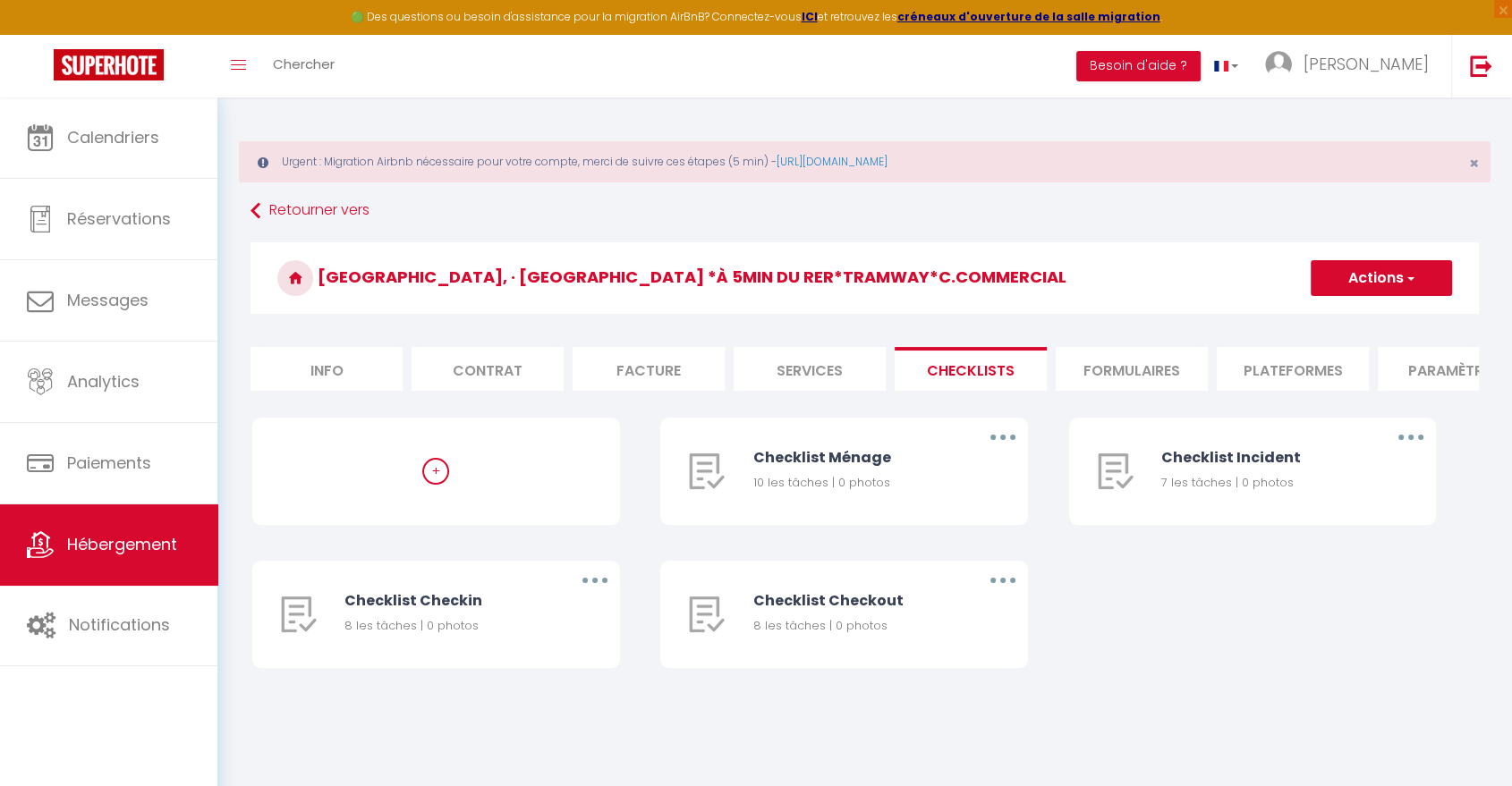
click at [1317, 374] on li "Plateformes" at bounding box center [1292, 369] width 152 height 44
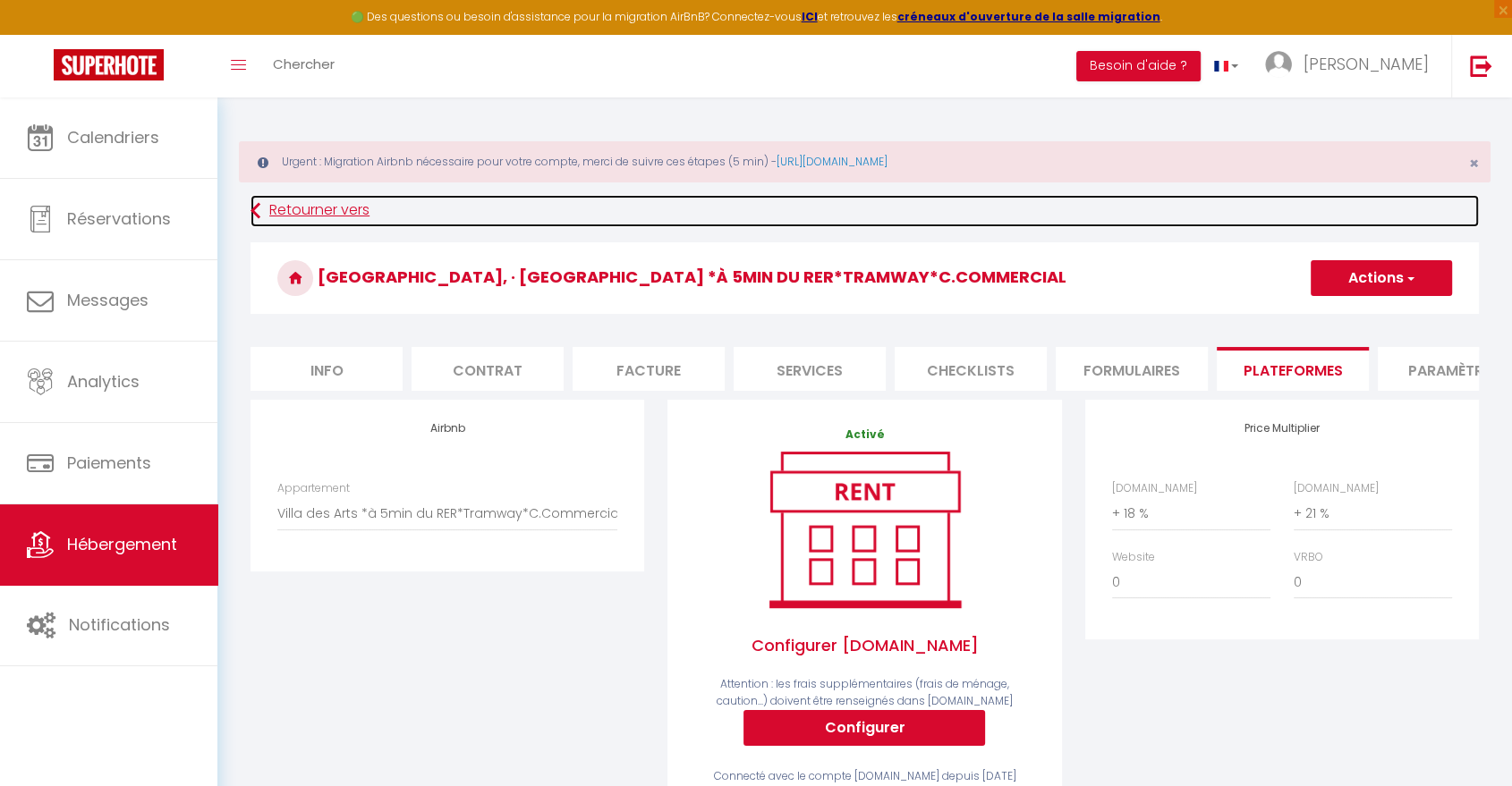
click at [287, 214] on link "Retourner vers" at bounding box center [864, 211] width 1228 height 32
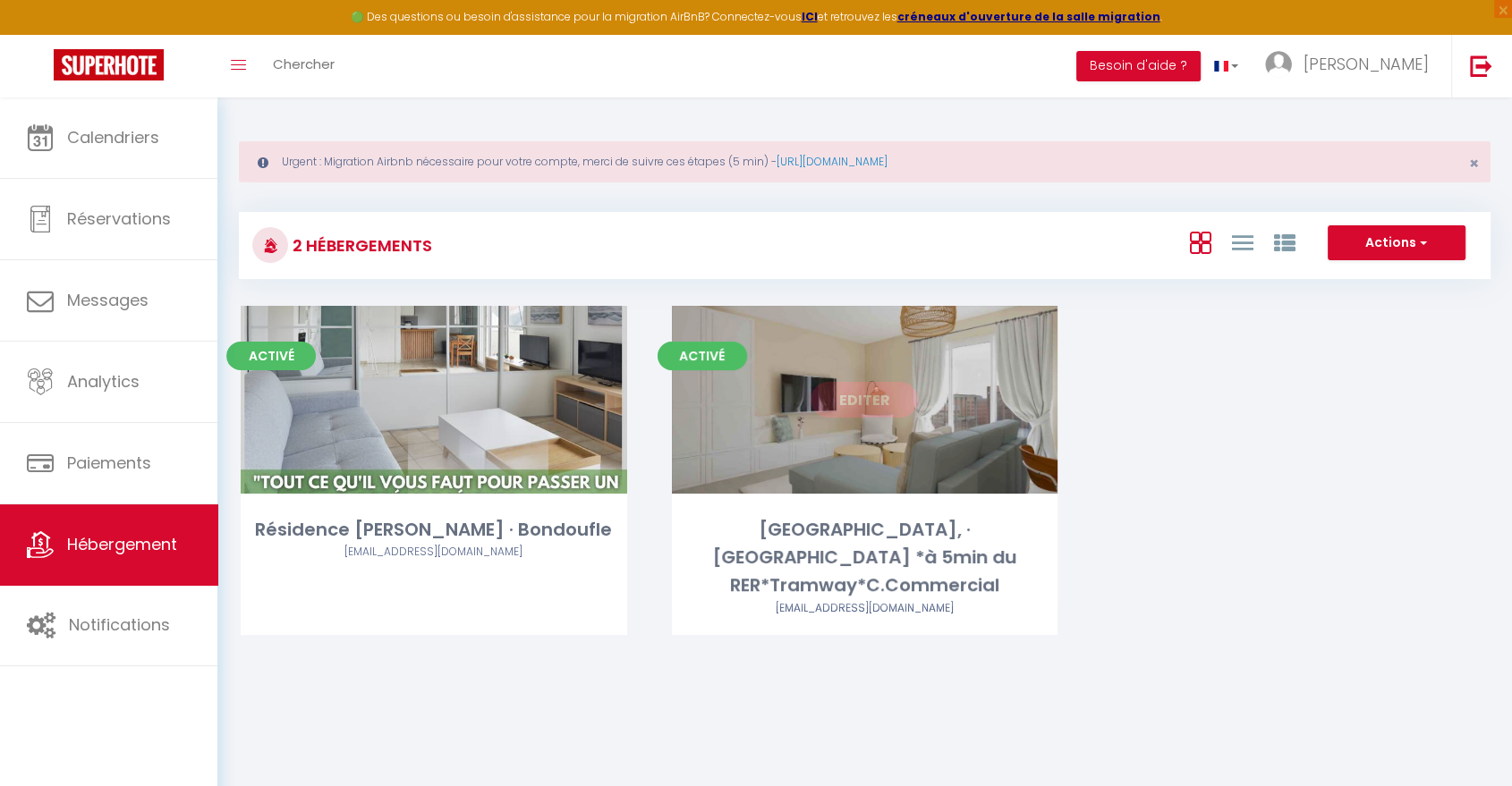
click at [860, 450] on div "Editer" at bounding box center [865, 399] width 387 height 187
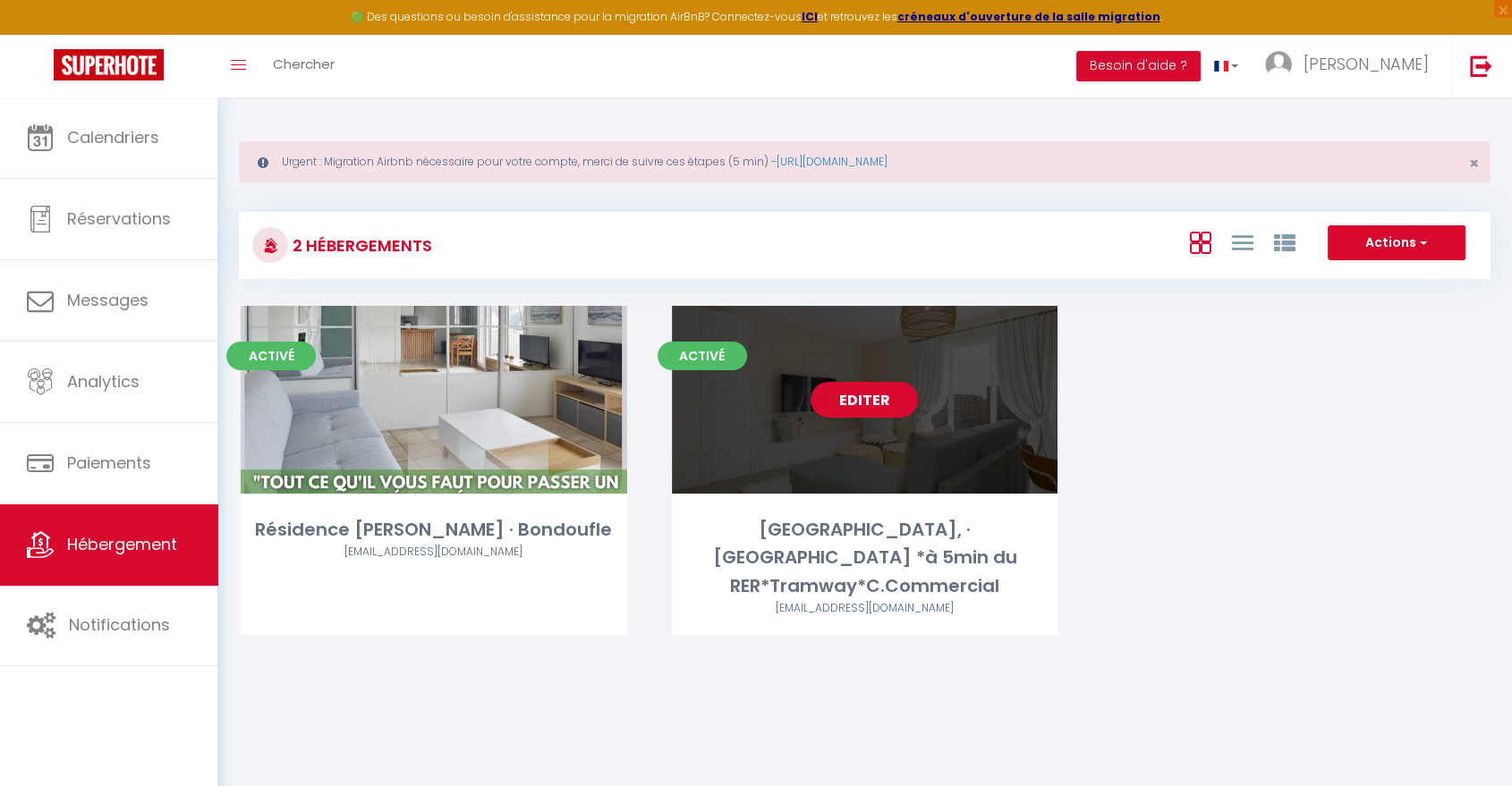
click at [862, 418] on div "Editer" at bounding box center [865, 399] width 387 height 187
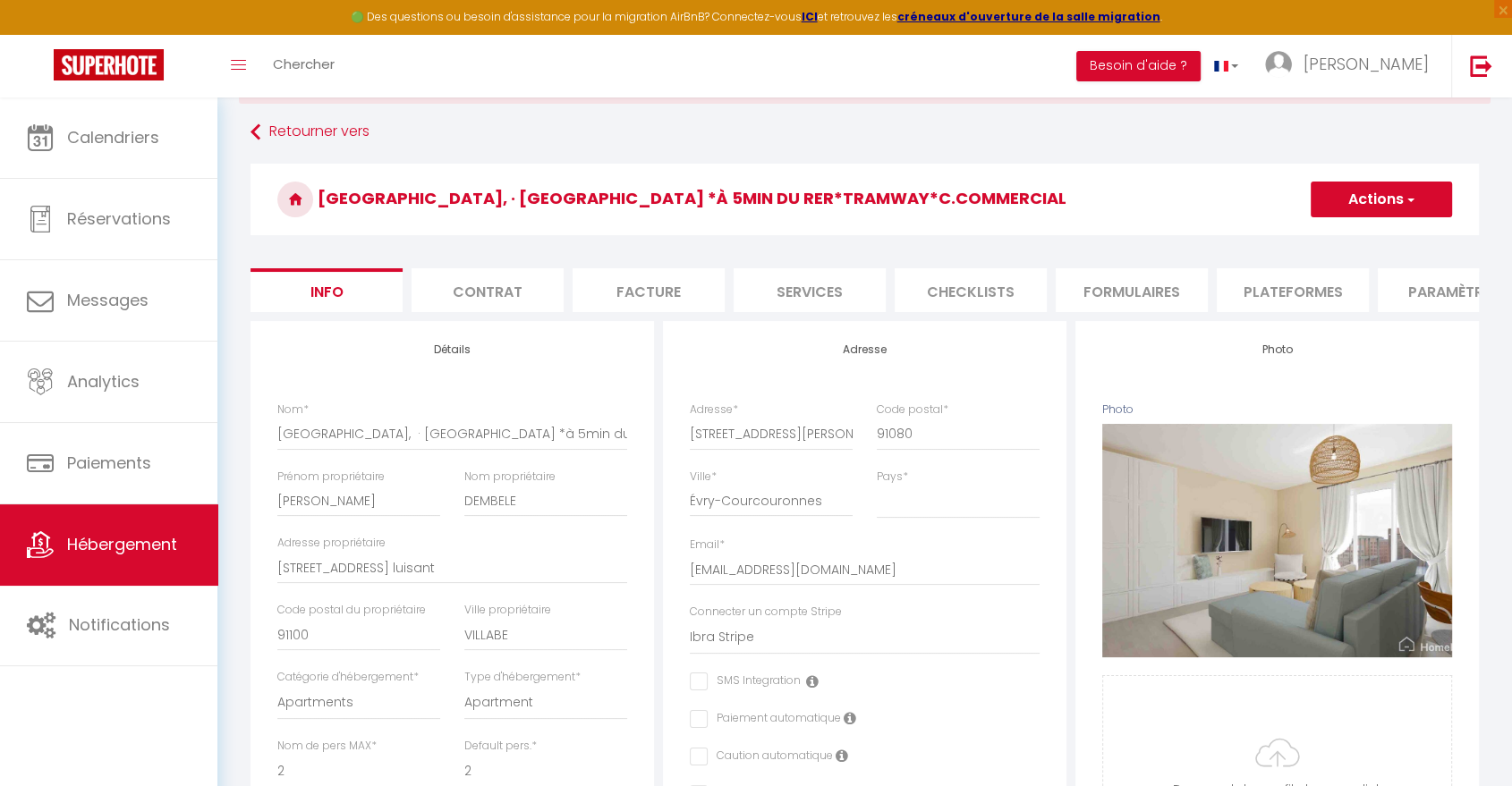
scroll to position [85, 0]
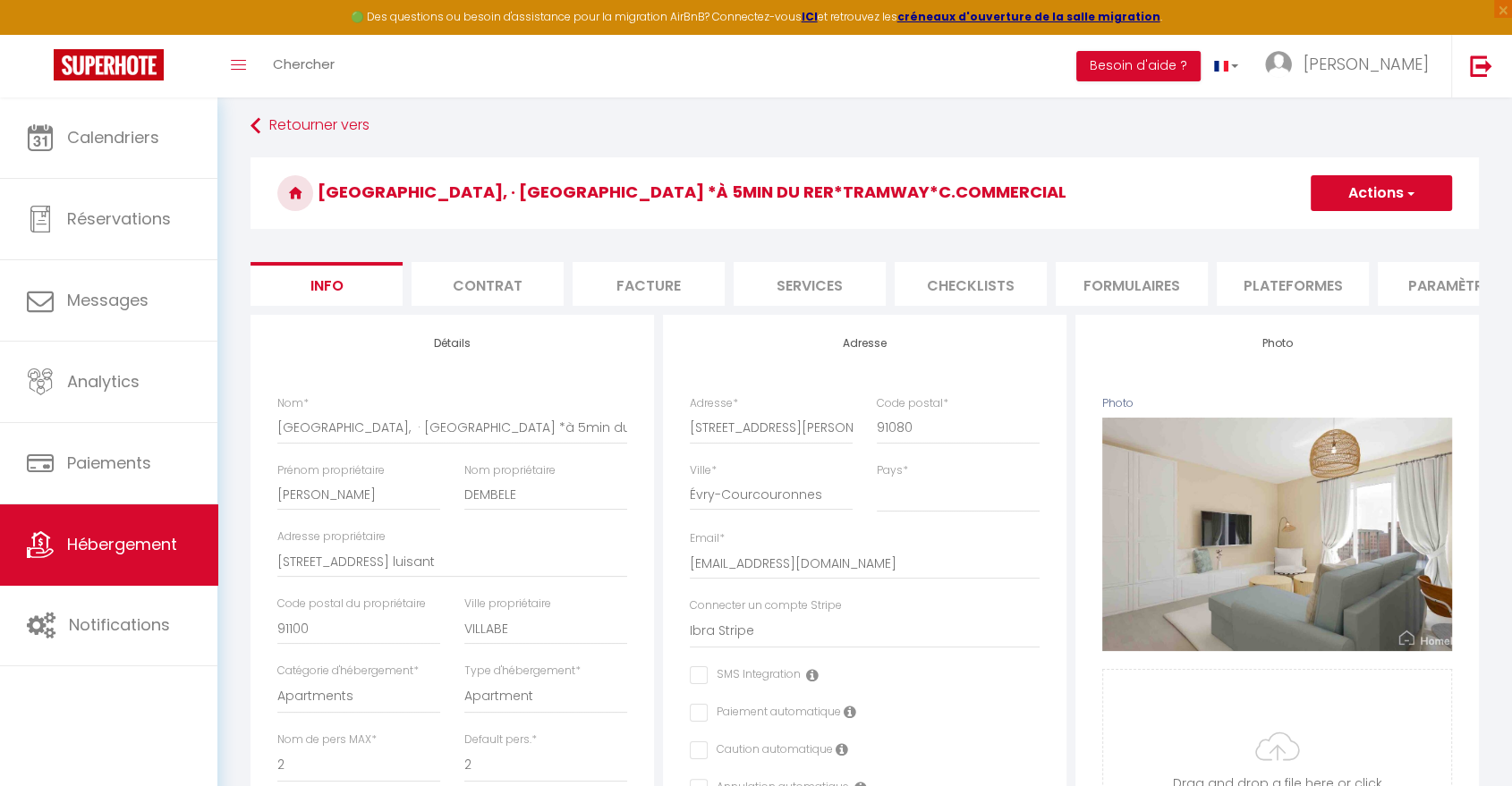
click at [1300, 281] on li "Plateformes" at bounding box center [1292, 284] width 152 height 44
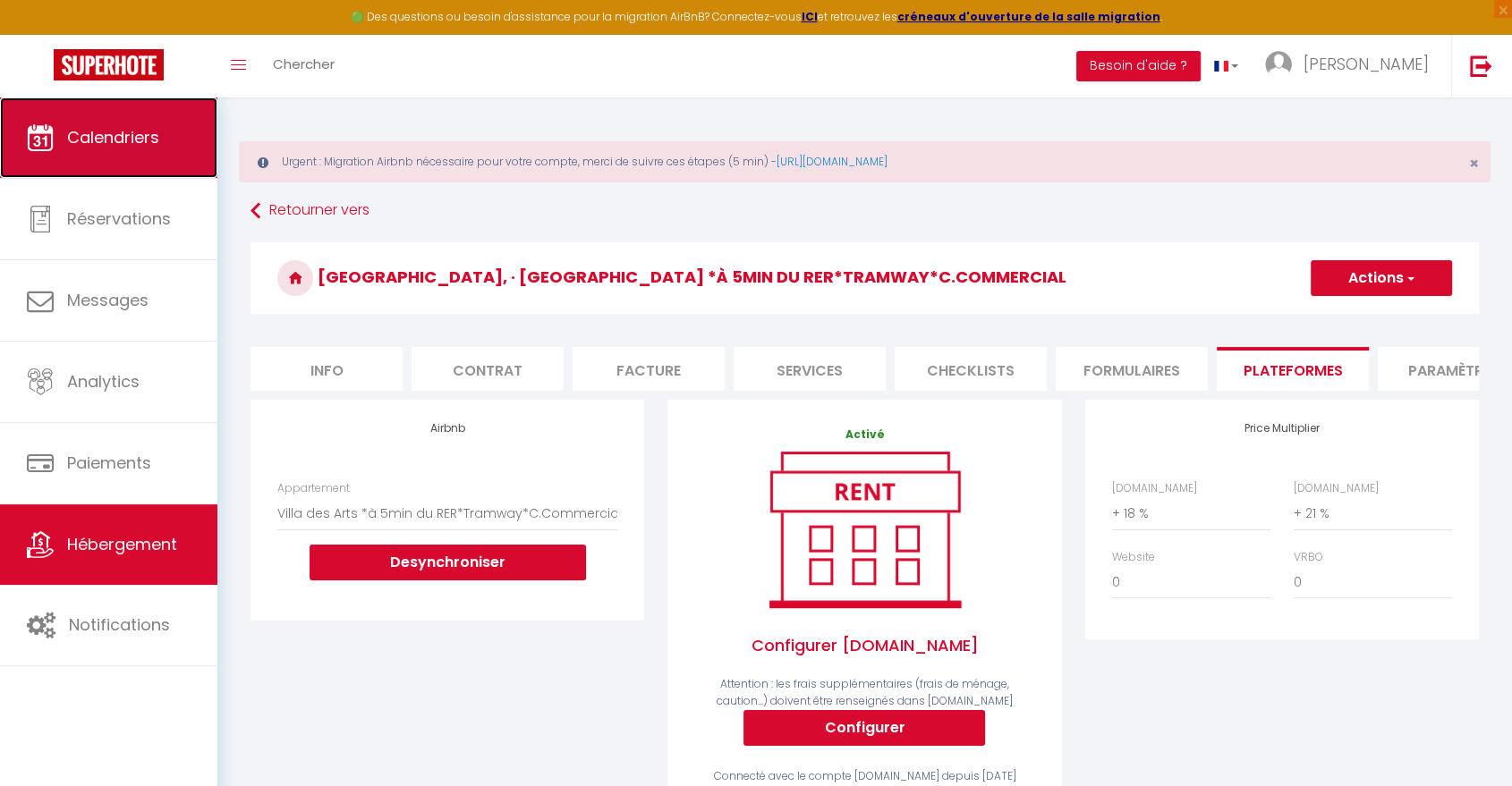
click at [126, 127] on span "Calendriers" at bounding box center [113, 137] width 92 height 23
